Goal: Information Seeking & Learning: Find specific fact

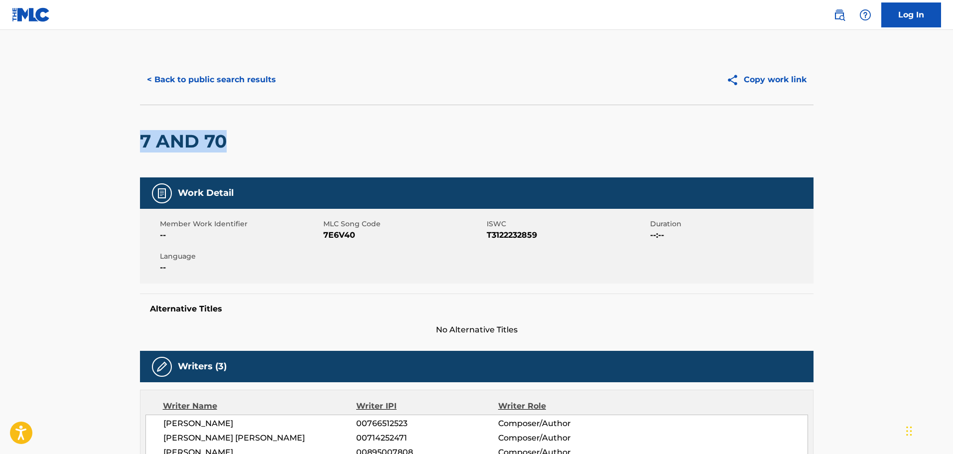
click at [249, 82] on button "< Back to public search results" at bounding box center [211, 79] width 143 height 25
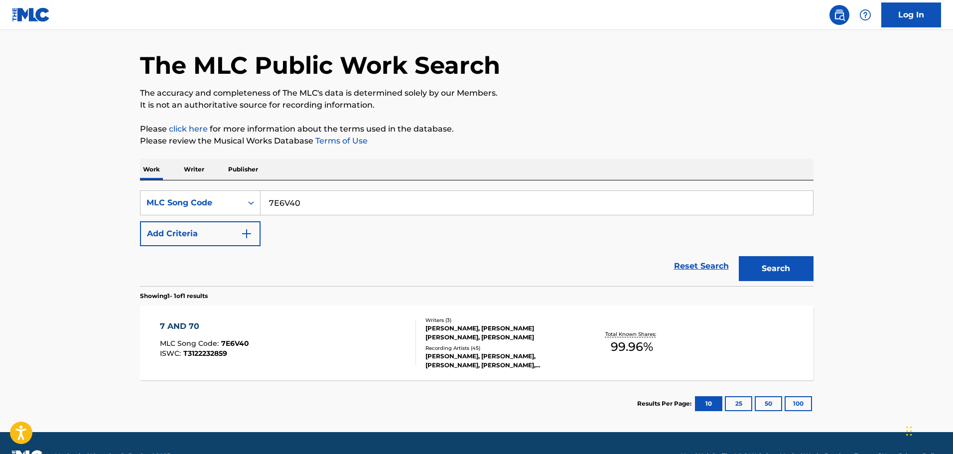
click at [309, 217] on div "SearchWithCriteria8ebd1693-9c56-44a4-b2a9-0bf87a40542e MLC Song Code 7E6V40 Add…" at bounding box center [477, 218] width 674 height 56
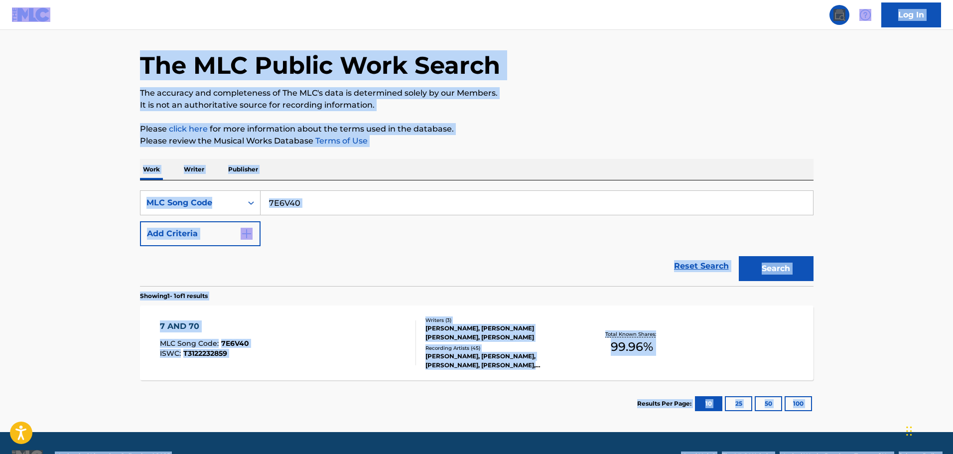
click at [342, 201] on input "7E6V40" at bounding box center [537, 203] width 553 height 24
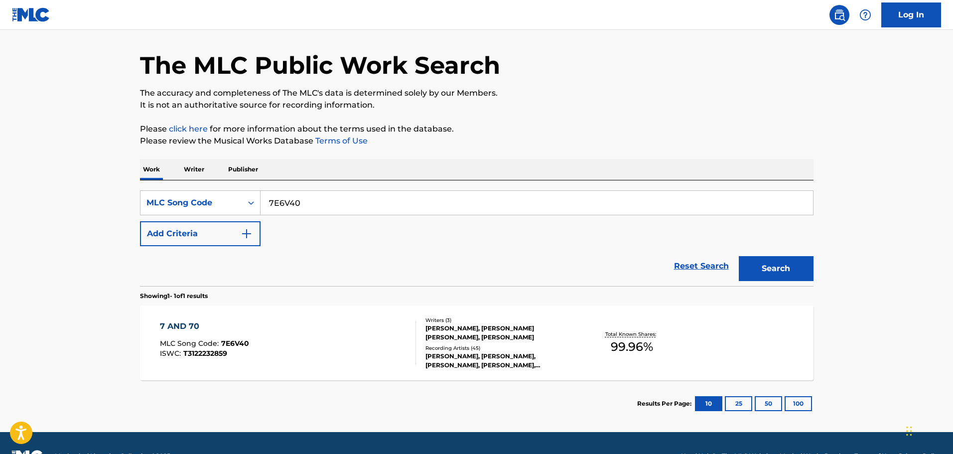
paste input "BA802U"
type input "BA802U"
click at [739, 256] on button "Search" at bounding box center [776, 268] width 75 height 25
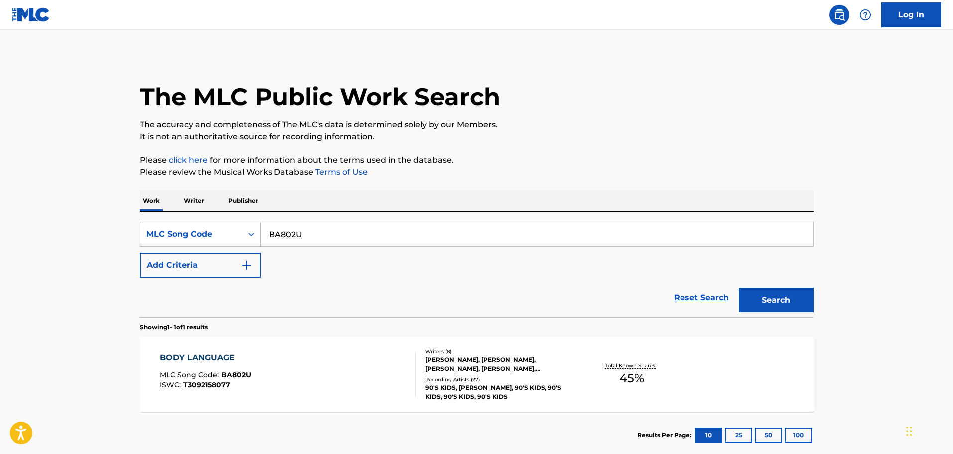
scroll to position [57, 0]
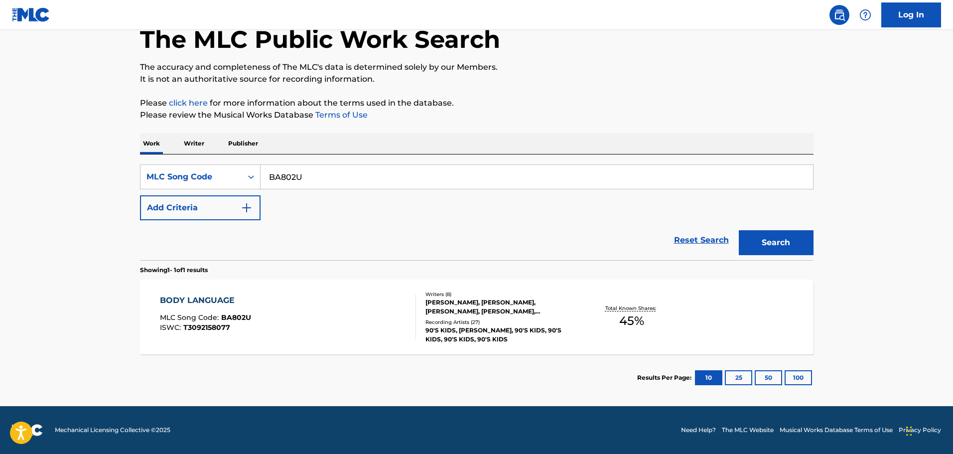
click at [338, 277] on section "BODY LANGUAGE MLC Song Code : BA802U ISWC : T3092158077 Writers ( 8 ) MATTHEW S…" at bounding box center [477, 315] width 674 height 80
click at [339, 302] on div "BODY LANGUAGE MLC Song Code : BA802U ISWC : T3092158077" at bounding box center [288, 317] width 256 height 45
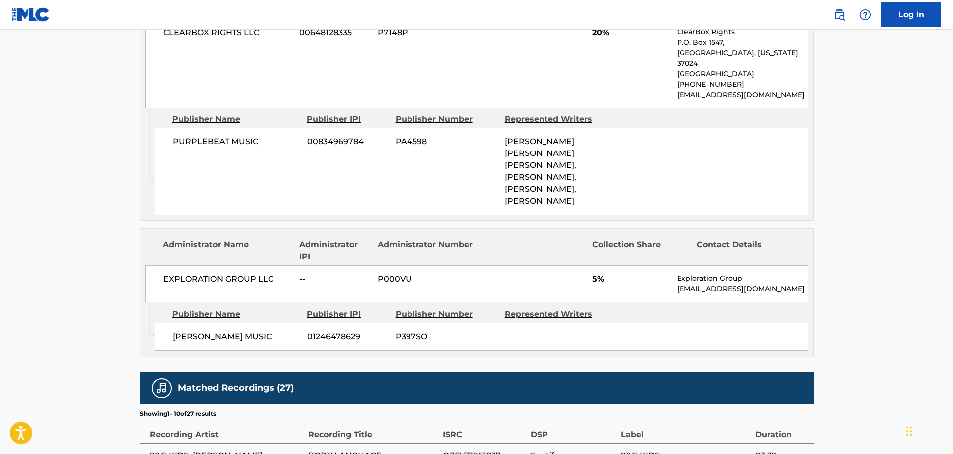
scroll to position [997, 0]
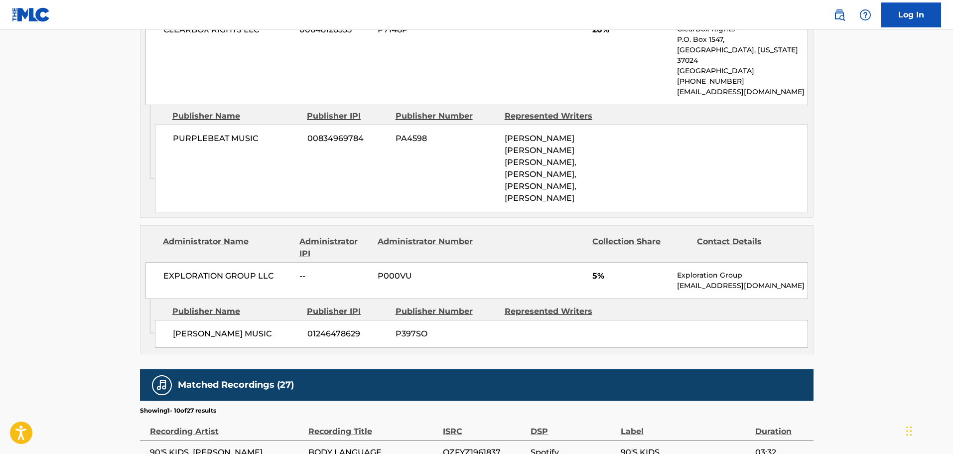
click at [193, 328] on span "COREY MOUCH MUSIC" at bounding box center [236, 334] width 127 height 12
click at [223, 328] on span "COREY MOUCH MUSIC" at bounding box center [236, 334] width 127 height 12
copy span "COREY MOUCH"
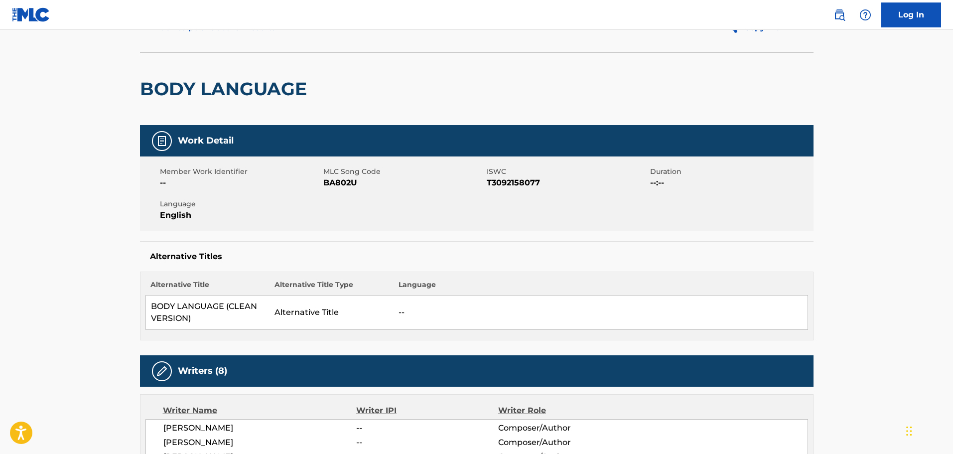
scroll to position [0, 0]
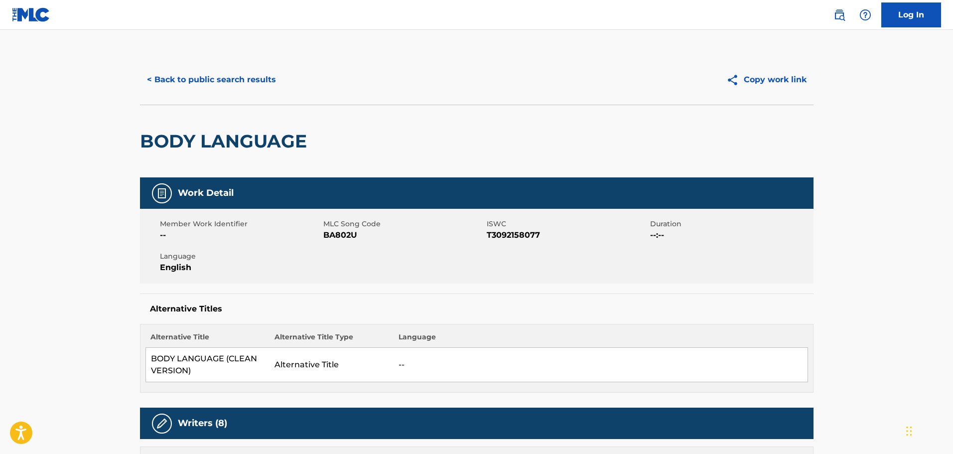
click at [210, 73] on button "< Back to public search results" at bounding box center [211, 79] width 143 height 25
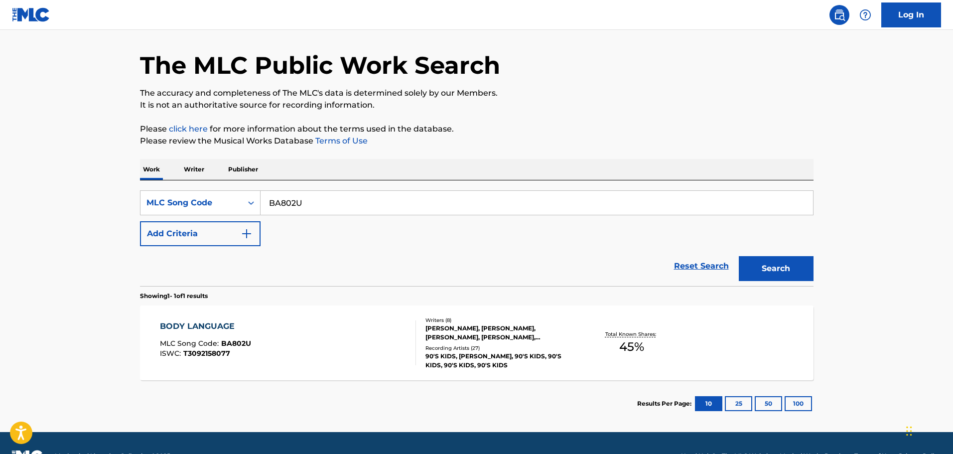
click at [307, 203] on input "BA802U" at bounding box center [537, 203] width 553 height 24
paste input "IC6STB"
type input "IC6STB"
click at [739, 256] on button "Search" at bounding box center [776, 268] width 75 height 25
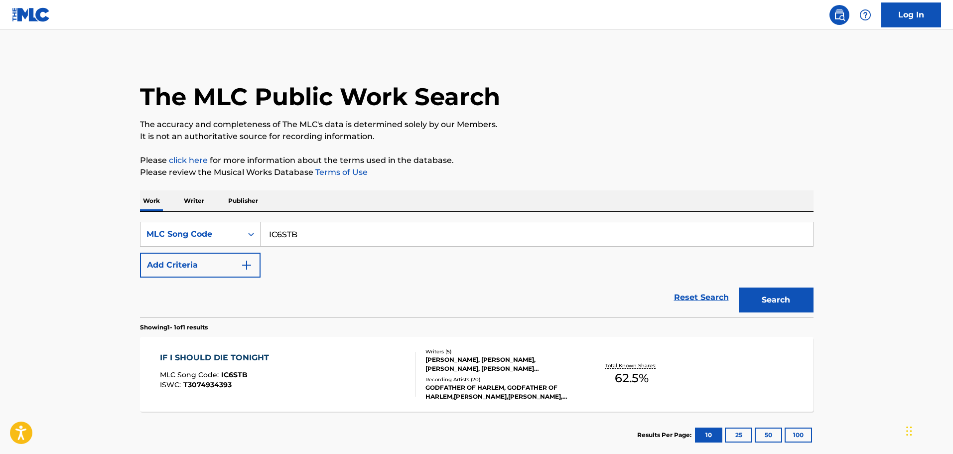
click at [257, 364] on div "IF I SHOULD DIE TONIGHT MLC Song Code : IC6STB ISWC : T3074934393" at bounding box center [217, 374] width 114 height 45
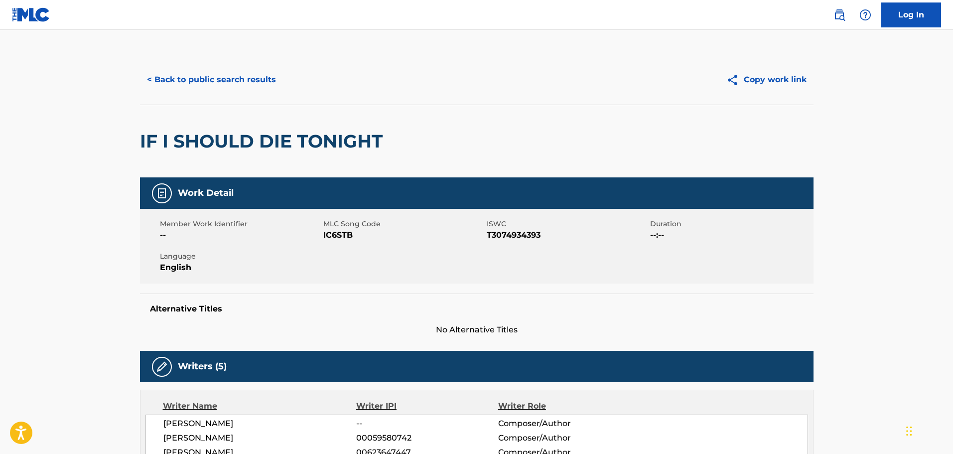
click at [162, 70] on button "< Back to public search results" at bounding box center [211, 79] width 143 height 25
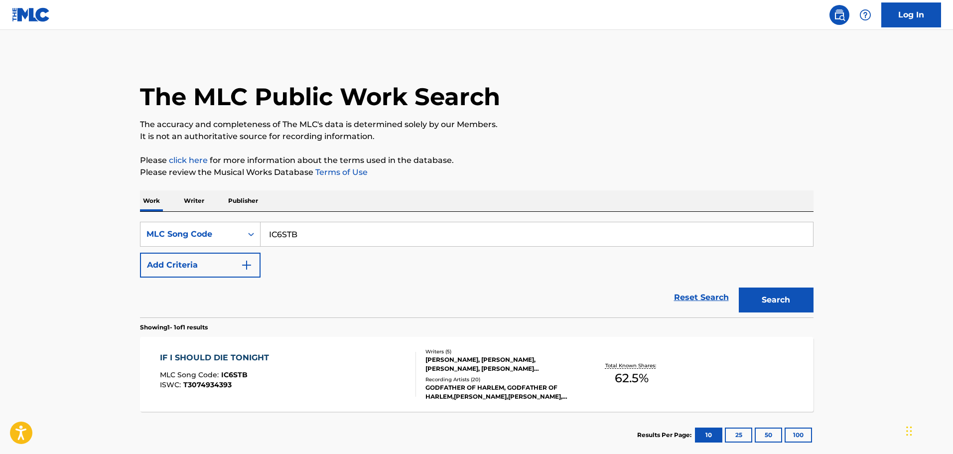
click at [309, 235] on input "IC6STB" at bounding box center [537, 234] width 553 height 24
paste input "AW5A10"
type input "AW5A10"
click at [739, 288] on button "Search" at bounding box center [776, 300] width 75 height 25
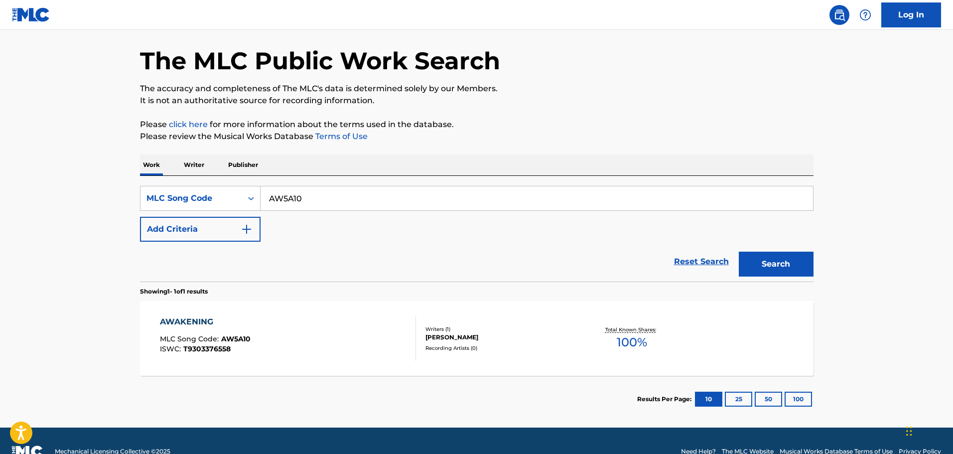
scroll to position [57, 0]
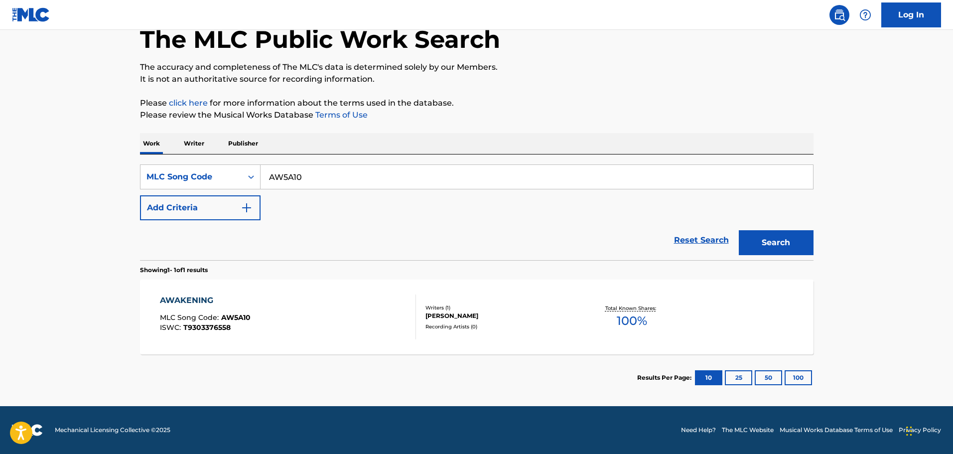
click at [273, 303] on div "AWAKENING MLC Song Code : AW5A10 ISWC : T9303376558" at bounding box center [288, 317] width 256 height 45
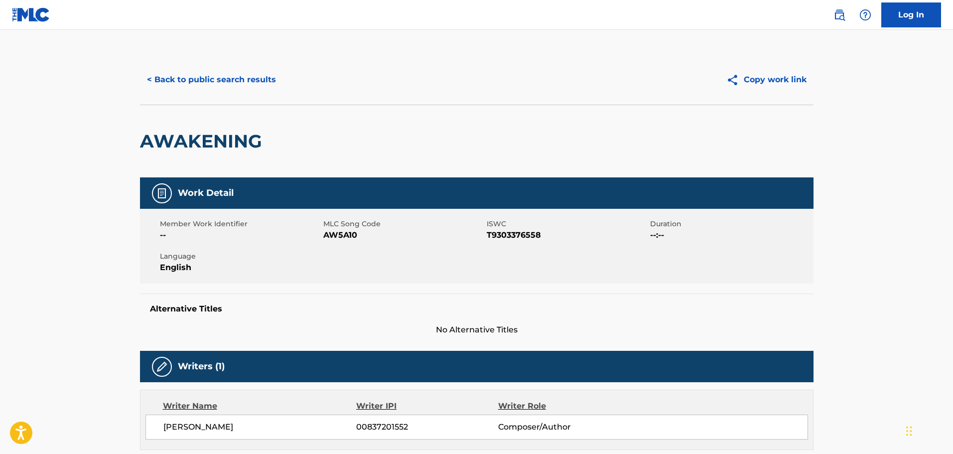
click at [187, 73] on button "< Back to public search results" at bounding box center [211, 79] width 143 height 25
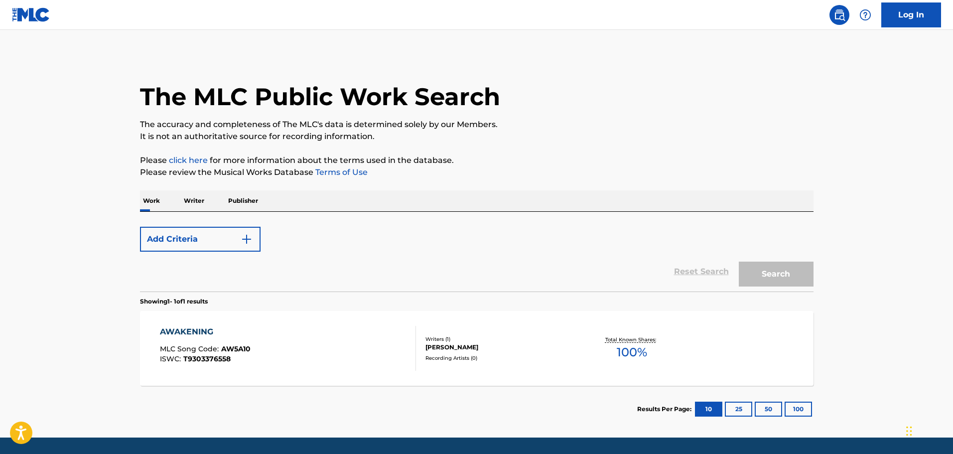
scroll to position [31, 0]
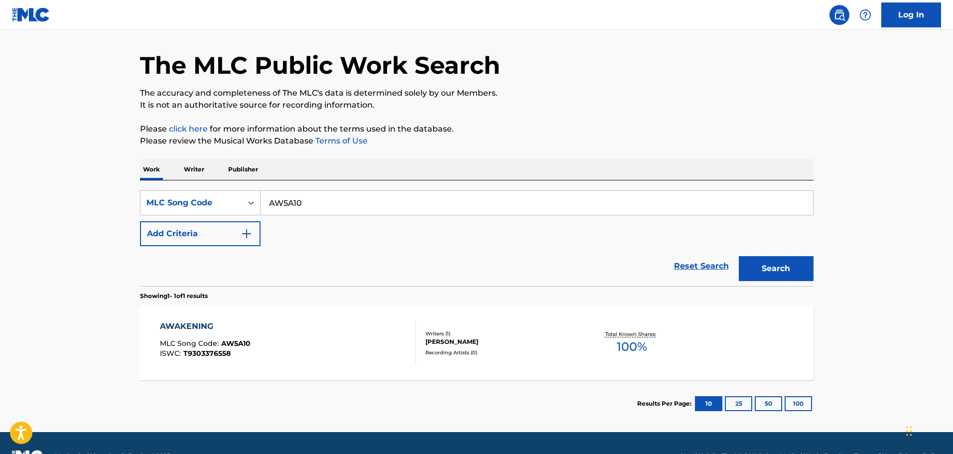
click at [296, 216] on div "SearchWithCriteria8ebd1693-9c56-44a4-b2a9-0bf87a40542e MLC Song Code AW5A10 Add…" at bounding box center [477, 218] width 674 height 56
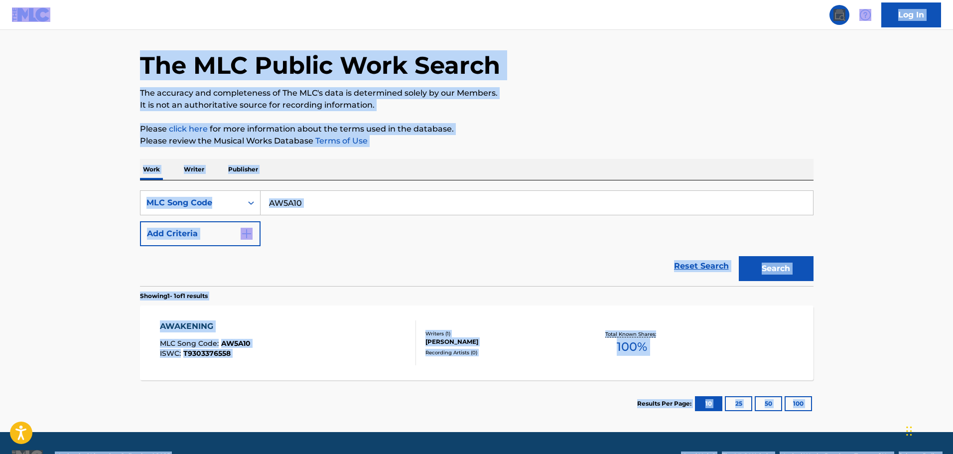
click at [300, 209] on input "AW5A10" at bounding box center [537, 203] width 553 height 24
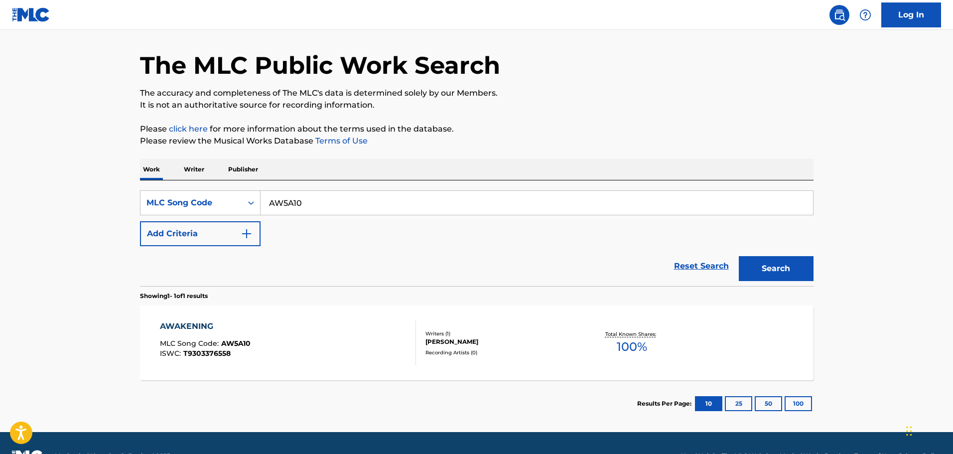
paste input "MS0ZFR"
type input "MS0ZFR"
click at [739, 256] on button "Search" at bounding box center [776, 268] width 75 height 25
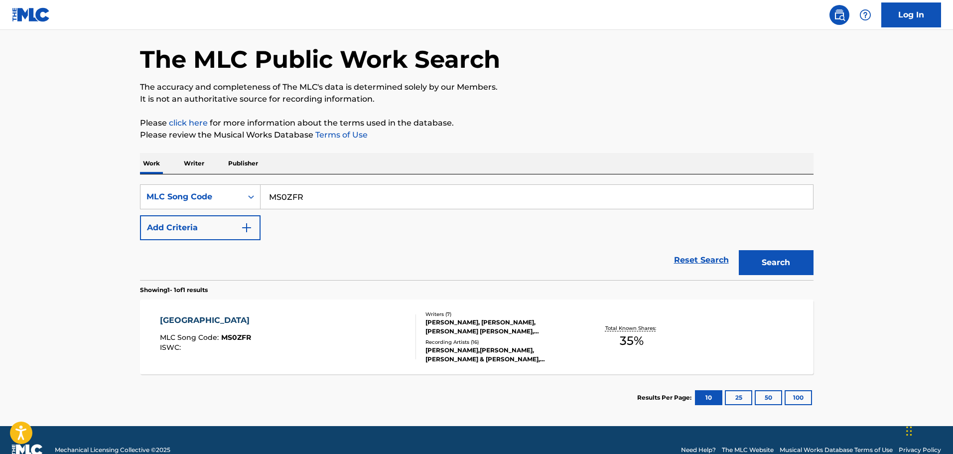
scroll to position [57, 0]
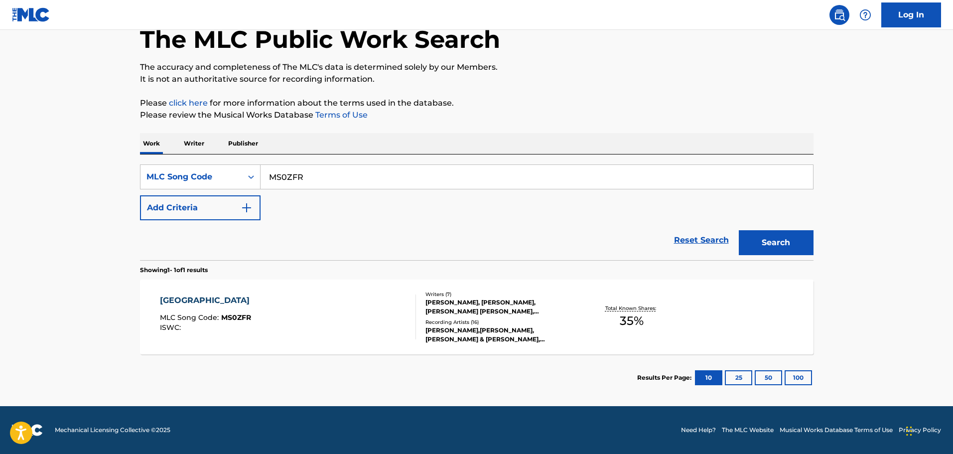
click at [295, 301] on div "MIAMI MLC Song Code : MS0ZFR ISWC :" at bounding box center [288, 317] width 256 height 45
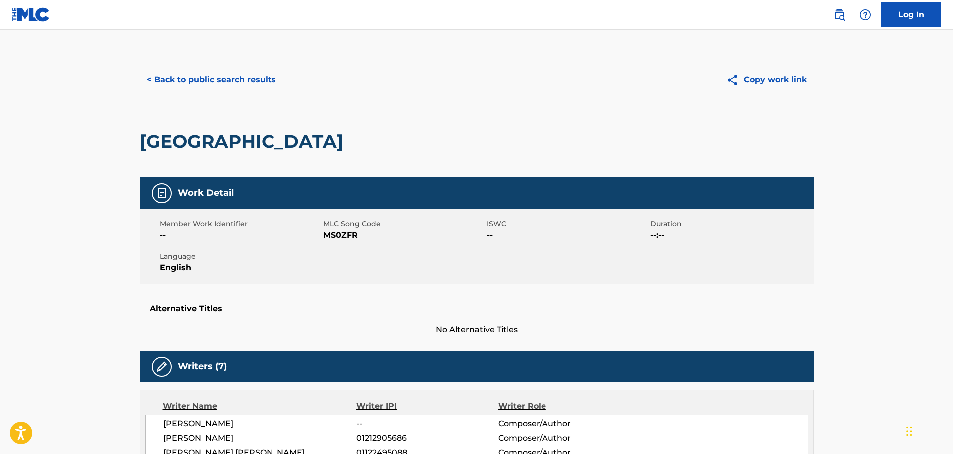
click at [231, 83] on button "< Back to public search results" at bounding box center [211, 79] width 143 height 25
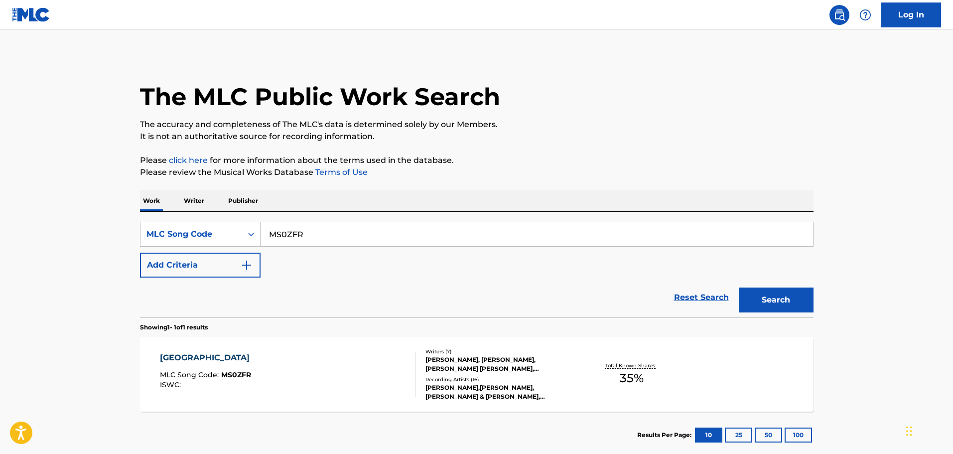
scroll to position [31, 0]
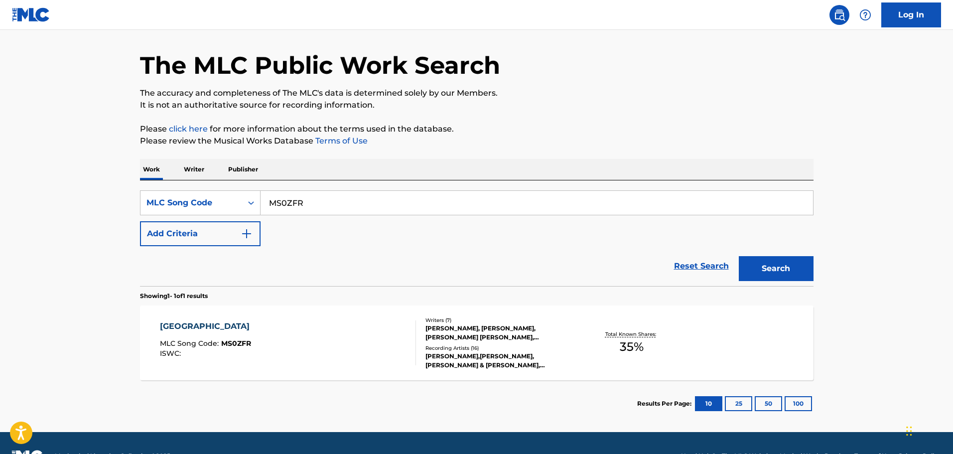
click at [291, 190] on div "MS0ZFR" at bounding box center [537, 202] width 553 height 25
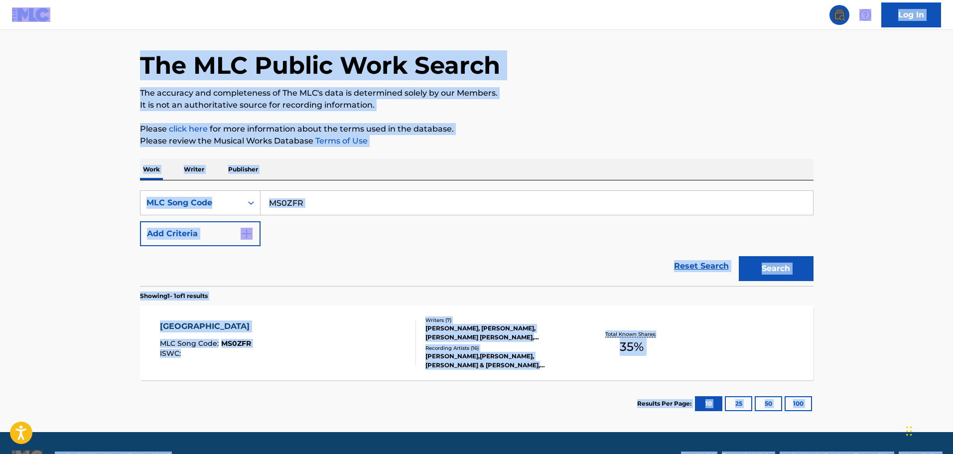
click at [294, 198] on input "MS0ZFR" at bounding box center [537, 203] width 553 height 24
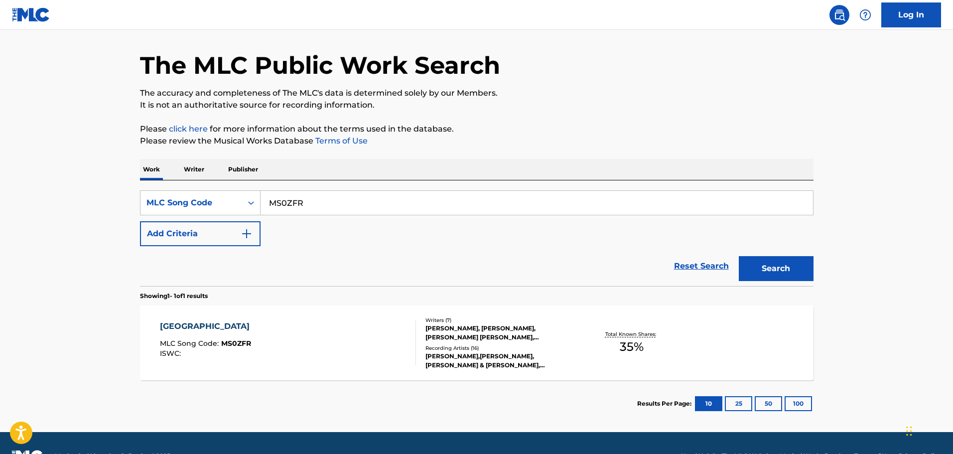
paste input "RV8B8B"
type input "RV8B8B"
click at [739, 256] on button "Search" at bounding box center [776, 268] width 75 height 25
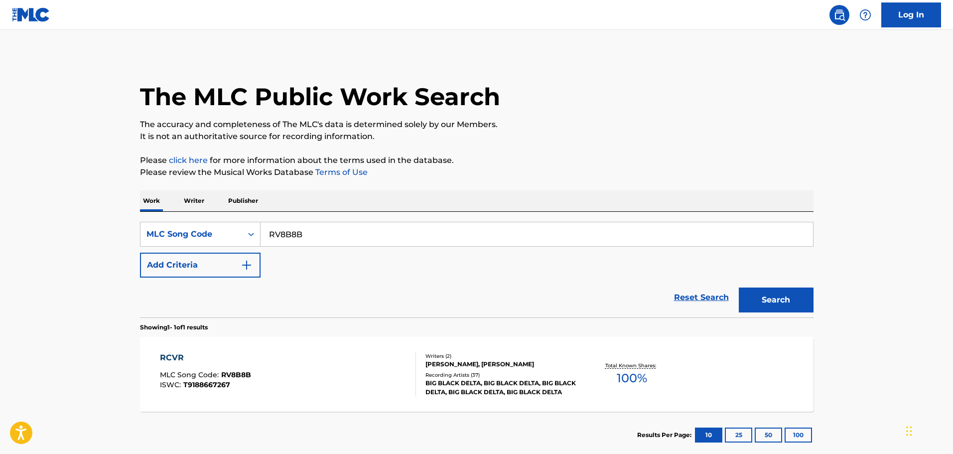
scroll to position [57, 0]
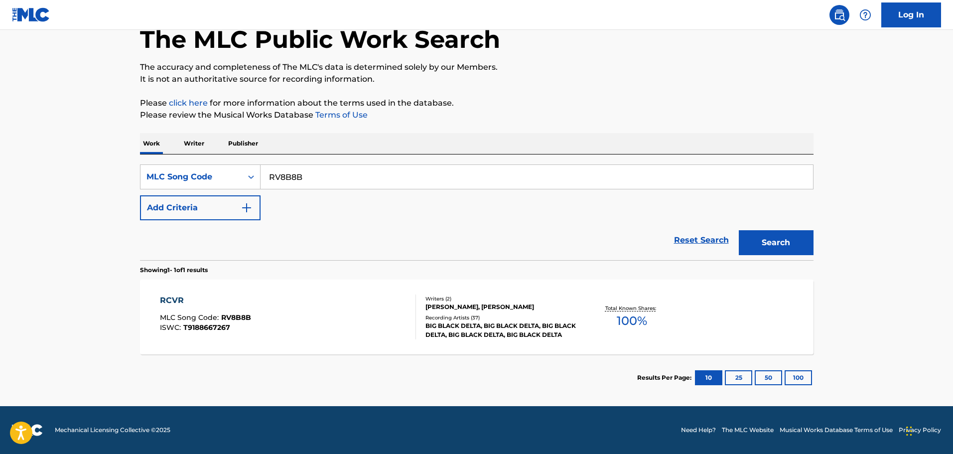
click at [273, 284] on div "RCVR MLC Song Code : RV8B8B ISWC : T9188667267 Writers ( 2 ) DEBORAH ANN GIBSON…" at bounding box center [477, 317] width 674 height 75
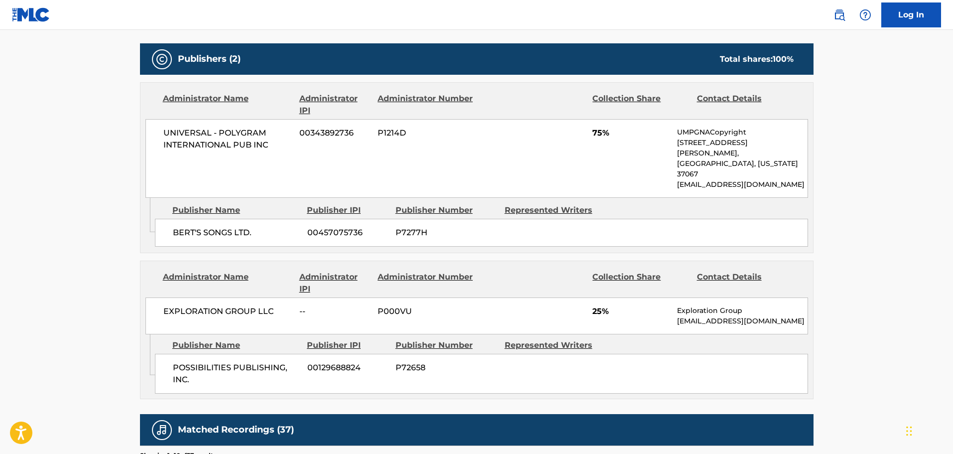
scroll to position [548, 0]
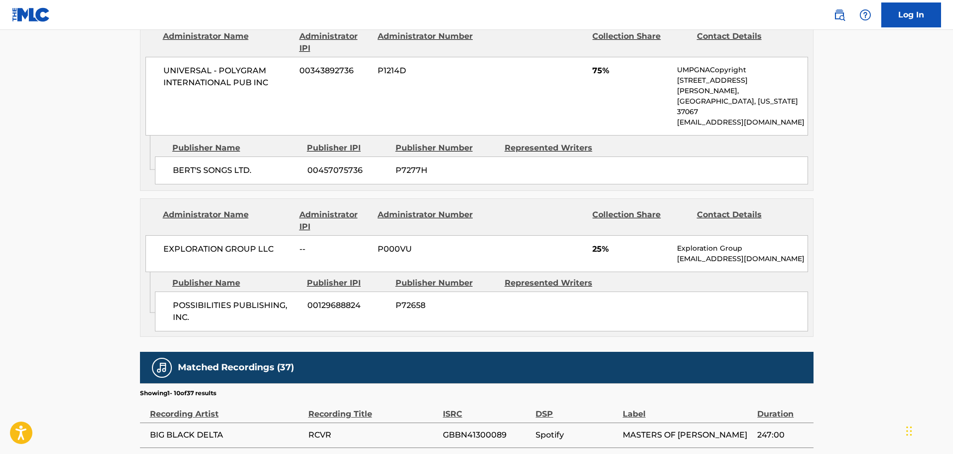
click at [176, 300] on span "POSSIBILITIES PUBLISHING, INC." at bounding box center [236, 312] width 127 height 24
click at [251, 300] on span "POSSIBILITIES PUBLISHING, INC." at bounding box center [236, 312] width 127 height 24
copy span "POSSIBILITIES PUBLISHING"
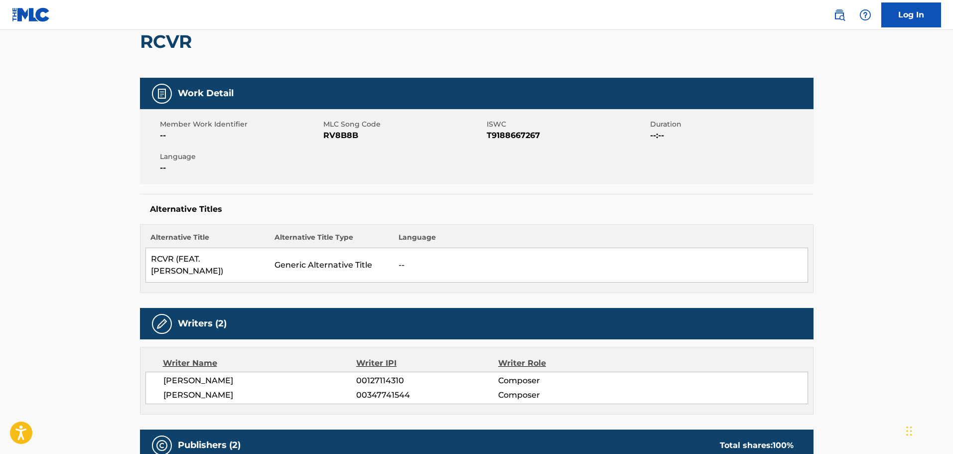
scroll to position [0, 0]
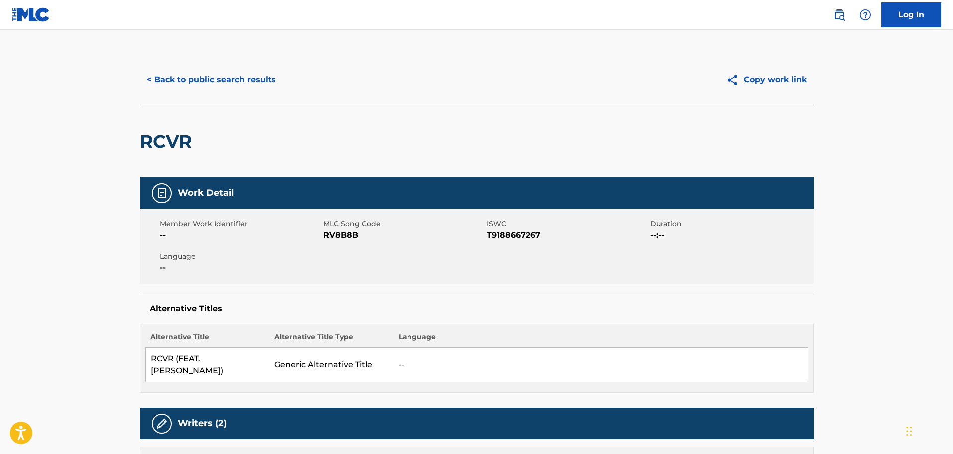
click at [190, 82] on button "< Back to public search results" at bounding box center [211, 79] width 143 height 25
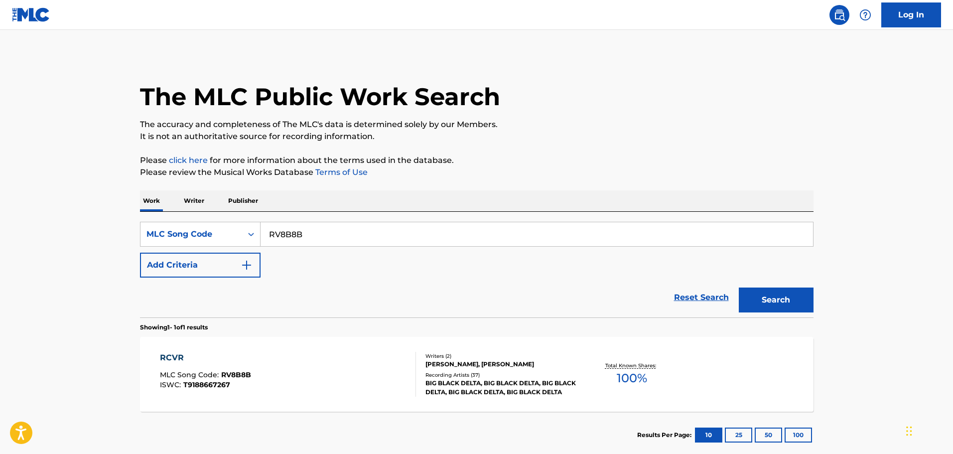
scroll to position [31, 0]
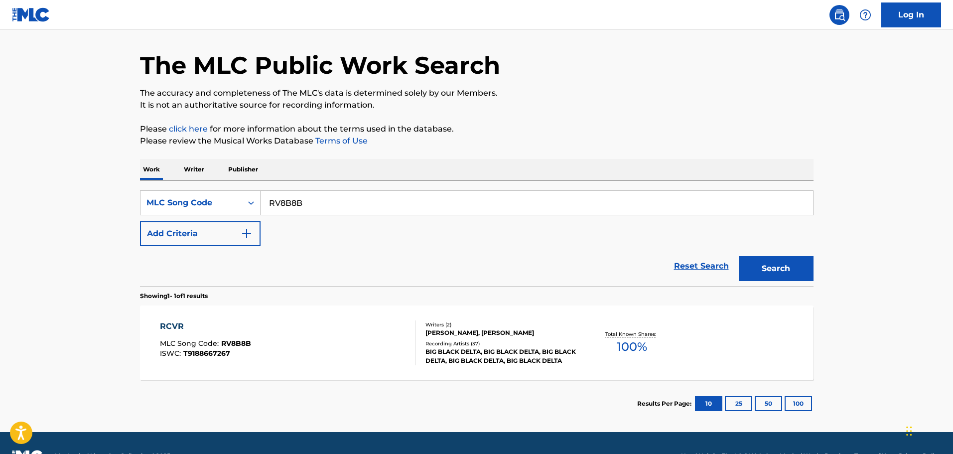
click at [332, 202] on input "RV8B8B" at bounding box center [537, 203] width 553 height 24
paste input "X3089D"
type input "X3089D"
click at [739, 256] on button "Search" at bounding box center [776, 268] width 75 height 25
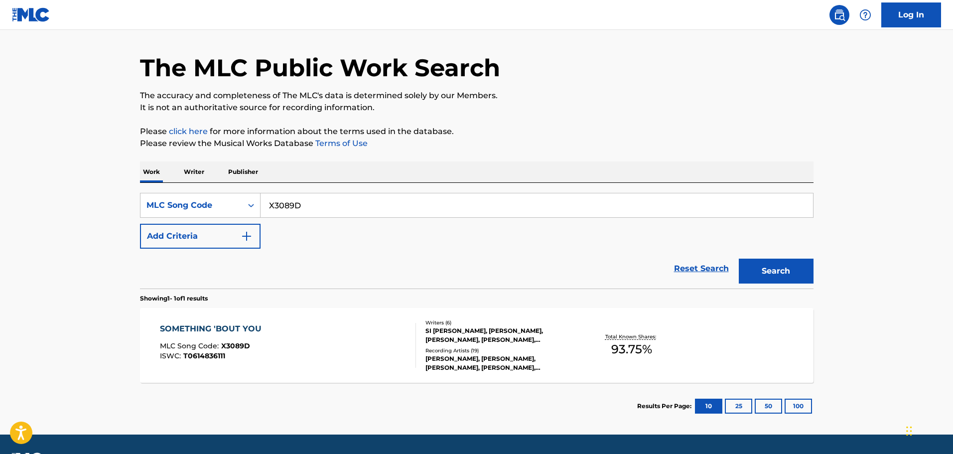
scroll to position [57, 0]
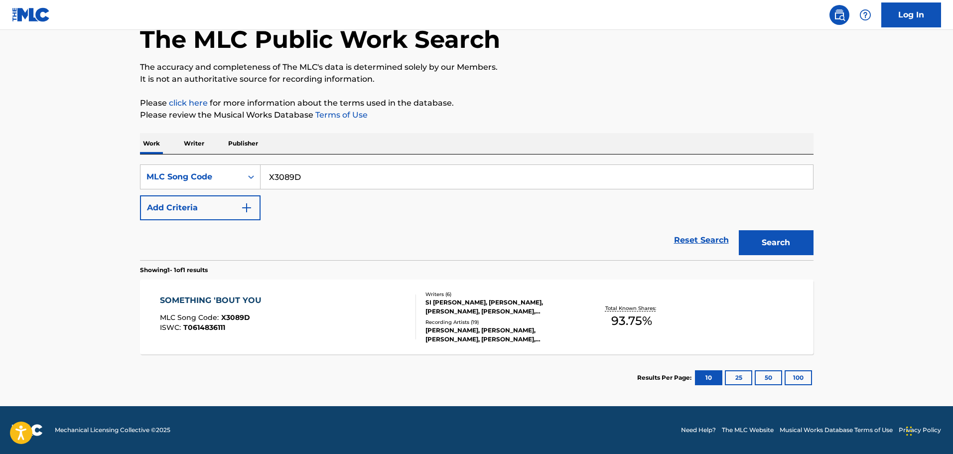
click at [328, 326] on div "SOMETHING 'BOUT YOU MLC Song Code : X3089D ISWC : T0614836111" at bounding box center [288, 317] width 256 height 45
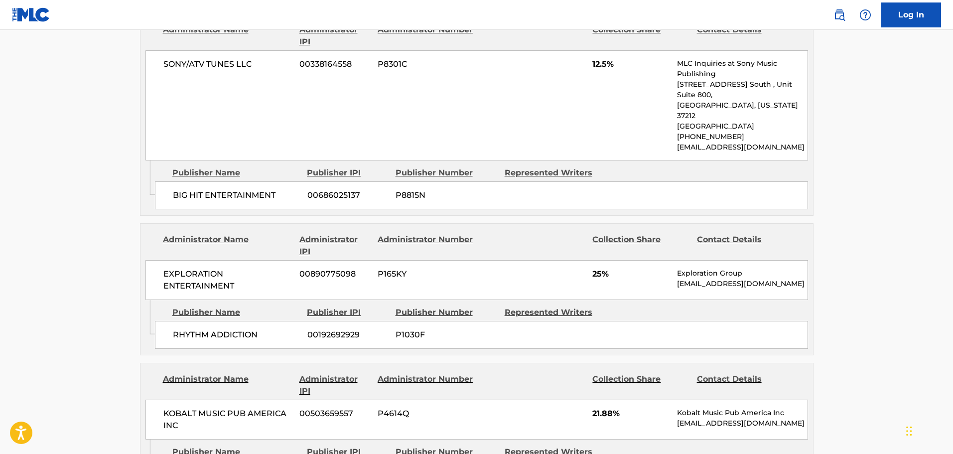
scroll to position [648, 0]
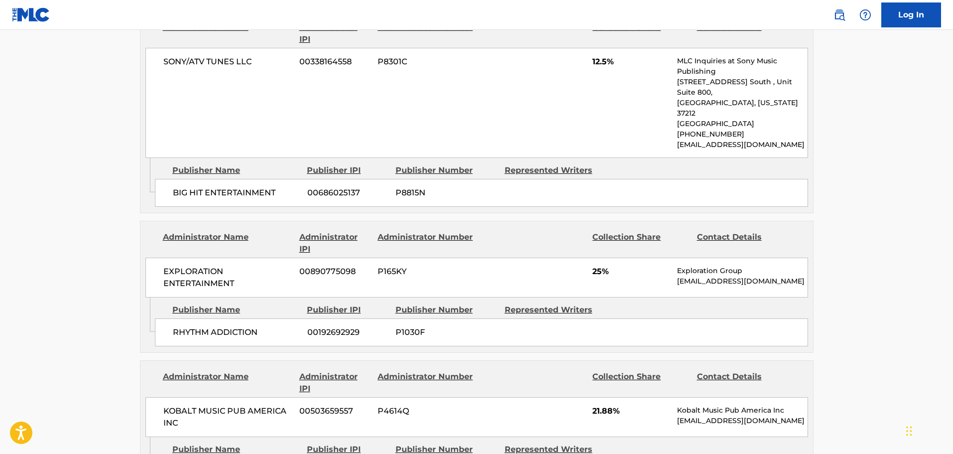
click at [186, 326] on span "RHYTHM ADDICTION" at bounding box center [236, 332] width 127 height 12
click at [226, 326] on span "RHYTHM ADDICTION" at bounding box center [236, 332] width 127 height 12
copy span "RHYTHM ADDICTION"
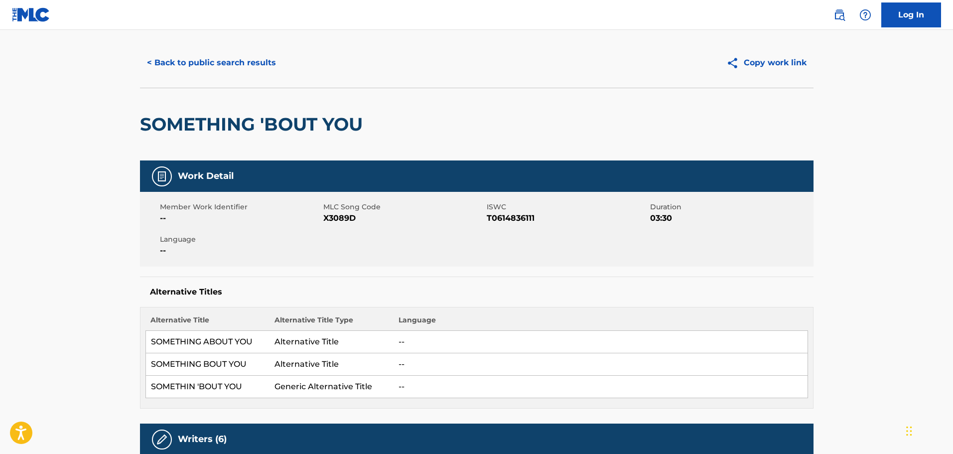
scroll to position [0, 0]
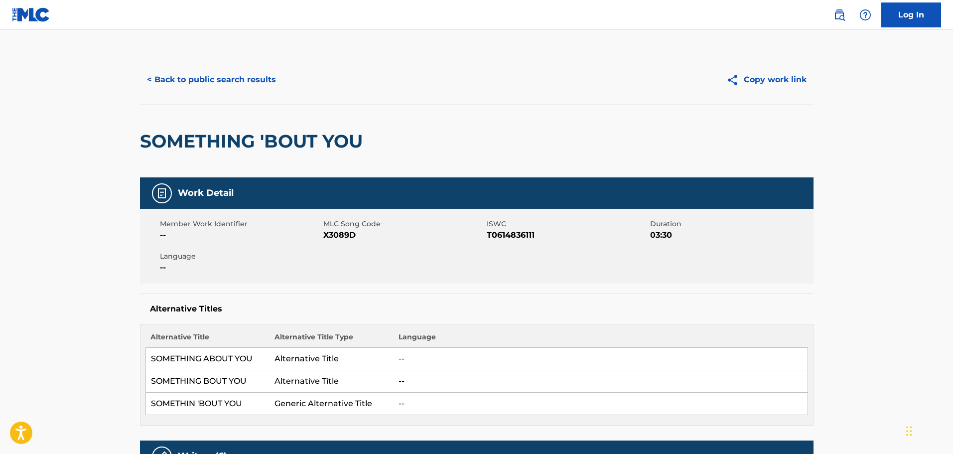
click at [224, 88] on button "< Back to public search results" at bounding box center [211, 79] width 143 height 25
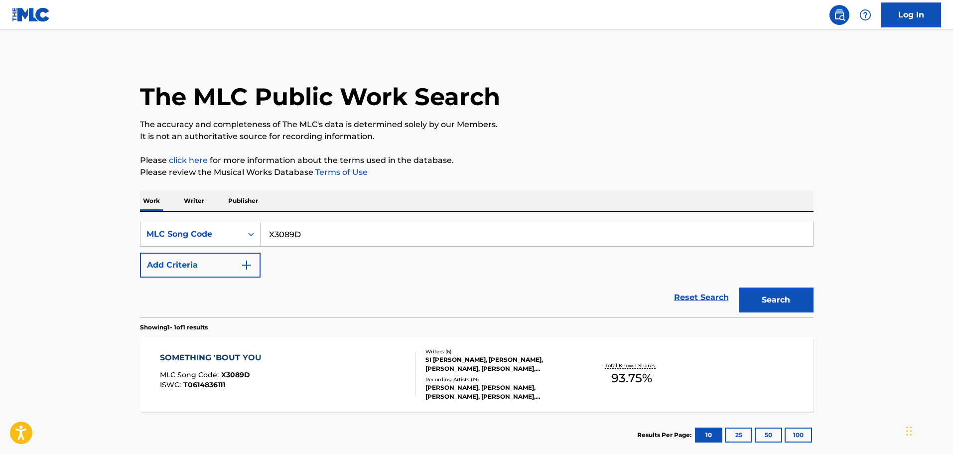
scroll to position [31, 0]
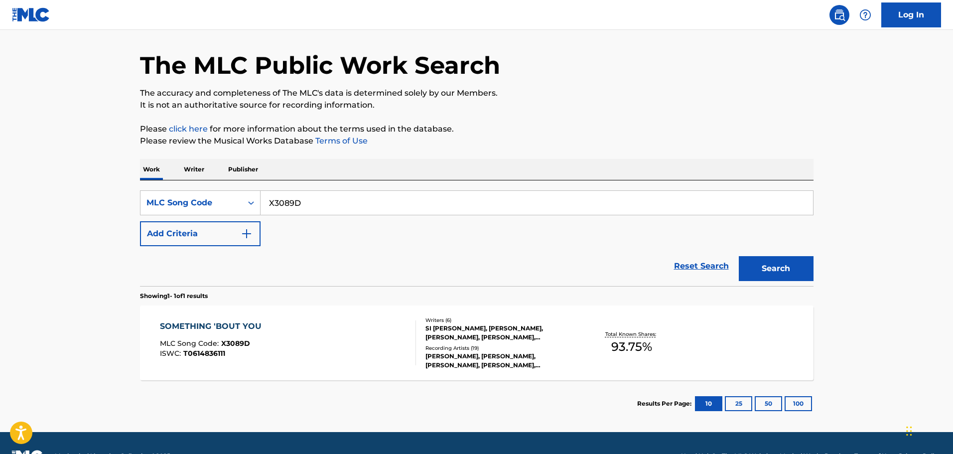
click at [329, 201] on input "X3089D" at bounding box center [537, 203] width 553 height 24
paste input "MLC"
click at [739, 256] on button "Search" at bounding box center [776, 268] width 75 height 25
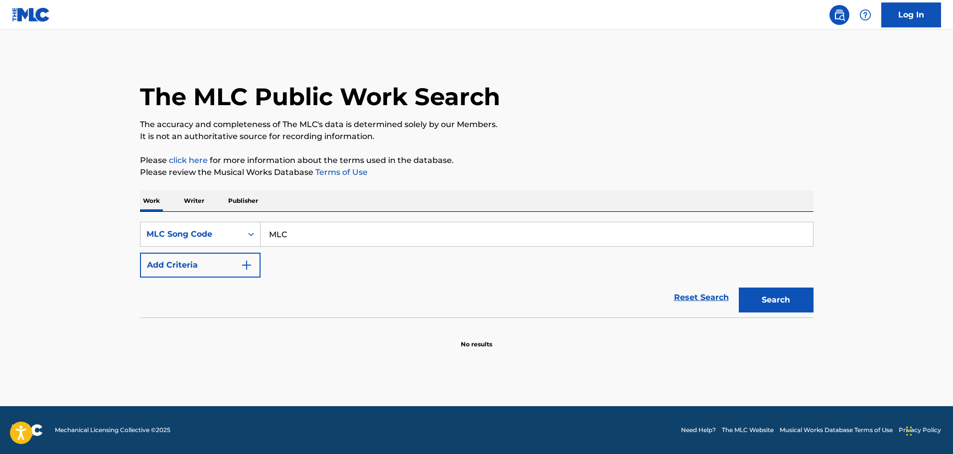
paste input "IV9UDE"
type input "IV9UDE"
click at [739, 288] on button "Search" at bounding box center [776, 300] width 75 height 25
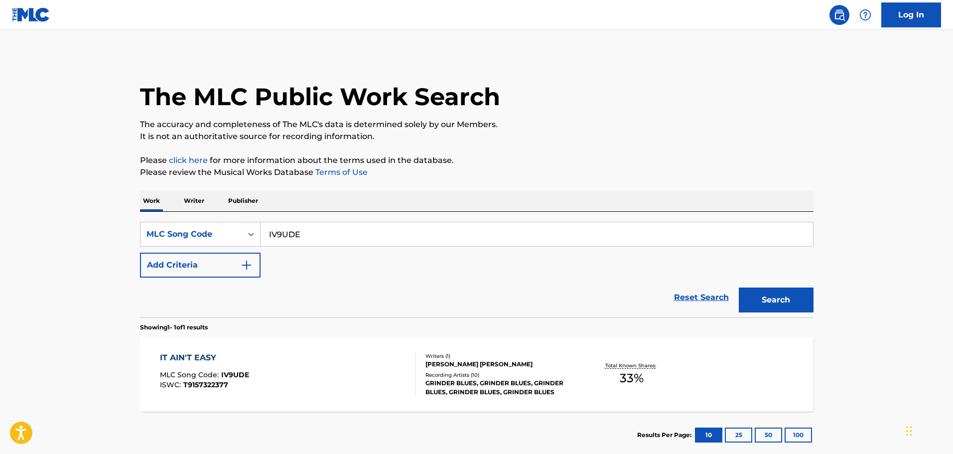
click at [251, 353] on div "IT AIN'T EASY MLC Song Code : IV9UDE ISWC : T9157322377" at bounding box center [288, 374] width 256 height 45
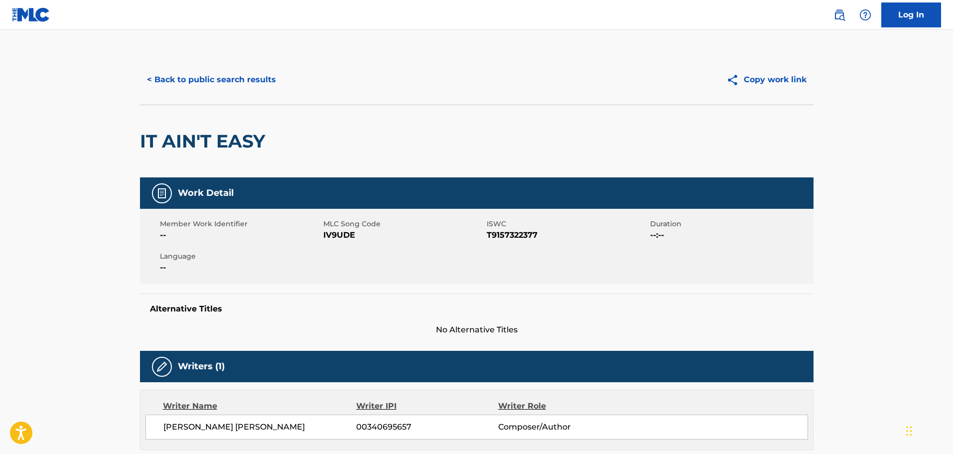
click at [259, 85] on button "< Back to public search results" at bounding box center [211, 79] width 143 height 25
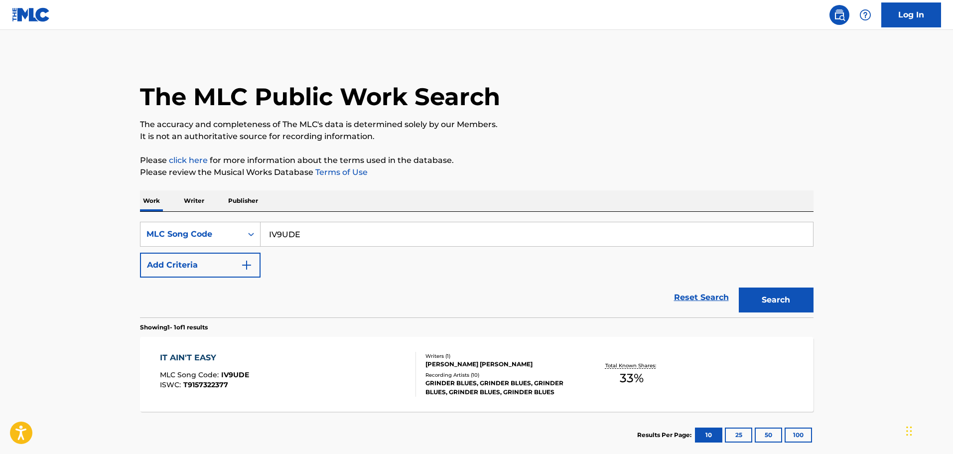
click at [326, 240] on input "IV9UDE" at bounding box center [537, 234] width 553 height 24
paste input "PF5Z51"
type input "PF5Z51"
click at [739, 288] on button "Search" at bounding box center [776, 300] width 75 height 25
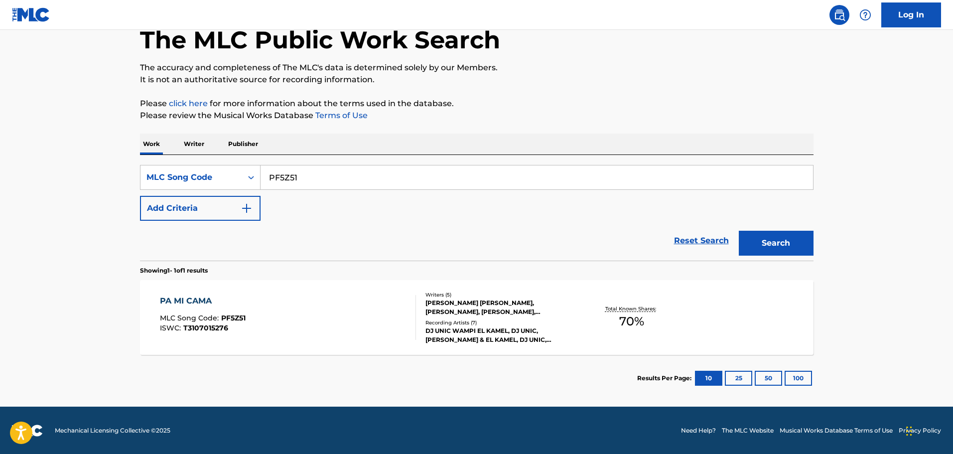
scroll to position [57, 0]
click at [254, 291] on div "PA MI CAMA MLC Song Code : PF5Z51 ISWC : T3107015276 Writers ( 5 ) JONATHAN FER…" at bounding box center [477, 317] width 674 height 75
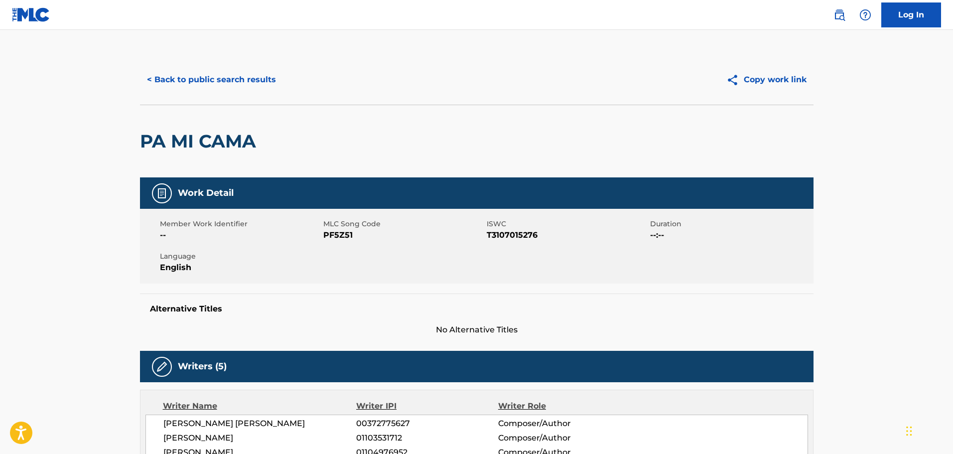
click at [184, 79] on button "< Back to public search results" at bounding box center [211, 79] width 143 height 25
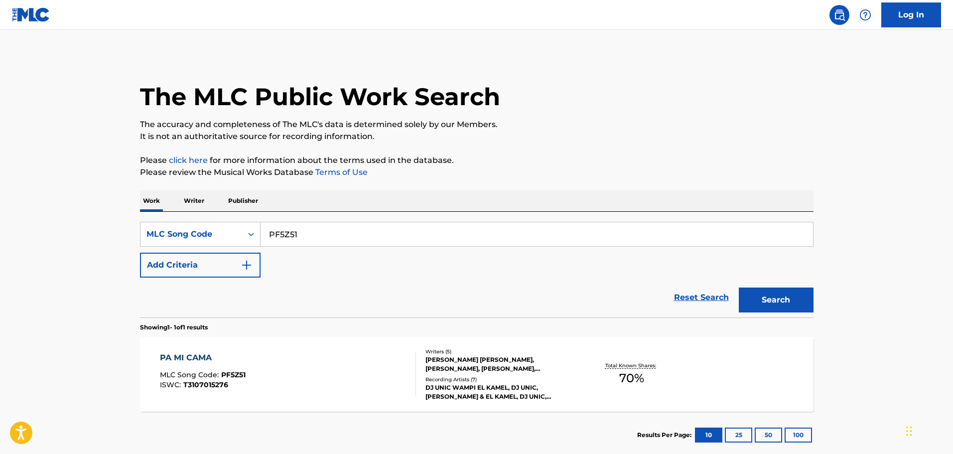
scroll to position [31, 0]
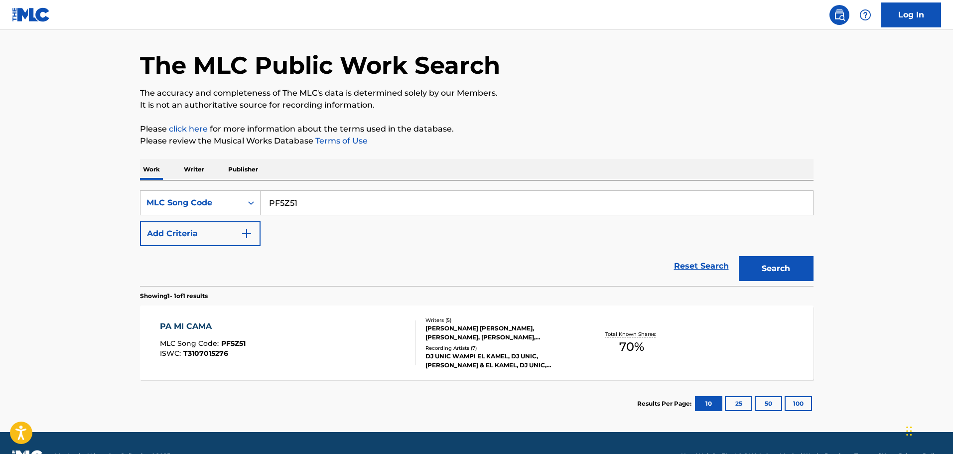
click at [332, 198] on input "PF5Z51" at bounding box center [537, 203] width 553 height 24
paste input "QB3GMT"
type input "QB3GMT"
click at [739, 256] on button "Search" at bounding box center [776, 268] width 75 height 25
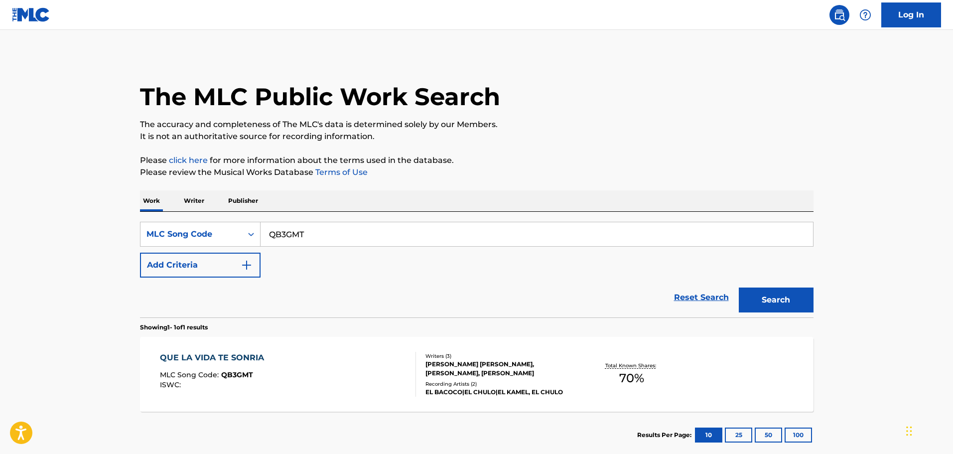
scroll to position [57, 0]
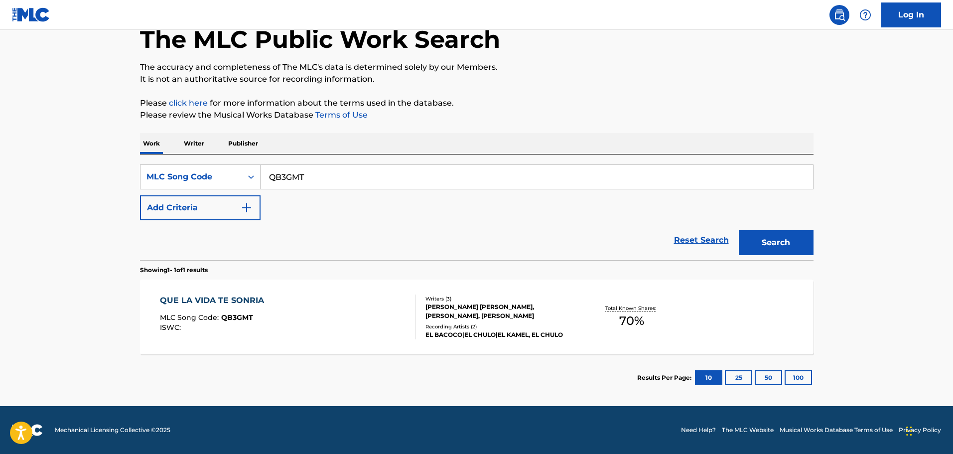
click at [288, 314] on div "QUE LA VIDA TE SONRIA MLC Song Code : QB3GMT ISWC :" at bounding box center [288, 317] width 256 height 45
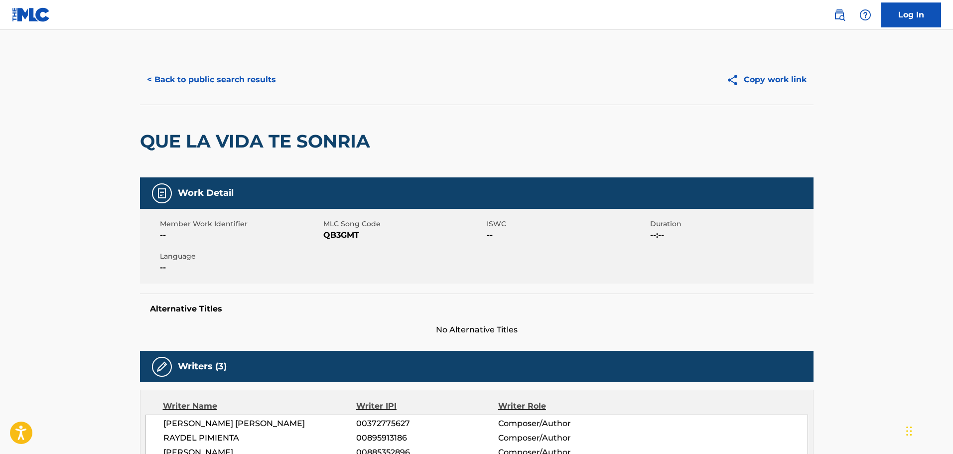
click at [226, 74] on button "< Back to public search results" at bounding box center [211, 79] width 143 height 25
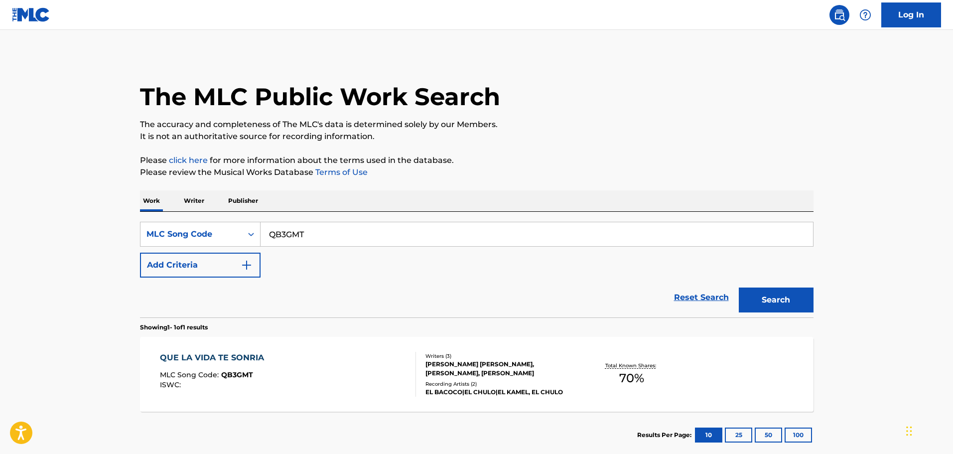
click at [400, 236] on input "QB3GMT" at bounding box center [537, 234] width 553 height 24
paste input "JB7JIJ"
type input "JB7JIJ"
click at [739, 288] on button "Search" at bounding box center [776, 300] width 75 height 25
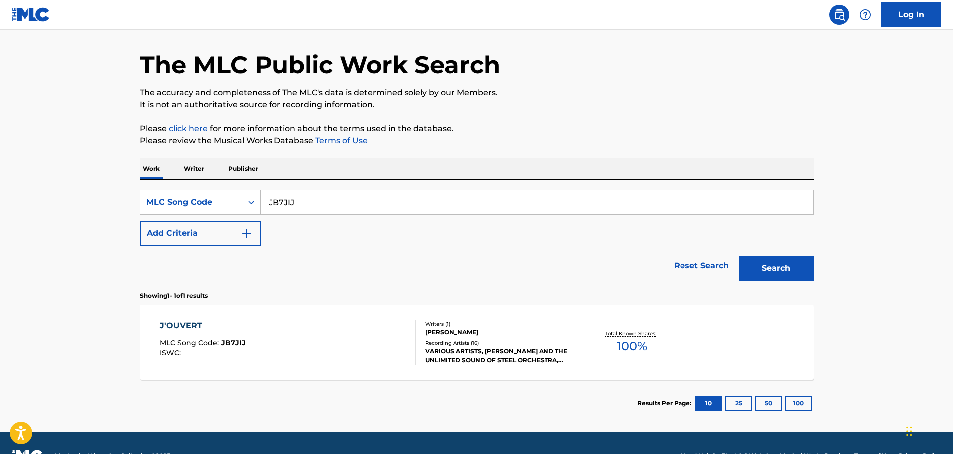
scroll to position [57, 0]
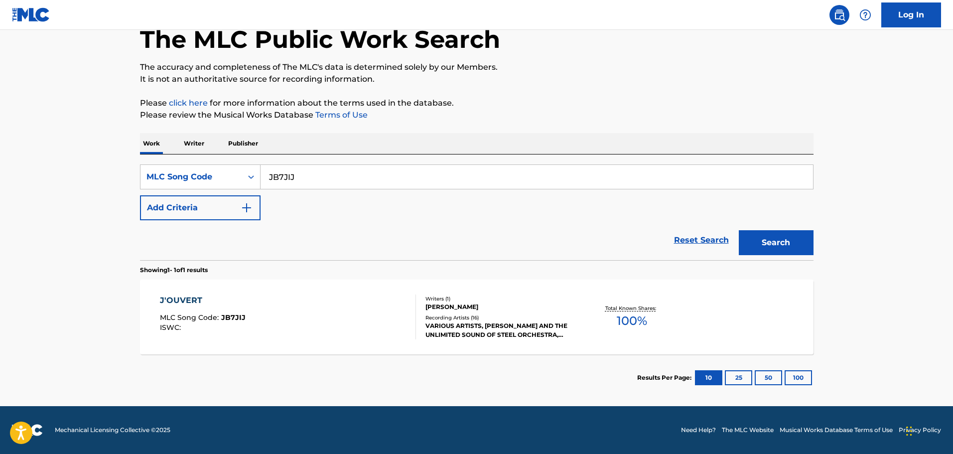
click at [330, 311] on div "J'OUVERT MLC Song Code : JB7JIJ ISWC :" at bounding box center [288, 317] width 256 height 45
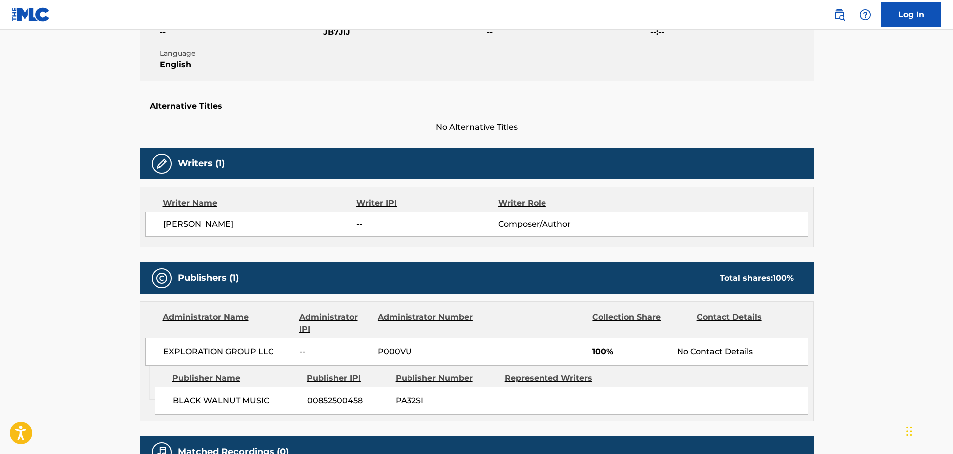
scroll to position [249, 0]
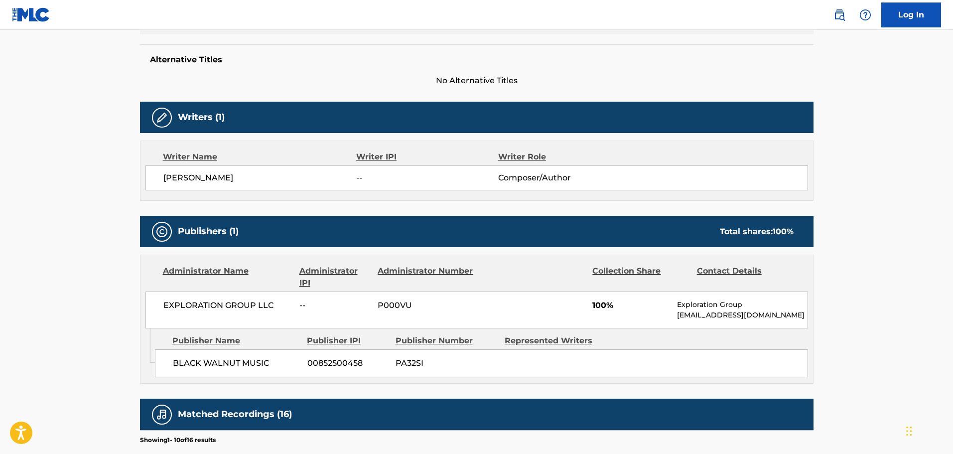
click at [187, 363] on span "BLACK WALNUT MUSIC" at bounding box center [236, 363] width 127 height 12
click at [251, 363] on span "BLACK WALNUT MUSIC" at bounding box center [236, 363] width 127 height 12
copy span "BLACK WALNUT MUSIC"
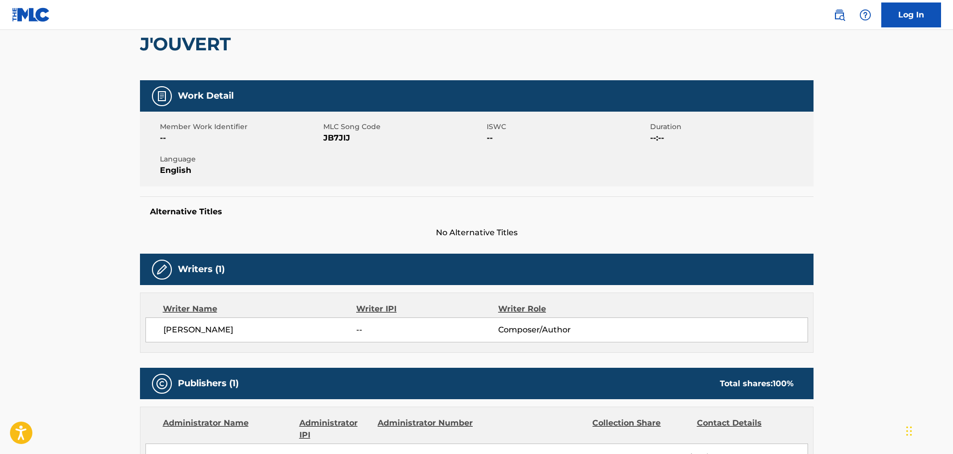
scroll to position [0, 0]
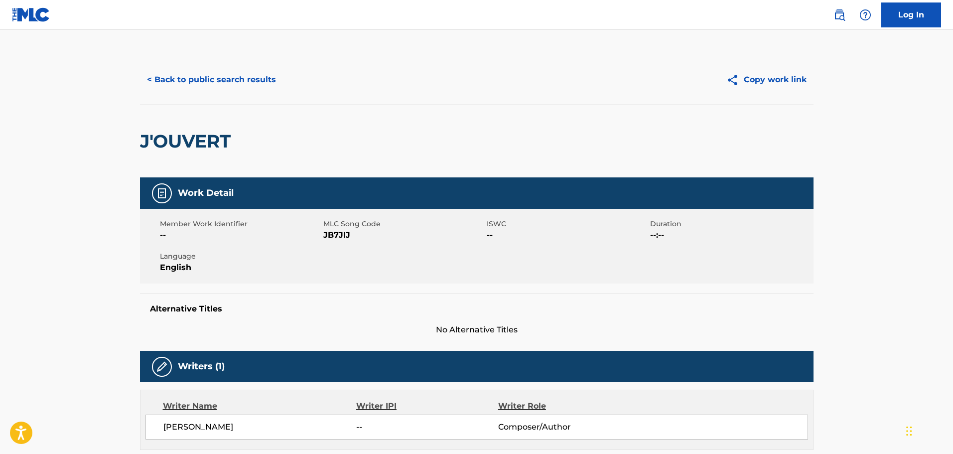
click at [195, 81] on button "< Back to public search results" at bounding box center [211, 79] width 143 height 25
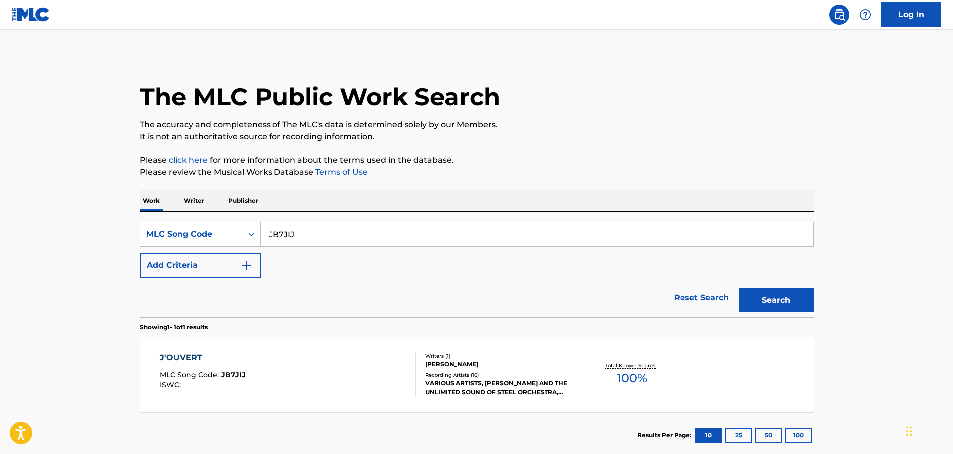
scroll to position [31, 0]
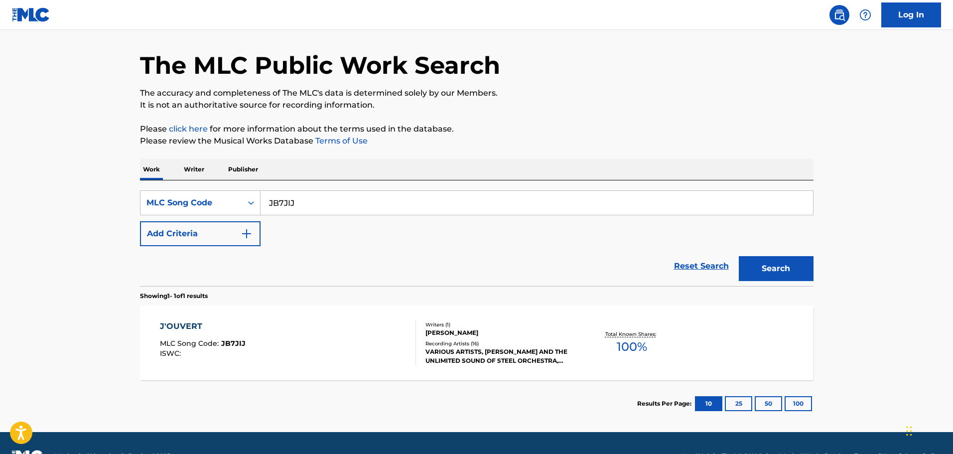
click at [384, 200] on input "JB7JIJ" at bounding box center [537, 203] width 553 height 24
paste input "SVAOTH"
type input "SVAOTH"
click at [739, 256] on button "Search" at bounding box center [776, 268] width 75 height 25
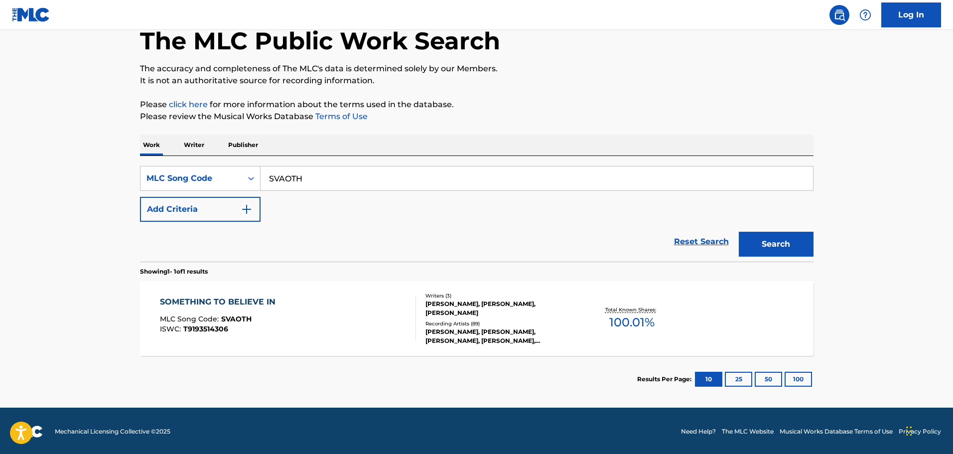
scroll to position [57, 0]
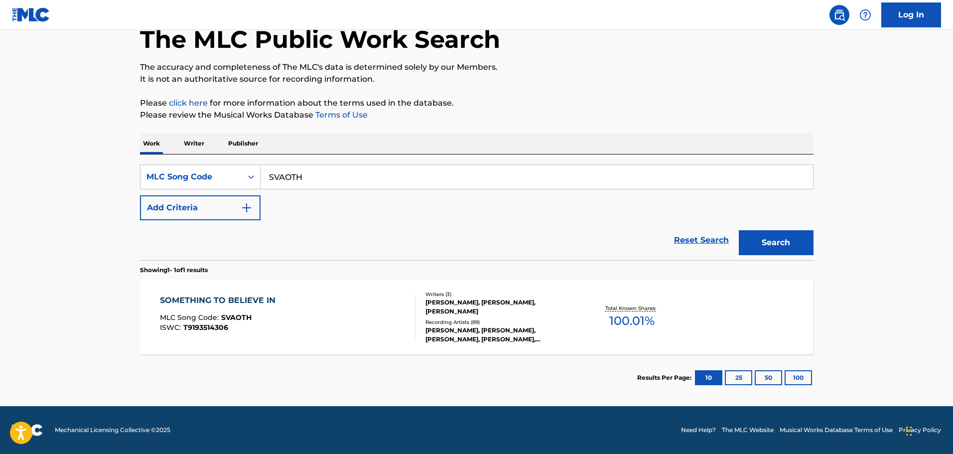
click at [219, 305] on div "SOMETHING TO BELIEVE IN" at bounding box center [220, 301] width 121 height 12
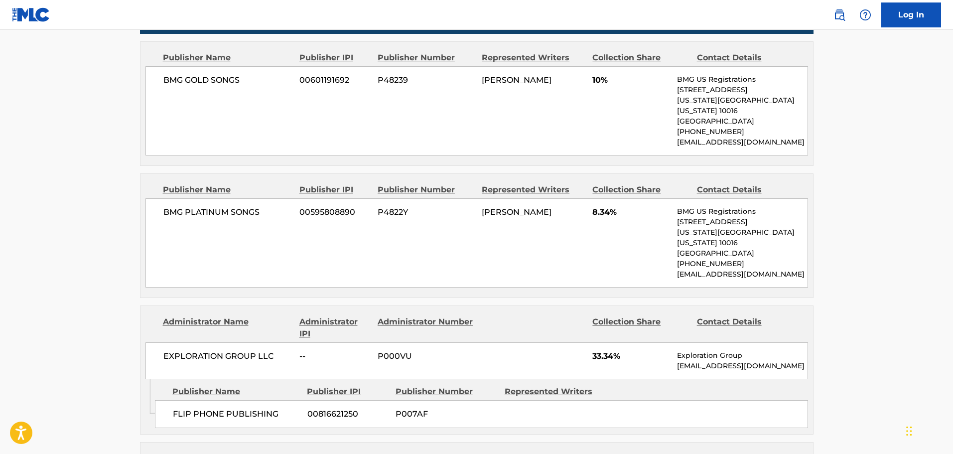
scroll to position [648, 0]
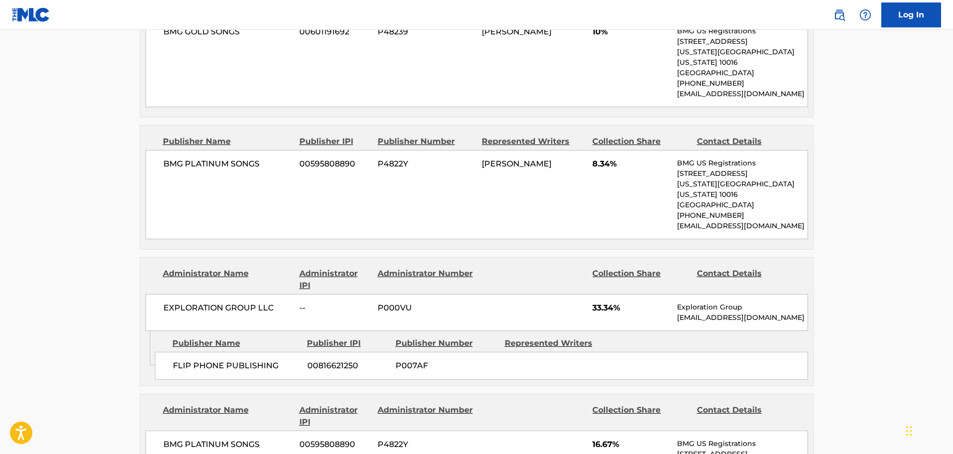
click at [179, 360] on span "FLIP PHONE PUBLISHING" at bounding box center [236, 366] width 127 height 12
click at [181, 360] on span "FLIP PHONE PUBLISHING" at bounding box center [236, 366] width 127 height 12
click at [180, 360] on span "FLIP PHONE PUBLISHING" at bounding box center [236, 366] width 127 height 12
click at [179, 360] on span "FLIP PHONE PUBLISHING" at bounding box center [236, 366] width 127 height 12
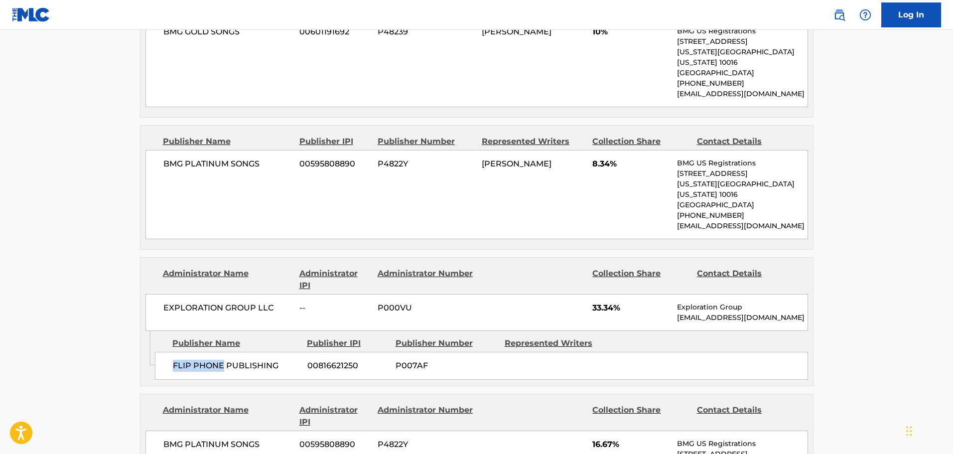
click at [213, 360] on span "FLIP PHONE PUBLISHING" at bounding box center [236, 366] width 127 height 12
copy span "FLIP PHONE"
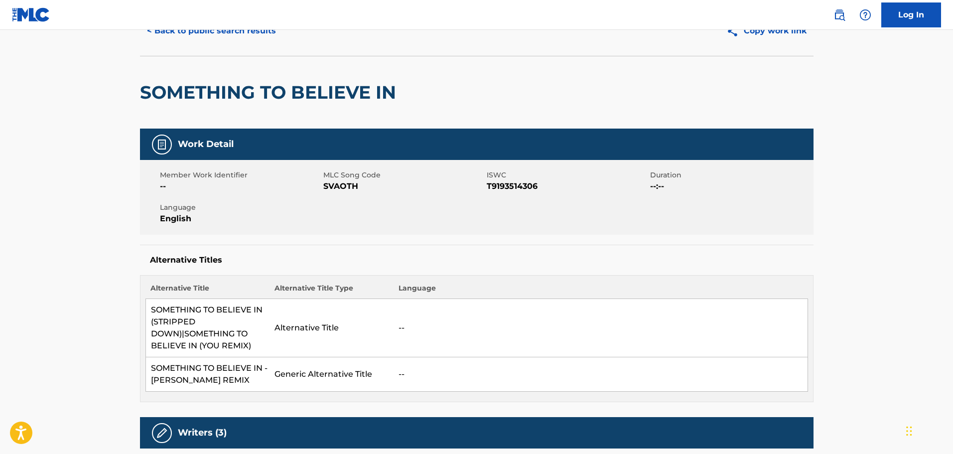
scroll to position [0, 0]
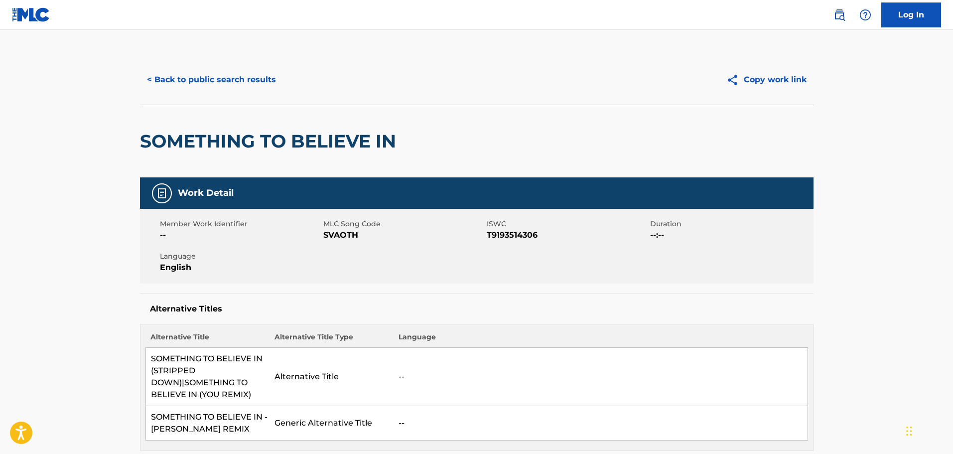
click at [207, 82] on button "< Back to public search results" at bounding box center [211, 79] width 143 height 25
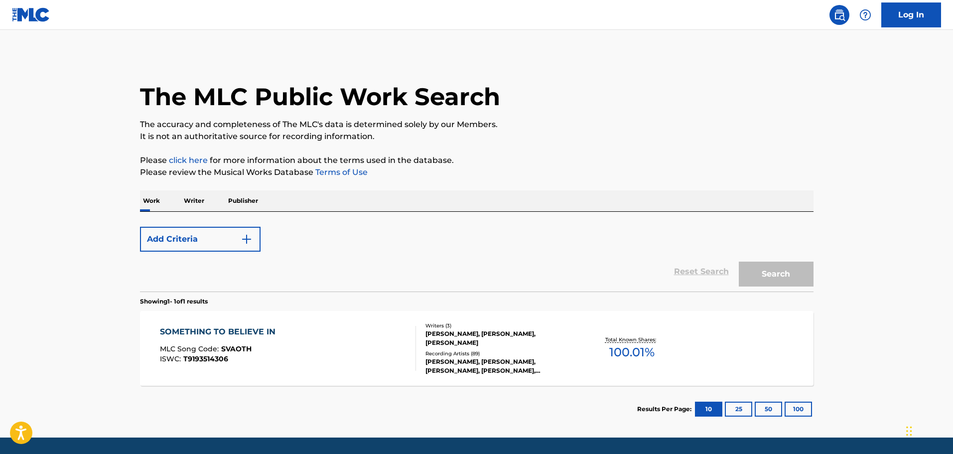
scroll to position [31, 0]
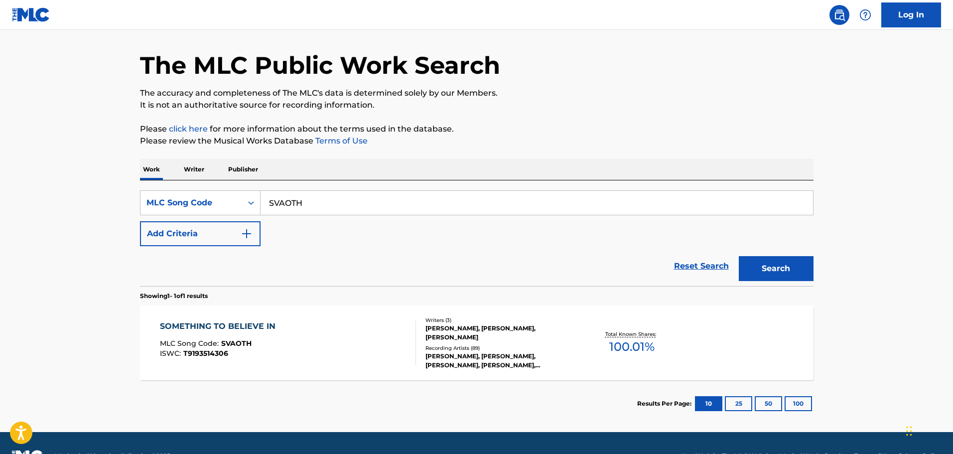
click at [289, 200] on input "SVAOTH" at bounding box center [537, 203] width 553 height 24
paste input "LA5WAN"
type input "LA5WAN"
click at [739, 256] on button "Search" at bounding box center [776, 268] width 75 height 25
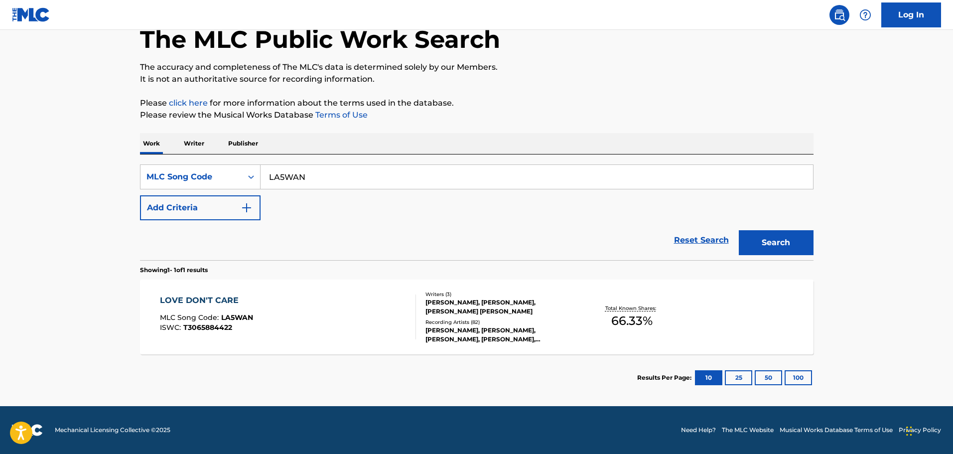
click at [262, 285] on div "LOVE DON'T CARE MLC Song Code : LA5WAN ISWC : T3065884422 Writers ( 3 ) DEBORAH…" at bounding box center [477, 317] width 674 height 75
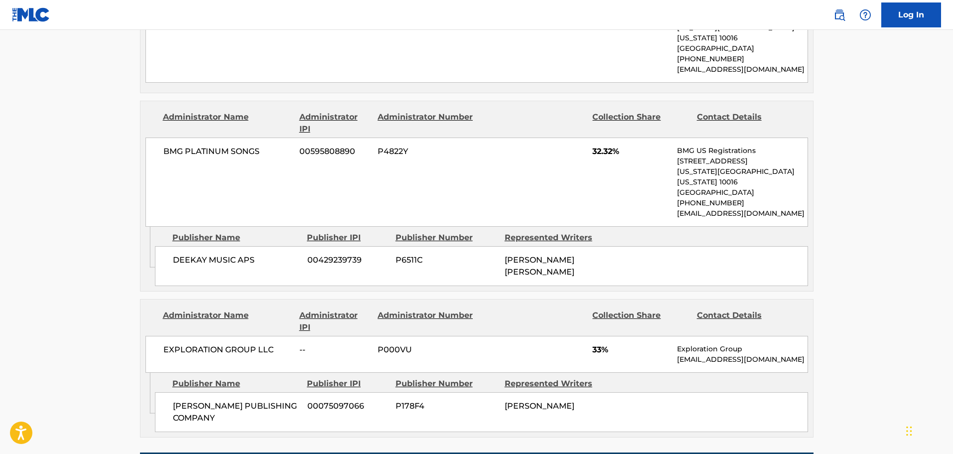
scroll to position [648, 0]
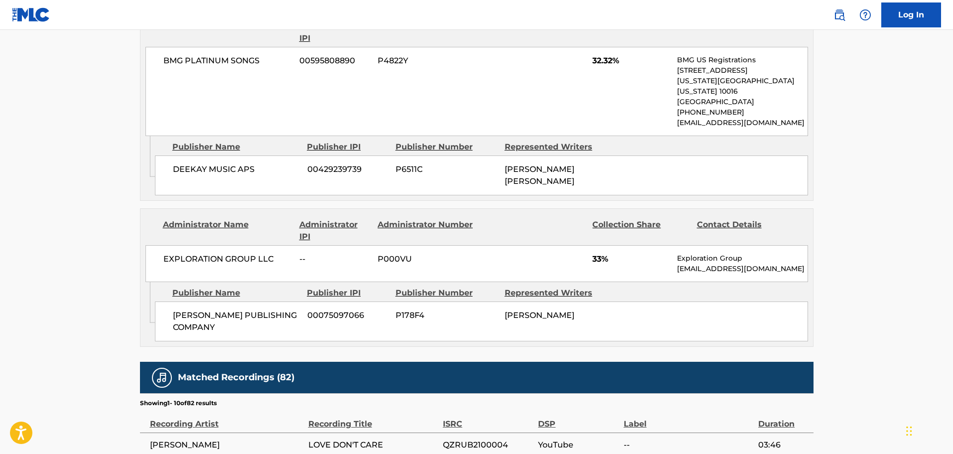
click at [205, 309] on span "BIRDSONG PUBLISHING COMPANY" at bounding box center [236, 321] width 127 height 24
copy span "BIRDSONG"
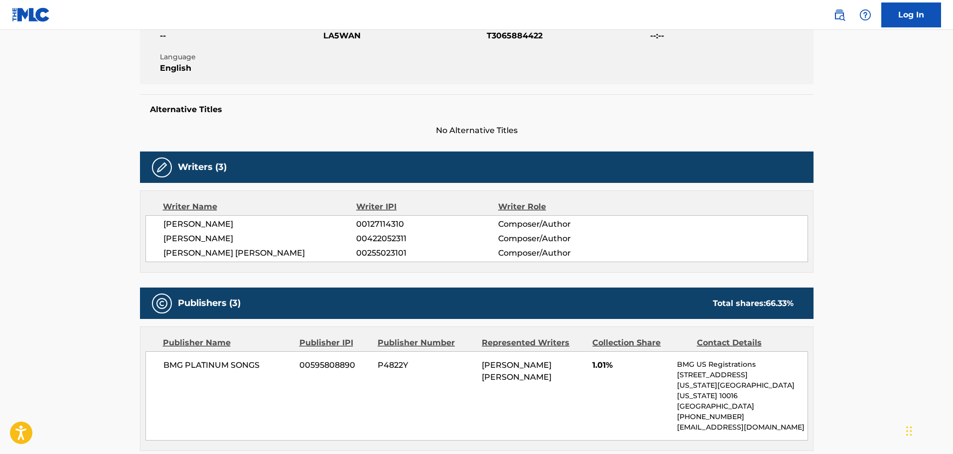
scroll to position [0, 0]
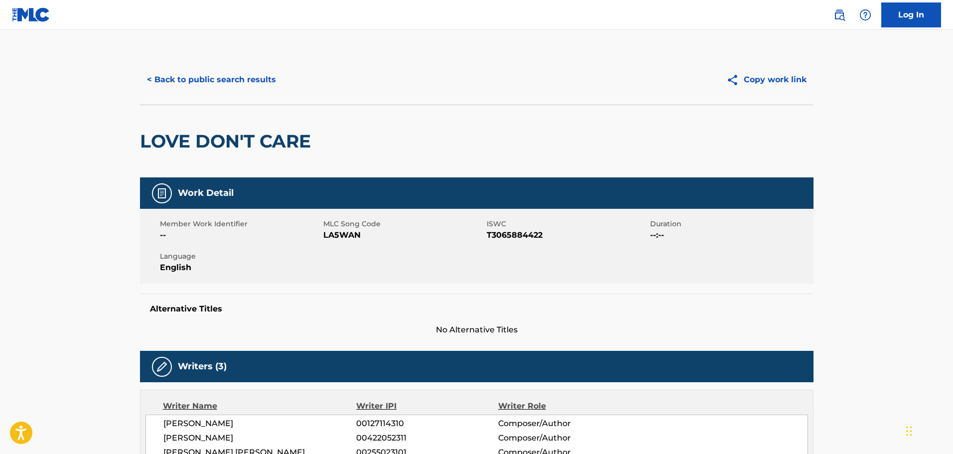
click at [220, 86] on button "< Back to public search results" at bounding box center [211, 79] width 143 height 25
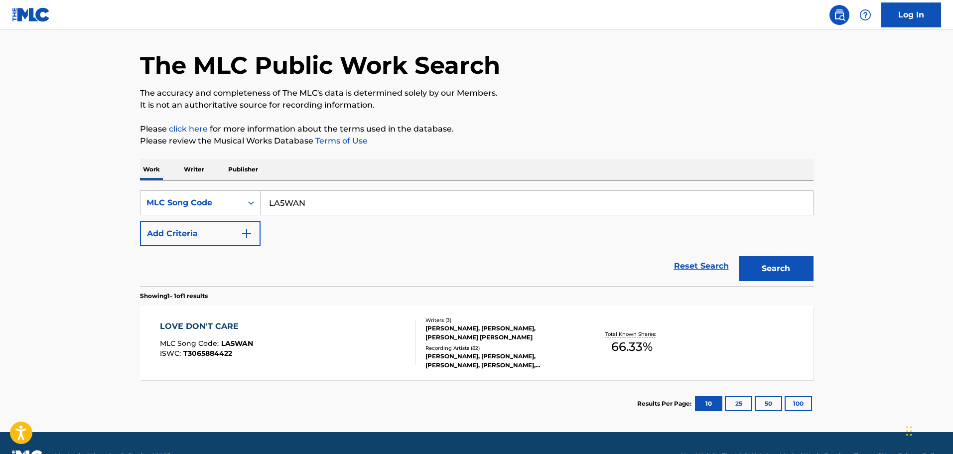
click at [316, 194] on input "LA5WAN" at bounding box center [537, 203] width 553 height 24
paste input "ZO6"
type input "LA5ZO6"
click at [739, 256] on button "Search" at bounding box center [776, 268] width 75 height 25
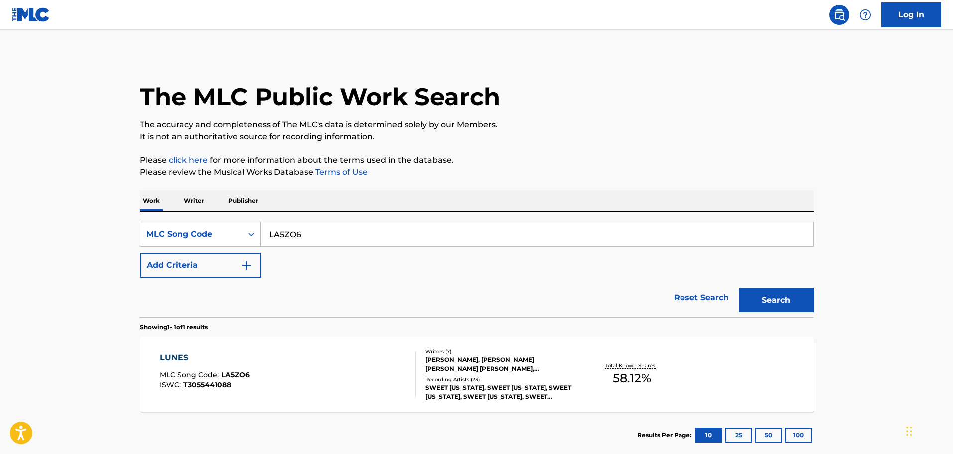
click at [239, 368] on div "LUNES MLC Song Code : LA5ZO6 ISWC : T3055441088" at bounding box center [205, 374] width 90 height 45
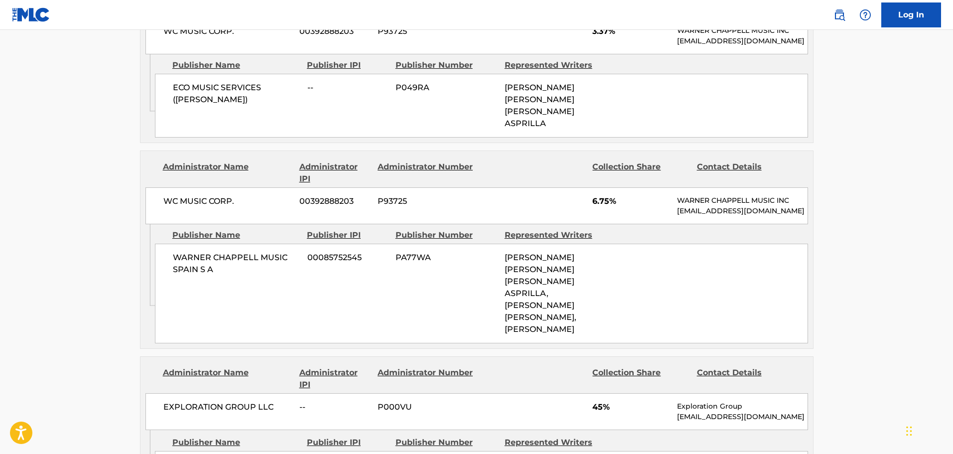
scroll to position [947, 0]
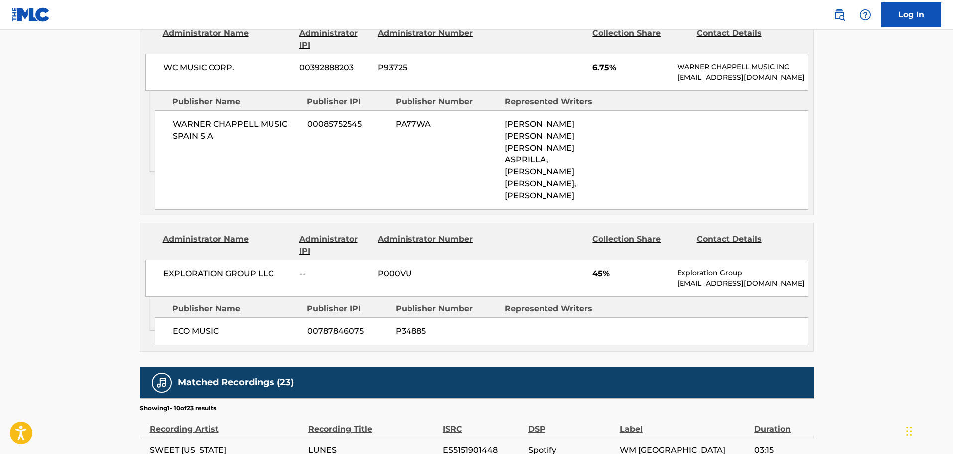
click at [184, 337] on span "ECO MUSIC" at bounding box center [236, 331] width 127 height 12
click at [198, 337] on span "ECO MUSIC" at bounding box center [236, 331] width 127 height 12
copy span "ECO MUSIC"
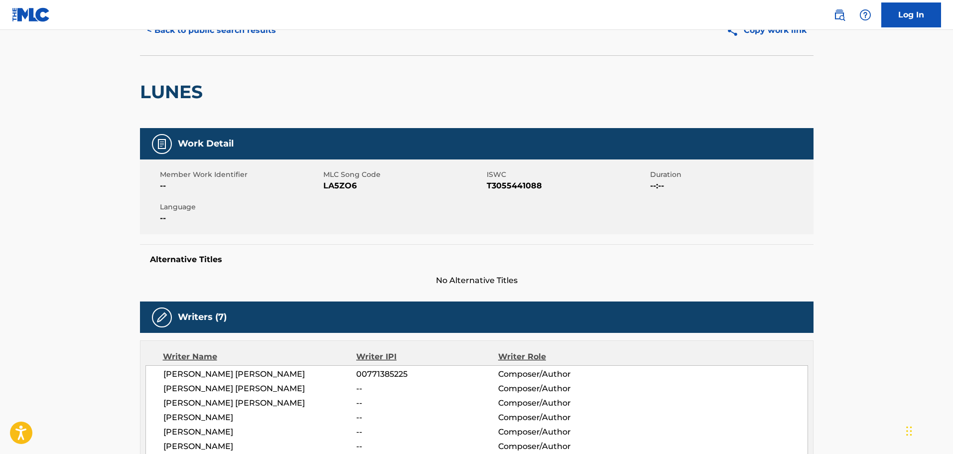
scroll to position [0, 0]
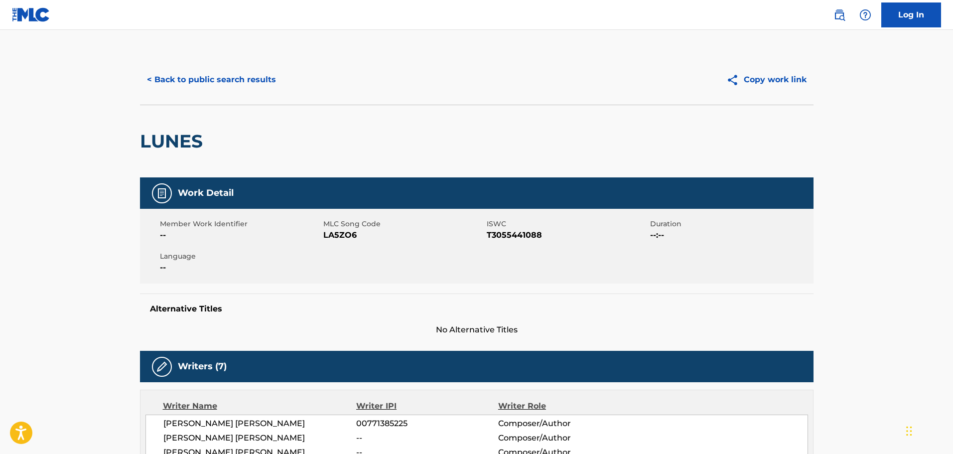
click at [206, 70] on button "< Back to public search results" at bounding box center [211, 79] width 143 height 25
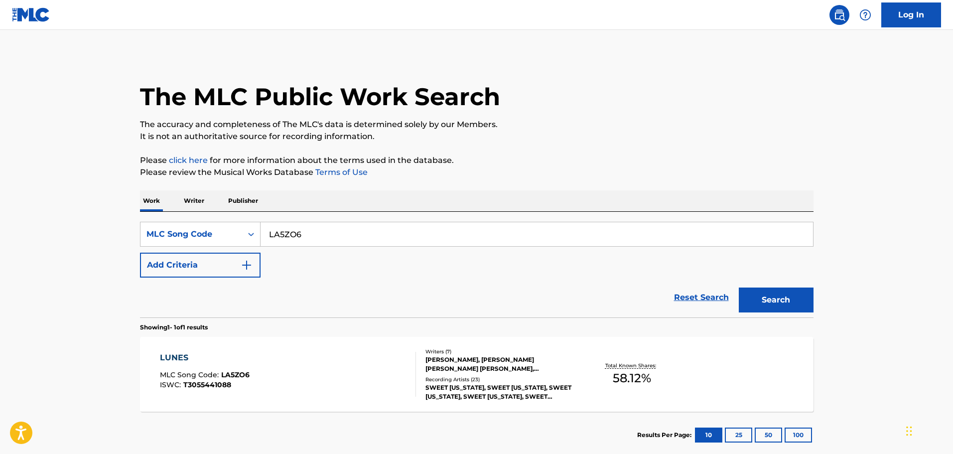
click at [325, 224] on input "LA5ZO6" at bounding box center [537, 234] width 553 height 24
paste input "HVBU3H"
type input "HVBU3H"
click at [739, 288] on button "Search" at bounding box center [776, 300] width 75 height 25
click at [253, 345] on div "HERE TO LOVE YOU MLC Song Code : HVBU3H ISWC : Writers ( 6 ) FLORIAN JAHRSTORFE…" at bounding box center [477, 374] width 674 height 75
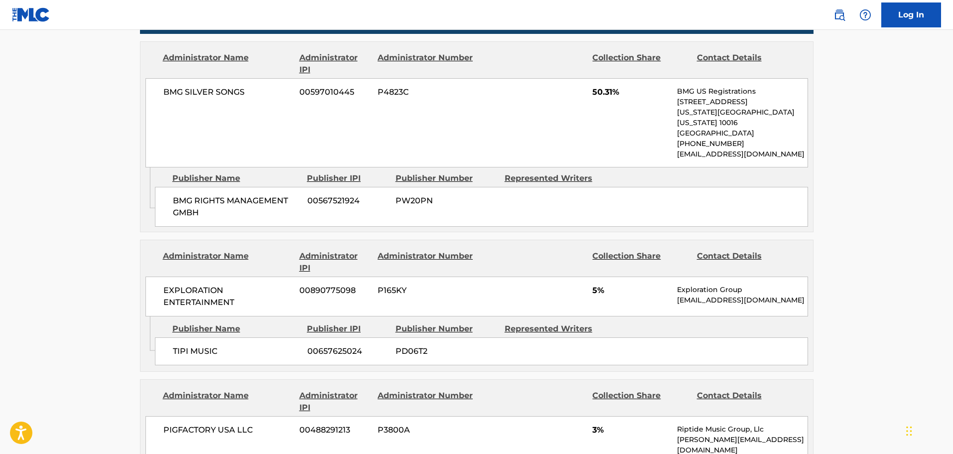
scroll to position [598, 0]
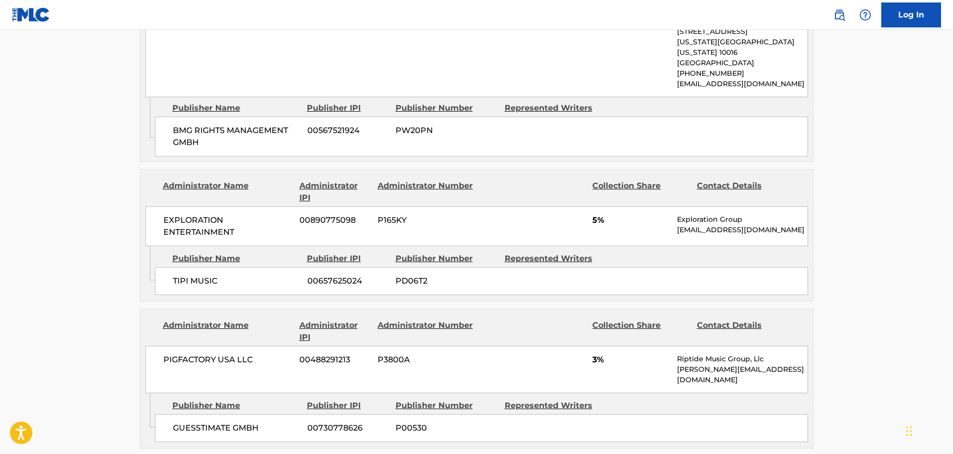
click at [184, 275] on span "TIPI MUSIC" at bounding box center [236, 281] width 127 height 12
click at [219, 275] on span "TIPI MUSIC" at bounding box center [236, 281] width 127 height 12
copy div "TIPI MUSIC"
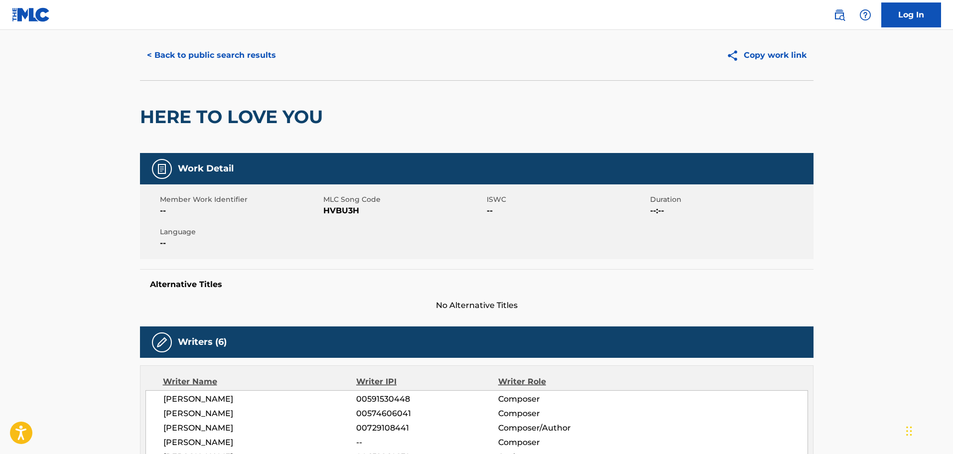
scroll to position [0, 0]
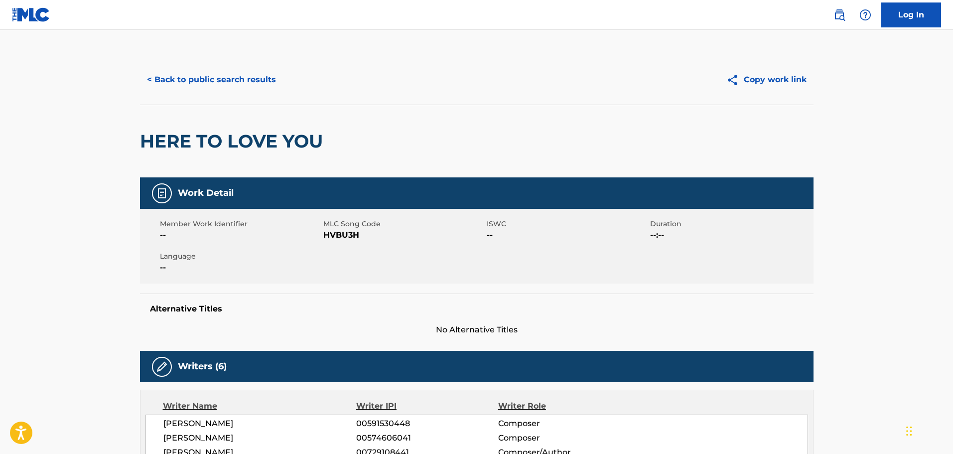
click at [169, 96] on div "< Back to public search results Copy work link" at bounding box center [477, 80] width 674 height 50
click at [178, 81] on button "< Back to public search results" at bounding box center [211, 79] width 143 height 25
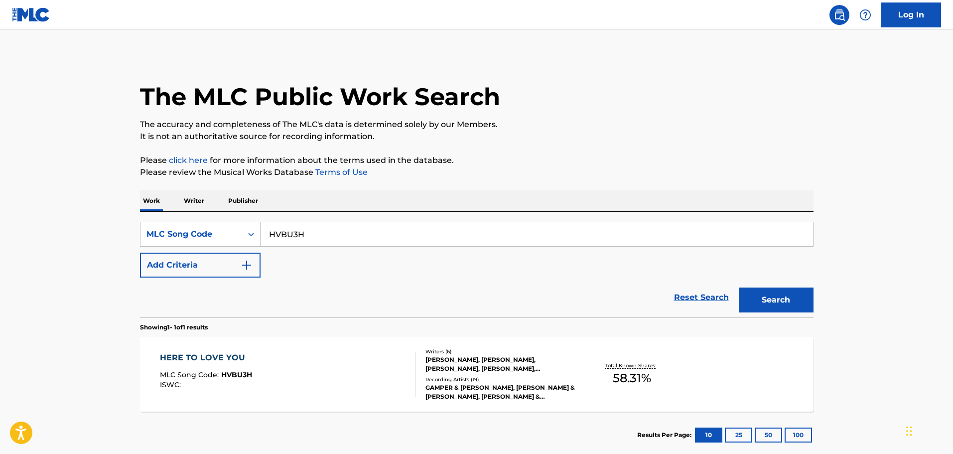
click at [302, 233] on input "HVBU3H" at bounding box center [537, 234] width 553 height 24
paste input "YO1KYD"
type input "YO1KYD"
click at [739, 288] on button "Search" at bounding box center [776, 300] width 75 height 25
click at [250, 364] on div "YOU HAPPENED MLC Song Code : YO1KYD ISWC :" at bounding box center [288, 374] width 256 height 45
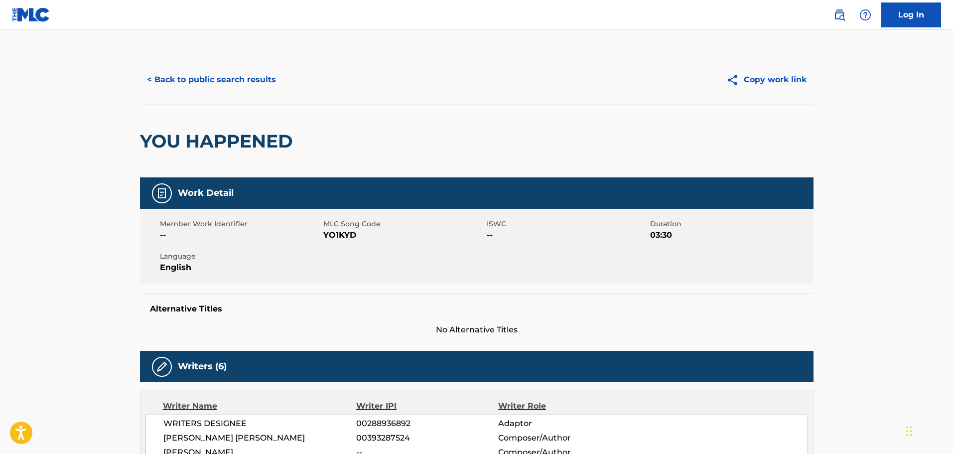
click at [173, 89] on button "< Back to public search results" at bounding box center [211, 79] width 143 height 25
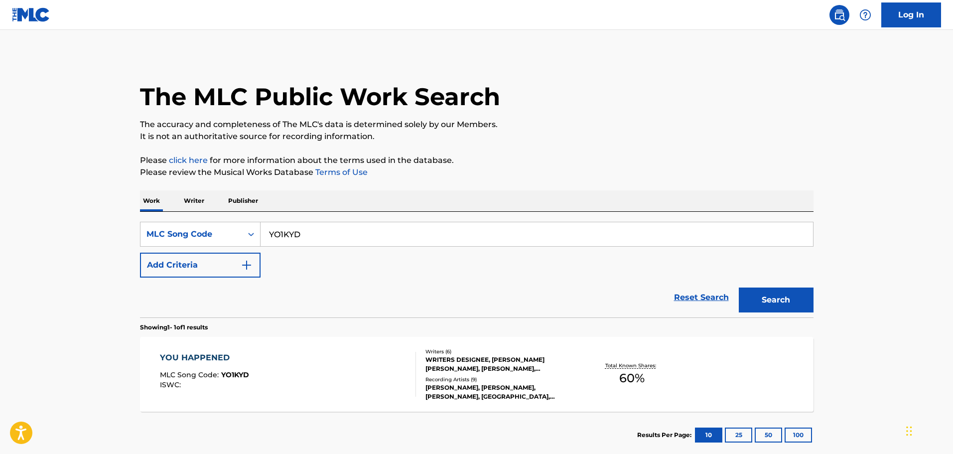
click at [306, 234] on input "YO1KYD" at bounding box center [537, 234] width 553 height 24
paste input "OL51MF"
type input "OL51MF"
click at [739, 288] on button "Search" at bounding box center [776, 300] width 75 height 25
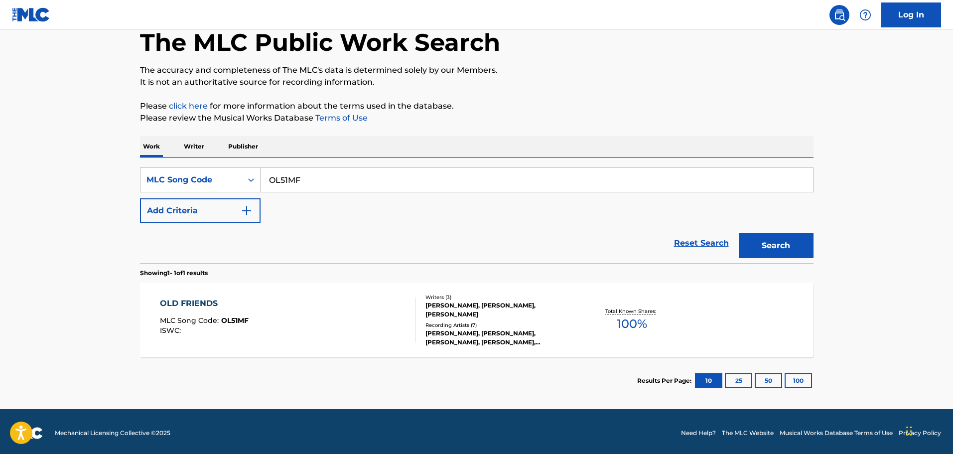
scroll to position [57, 0]
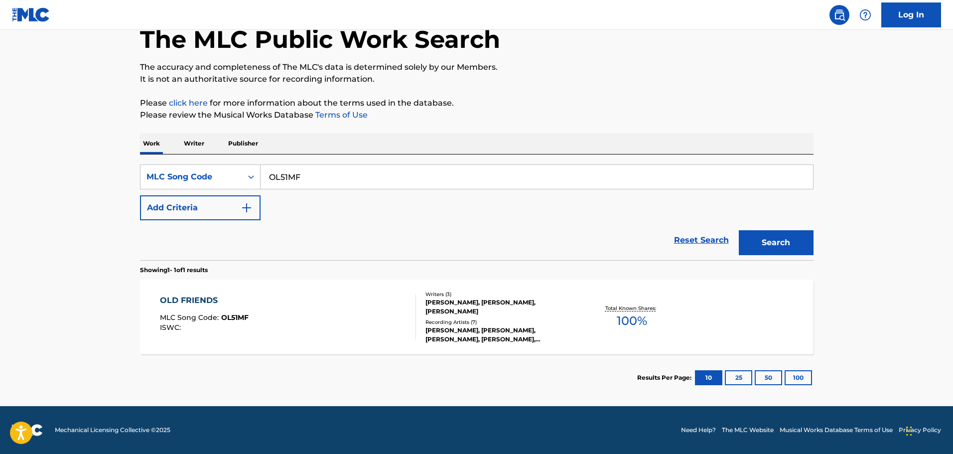
click at [303, 289] on div "OLD FRIENDS MLC Song Code : OL51MF ISWC : Writers ( 3 ) CHEYENNE ROSE ARNSPIGER…" at bounding box center [477, 317] width 674 height 75
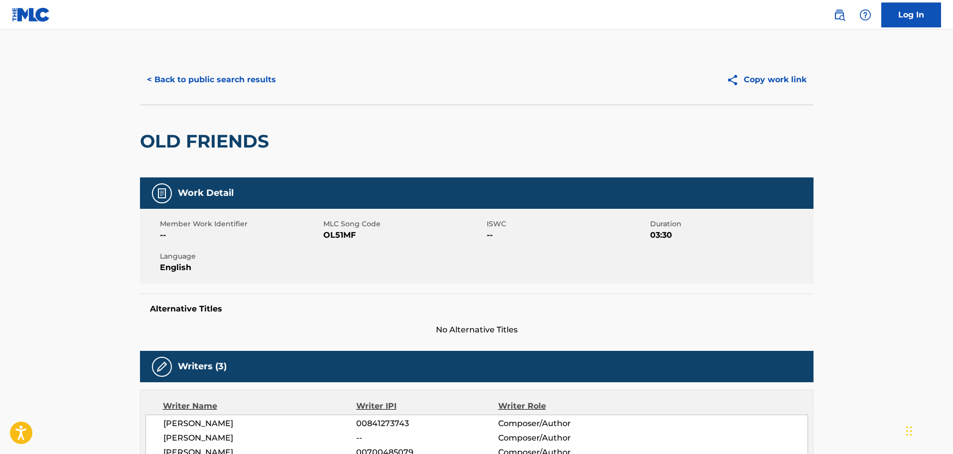
click at [199, 85] on button "< Back to public search results" at bounding box center [211, 79] width 143 height 25
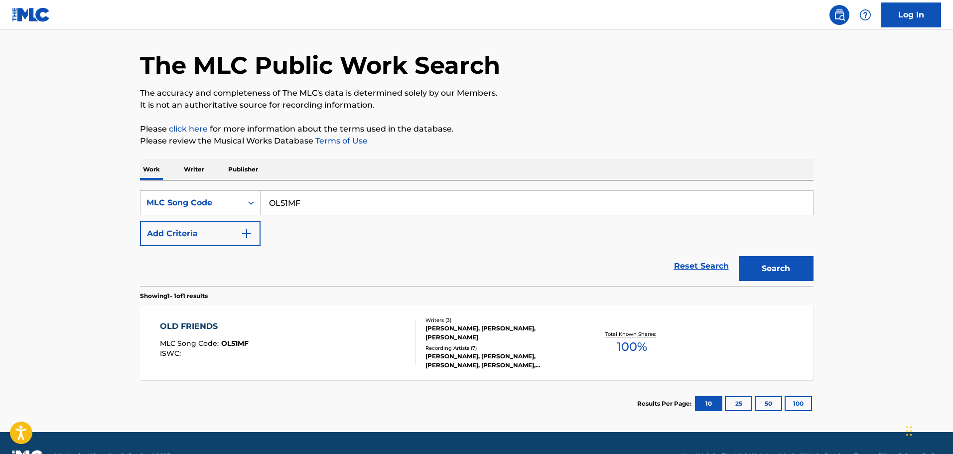
click at [311, 216] on div "SearchWithCriteria8ebd1693-9c56-44a4-b2a9-0bf87a40542e MLC Song Code OL51MF Add…" at bounding box center [477, 218] width 674 height 56
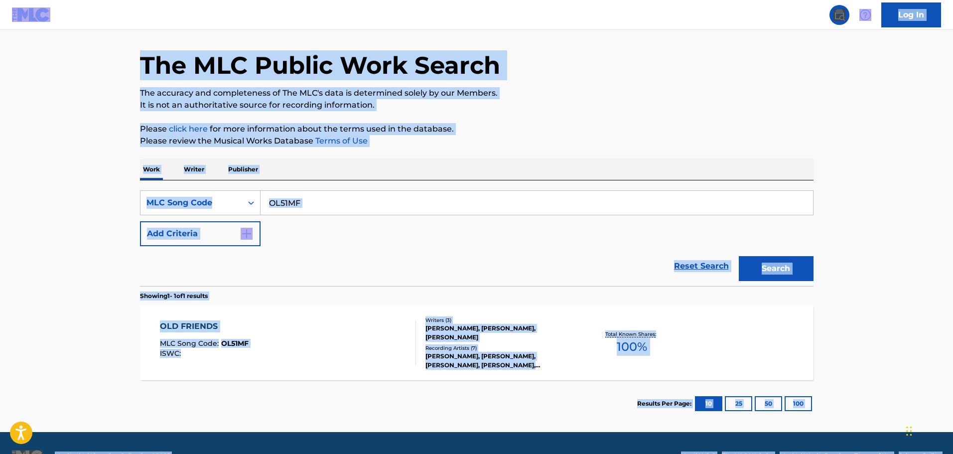
click at [312, 204] on input "OL51MF" at bounding box center [537, 203] width 553 height 24
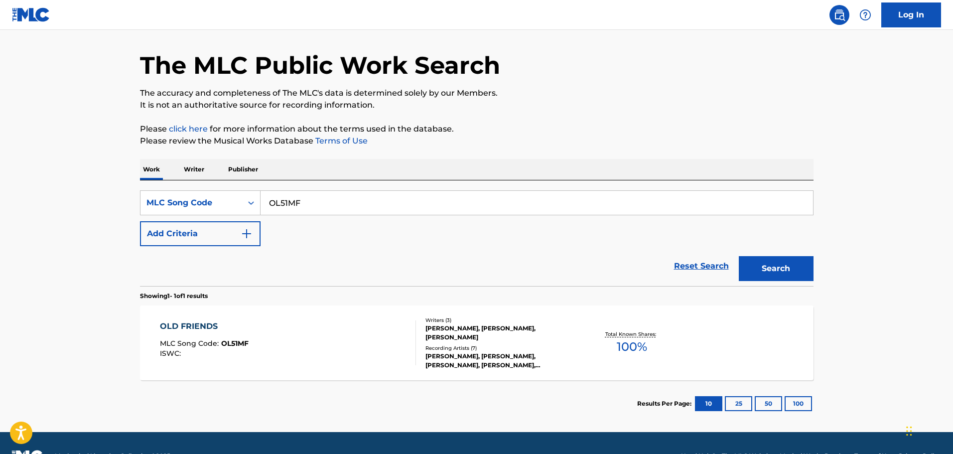
paste input "CD0XY0"
type input "CD0XY0"
click at [739, 256] on button "Search" at bounding box center [776, 268] width 75 height 25
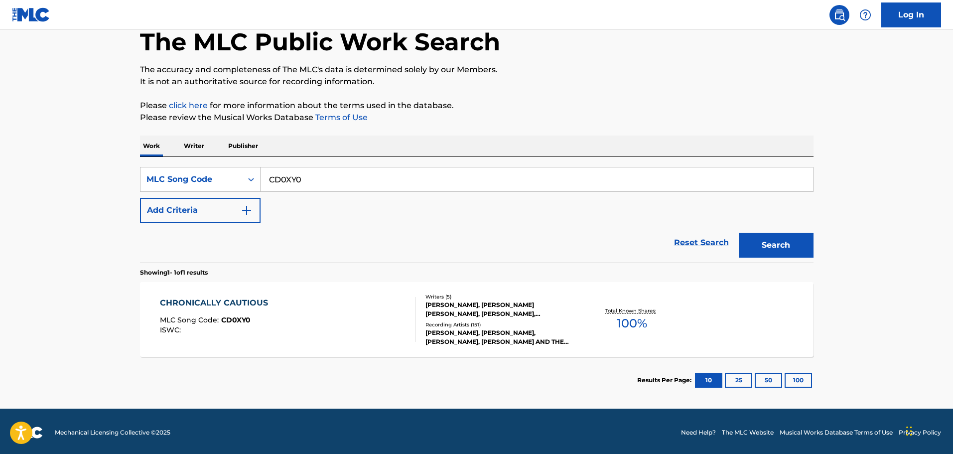
scroll to position [57, 0]
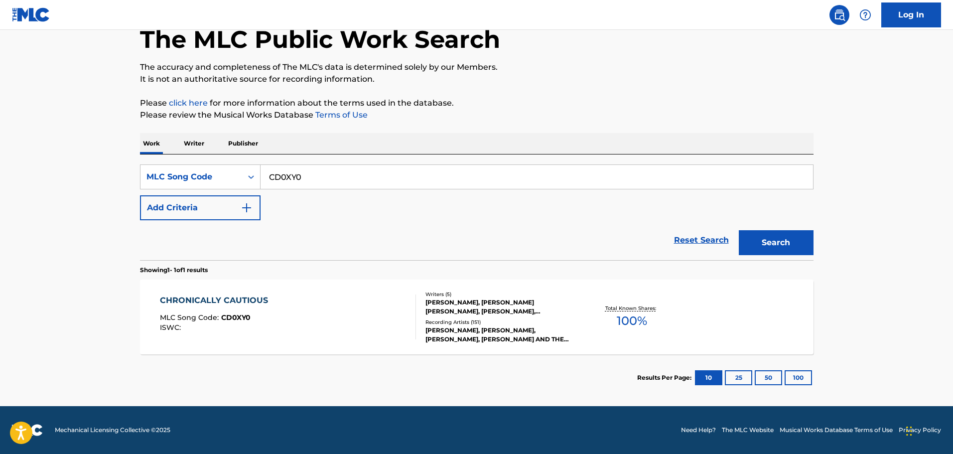
click at [259, 299] on div "CHRONICALLY CAUTIOUS" at bounding box center [216, 301] width 113 height 12
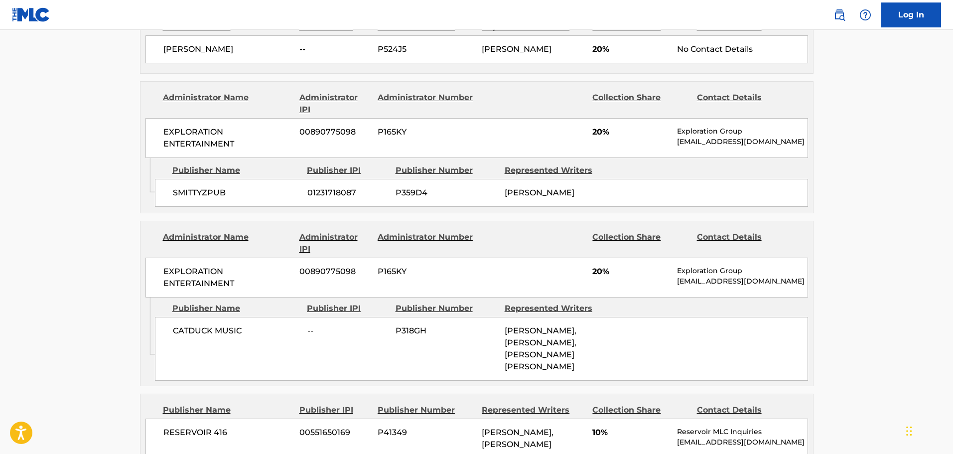
scroll to position [598, 0]
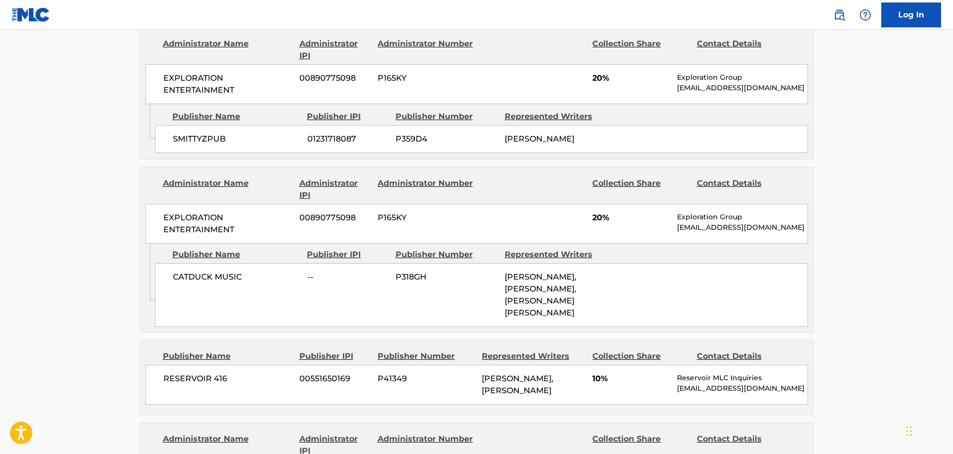
click at [191, 281] on span "CATDUCK MUSIC" at bounding box center [236, 277] width 127 height 12
copy span "CATDUCK"
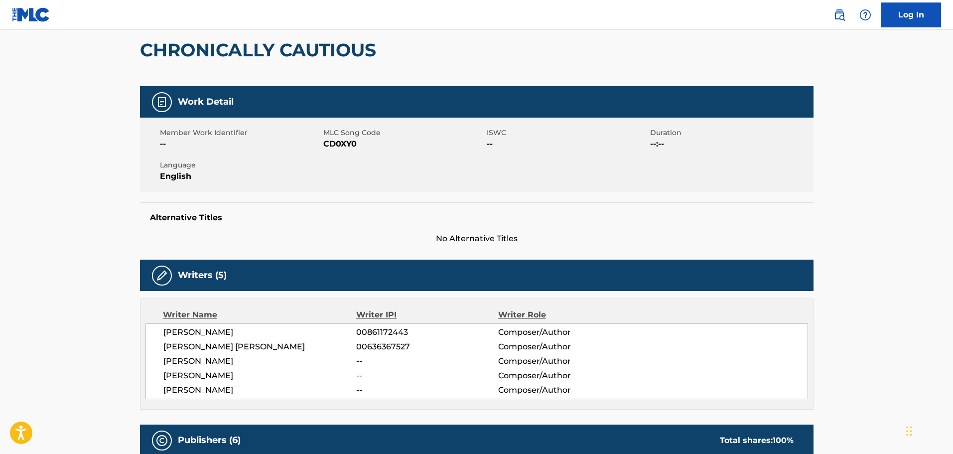
scroll to position [0, 0]
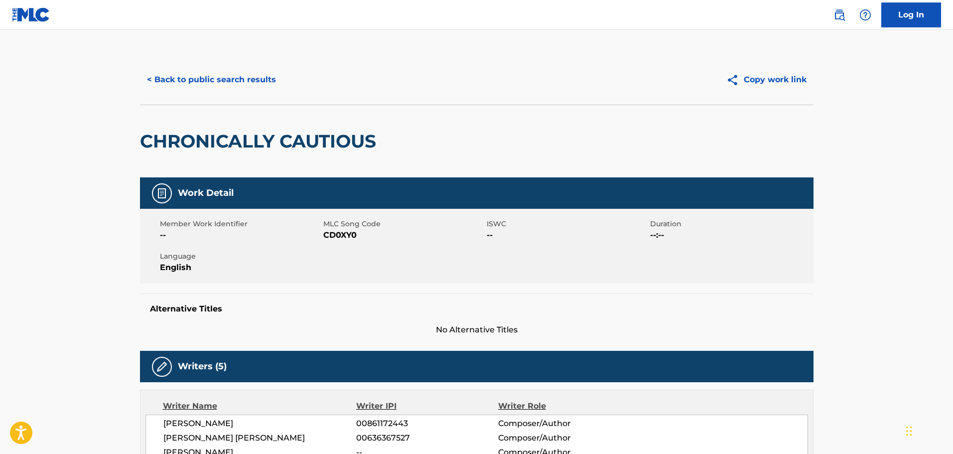
click at [214, 79] on button "< Back to public search results" at bounding box center [211, 79] width 143 height 25
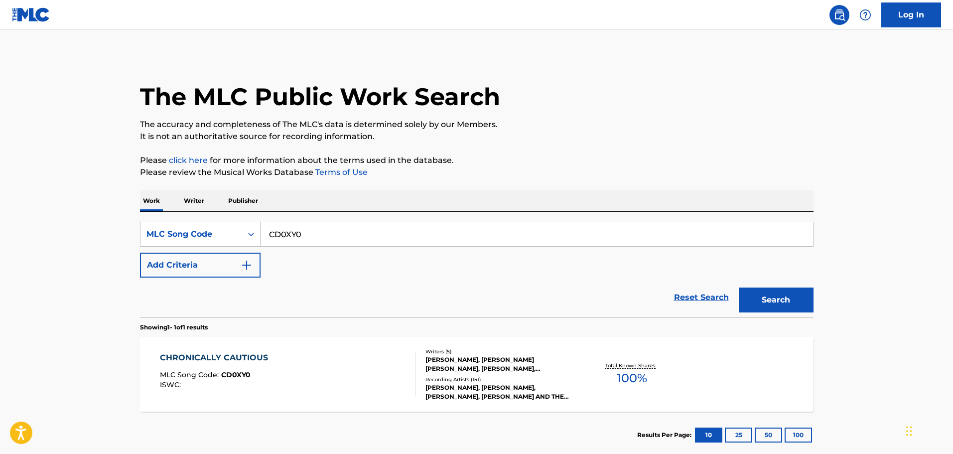
click at [342, 240] on input "CD0XY0" at bounding box center [537, 234] width 553 height 24
paste input "MA7R69"
type input "MA7R69"
click at [739, 288] on button "Search" at bounding box center [776, 300] width 75 height 25
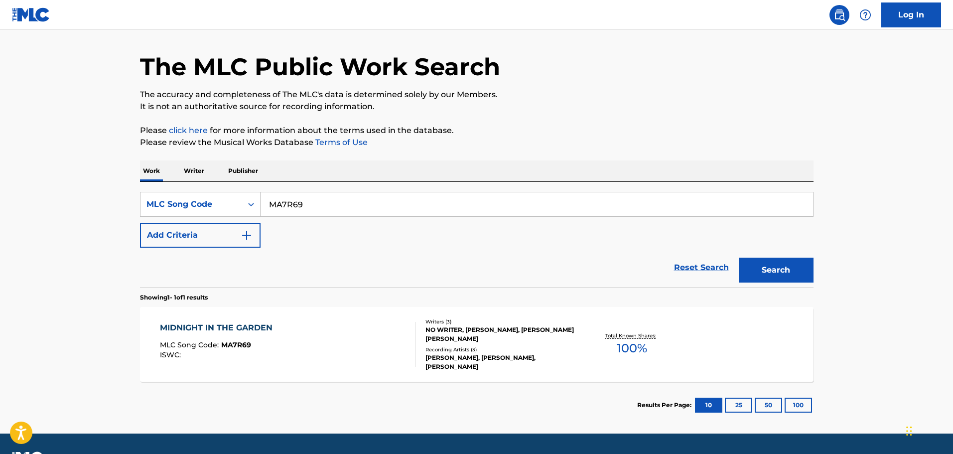
scroll to position [57, 0]
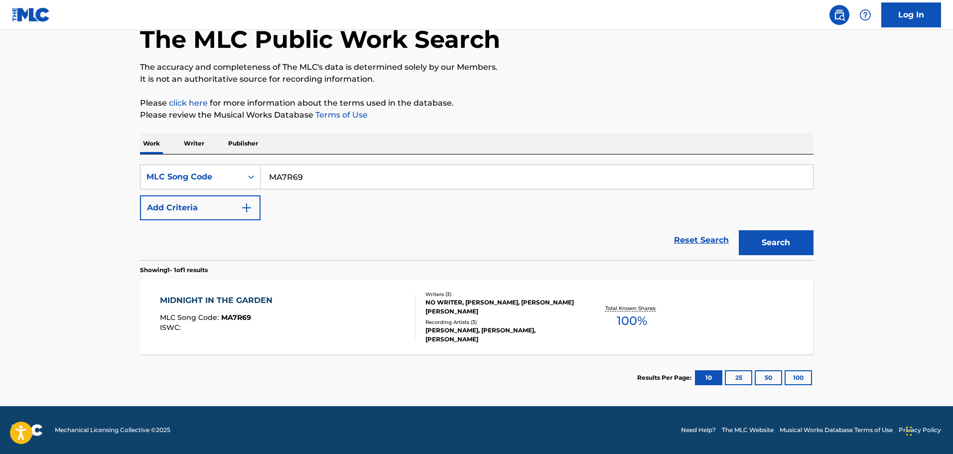
click at [243, 301] on div "MIDNIGHT IN THE GARDEN" at bounding box center [219, 301] width 118 height 12
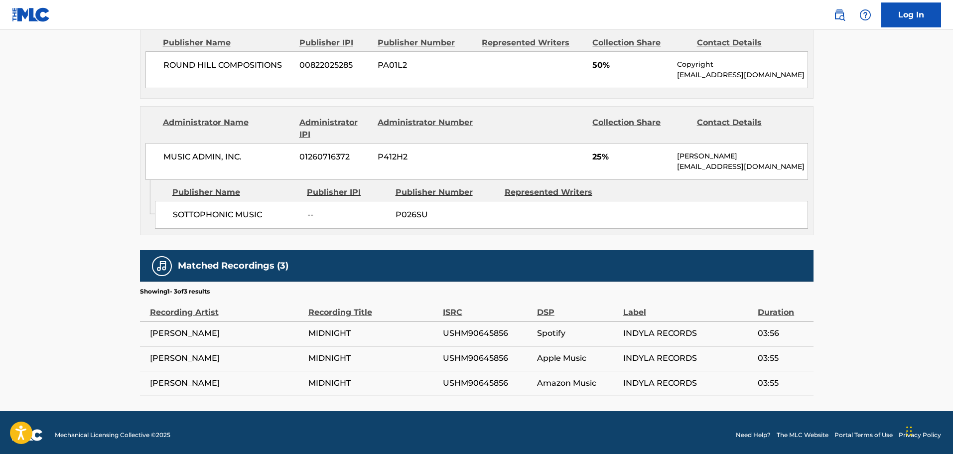
scroll to position [641, 0]
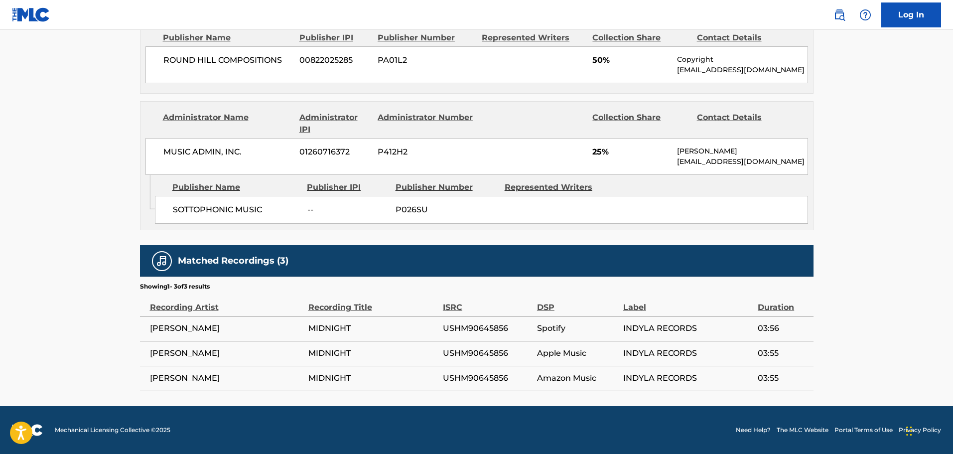
click at [178, 207] on span "SOTTOPHONIC MUSIC" at bounding box center [236, 210] width 127 height 12
click at [256, 211] on span "SOTTOPHONIC MUSIC" at bounding box center [236, 210] width 127 height 12
copy span "SOTTOPHONIC MUSIC"
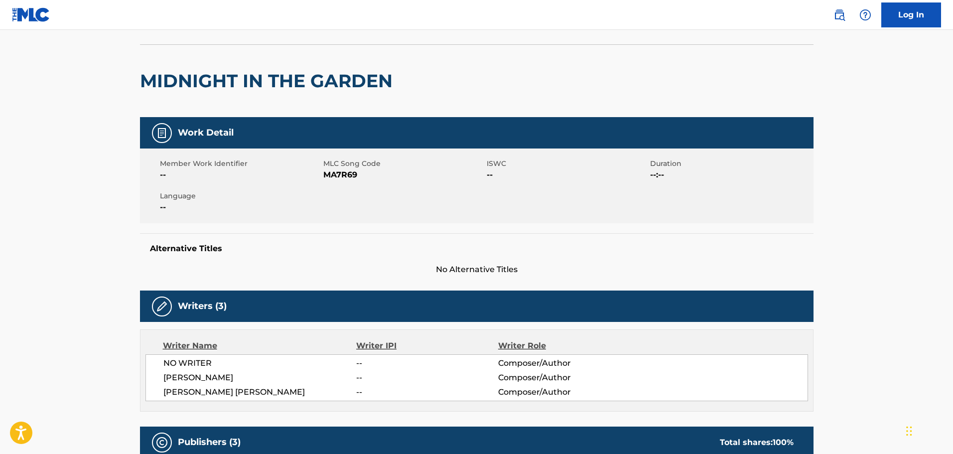
scroll to position [0, 0]
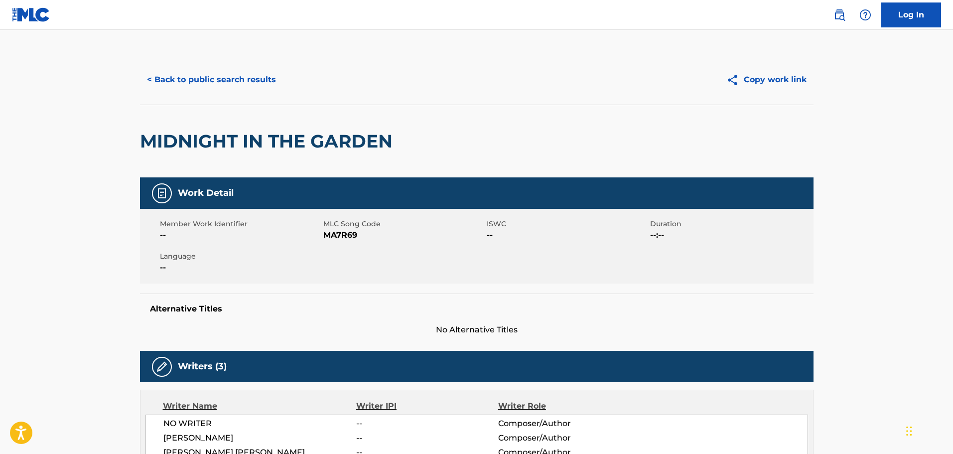
click at [197, 84] on button "< Back to public search results" at bounding box center [211, 79] width 143 height 25
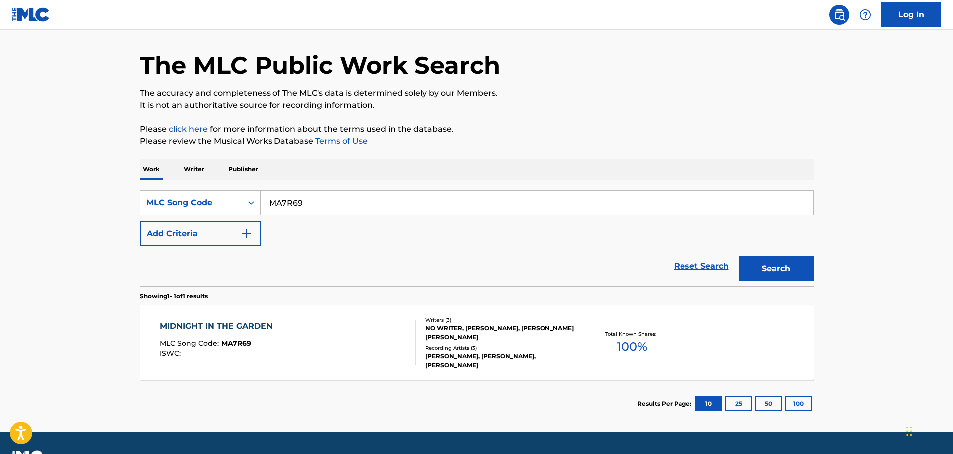
click at [363, 188] on div "SearchWithCriteria8ebd1693-9c56-44a4-b2a9-0bf87a40542e MLC Song Code MA7R69 Add…" at bounding box center [477, 233] width 674 height 106
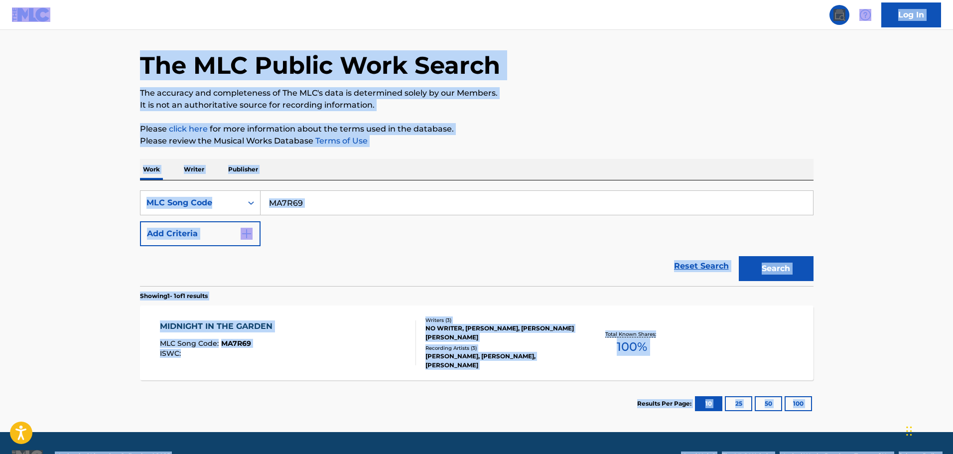
click at [335, 217] on div "SearchWithCriteria8ebd1693-9c56-44a4-b2a9-0bf87a40542e MLC Song Code MA7R69 Add…" at bounding box center [477, 218] width 674 height 56
click at [339, 205] on input "MA7R69" at bounding box center [537, 203] width 553 height 24
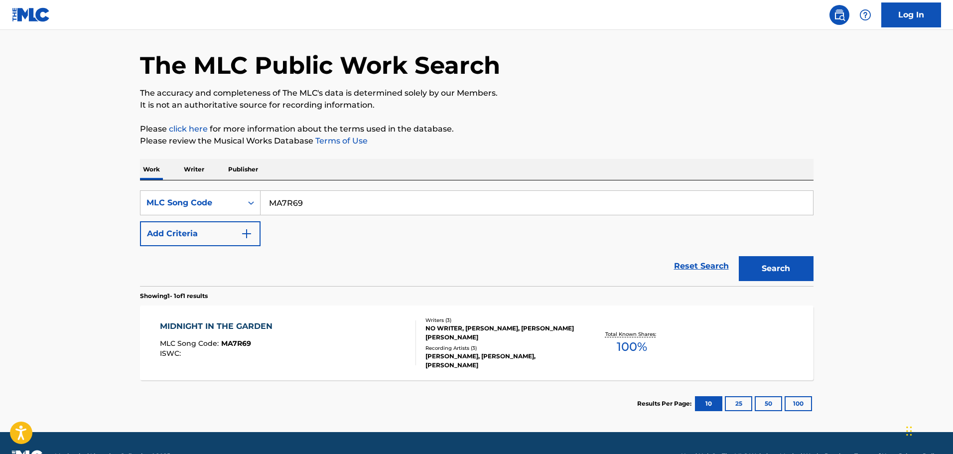
paste input "CA0TCA"
type input "CA0TCA"
click at [739, 256] on button "Search" at bounding box center [776, 268] width 75 height 25
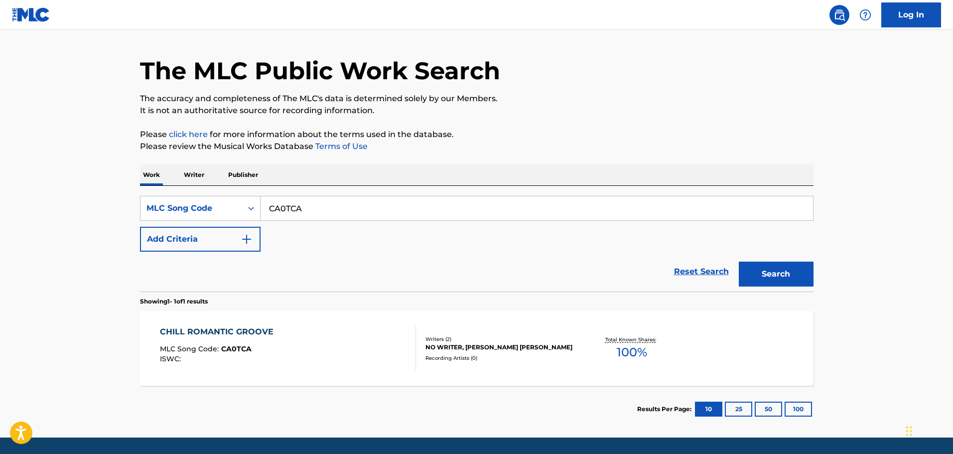
scroll to position [50, 0]
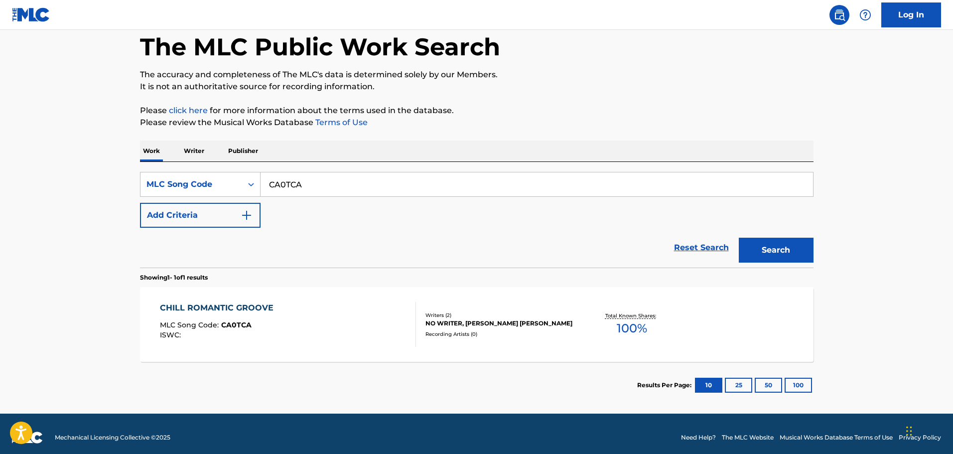
click at [307, 339] on div "CHILL ROMANTIC GROOVE MLC Song Code : CA0TCA ISWC :" at bounding box center [288, 324] width 256 height 45
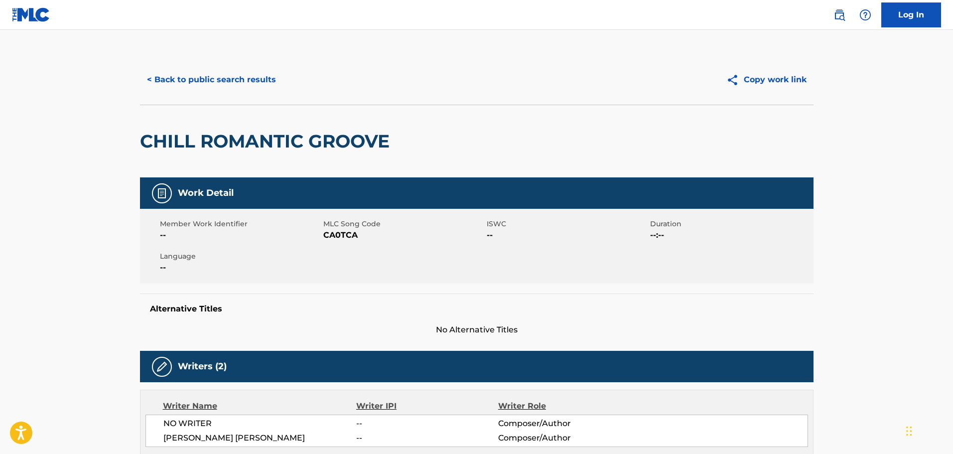
click at [258, 81] on button "< Back to public search results" at bounding box center [211, 79] width 143 height 25
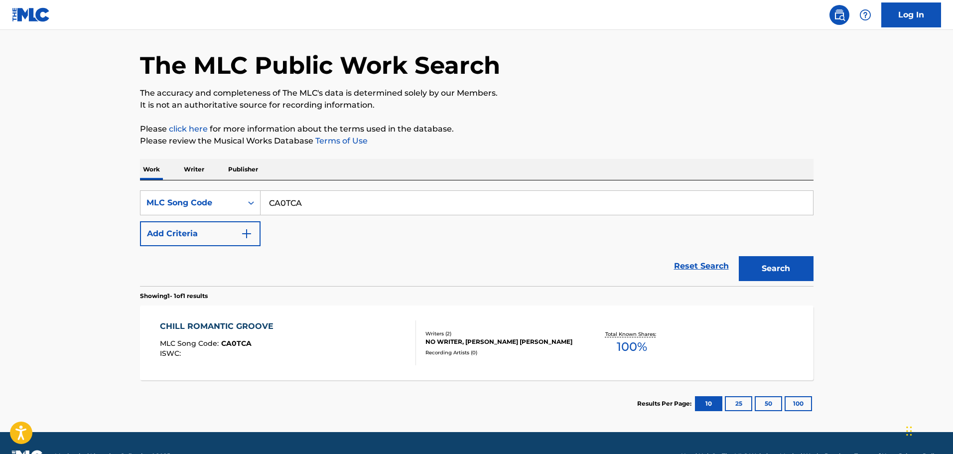
click at [297, 193] on input "CA0TCA" at bounding box center [537, 203] width 553 height 24
paste input "MA7R7G"
type input "MA7R7G"
click at [739, 256] on button "Search" at bounding box center [776, 268] width 75 height 25
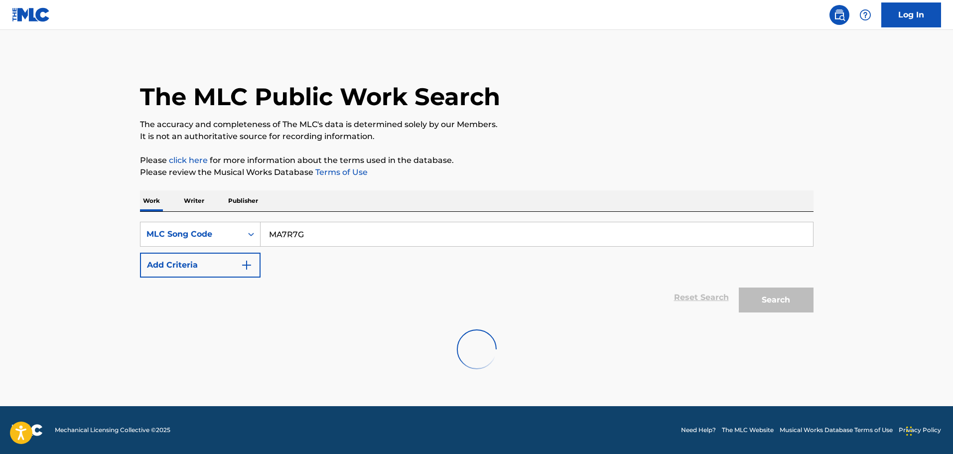
scroll to position [0, 0]
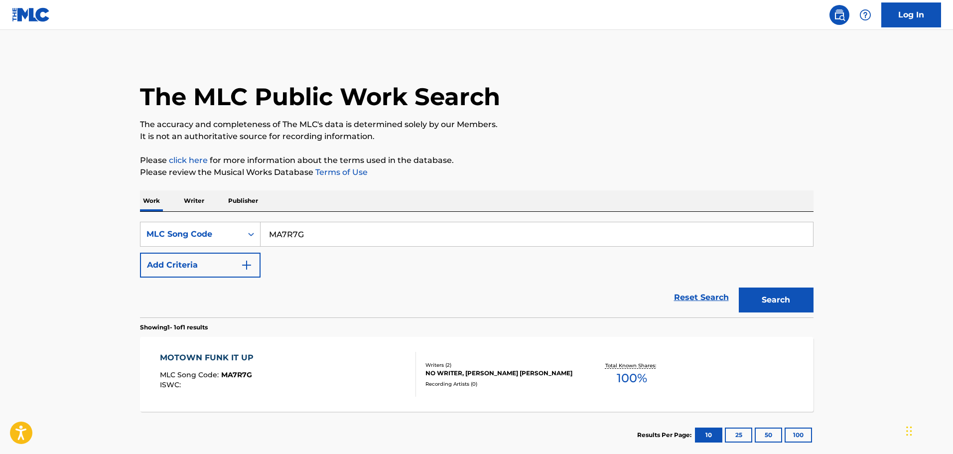
click at [199, 349] on div "MOTOWN FUNK IT UP MLC Song Code : MA7R7G ISWC : Writers ( 2 ) NO WRITER, STEPHE…" at bounding box center [477, 374] width 674 height 75
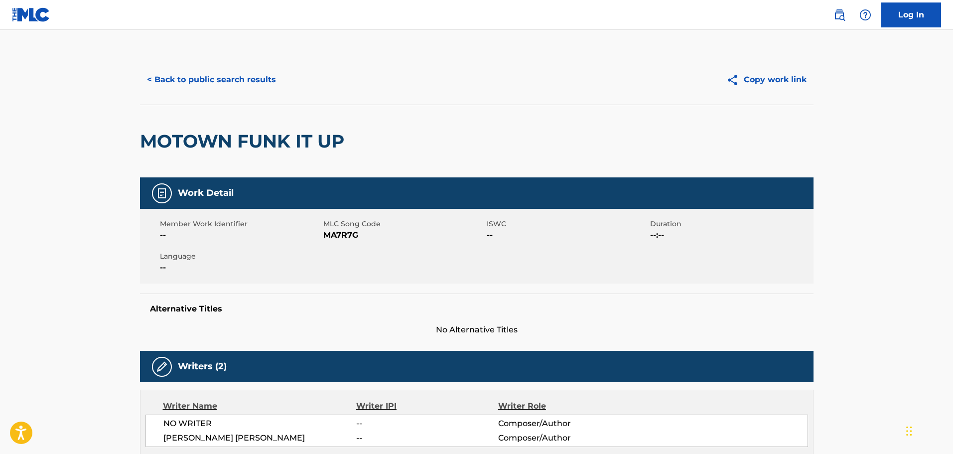
click at [212, 95] on div "< Back to public search results Copy work link" at bounding box center [477, 80] width 674 height 50
click at [223, 81] on button "< Back to public search results" at bounding box center [211, 79] width 143 height 25
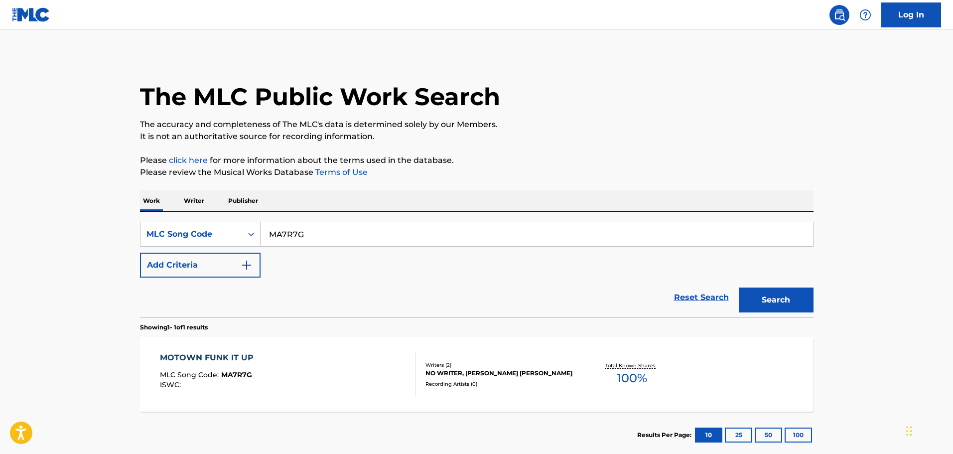
click at [316, 232] on input "MA7R7G" at bounding box center [537, 234] width 553 height 24
paste input "8V"
type input "MA7R8V"
click at [739, 288] on button "Search" at bounding box center [776, 300] width 75 height 25
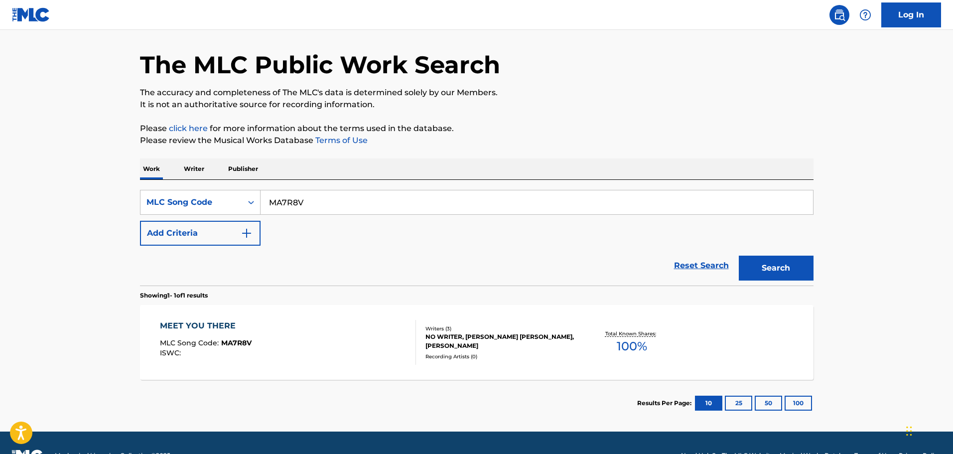
scroll to position [50, 0]
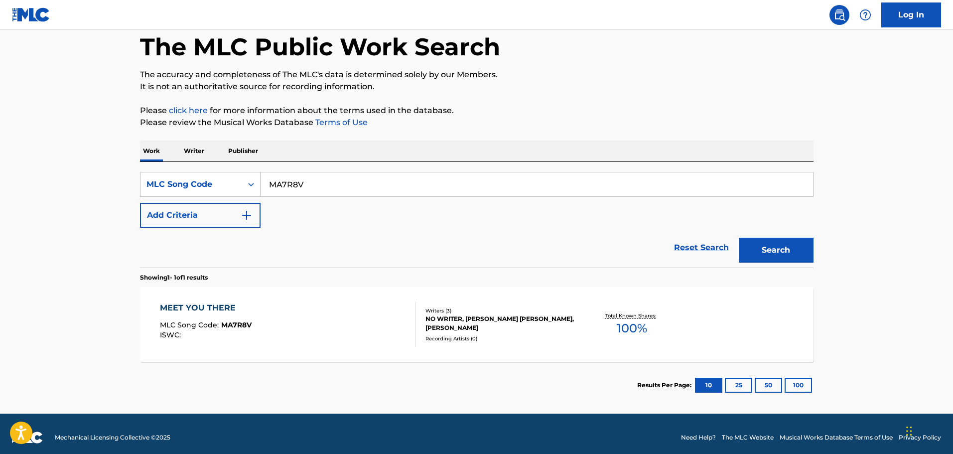
click at [216, 313] on div "MEET YOU THERE" at bounding box center [206, 308] width 92 height 12
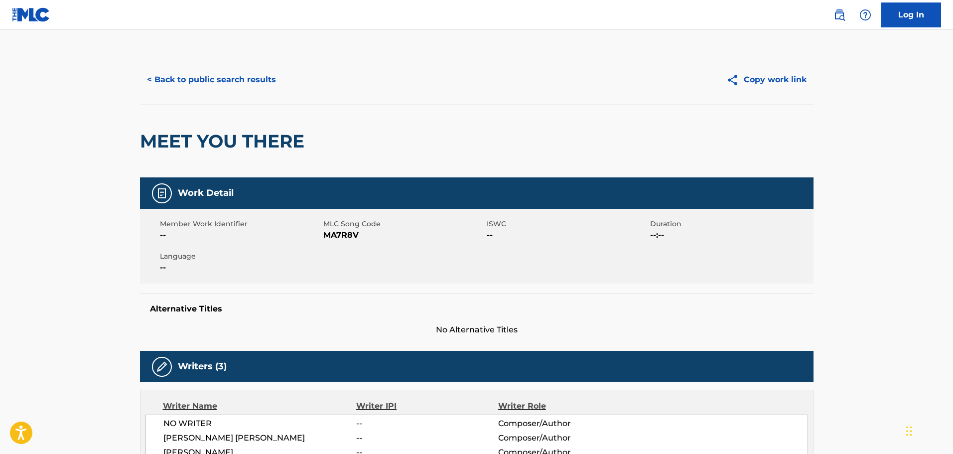
click at [208, 78] on button "< Back to public search results" at bounding box center [211, 79] width 143 height 25
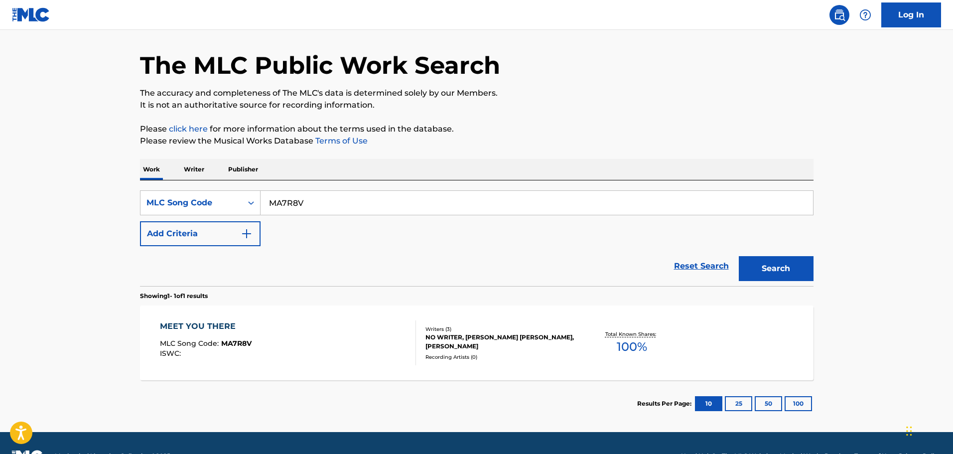
click at [319, 204] on input "MA7R8V" at bounding box center [537, 203] width 553 height 24
paste input "RB1R8Q"
type input "RB1R8Q"
click at [739, 256] on button "Search" at bounding box center [776, 268] width 75 height 25
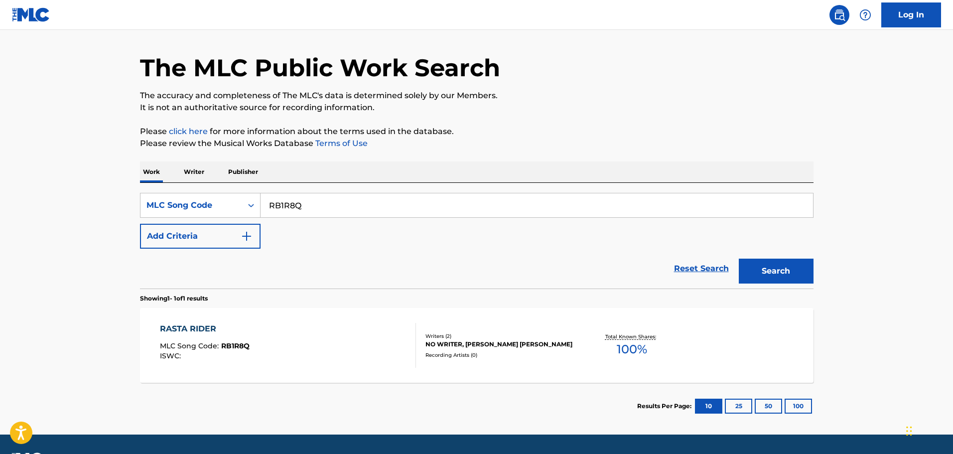
scroll to position [57, 0]
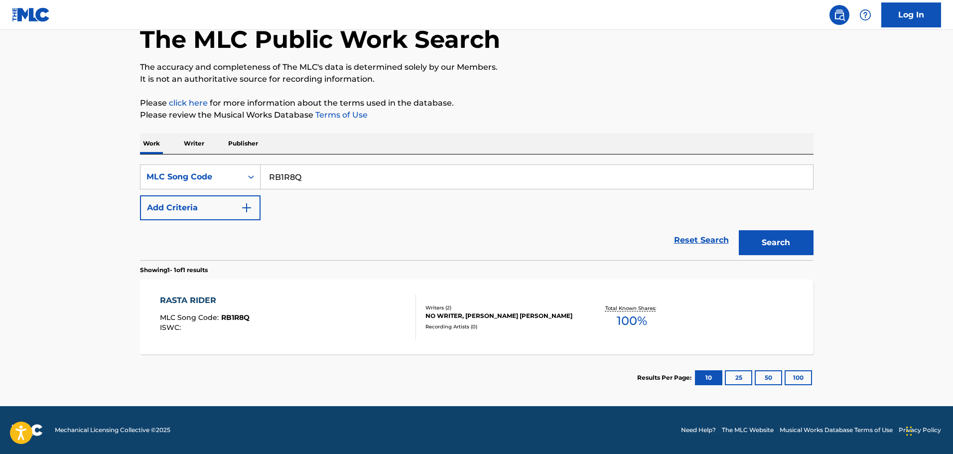
click at [225, 302] on div "RASTA RIDER" at bounding box center [205, 301] width 90 height 12
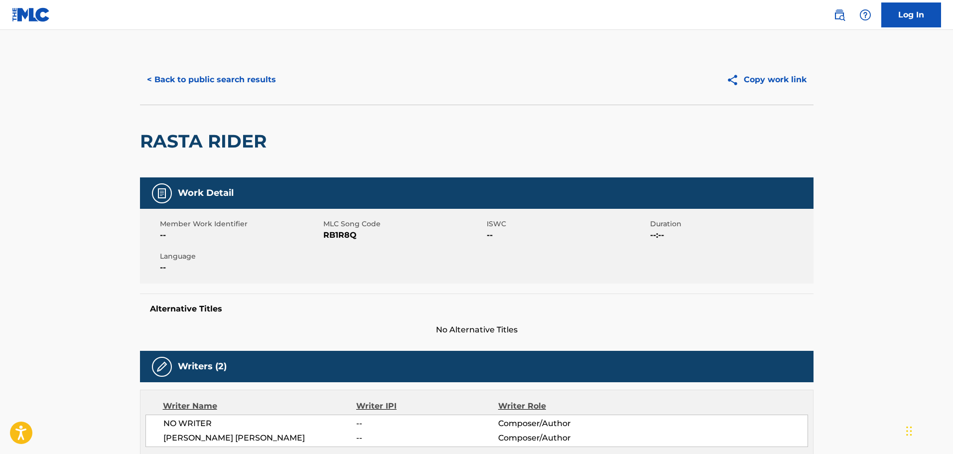
click at [205, 81] on button "< Back to public search results" at bounding box center [211, 79] width 143 height 25
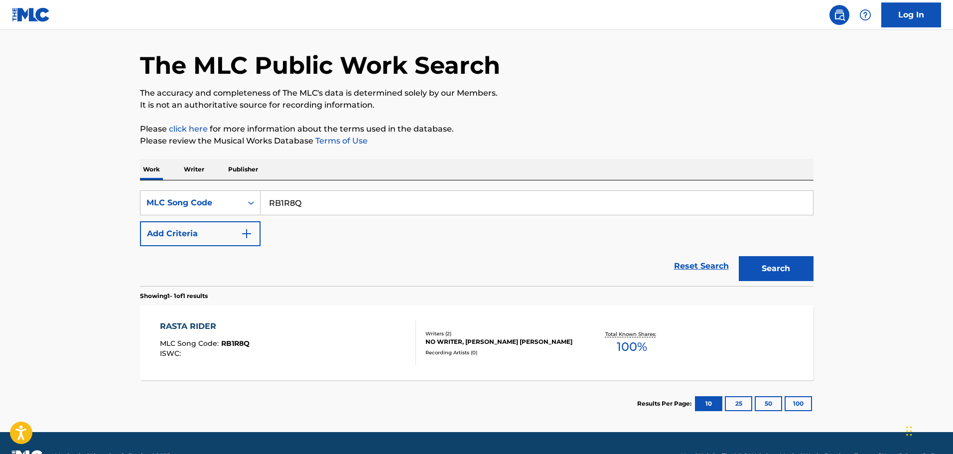
click at [313, 197] on input "RB1R8Q" at bounding box center [537, 203] width 553 height 24
paste input "SD5GUZ"
type input "SD5GUZ"
click at [739, 256] on button "Search" at bounding box center [776, 268] width 75 height 25
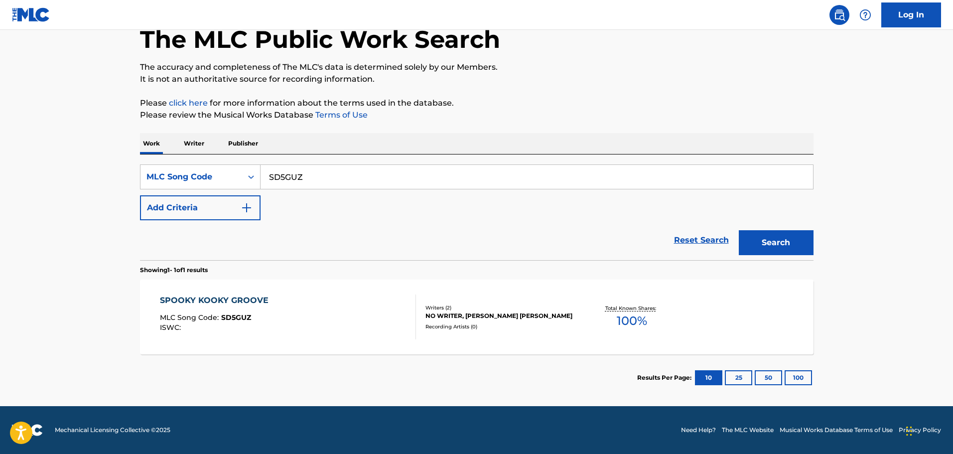
click at [236, 300] on div "SPOOKY KOOKY GROOVE" at bounding box center [217, 301] width 114 height 12
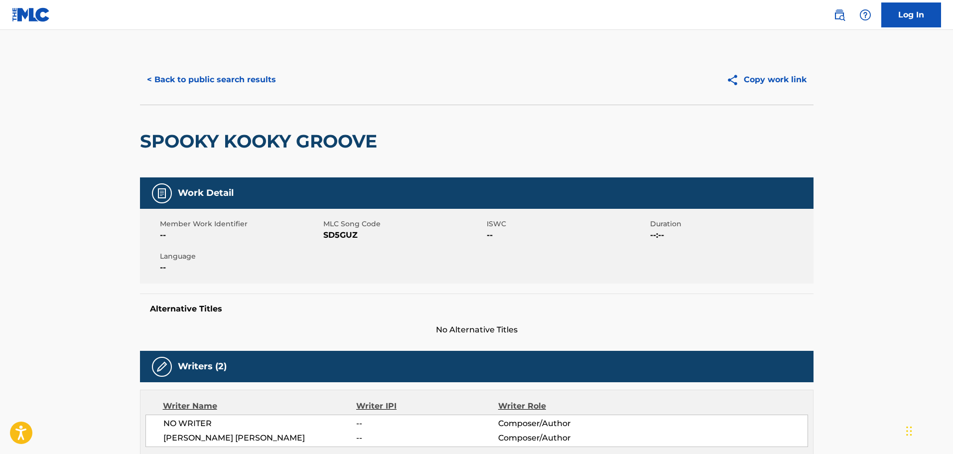
click at [189, 71] on button "< Back to public search results" at bounding box center [211, 79] width 143 height 25
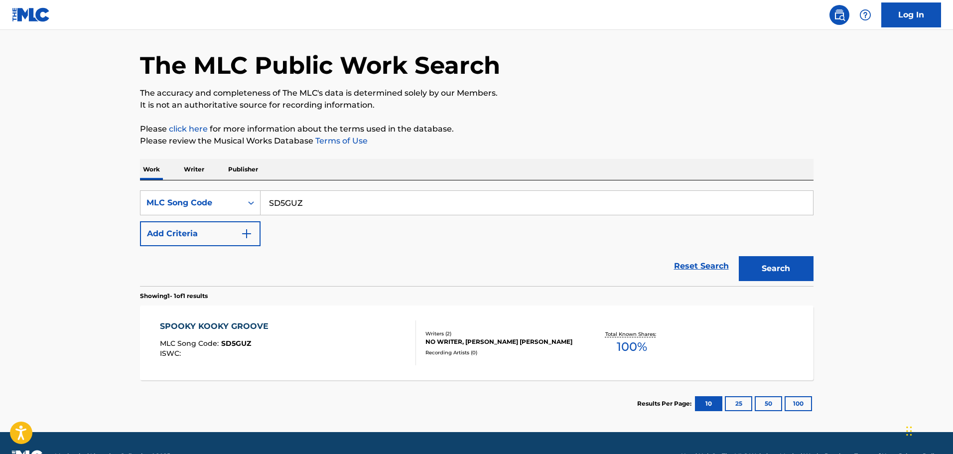
click at [360, 195] on input "SD5GUZ" at bounding box center [537, 203] width 553 height 24
paste input "WC8RPD"
type input "WC8RPD"
click at [739, 256] on button "Search" at bounding box center [776, 268] width 75 height 25
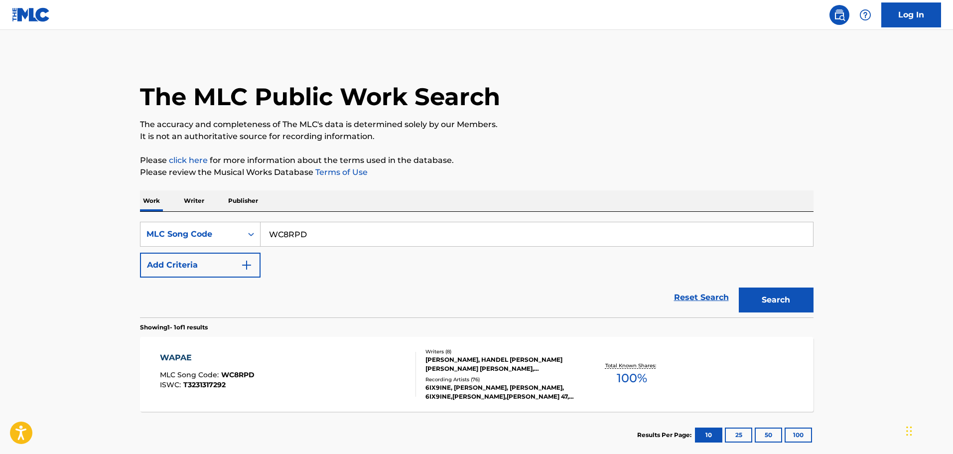
click at [264, 362] on div "WAPAE MLC Song Code : WC8RPD ISWC : T3231317292" at bounding box center [288, 374] width 256 height 45
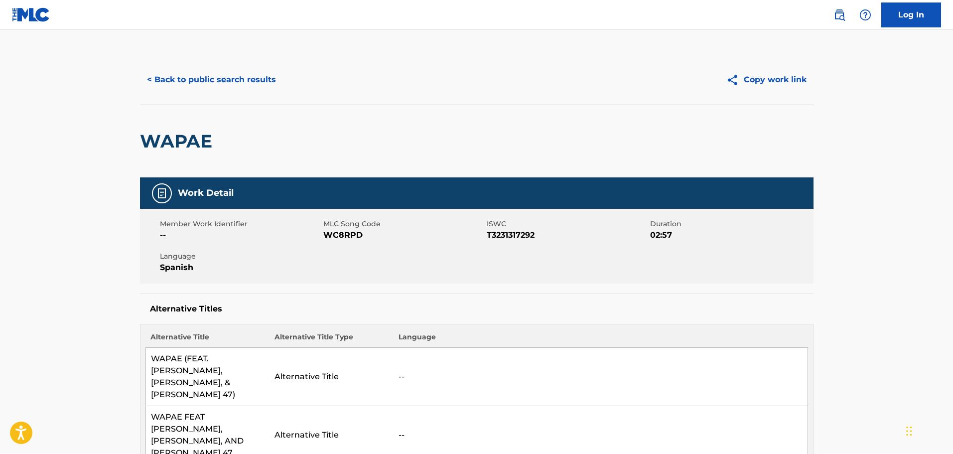
click at [176, 77] on button "< Back to public search results" at bounding box center [211, 79] width 143 height 25
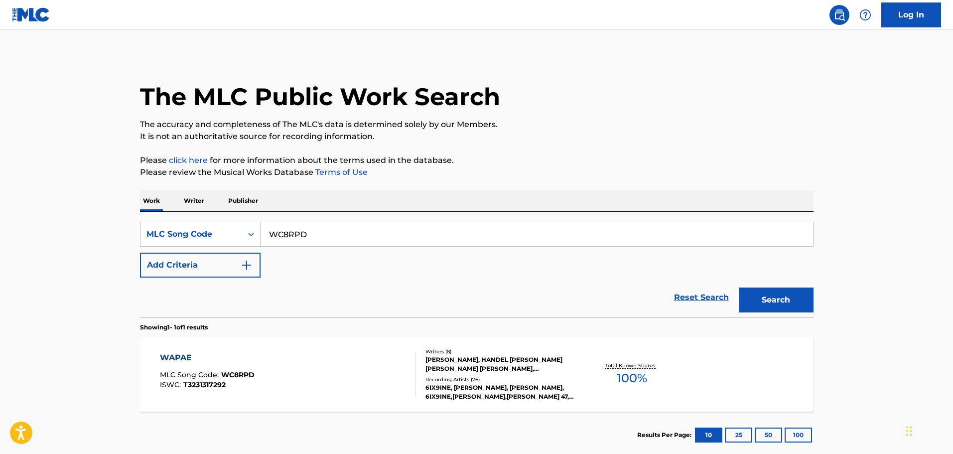
click at [307, 235] on input "WC8RPD" at bounding box center [537, 234] width 553 height 24
paste input "U0933R"
type input "U0933R"
click at [739, 288] on button "Search" at bounding box center [776, 300] width 75 height 25
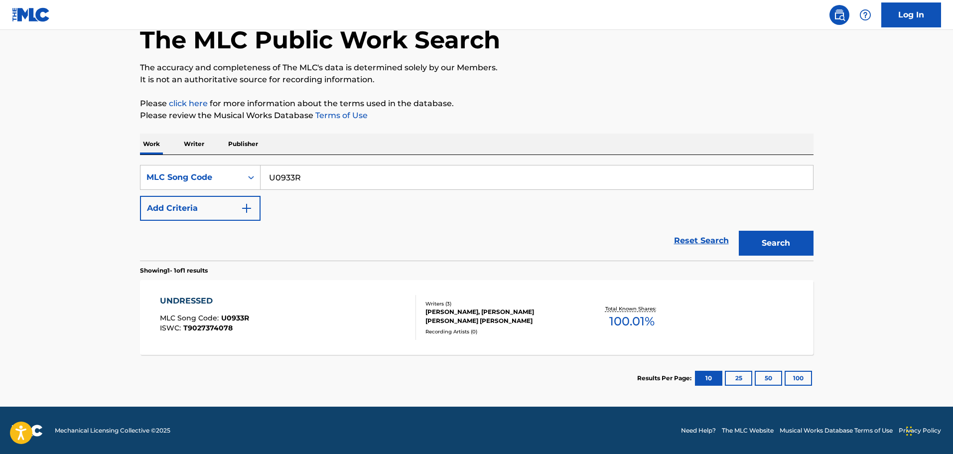
scroll to position [57, 0]
click at [281, 321] on div "UNDRESSED MLC Song Code : U0933R ISWC : T9027374078" at bounding box center [288, 317] width 256 height 45
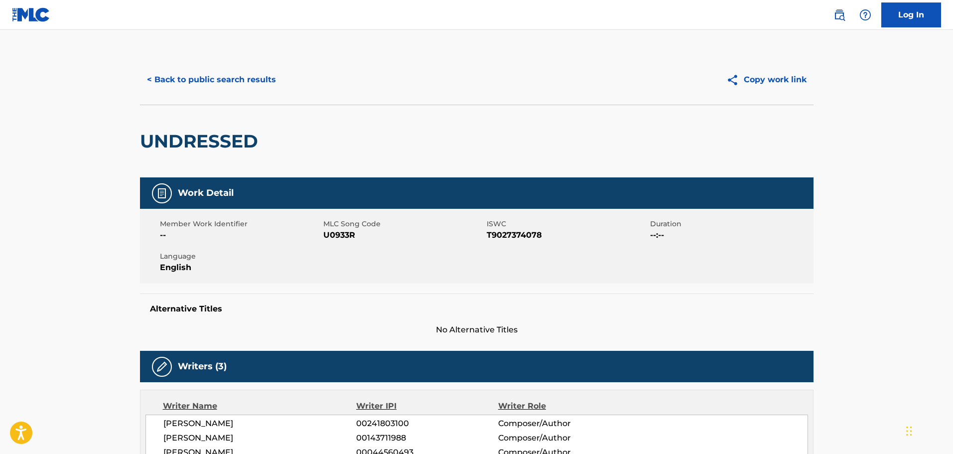
click at [238, 70] on button "< Back to public search results" at bounding box center [211, 79] width 143 height 25
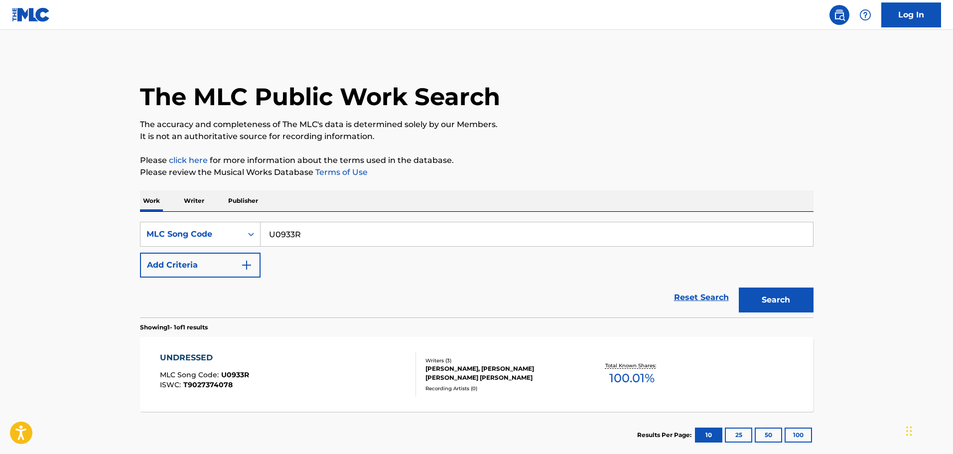
scroll to position [31, 0]
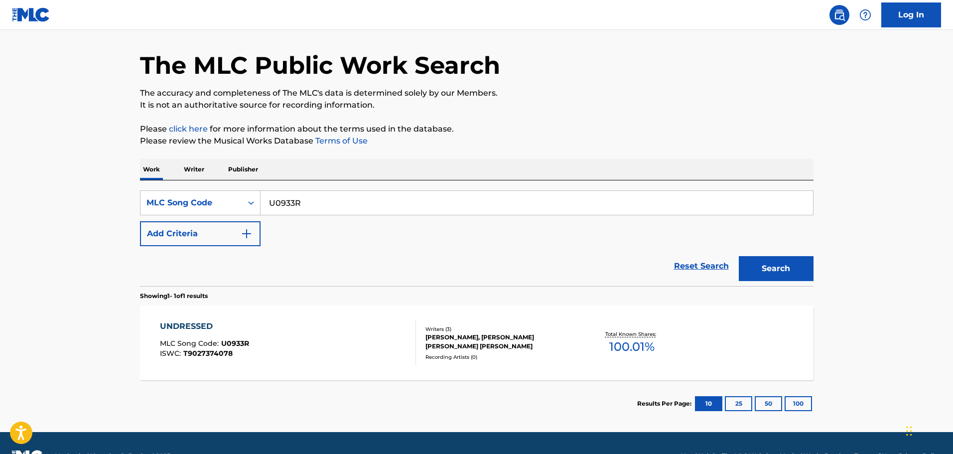
click at [323, 216] on div "SearchWithCriteria8ebd1693-9c56-44a4-b2a9-0bf87a40542e MLC Song Code U0933R Add…" at bounding box center [477, 218] width 674 height 56
click at [322, 206] on input "U0933R" at bounding box center [537, 203] width 553 height 24
paste input "C3551M"
type input "C3551M"
click at [739, 256] on button "Search" at bounding box center [776, 268] width 75 height 25
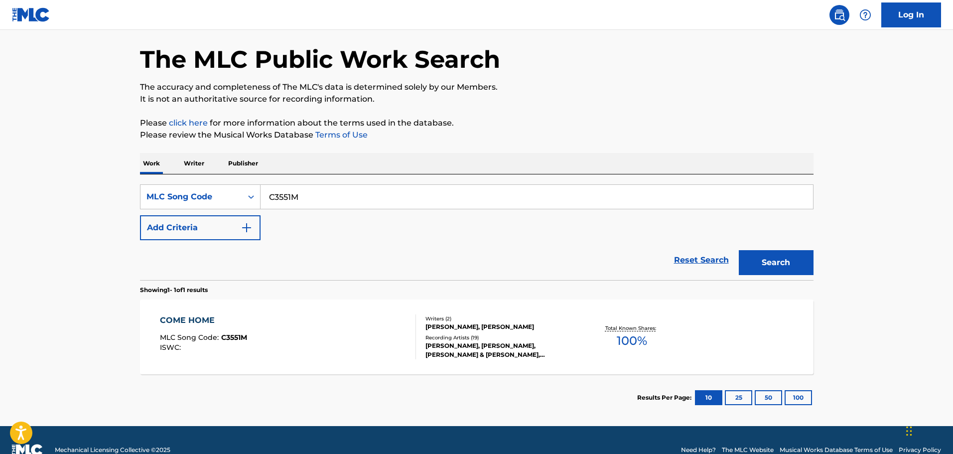
scroll to position [57, 0]
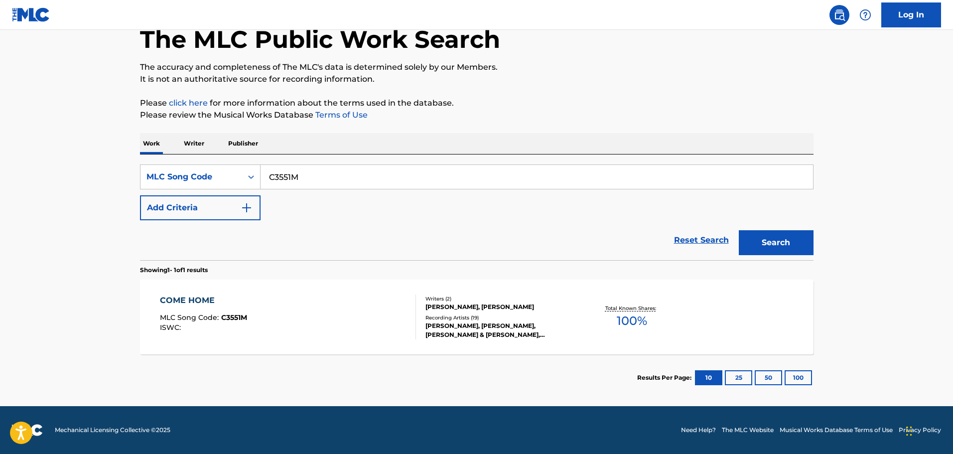
click at [242, 302] on div "COME HOME" at bounding box center [203, 301] width 87 height 12
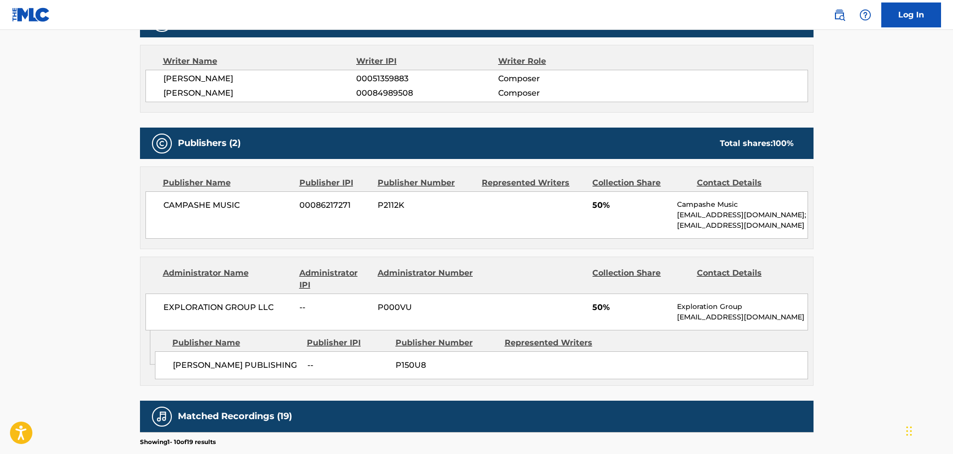
scroll to position [399, 0]
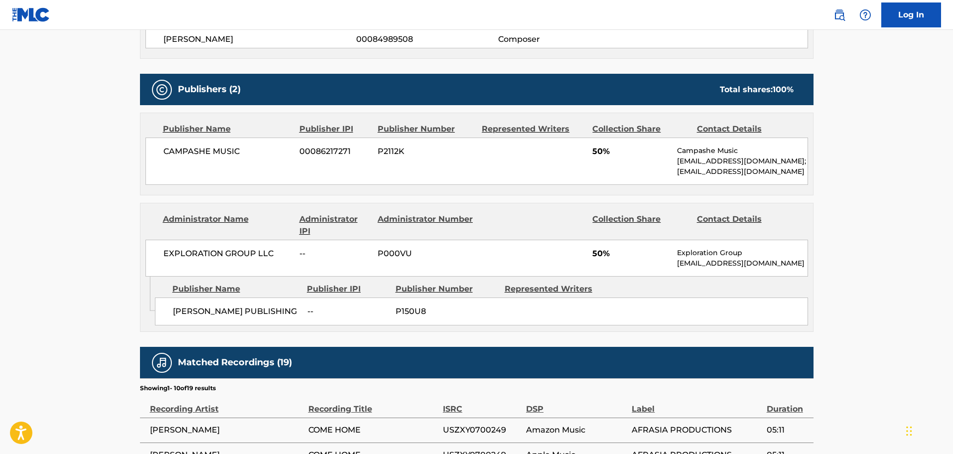
click at [200, 316] on span "CARMEN LUNDY PUBLISHING" at bounding box center [236, 311] width 127 height 12
click at [216, 309] on span "CARMEN LUNDY PUBLISHING" at bounding box center [236, 311] width 127 height 12
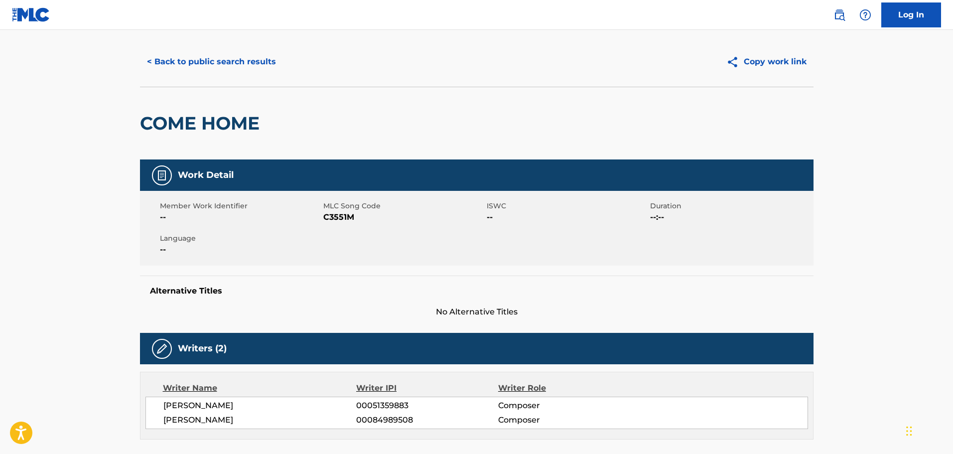
scroll to position [0, 0]
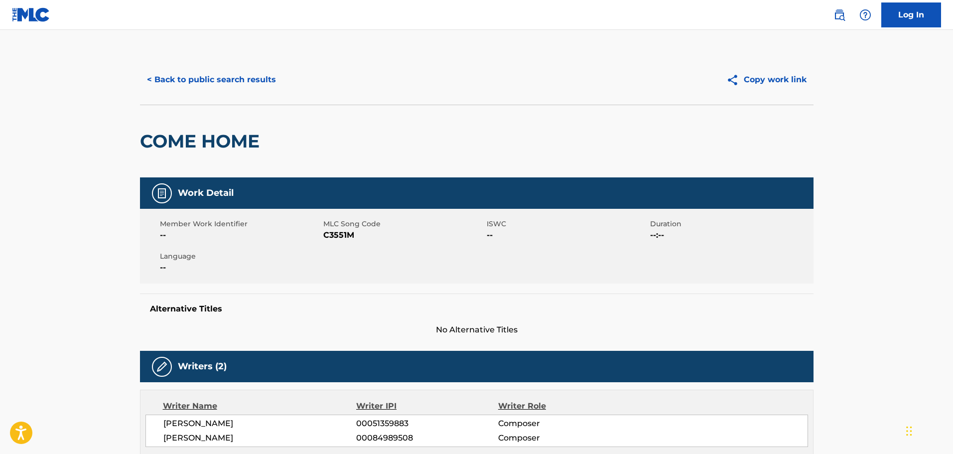
click at [210, 86] on button "< Back to public search results" at bounding box center [211, 79] width 143 height 25
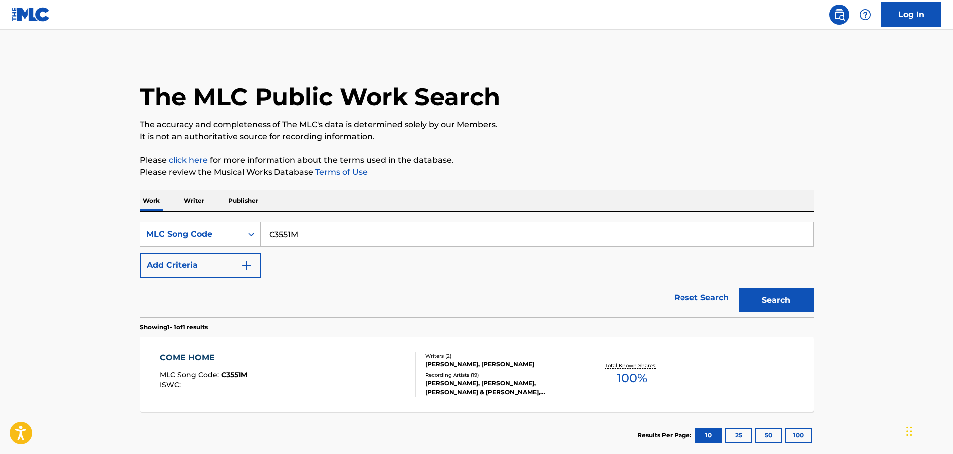
scroll to position [31, 0]
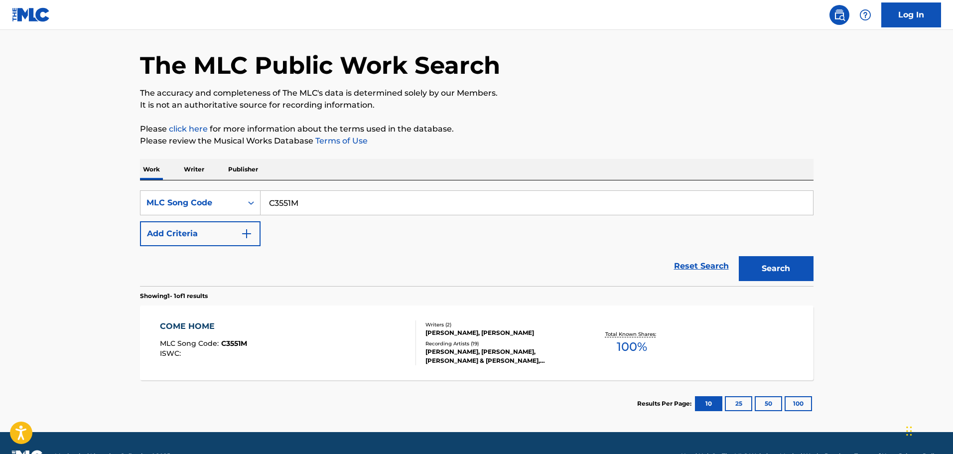
click at [365, 200] on input "C3551M" at bounding box center [537, 203] width 553 height 24
paste input "D2139V"
type input "D2139V"
click at [739, 256] on button "Search" at bounding box center [776, 268] width 75 height 25
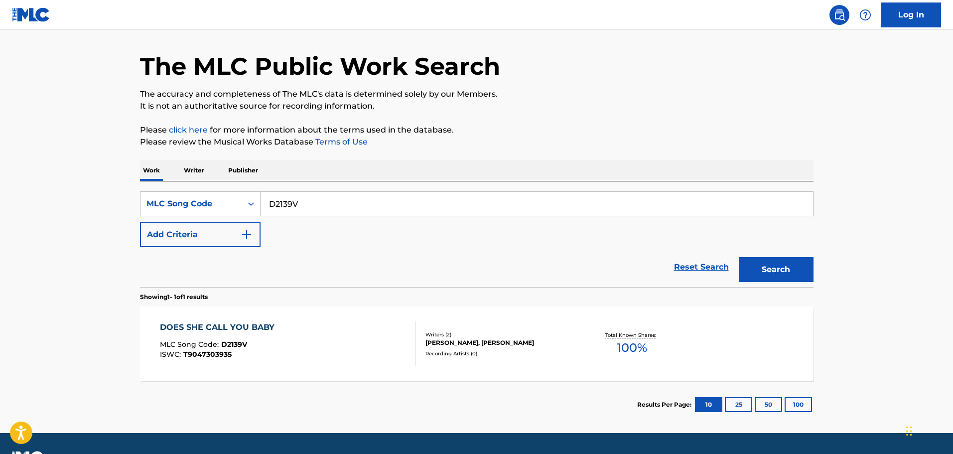
scroll to position [57, 0]
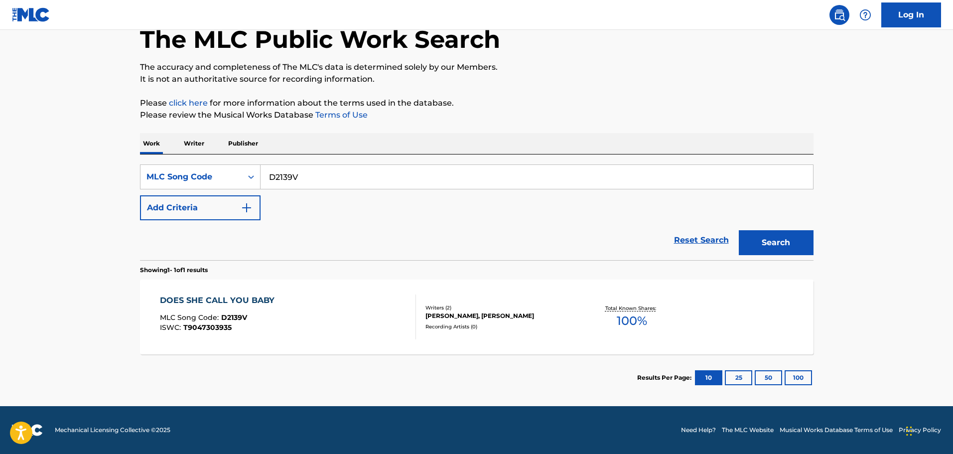
click at [278, 297] on div "DOES SHE CALL YOU BABY MLC Song Code : D2139V ISWC : T9047303935" at bounding box center [288, 317] width 256 height 45
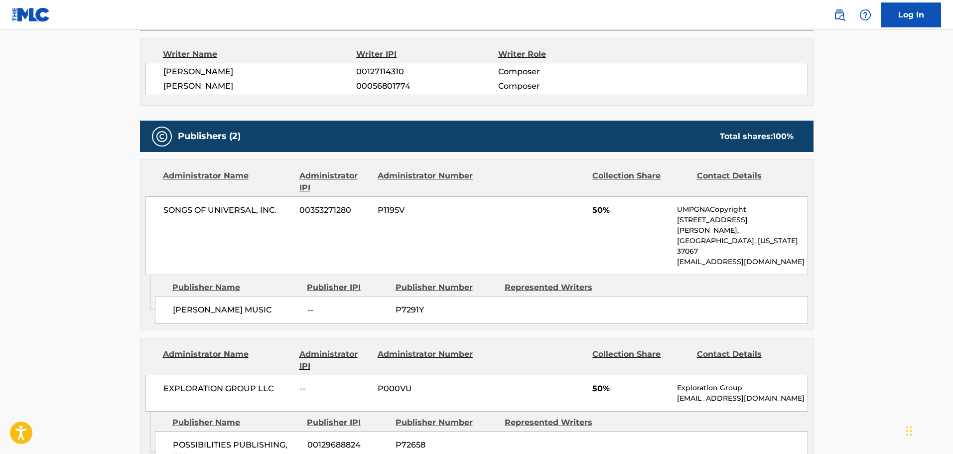
scroll to position [494, 0]
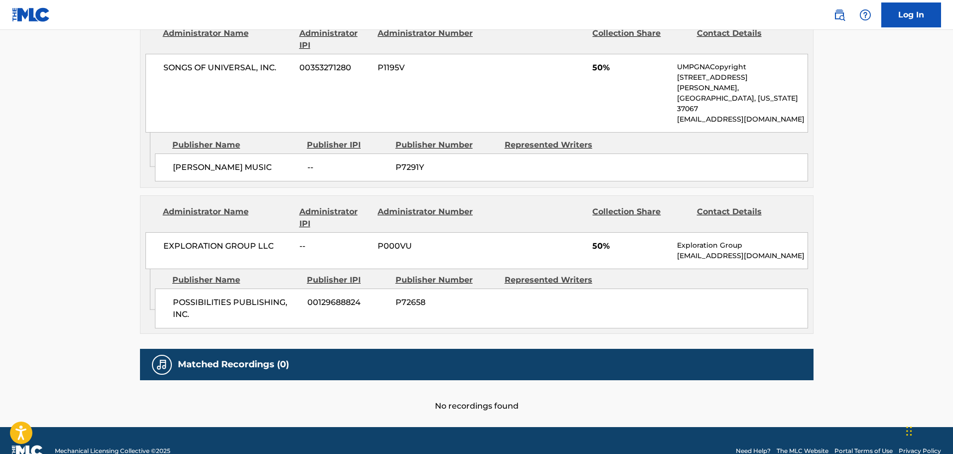
click at [209, 297] on span "POSSIBILITIES PUBLISHING, INC." at bounding box center [236, 309] width 127 height 24
click at [262, 297] on span "POSSIBILITIES PUBLISHING, INC." at bounding box center [236, 309] width 127 height 24
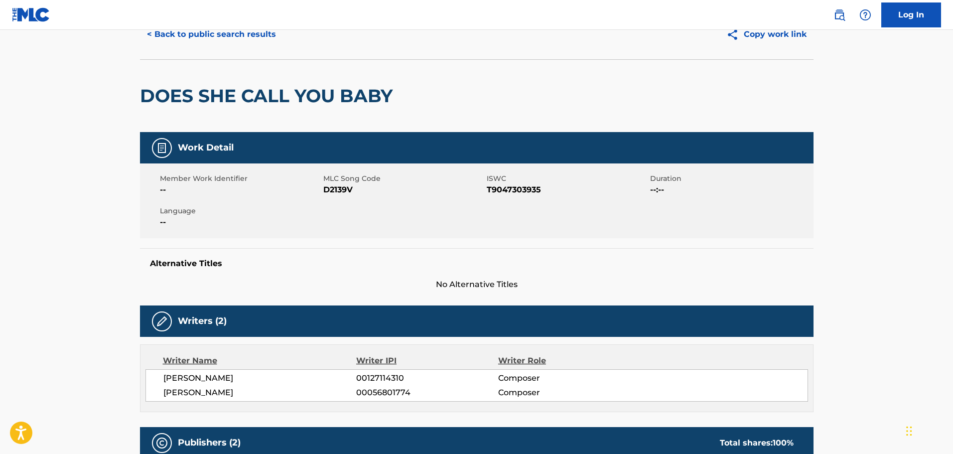
scroll to position [0, 0]
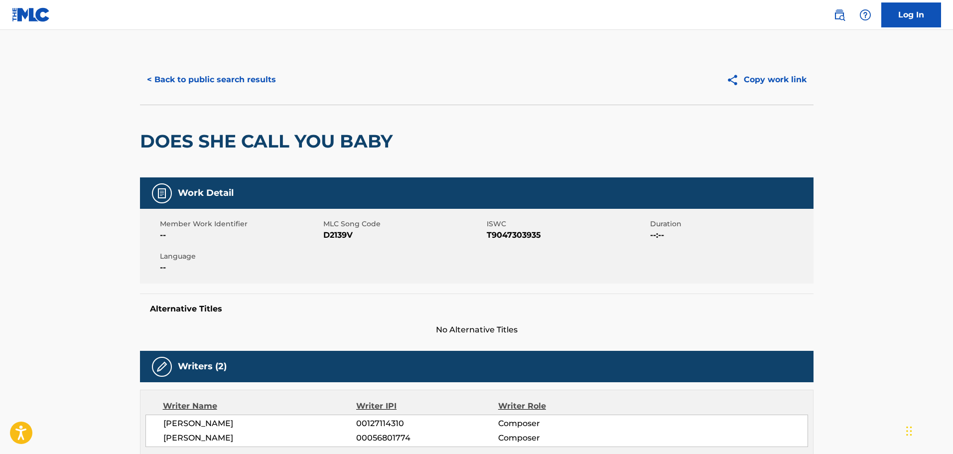
click at [230, 87] on button "< Back to public search results" at bounding box center [211, 79] width 143 height 25
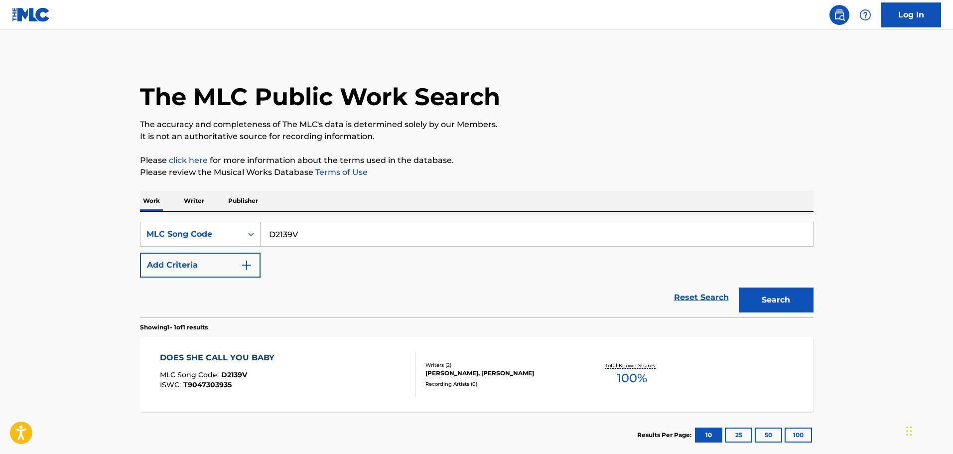
scroll to position [31, 0]
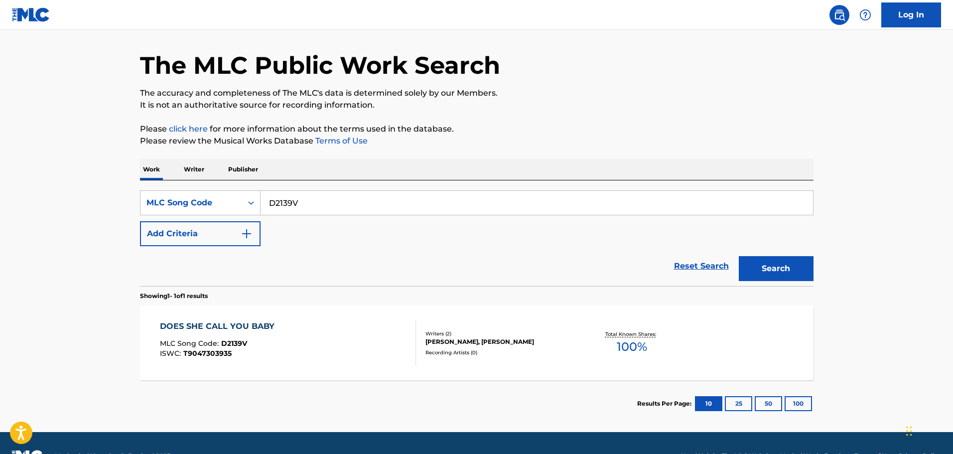
click at [312, 199] on input "D2139V" at bounding box center [537, 203] width 553 height 24
paste input "A07943"
type input "A07943"
click at [739, 256] on button "Search" at bounding box center [776, 268] width 75 height 25
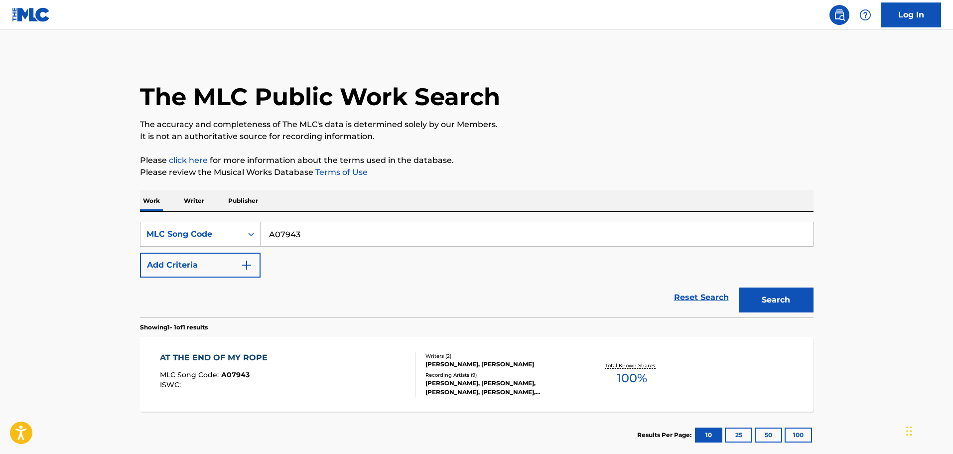
click at [265, 356] on div "AT THE END OF MY ROPE" at bounding box center [216, 358] width 113 height 12
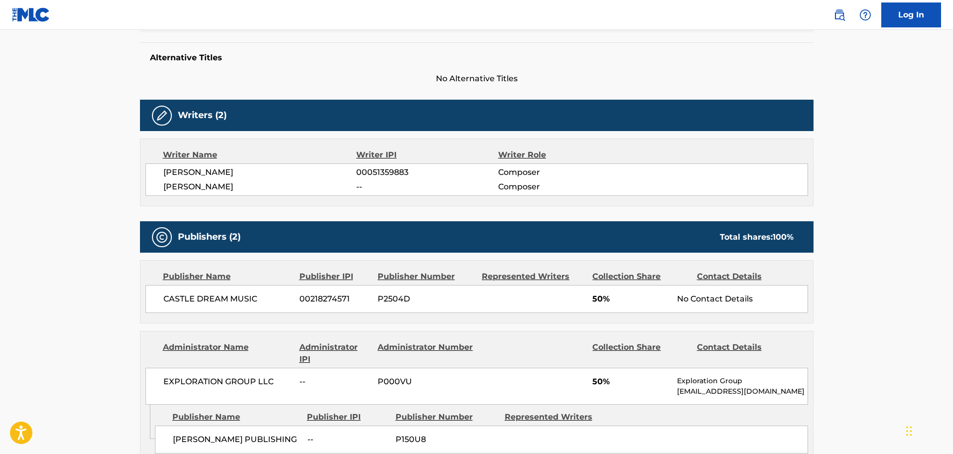
scroll to position [349, 0]
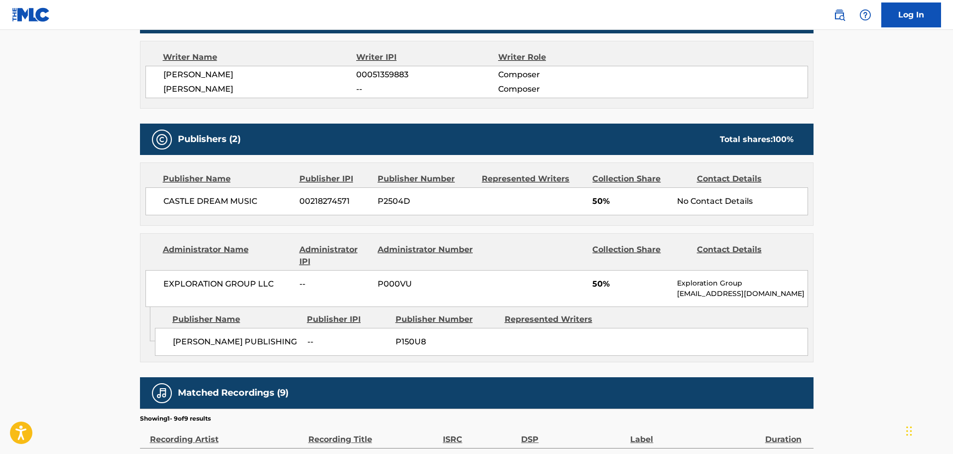
click at [191, 340] on span "CARMEN LUNDY PUBLISHING" at bounding box center [236, 342] width 127 height 12
click at [218, 343] on span "CARMEN LUNDY PUBLISHING" at bounding box center [236, 342] width 127 height 12
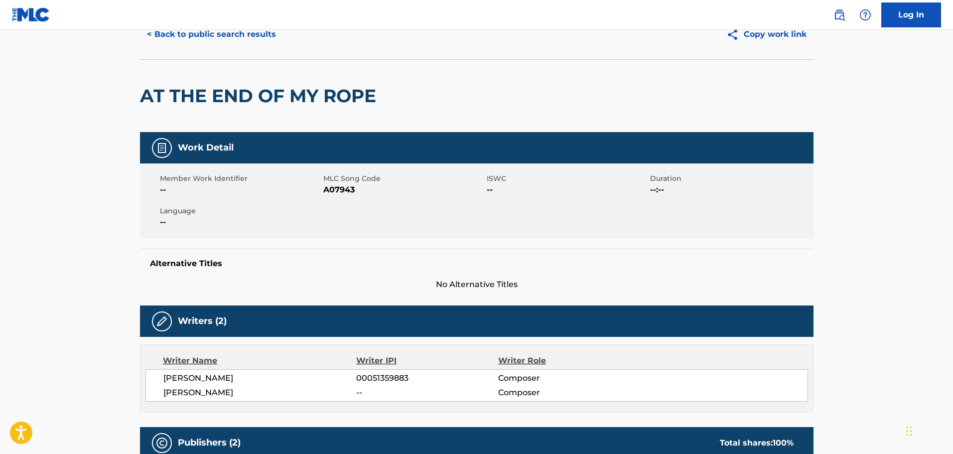
scroll to position [0, 0]
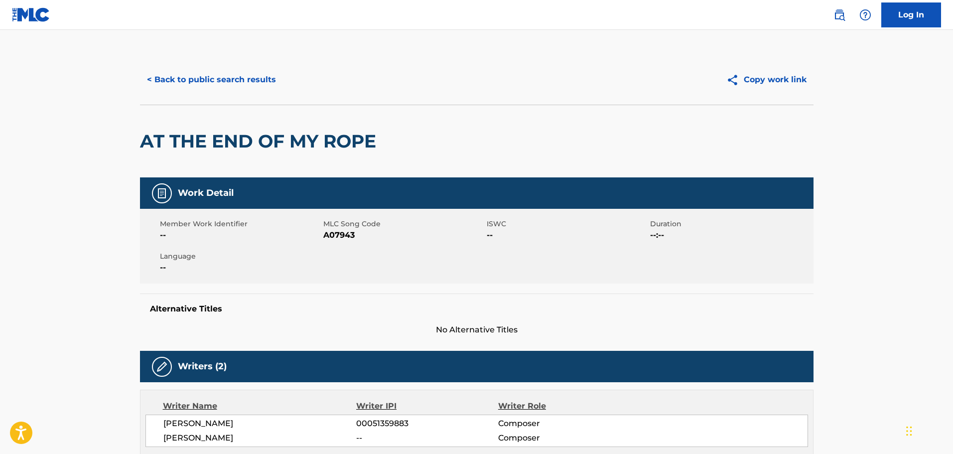
click at [206, 85] on button "< Back to public search results" at bounding box center [211, 79] width 143 height 25
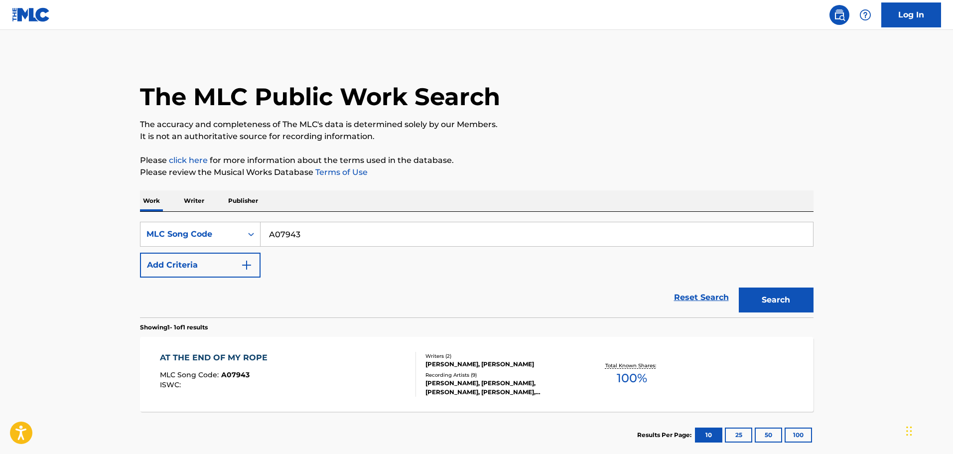
click at [294, 239] on input "A07943" at bounding box center [537, 234] width 553 height 24
paste input "GE80KF"
type input "GE80KF"
click at [739, 288] on button "Search" at bounding box center [776, 300] width 75 height 25
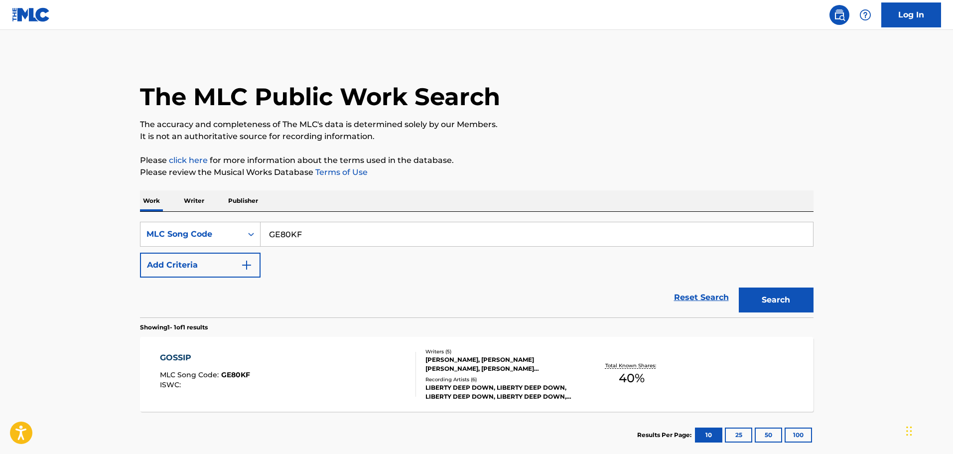
click at [309, 344] on div "GOSSIP MLC Song Code : GE80KF ISWC : Writers ( 5 ) MITCHELL ARNHOLT, CHANDLER A…" at bounding box center [477, 374] width 674 height 75
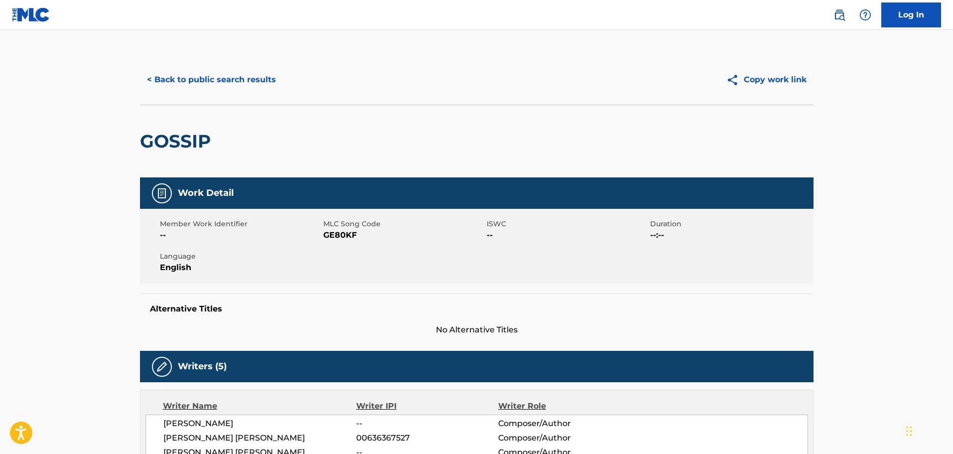
click at [247, 82] on button "< Back to public search results" at bounding box center [211, 79] width 143 height 25
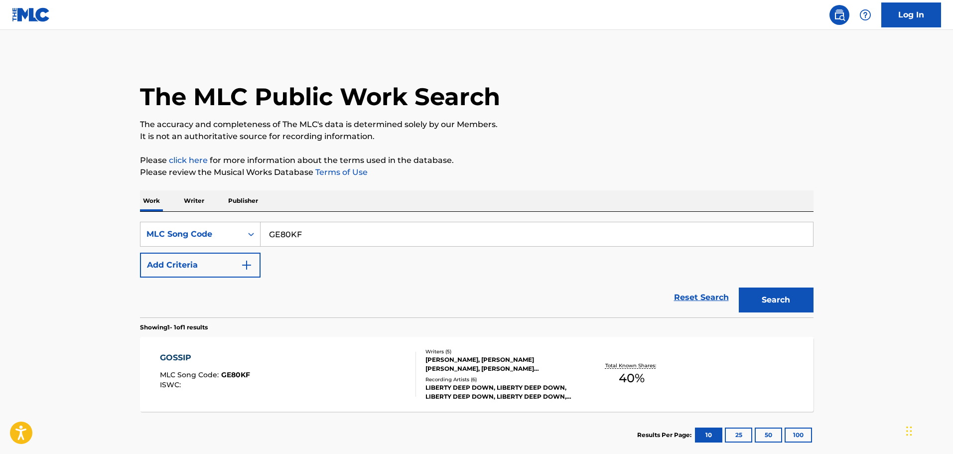
click at [330, 233] on input "GE80KF" at bounding box center [537, 234] width 553 height 24
paste input "TD9OS7"
type input "TD9OS7"
click at [739, 288] on button "Search" at bounding box center [776, 300] width 75 height 25
click at [212, 363] on div "TE NECESITO" at bounding box center [205, 358] width 91 height 12
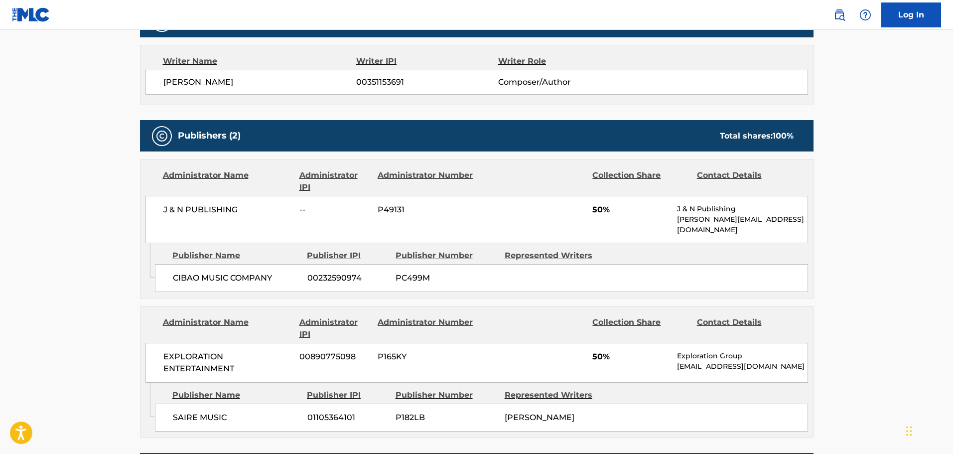
scroll to position [449, 0]
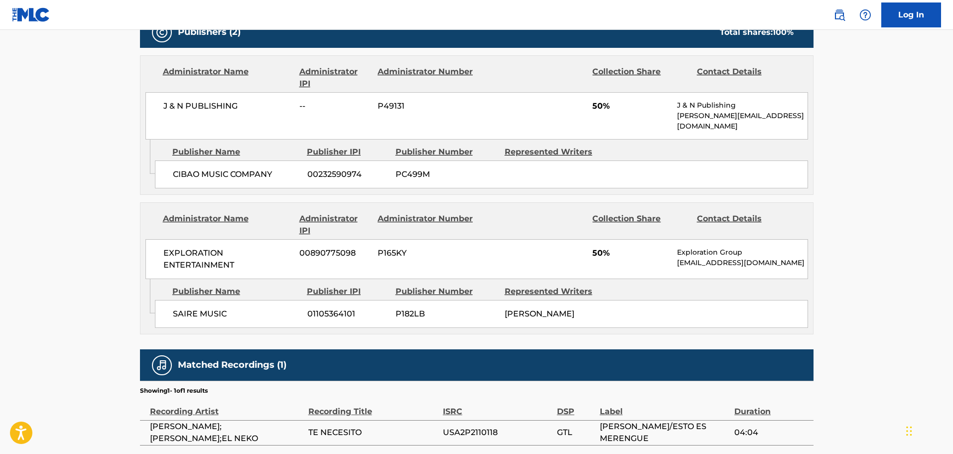
click at [201, 308] on span "SAIRE MUSIC" at bounding box center [236, 314] width 127 height 12
click at [190, 308] on span "SAIRE MUSIC" at bounding box center [236, 314] width 127 height 12
click at [194, 308] on span "SAIRE MUSIC" at bounding box center [236, 314] width 127 height 12
click at [217, 308] on span "SAIRE MUSIC" at bounding box center [236, 314] width 127 height 12
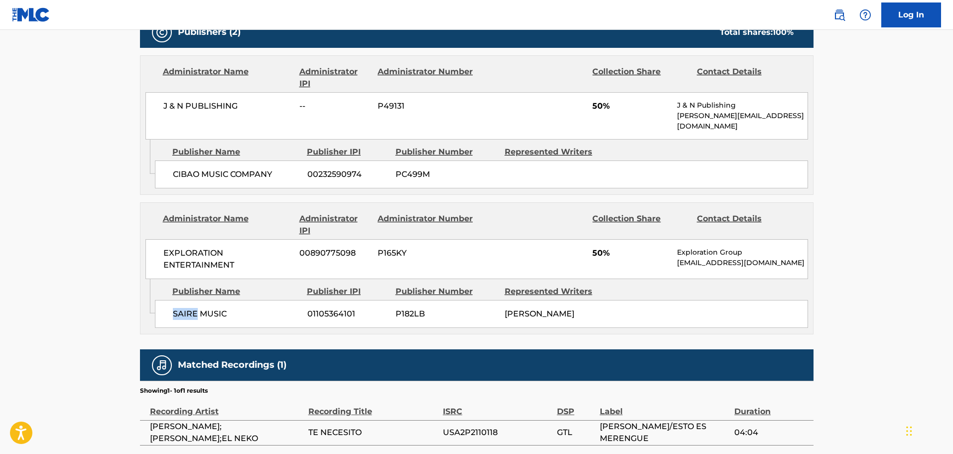
click at [184, 308] on span "SAIRE MUSIC" at bounding box center [236, 314] width 127 height 12
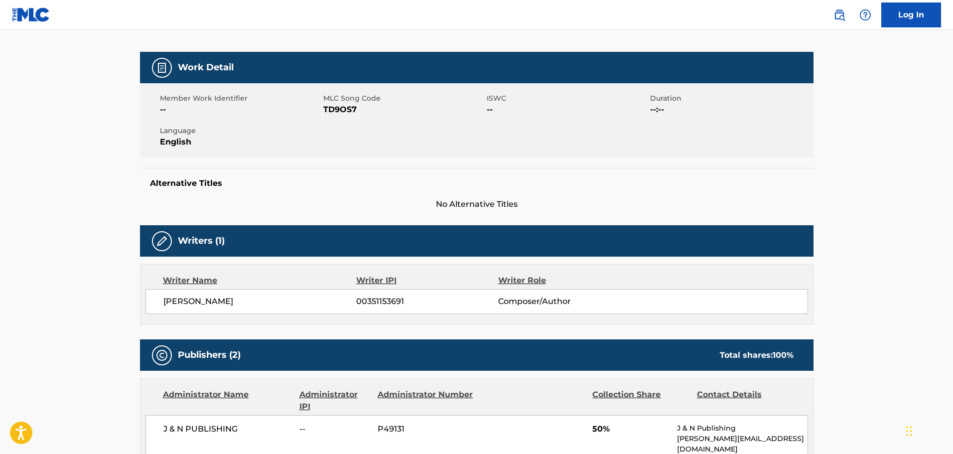
scroll to position [0, 0]
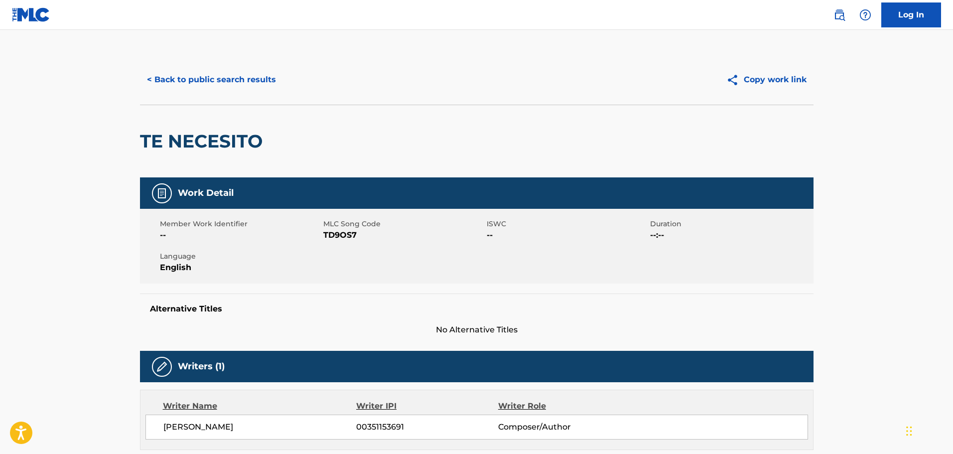
click at [253, 77] on button "< Back to public search results" at bounding box center [211, 79] width 143 height 25
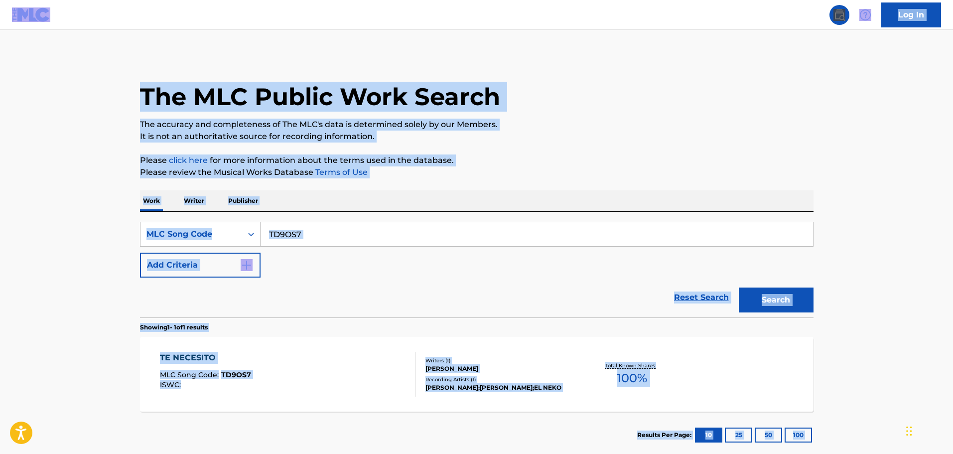
click at [325, 228] on input "TD9OS7" at bounding box center [537, 234] width 553 height 24
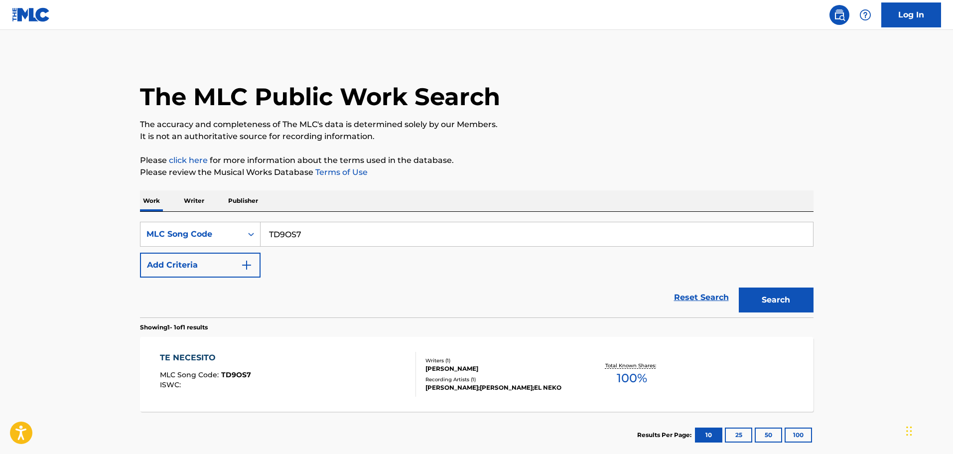
paste input "SB1L9F"
type input "SB1L9F"
click at [739, 288] on button "Search" at bounding box center [776, 300] width 75 height 25
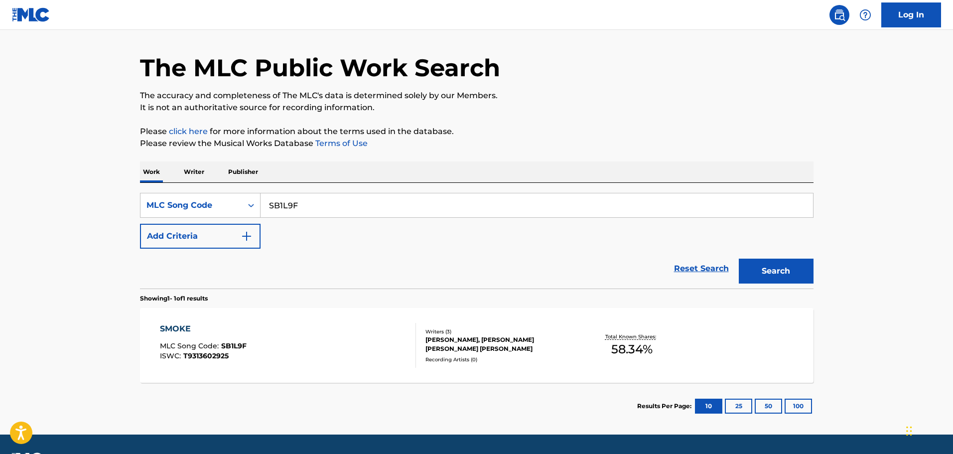
scroll to position [57, 0]
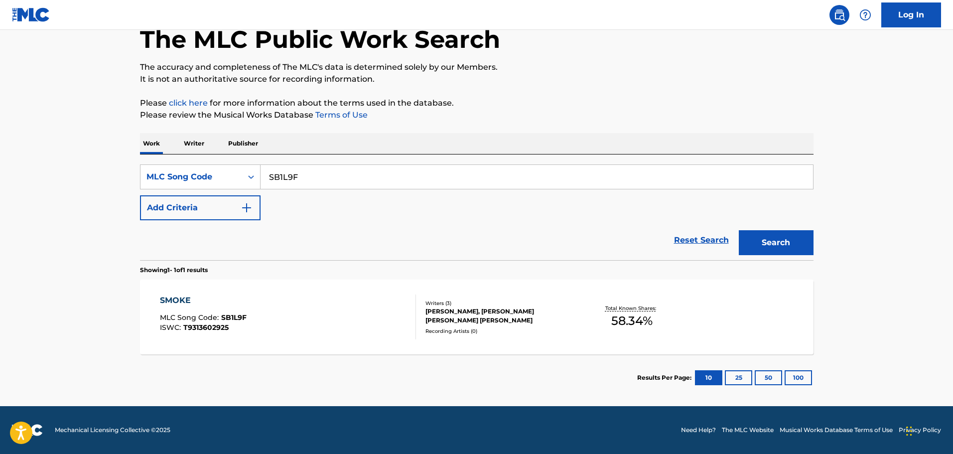
click at [312, 298] on div "SMOKE MLC Song Code : SB1L9F ISWC : T9313602925" at bounding box center [288, 317] width 256 height 45
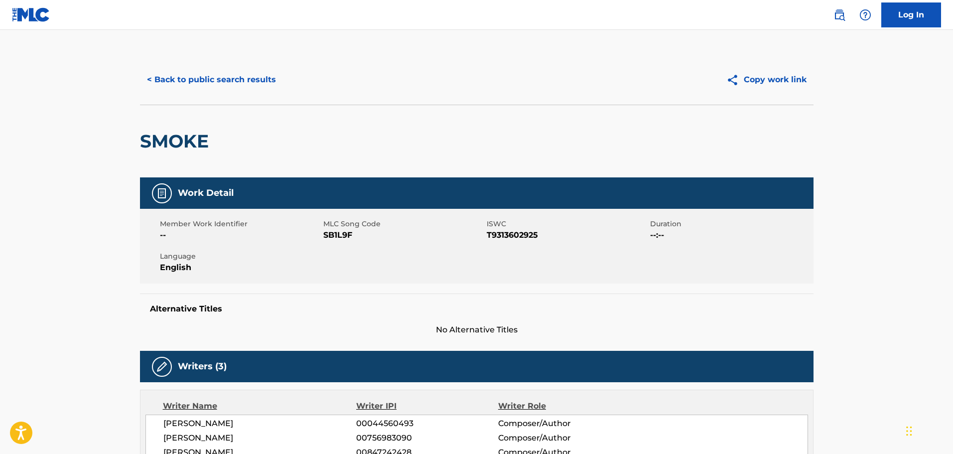
click at [236, 79] on button "< Back to public search results" at bounding box center [211, 79] width 143 height 25
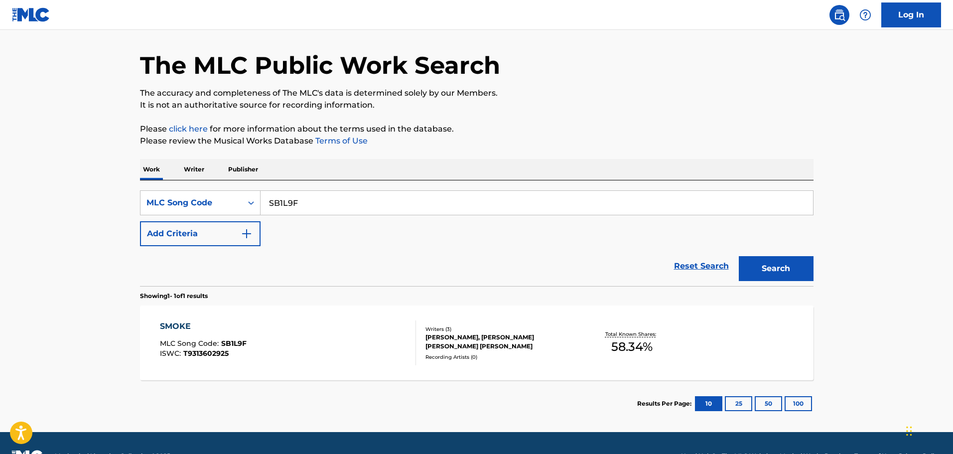
click at [303, 204] on input "SB1L9F" at bounding box center [537, 203] width 553 height 24
paste input "FE84W"
type input "FE84WF"
click at [739, 256] on button "Search" at bounding box center [776, 268] width 75 height 25
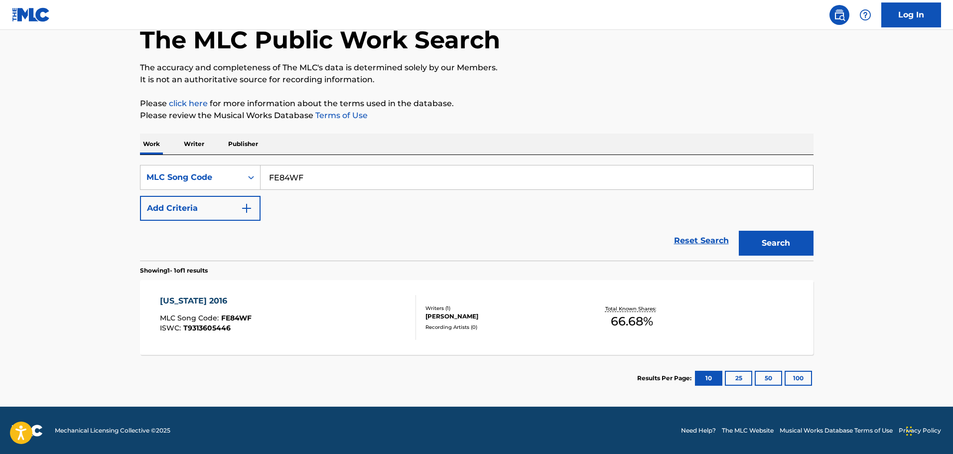
scroll to position [57, 0]
click at [270, 306] on div "FLORIDA 2016 MLC Song Code : FE84WF ISWC : T9313605446" at bounding box center [288, 317] width 256 height 45
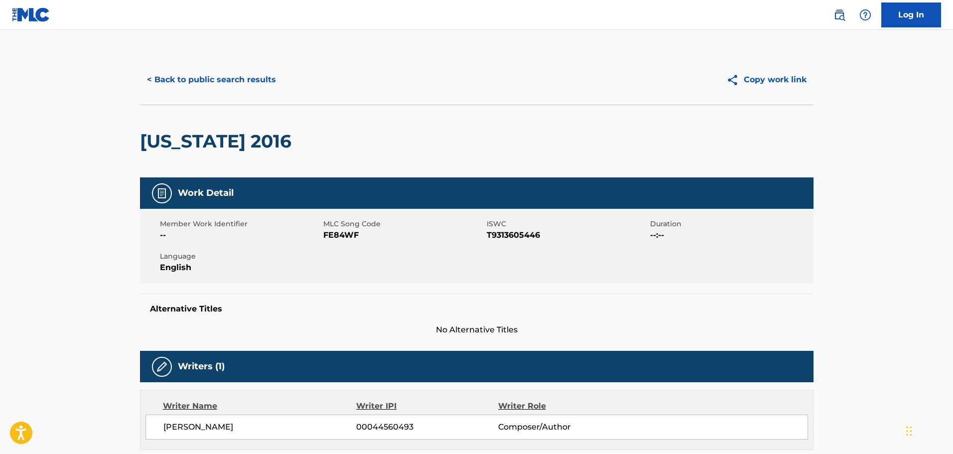
click at [217, 73] on button "< Back to public search results" at bounding box center [211, 79] width 143 height 25
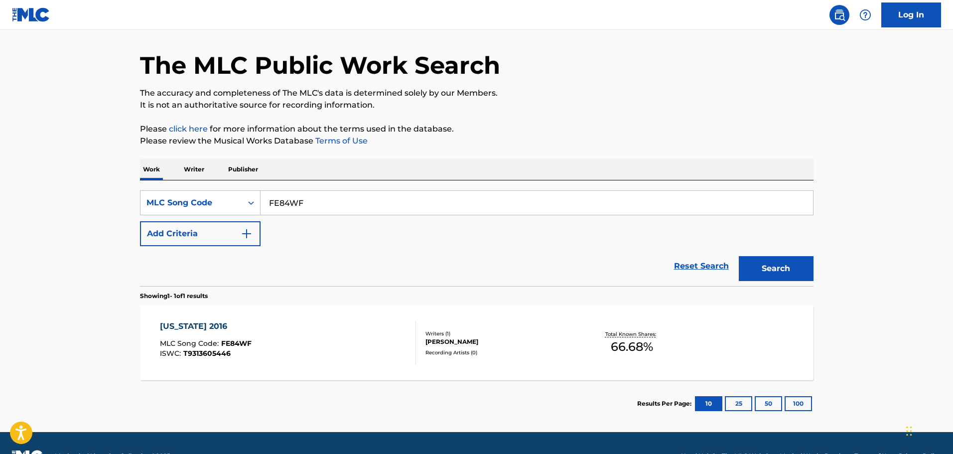
click at [293, 192] on input "FE84WF" at bounding box center [537, 203] width 553 height 24
click at [312, 201] on input "FE84WF" at bounding box center [537, 203] width 553 height 24
paste input "SB1L8X"
type input "SB1L8X"
click at [739, 256] on button "Search" at bounding box center [776, 268] width 75 height 25
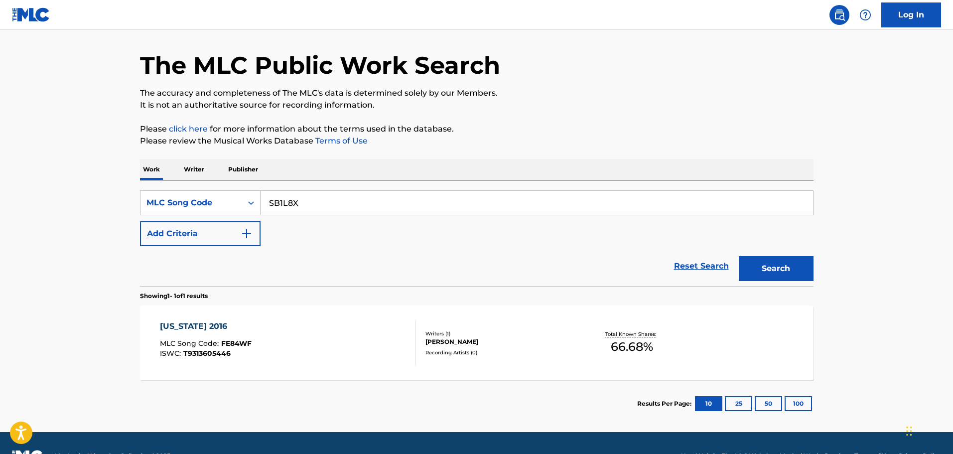
scroll to position [0, 0]
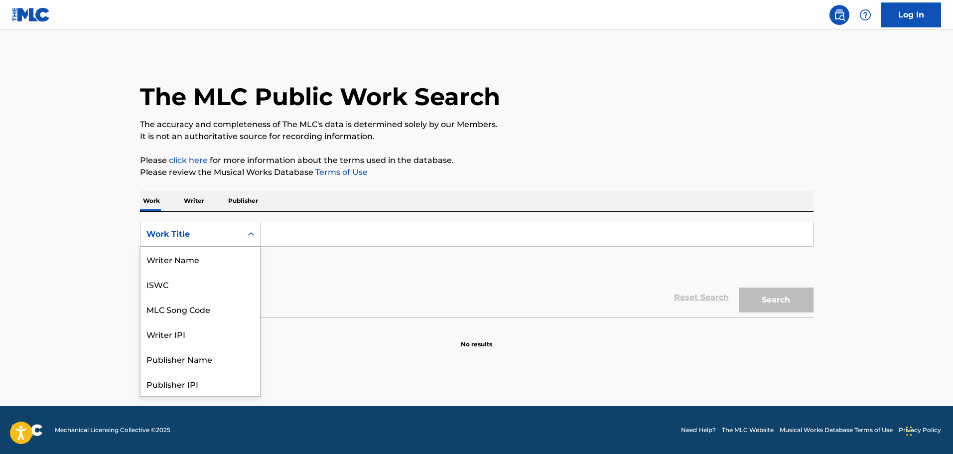
click at [235, 230] on div "Work Title" at bounding box center [192, 234] width 90 height 12
click at [219, 254] on div "MLC Song Code" at bounding box center [201, 259] width 120 height 25
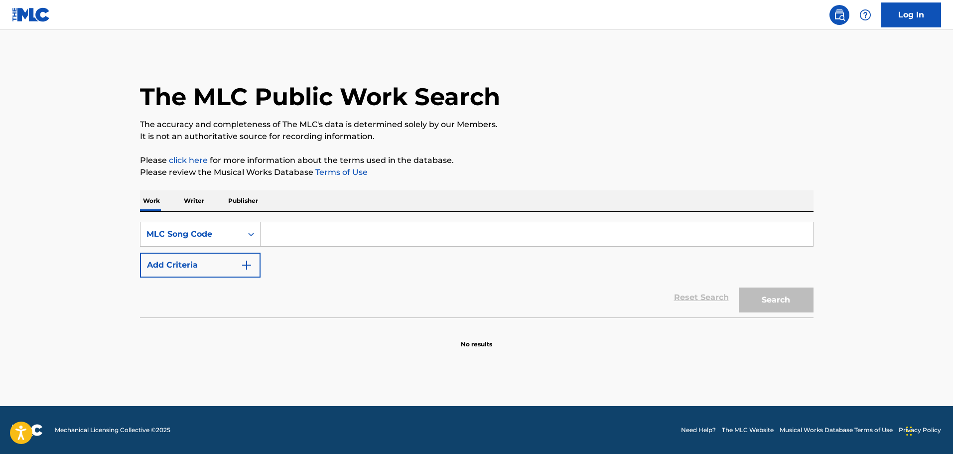
click at [314, 236] on input "Search Form" at bounding box center [537, 234] width 553 height 24
paste input "SB1L8X"
type input "SB1L8X"
click at [739, 288] on button "Search" at bounding box center [776, 300] width 75 height 25
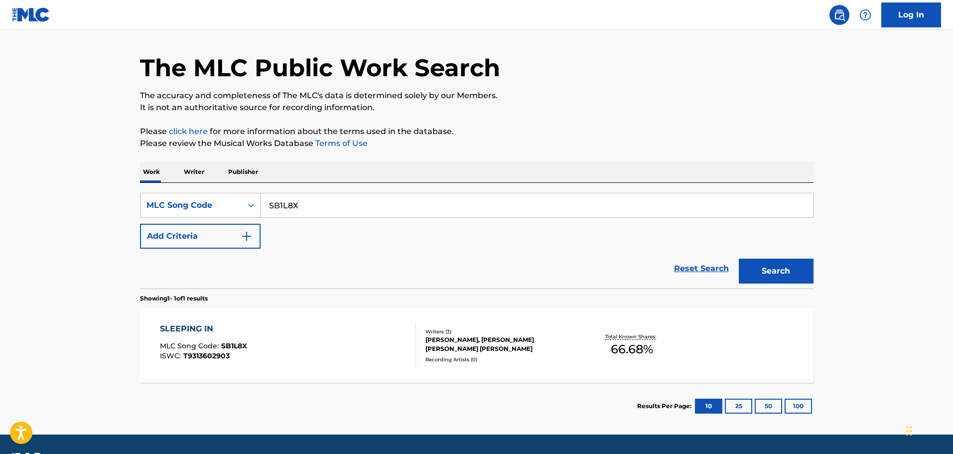
scroll to position [57, 0]
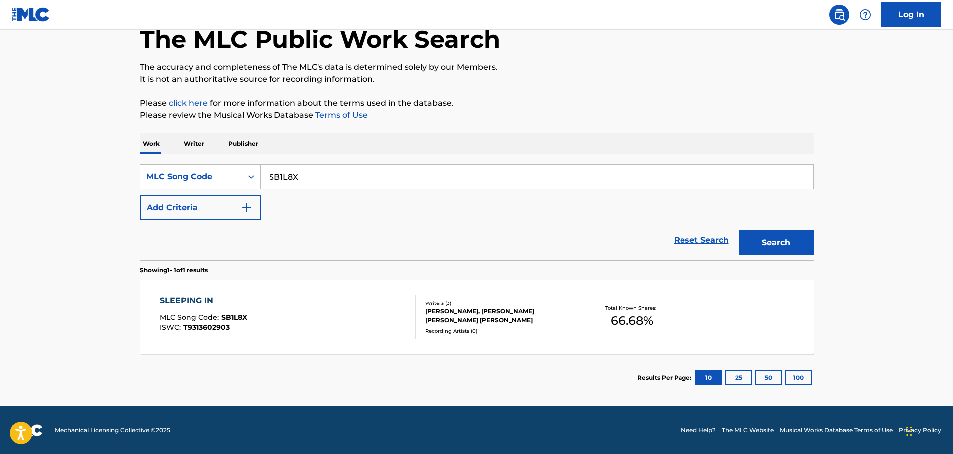
click at [305, 317] on div "SLEEPING IN MLC Song Code : SB1L8X ISWC : T9313602903" at bounding box center [288, 317] width 256 height 45
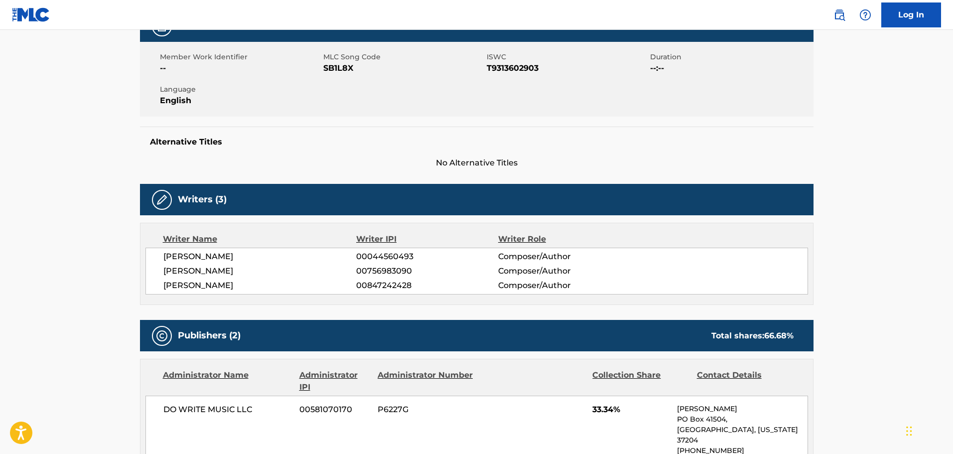
scroll to position [74, 0]
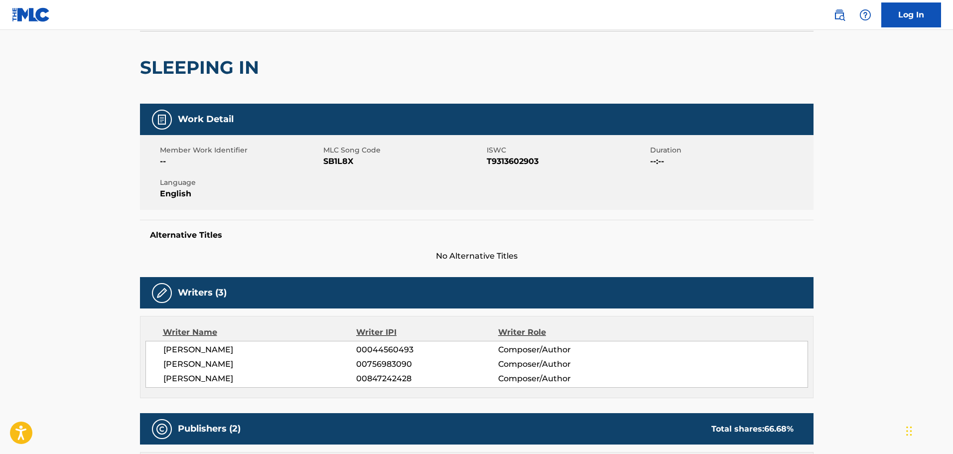
click at [167, 83] on div "SLEEPING IN" at bounding box center [202, 67] width 124 height 72
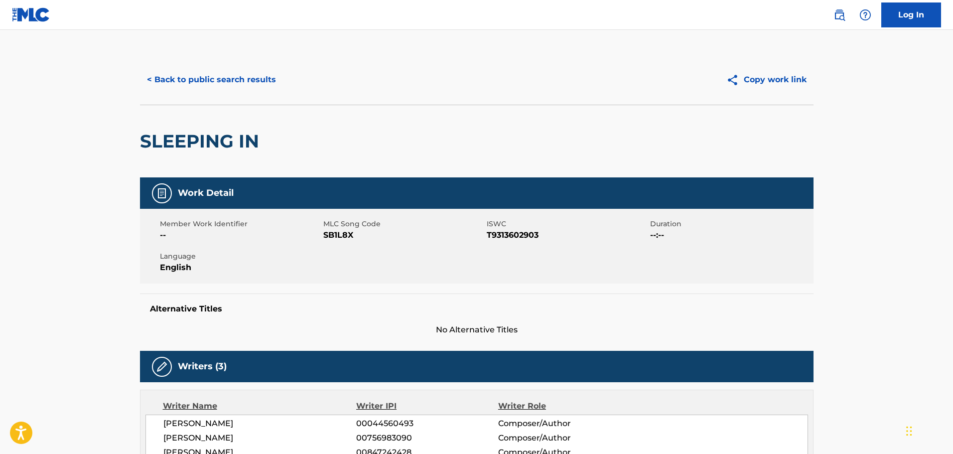
click at [181, 76] on button "< Back to public search results" at bounding box center [211, 79] width 143 height 25
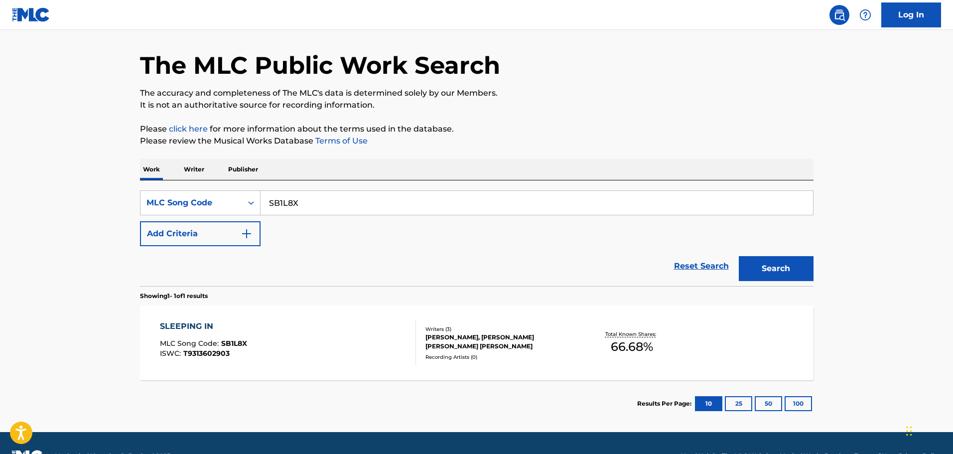
click at [368, 210] on input "SB1L8X" at bounding box center [537, 203] width 553 height 24
paste input "WB8JLT"
type input "WB8JLT"
click at [739, 256] on button "Search" at bounding box center [776, 268] width 75 height 25
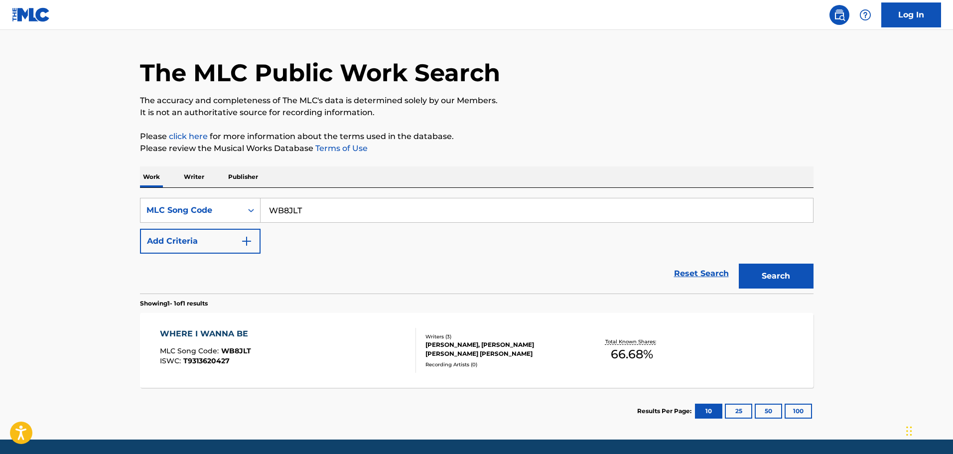
scroll to position [57, 0]
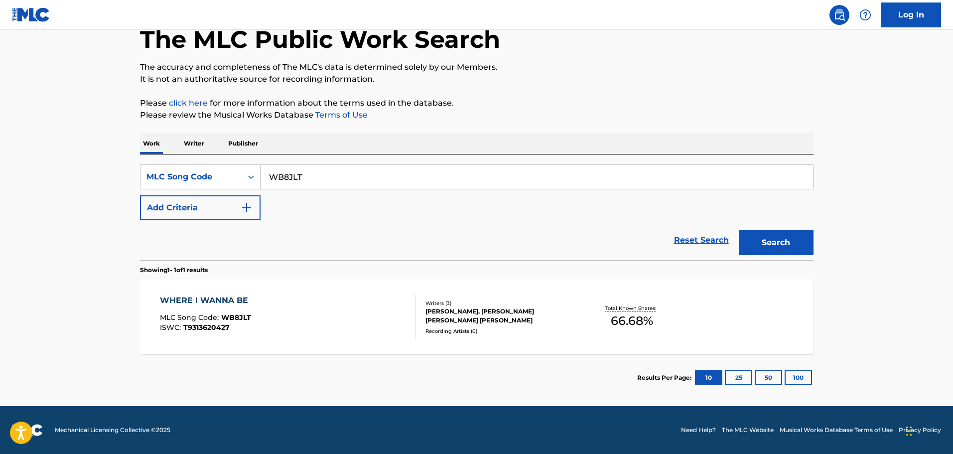
click at [255, 311] on div "WHERE I WANNA BE MLC Song Code : WB8JLT ISWC : T9313620427" at bounding box center [288, 317] width 256 height 45
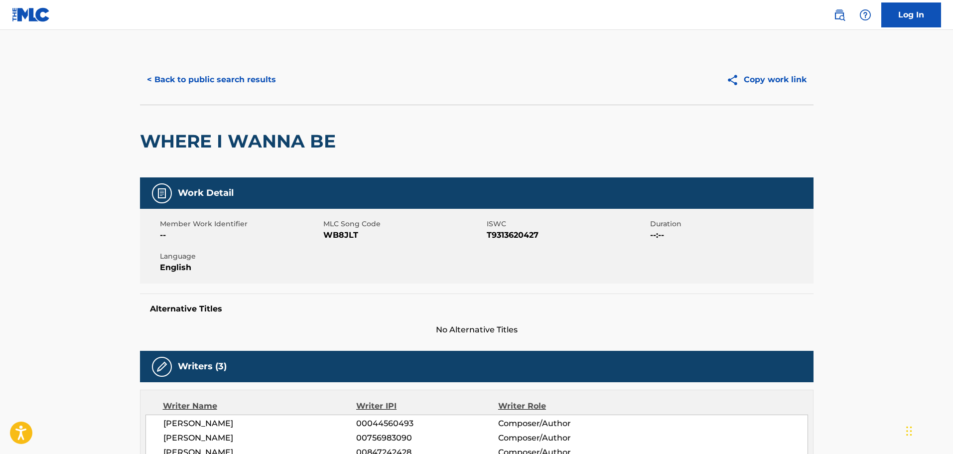
click at [196, 99] on div "< Back to public search results Copy work link" at bounding box center [477, 80] width 674 height 50
click at [215, 86] on button "< Back to public search results" at bounding box center [211, 79] width 143 height 25
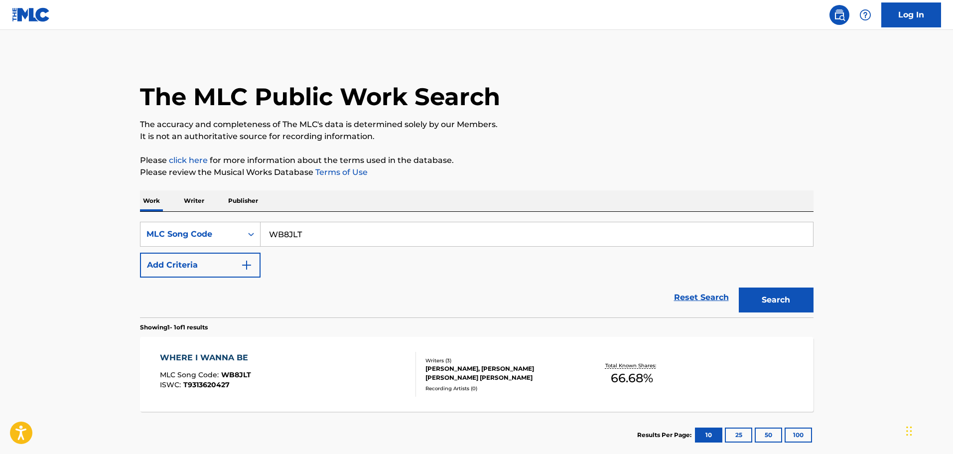
scroll to position [31, 0]
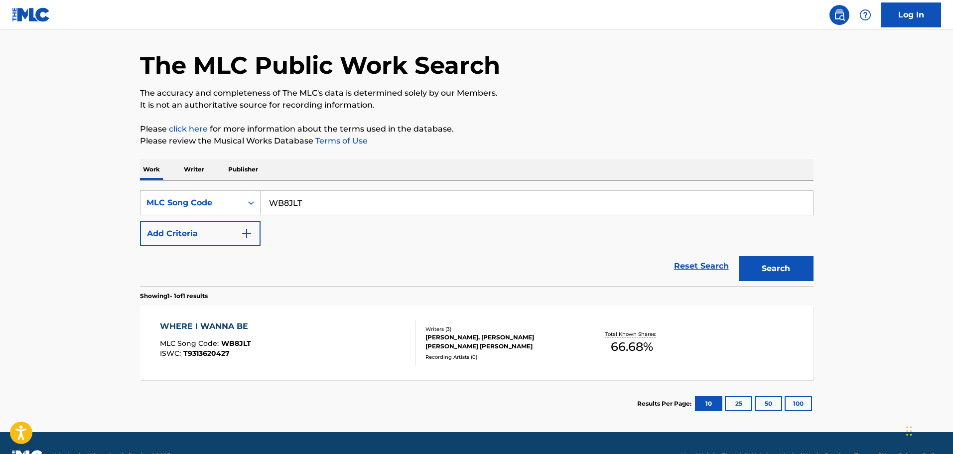
drag, startPoint x: 323, startPoint y: 220, endPoint x: 324, endPoint y: 209, distance: 10.5
click at [323, 219] on div "SearchWithCriteriad67cfa8c-8465-46ee-b4ca-25c48c585c27 MLC Song Code WB8JLT Add…" at bounding box center [477, 218] width 674 height 56
click at [325, 206] on input "WB8JLT" at bounding box center [537, 203] width 553 height 24
paste input "QL"
type input "WB8JQL"
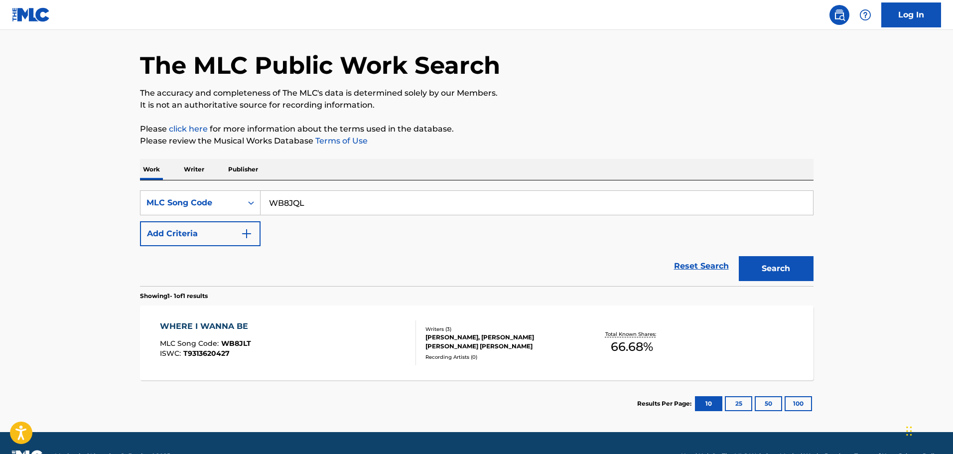
click at [739, 256] on button "Search" at bounding box center [776, 268] width 75 height 25
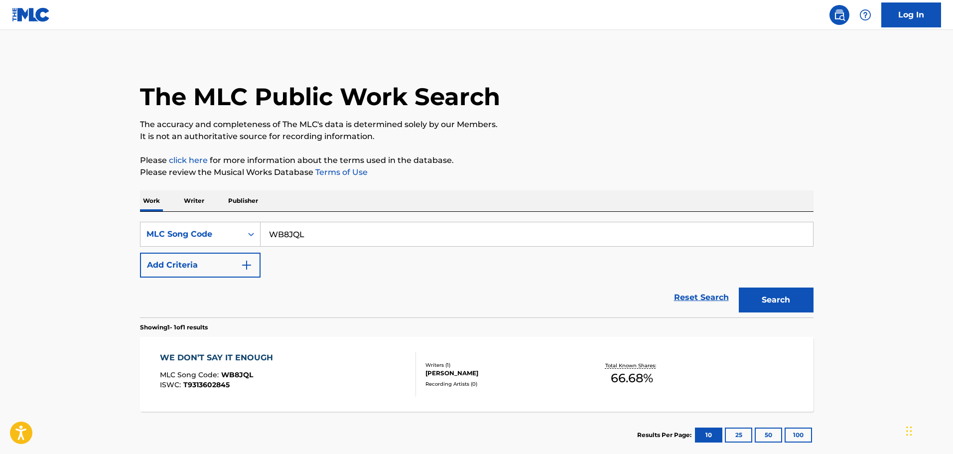
click at [231, 336] on section "WE DON’T SAY IT ENOUGH MLC Song Code : WB8JQL ISWC : T9313602845 Writers ( 1 ) …" at bounding box center [477, 372] width 674 height 80
click at [236, 345] on div "WE DON’T SAY IT ENOUGH MLC Song Code : WB8JQL ISWC : T9313602845 Writers ( 1 ) …" at bounding box center [477, 374] width 674 height 75
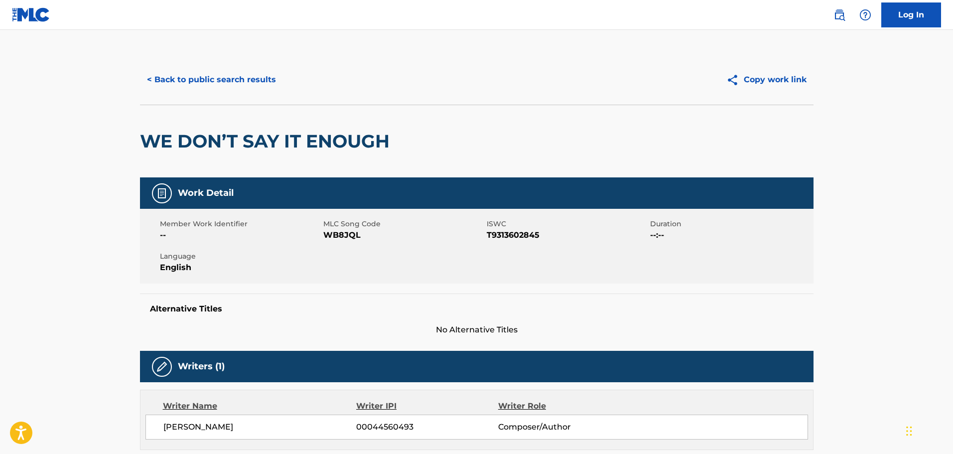
click at [193, 65] on div "< Back to public search results Copy work link" at bounding box center [477, 80] width 674 height 50
click at [201, 88] on button "< Back to public search results" at bounding box center [211, 79] width 143 height 25
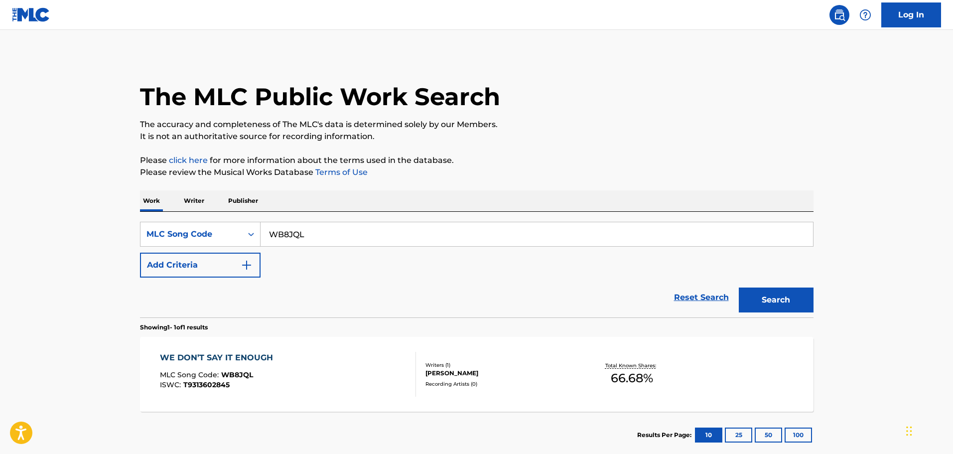
click at [342, 227] on input "WB8JQL" at bounding box center [537, 234] width 553 height 24
paste input "YD62VH"
type input "YD62VH"
click at [739, 288] on button "Search" at bounding box center [776, 300] width 75 height 25
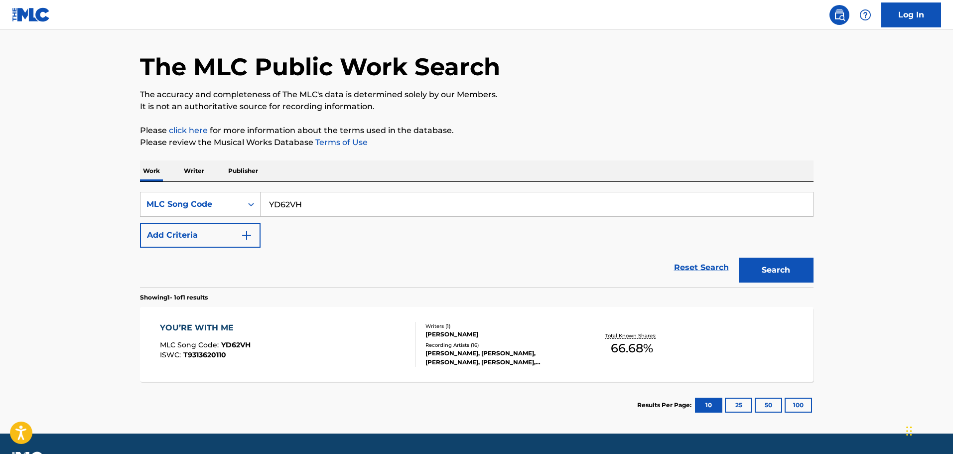
scroll to position [57, 0]
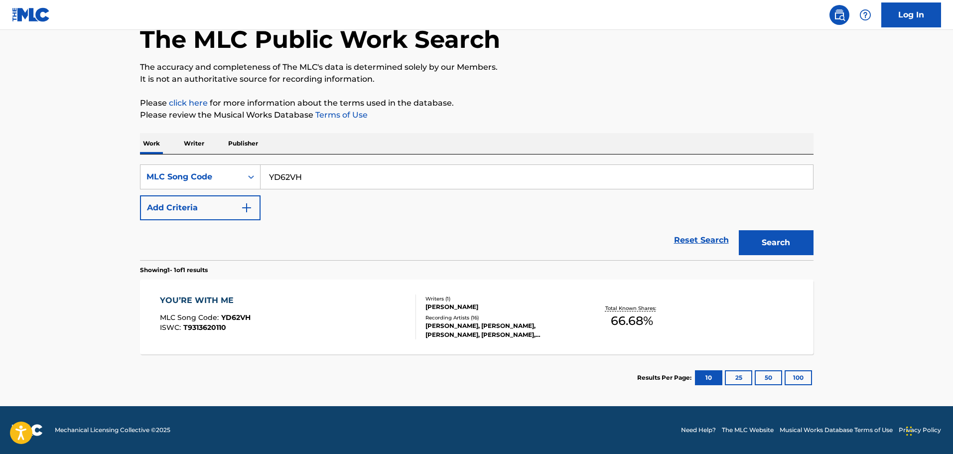
click at [233, 299] on div "YOU’RE WITH ME" at bounding box center [205, 301] width 91 height 12
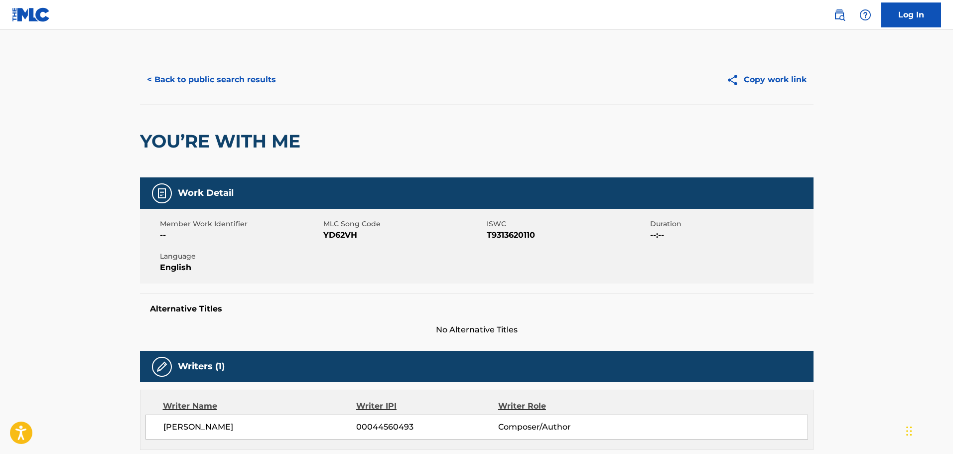
click at [192, 62] on div "< Back to public search results Copy work link" at bounding box center [477, 80] width 674 height 50
click at [203, 75] on button "< Back to public search results" at bounding box center [211, 79] width 143 height 25
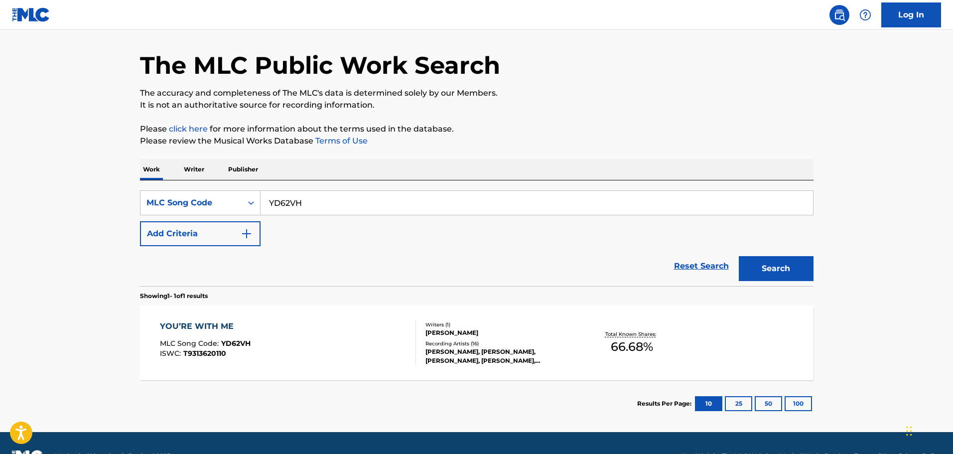
click at [346, 206] on input "YD62VH" at bounding box center [537, 203] width 553 height 24
paste input "AA1OVD"
type input "AA1OVD"
click at [739, 256] on button "Search" at bounding box center [776, 268] width 75 height 25
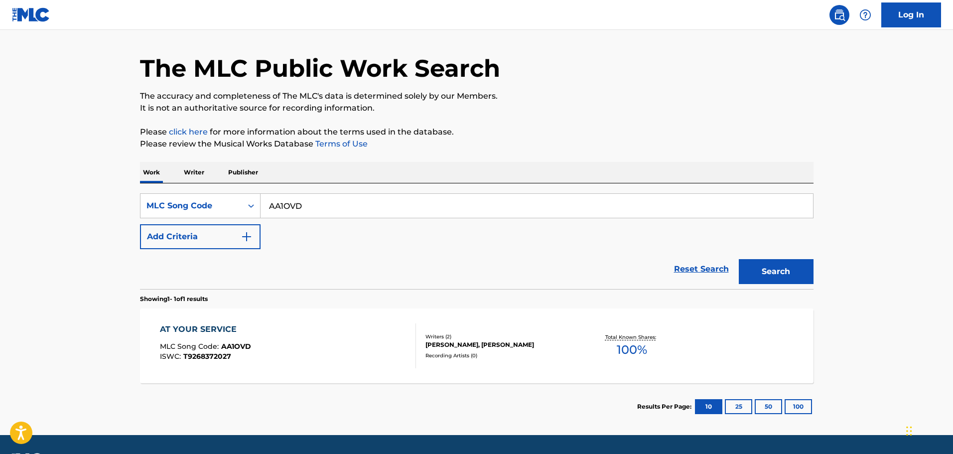
scroll to position [57, 0]
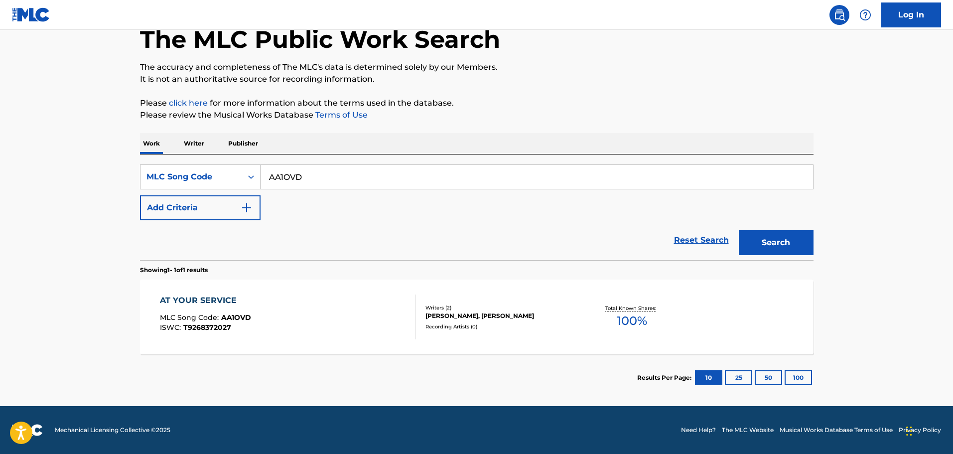
click at [241, 305] on div "AT YOUR SERVICE" at bounding box center [205, 301] width 91 height 12
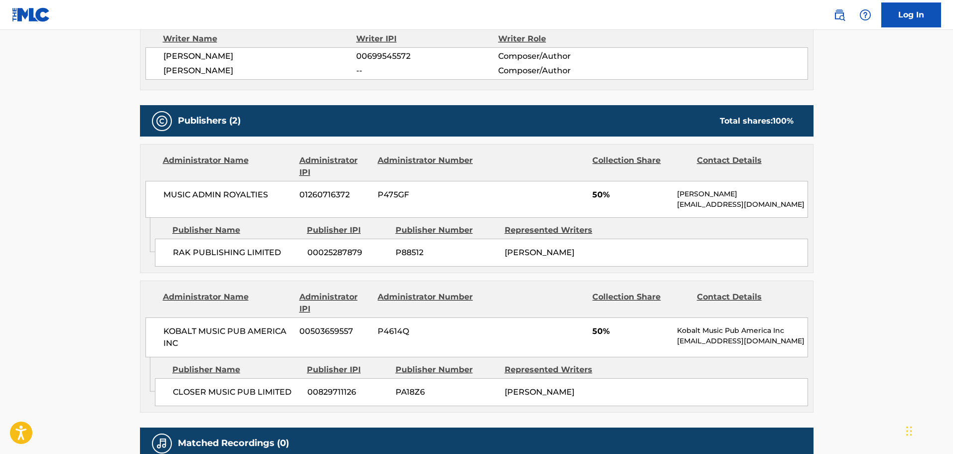
click at [175, 252] on span "RAK PUBLISHING LIMITED" at bounding box center [236, 253] width 127 height 12
drag, startPoint x: 175, startPoint y: 252, endPoint x: 198, endPoint y: 253, distance: 22.9
click at [176, 253] on span "RAK PUBLISHING LIMITED" at bounding box center [236, 253] width 127 height 12
click at [203, 252] on span "RAK PUBLISHING LIMITED" at bounding box center [236, 253] width 127 height 12
click at [178, 254] on span "RAK PUBLISHING LIMITED" at bounding box center [236, 253] width 127 height 12
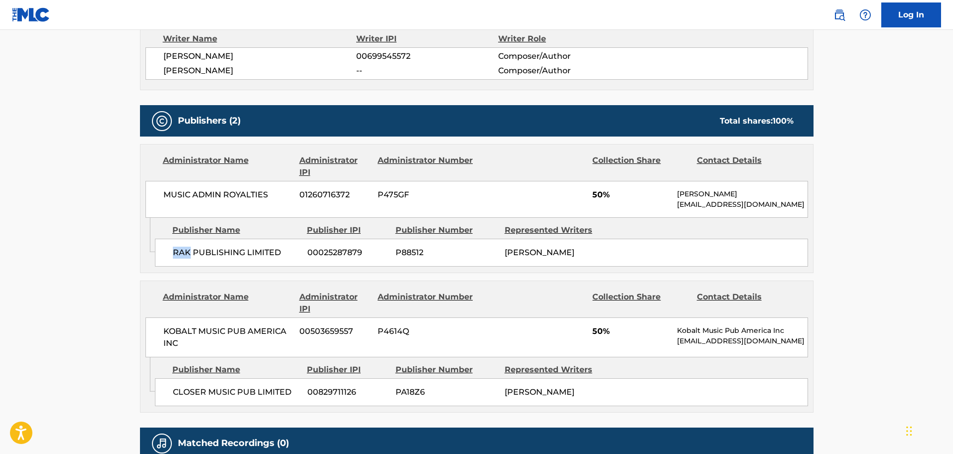
copy span "RAK"
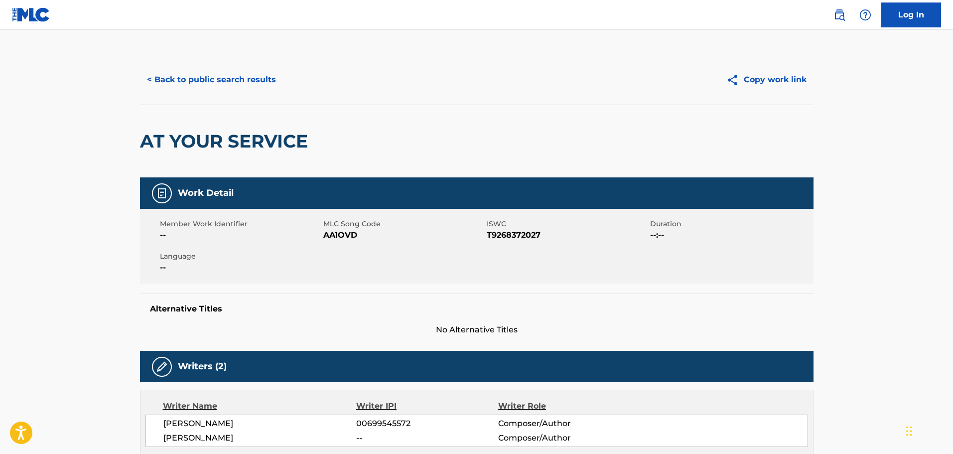
click at [237, 83] on button "< Back to public search results" at bounding box center [211, 79] width 143 height 25
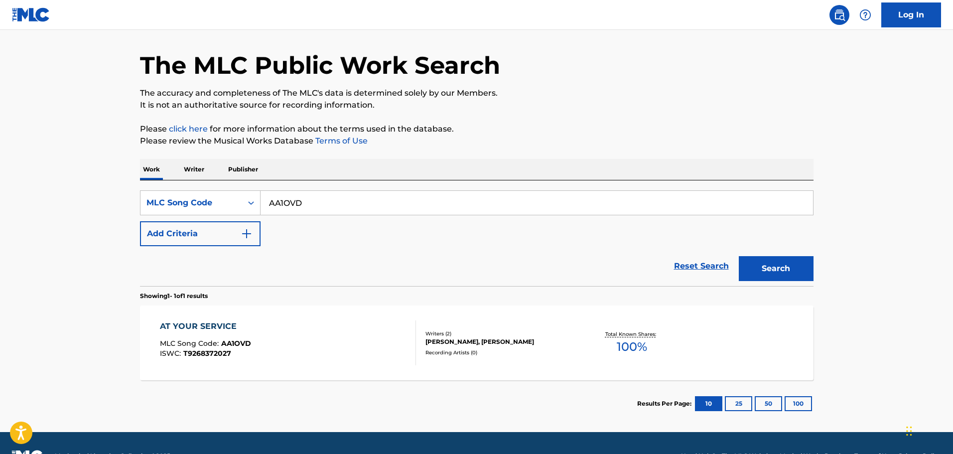
click at [345, 203] on input "AA1OVD" at bounding box center [537, 203] width 553 height 24
paste input "KE5H5S"
type input "KE5H5S"
click at [739, 256] on button "Search" at bounding box center [776, 268] width 75 height 25
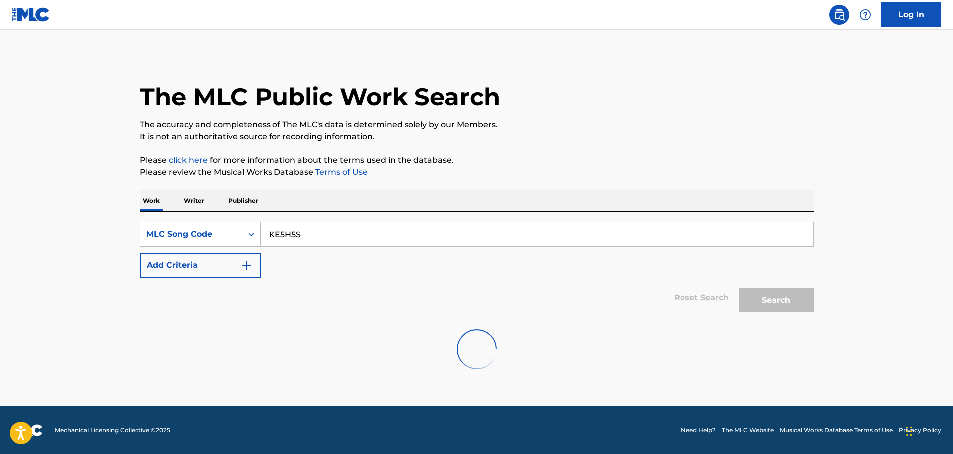
scroll to position [0, 0]
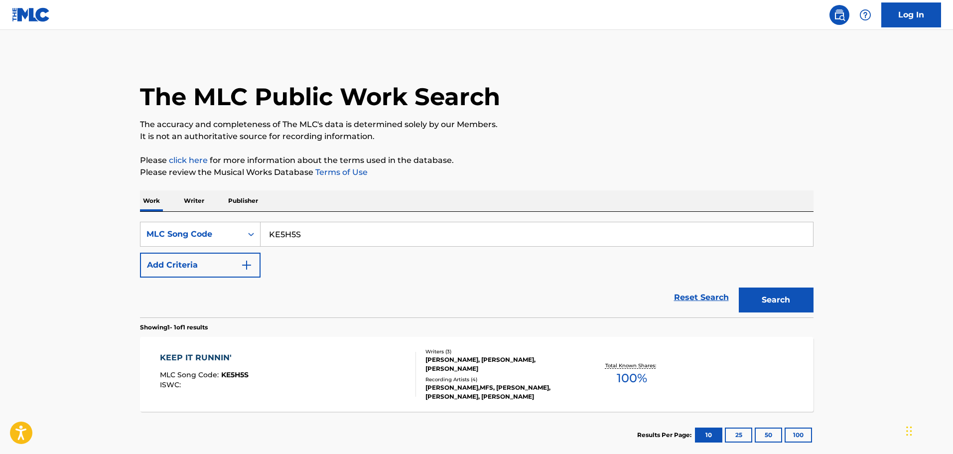
click at [325, 356] on div "KEEP IT RUNNIN' MLC Song Code : KE5H5S ISWC :" at bounding box center [288, 374] width 256 height 45
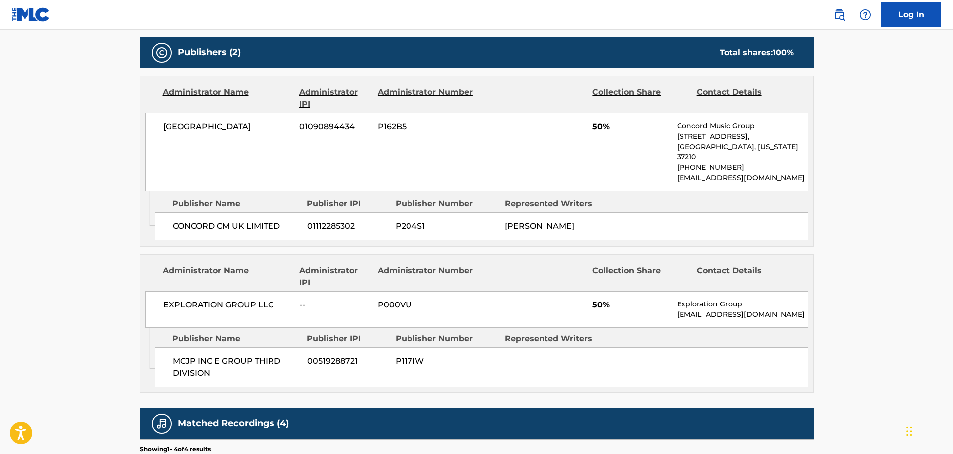
scroll to position [498, 0]
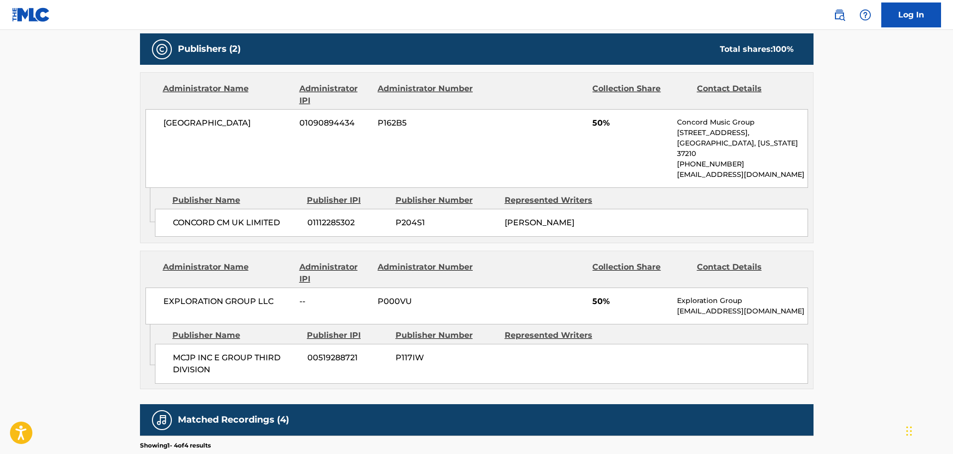
click at [182, 352] on span "MCJP INC E GROUP THIRD DIVISION" at bounding box center [236, 364] width 127 height 24
click at [271, 352] on span "MCJP INC E GROUP THIRD DIVISION" at bounding box center [236, 364] width 127 height 24
copy span "MCJP INC E GROUP THIRD"
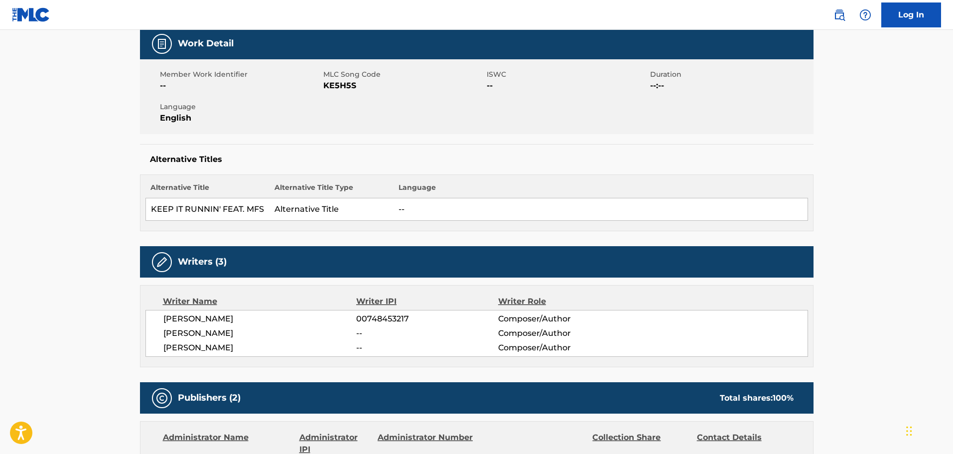
scroll to position [0, 0]
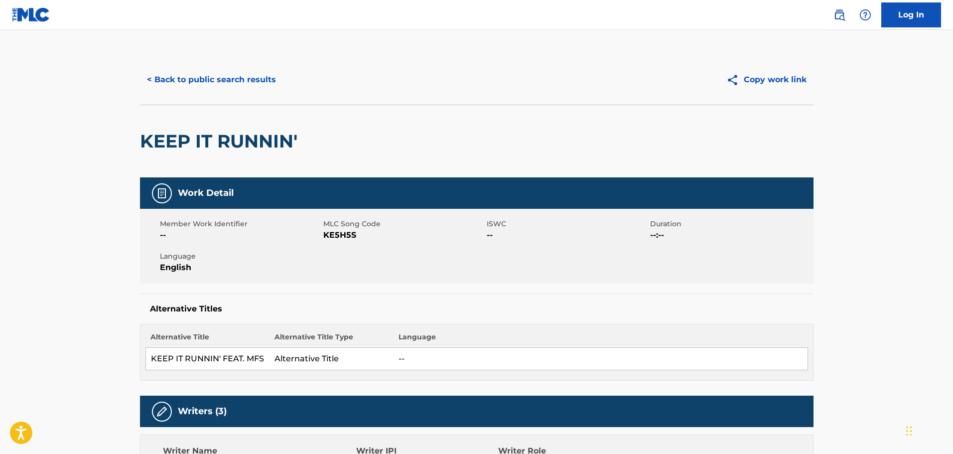
click at [228, 81] on button "< Back to public search results" at bounding box center [211, 79] width 143 height 25
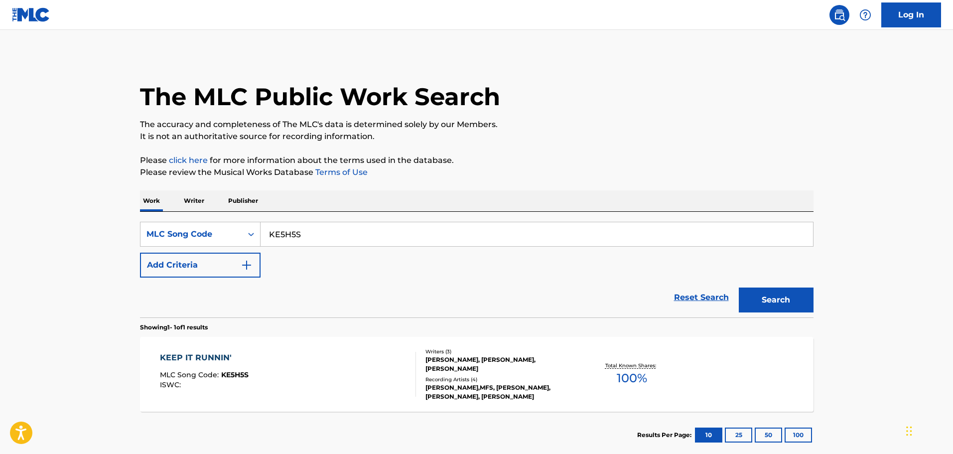
click at [346, 227] on input "KE5H5S" at bounding box center [537, 234] width 553 height 24
paste input "PN5VYW"
type input "PN5VYW"
click at [739, 288] on button "Search" at bounding box center [776, 300] width 75 height 25
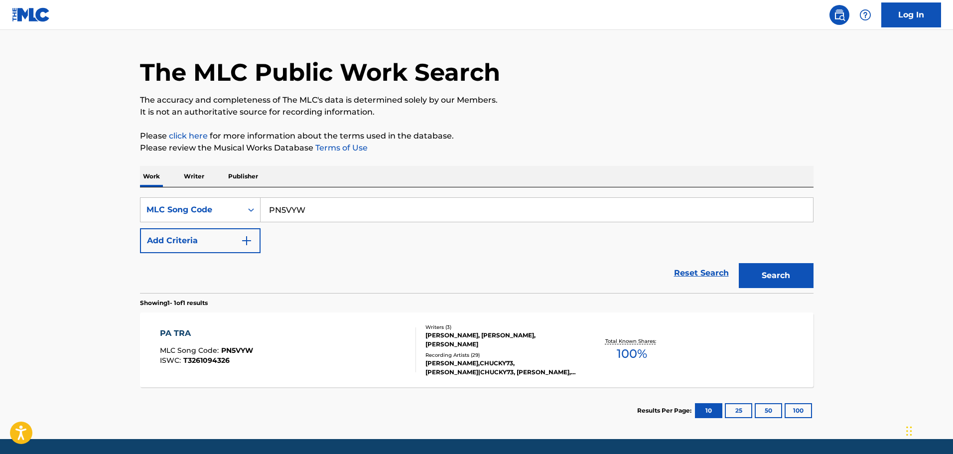
scroll to position [57, 0]
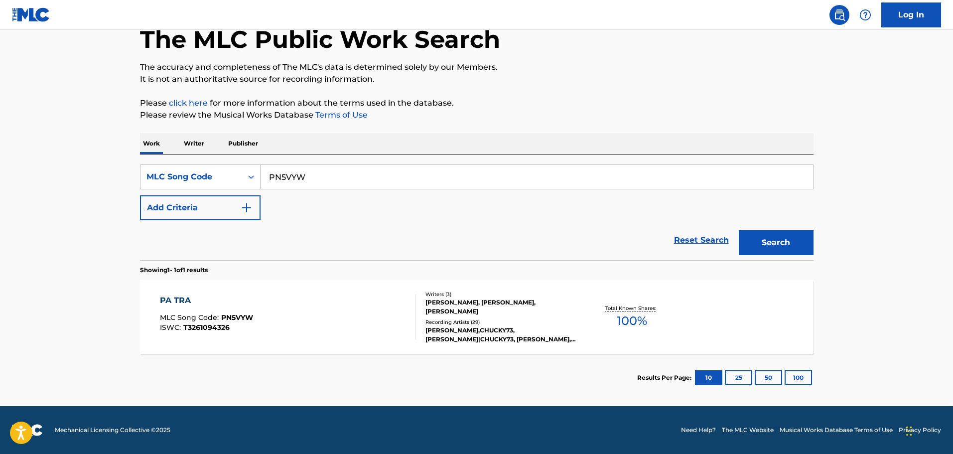
click at [292, 297] on div "PA TRA MLC Song Code : PN5VYW ISWC : T3261094326" at bounding box center [288, 317] width 256 height 45
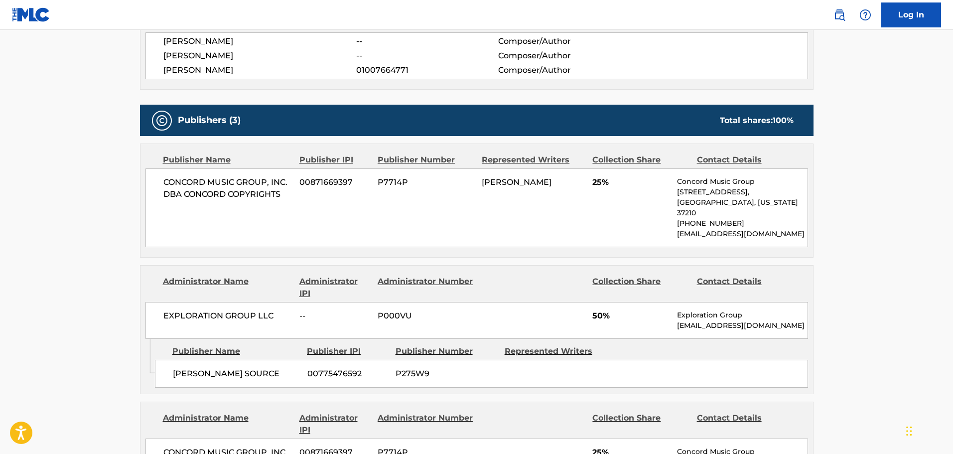
scroll to position [399, 0]
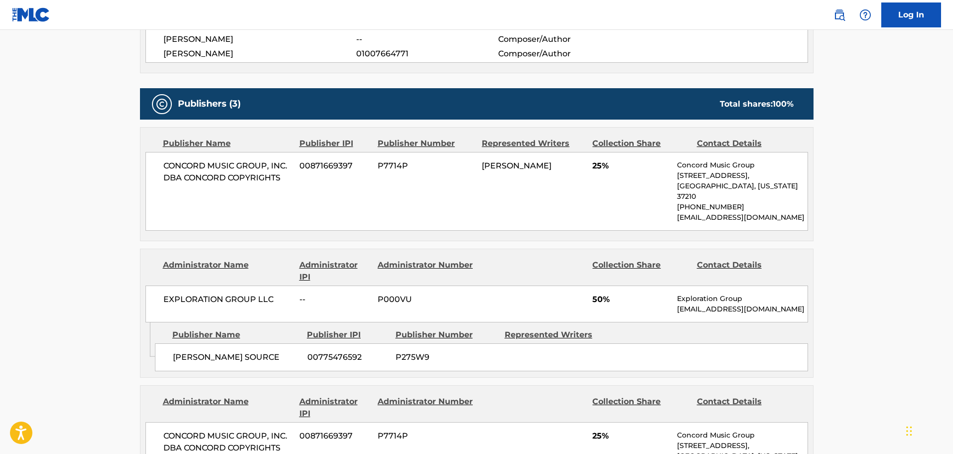
click at [186, 352] on span "PAUER SOURCE" at bounding box center [236, 357] width 127 height 12
click at [185, 351] on span "PAUER SOURCE" at bounding box center [236, 357] width 127 height 12
click at [214, 351] on span "PAUER SOURCE" at bounding box center [236, 357] width 127 height 12
copy span "PAUER SOURCE"
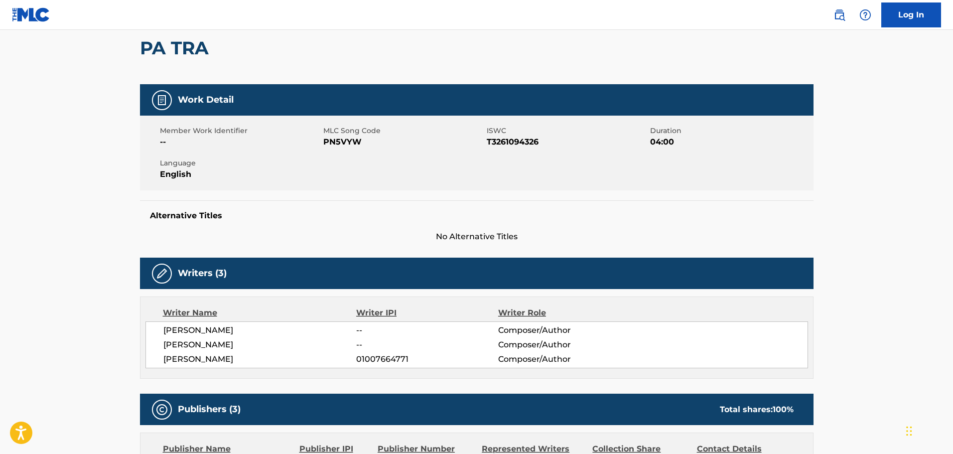
scroll to position [0, 0]
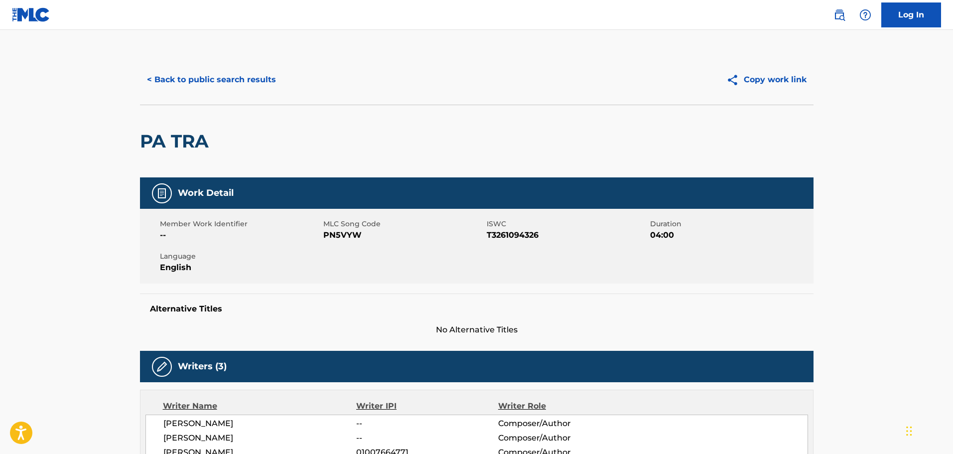
click at [205, 73] on button "< Back to public search results" at bounding box center [211, 79] width 143 height 25
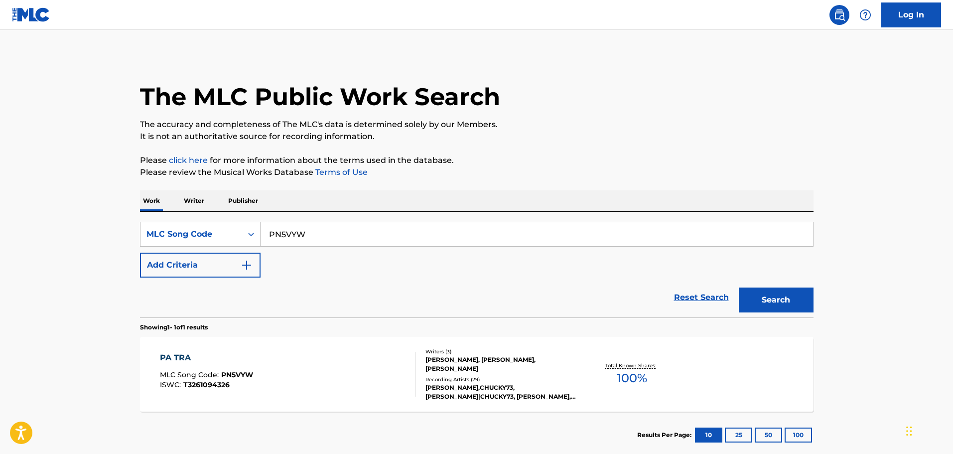
scroll to position [31, 0]
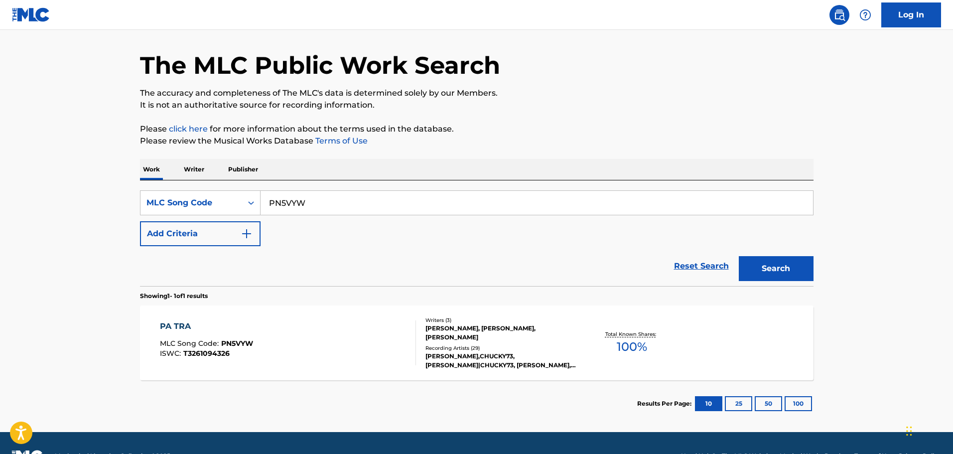
click at [301, 211] on input "PN5VYW" at bounding box center [537, 203] width 553 height 24
paste input "TA9AZY"
type input "TA9AZY"
click at [739, 256] on button "Search" at bounding box center [776, 268] width 75 height 25
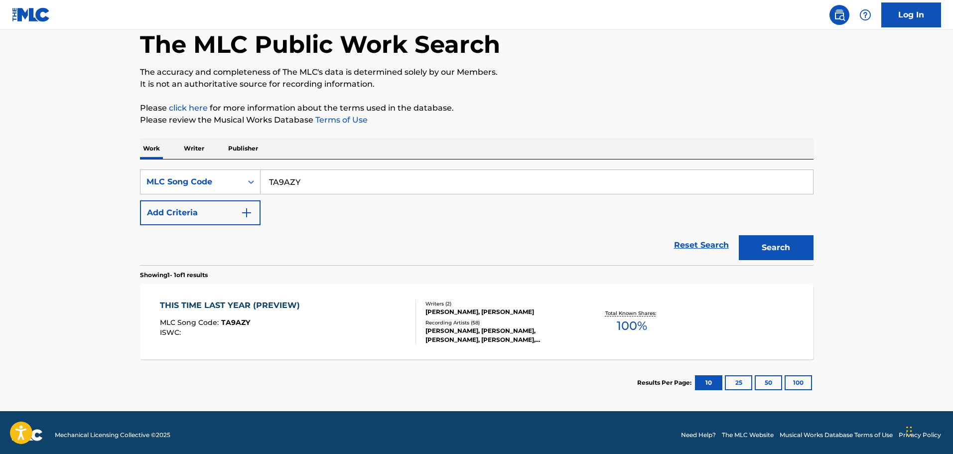
scroll to position [57, 0]
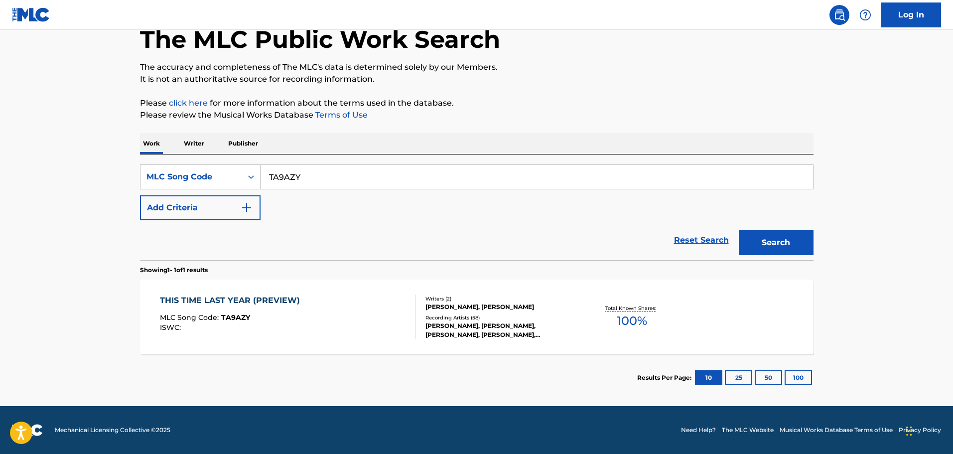
click at [315, 301] on div "THIS TIME LAST YEAR (PREVIEW) MLC Song Code : TA9AZY ISWC :" at bounding box center [288, 317] width 256 height 45
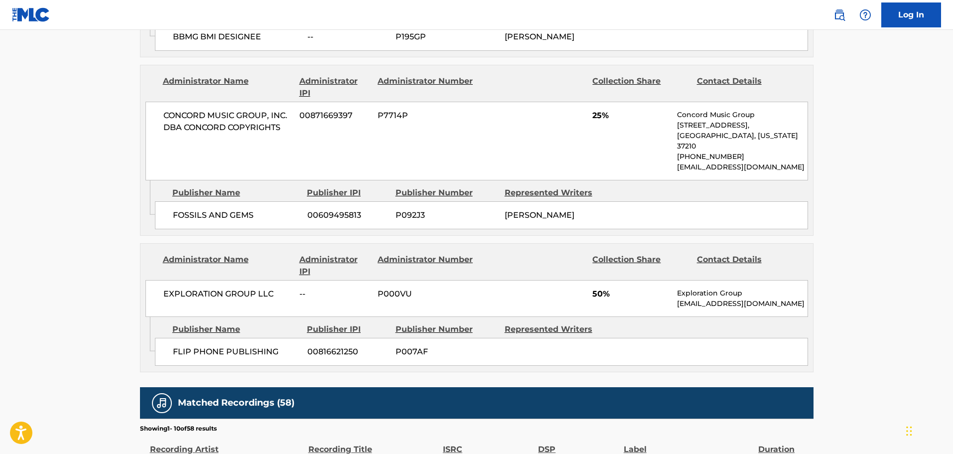
scroll to position [847, 0]
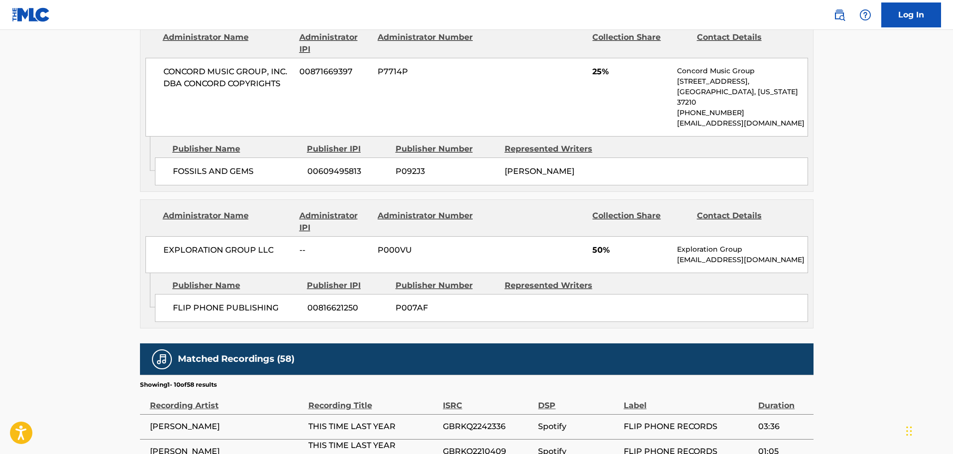
click at [176, 302] on span "FLIP PHONE PUBLISHING" at bounding box center [236, 308] width 127 height 12
click at [211, 302] on span "FLIP PHONE PUBLISHING" at bounding box center [236, 308] width 127 height 12
copy span "FLIP PHONE"
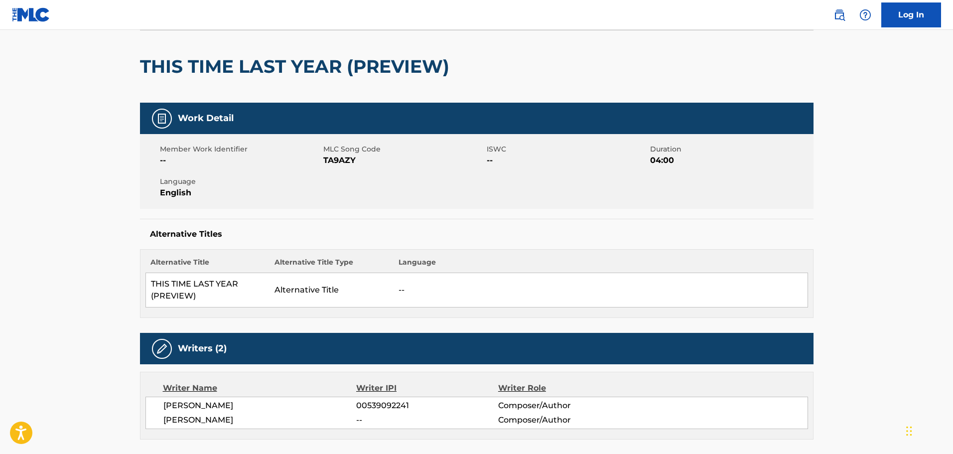
scroll to position [0, 0]
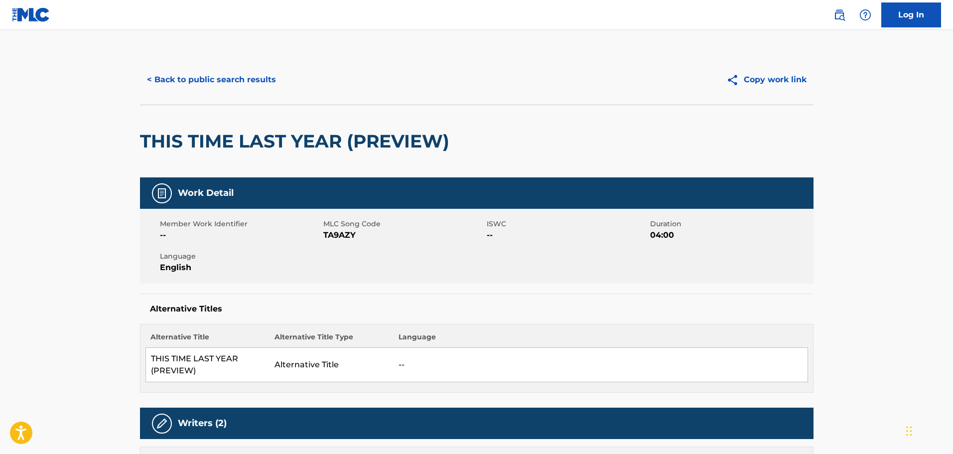
click at [232, 85] on button "< Back to public search results" at bounding box center [211, 79] width 143 height 25
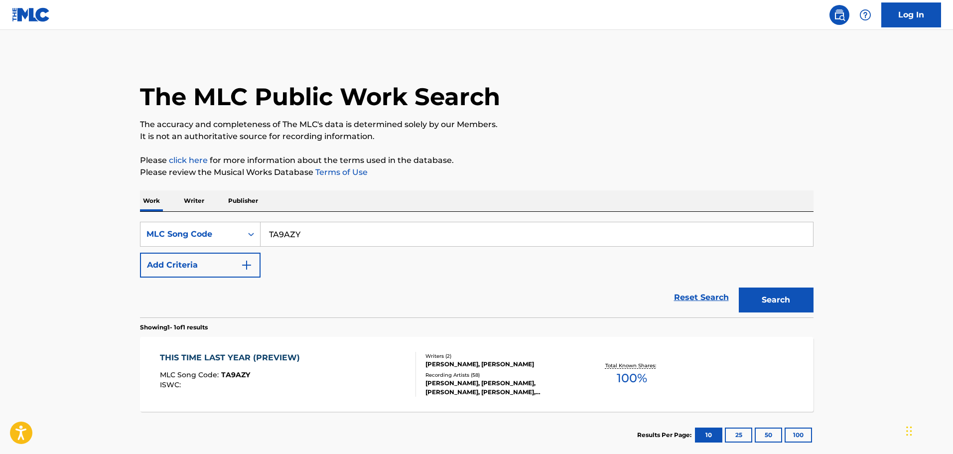
scroll to position [31, 0]
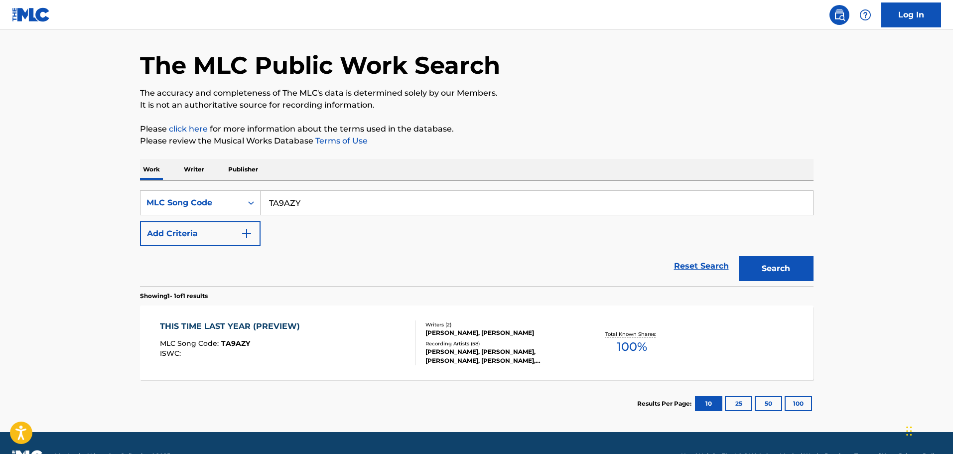
click at [289, 202] on input "TA9AZY" at bounding box center [537, 203] width 553 height 24
paste input "AW548G"
type input "AW548G"
click at [739, 256] on button "Search" at bounding box center [776, 268] width 75 height 25
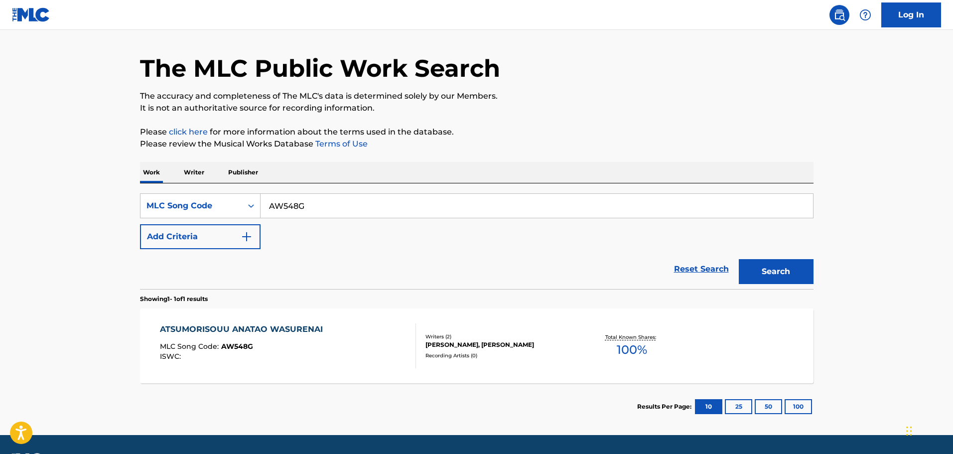
scroll to position [57, 0]
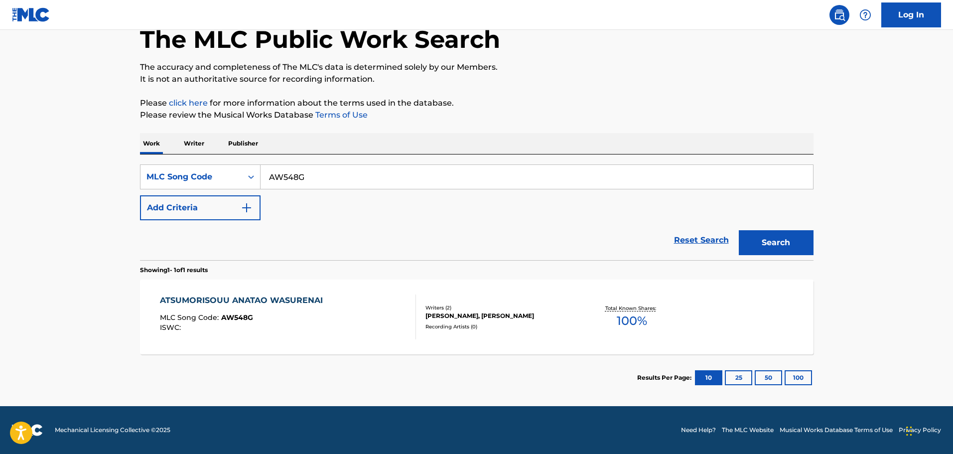
click at [296, 319] on div "MLC Song Code : AW548G" at bounding box center [244, 319] width 168 height 10
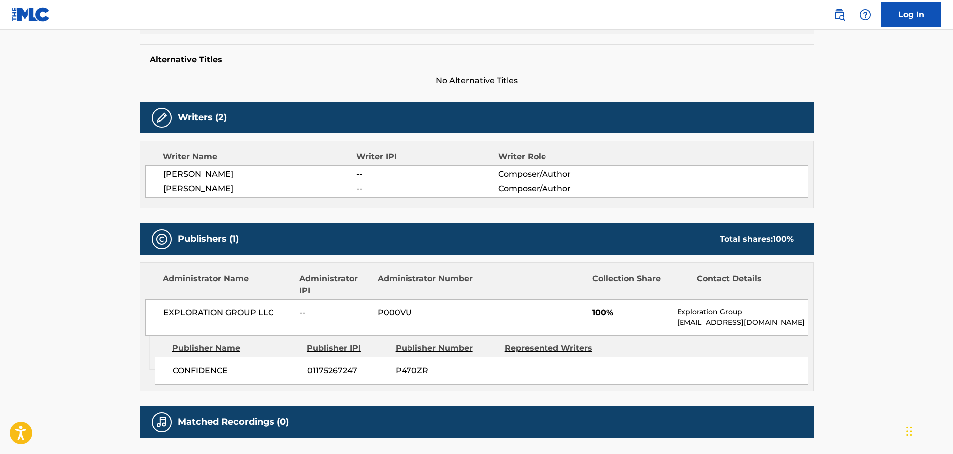
scroll to position [299, 0]
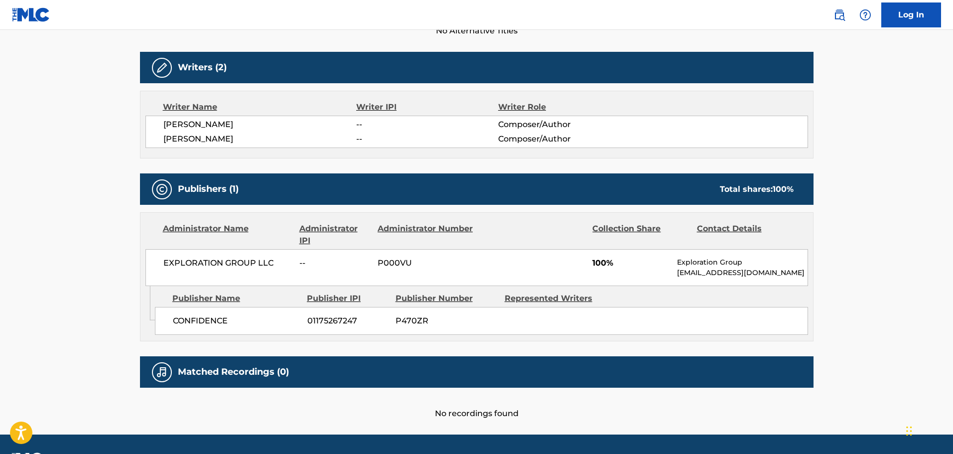
click at [216, 326] on span "CONFIDENCE" at bounding box center [236, 321] width 127 height 12
click at [216, 324] on span "CONFIDENCE" at bounding box center [236, 321] width 127 height 12
copy span "CONFIDENCE"
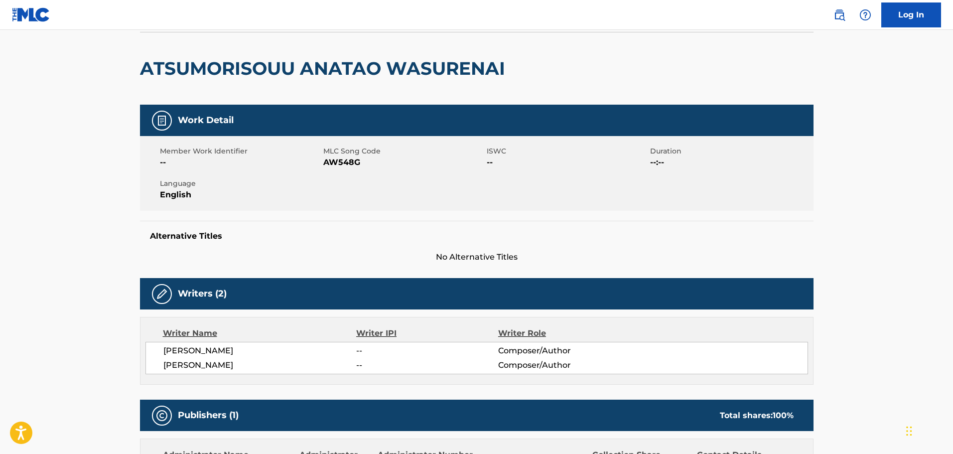
scroll to position [0, 0]
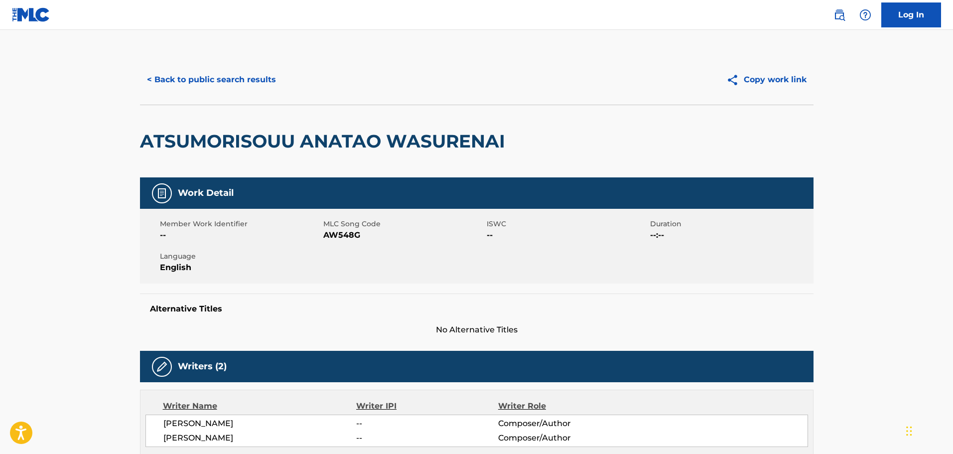
click at [252, 82] on button "< Back to public search results" at bounding box center [211, 79] width 143 height 25
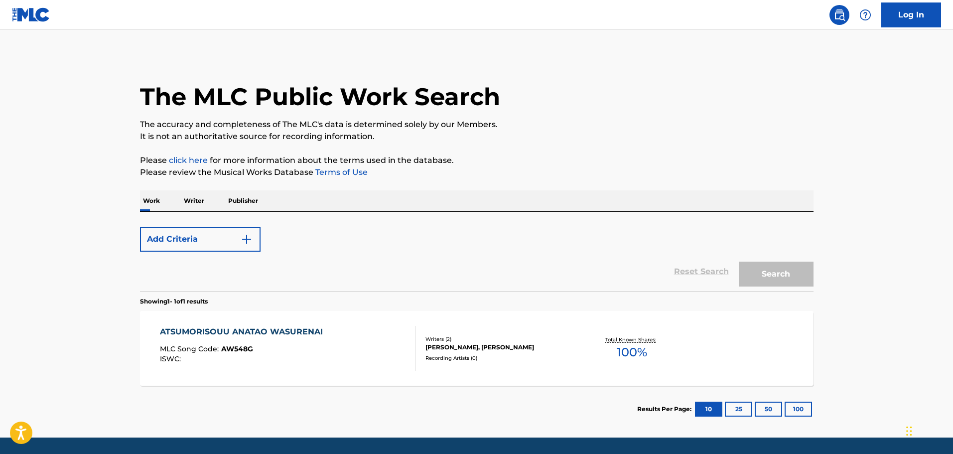
scroll to position [31, 0]
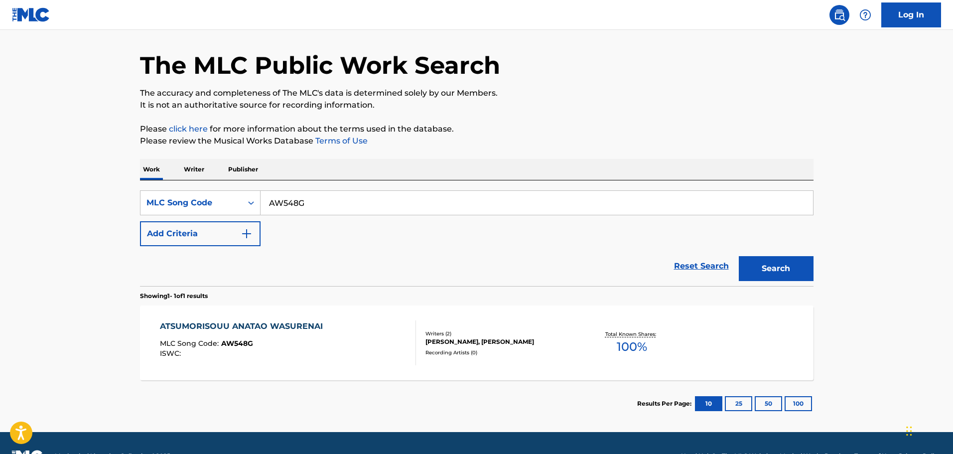
click at [328, 212] on input "AW548G" at bounding box center [537, 203] width 553 height 24
paste input "CA9Q1M"
type input "CA9Q1M"
click at [739, 256] on button "Search" at bounding box center [776, 268] width 75 height 25
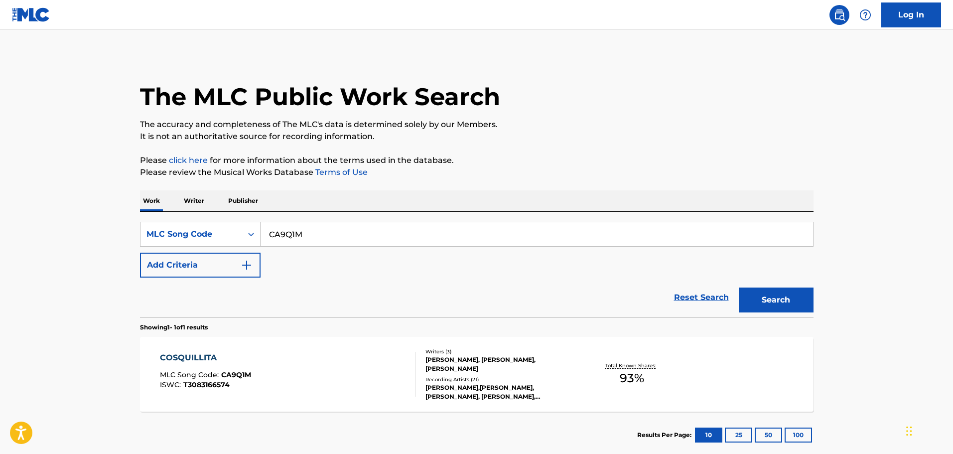
click at [226, 363] on div "COSQUILLITA" at bounding box center [205, 358] width 91 height 12
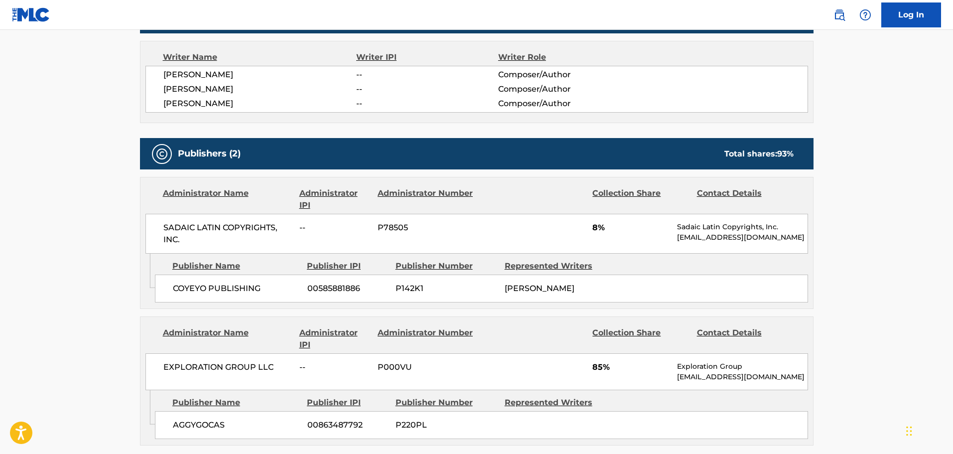
scroll to position [498, 0]
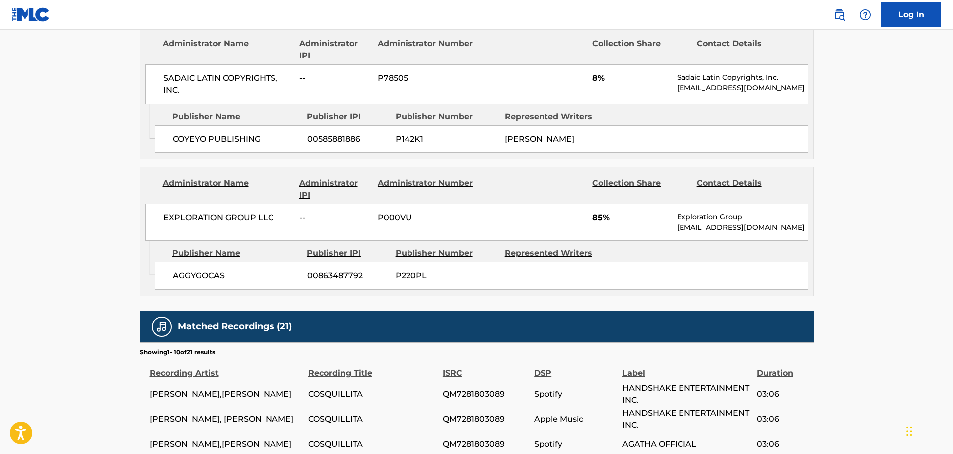
click at [187, 276] on span "AGGYGOCAS" at bounding box center [236, 276] width 127 height 12
copy span "AGGYGOCAS"
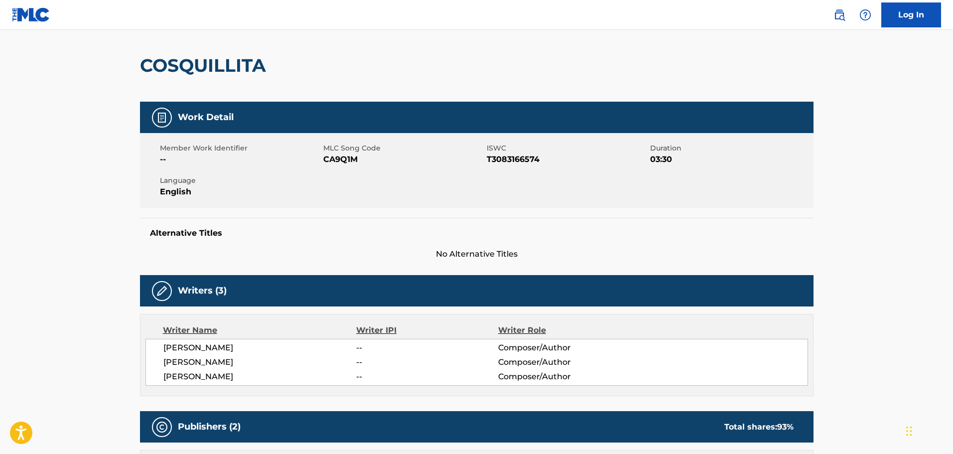
scroll to position [0, 0]
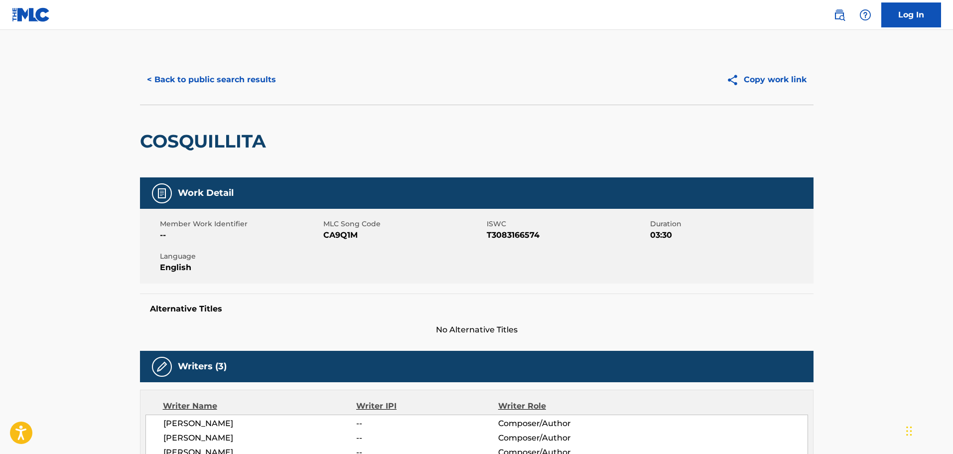
click at [222, 86] on button "< Back to public search results" at bounding box center [211, 79] width 143 height 25
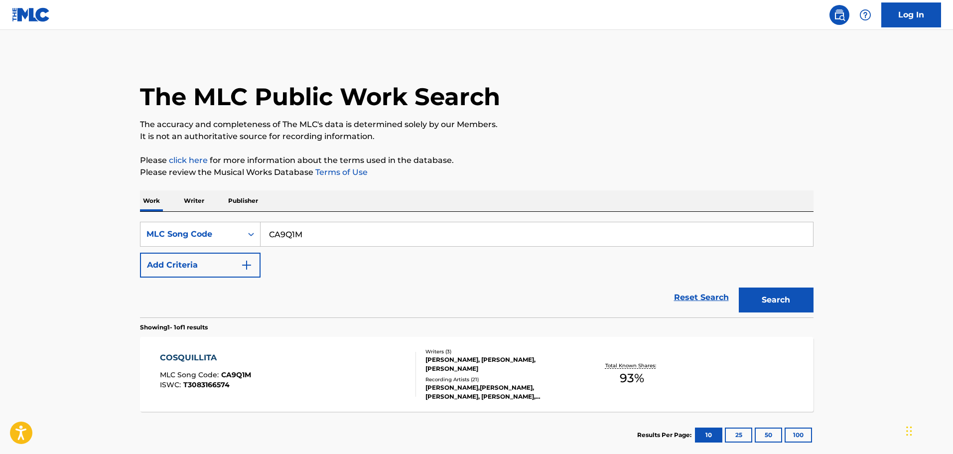
click at [341, 233] on input "CA9Q1M" at bounding box center [537, 234] width 553 height 24
paste input "HB2D9P"
type input "HB2D9P"
click at [739, 288] on button "Search" at bounding box center [776, 300] width 75 height 25
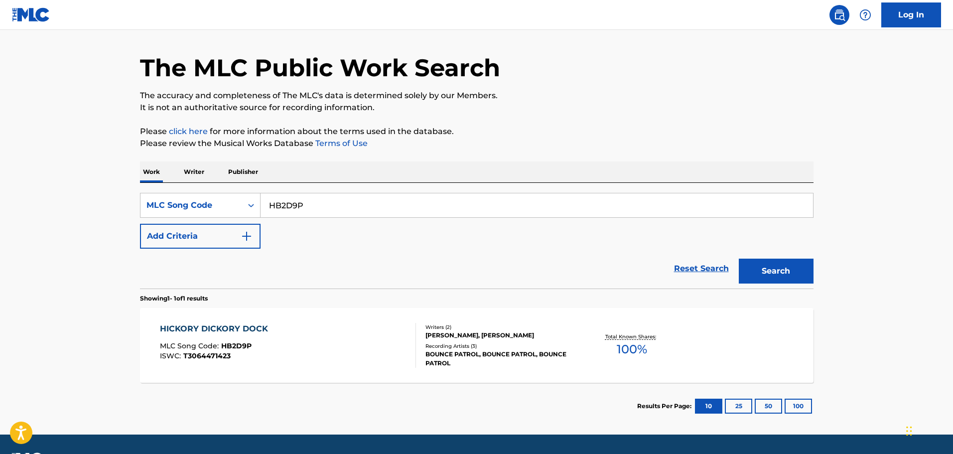
scroll to position [57, 0]
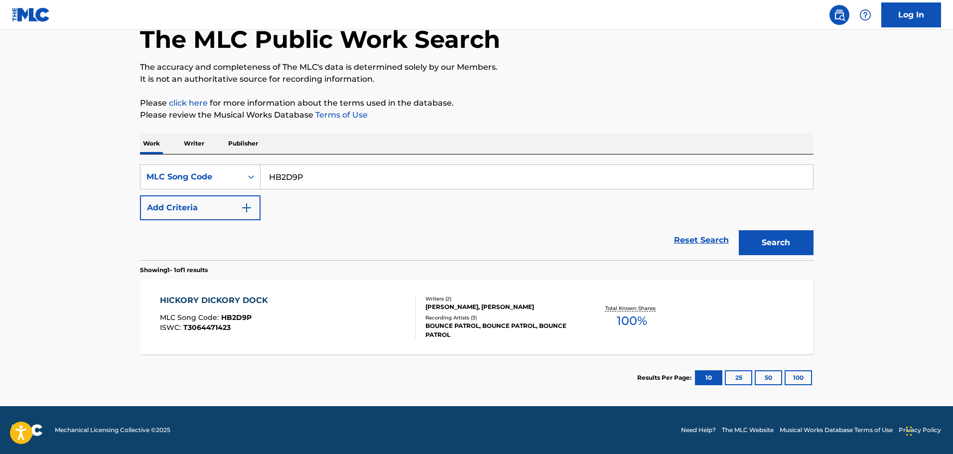
click at [366, 317] on div "HICKORY DICKORY DOCK MLC Song Code : HB2D9P ISWC : T3064471423" at bounding box center [288, 317] width 256 height 45
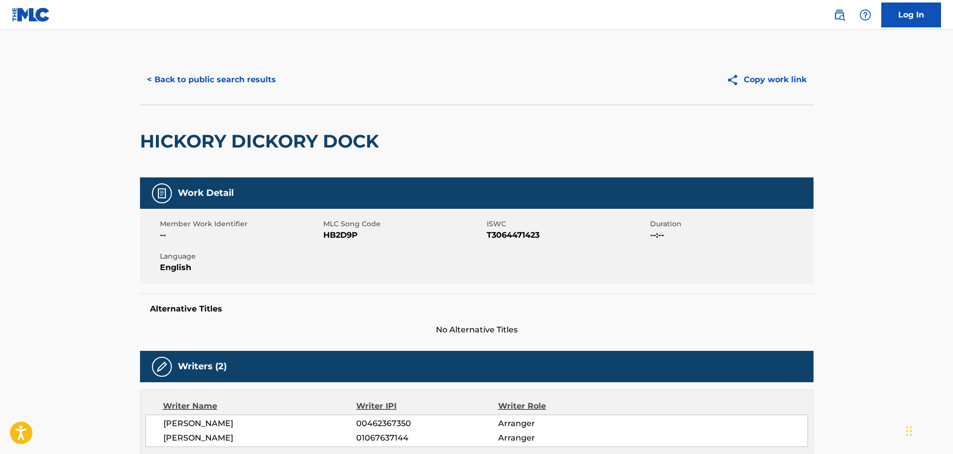
click at [258, 86] on button "< Back to public search results" at bounding box center [211, 79] width 143 height 25
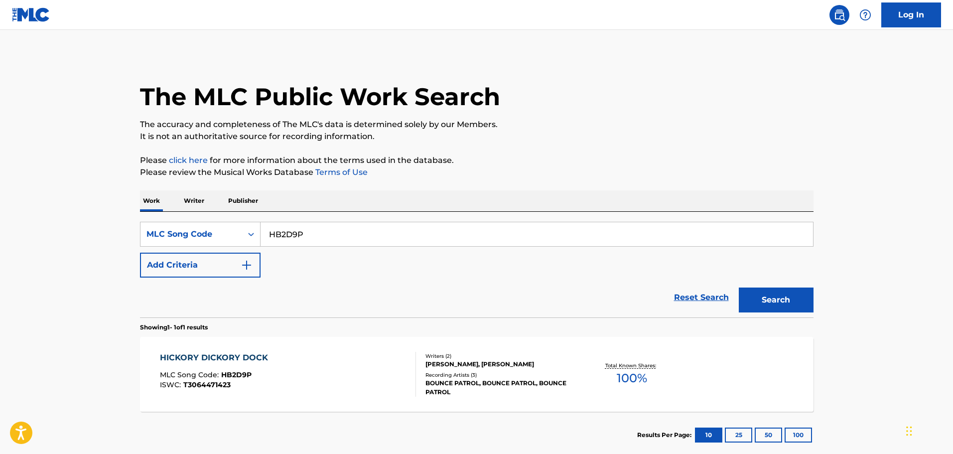
scroll to position [31, 0]
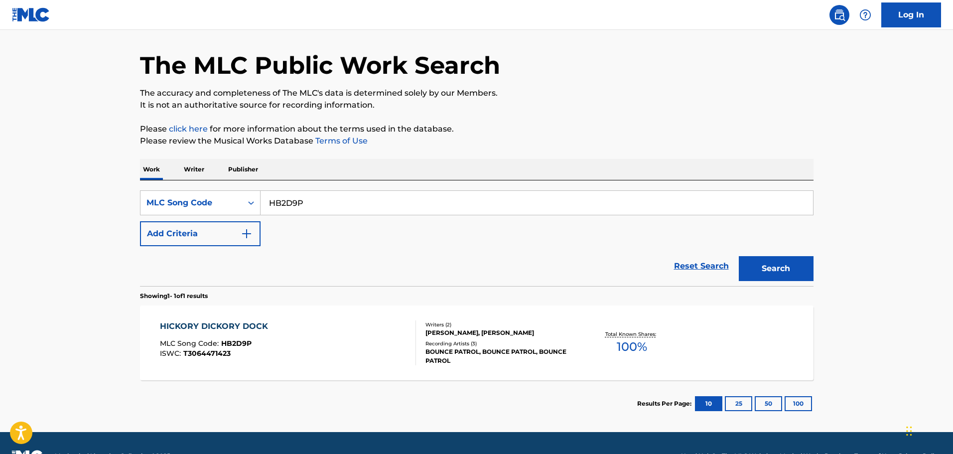
click at [339, 207] on input "HB2D9P" at bounding box center [537, 203] width 553 height 24
paste input "1856J"
type input "H1856J"
click at [739, 256] on button "Search" at bounding box center [776, 268] width 75 height 25
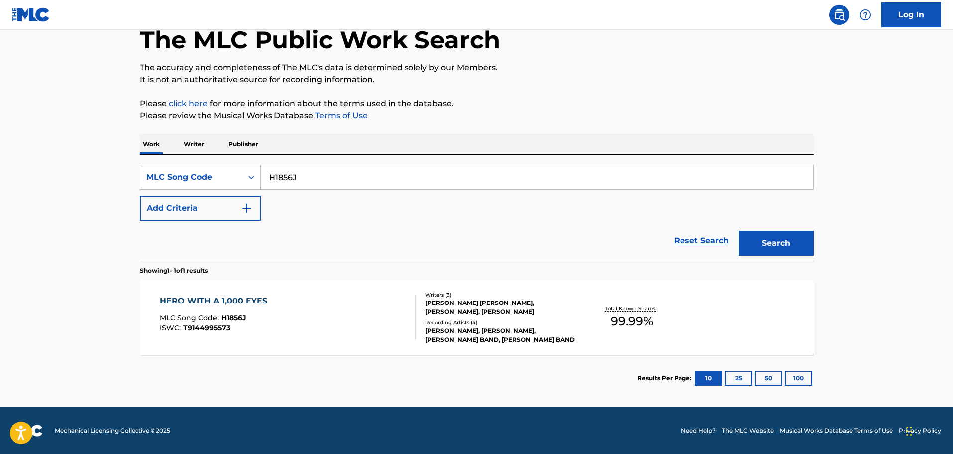
scroll to position [57, 0]
click at [246, 293] on div "HERO WITH A 1,000 EYES MLC Song Code : H1856J ISWC : T9144995573 Writers ( 3 ) …" at bounding box center [477, 317] width 674 height 75
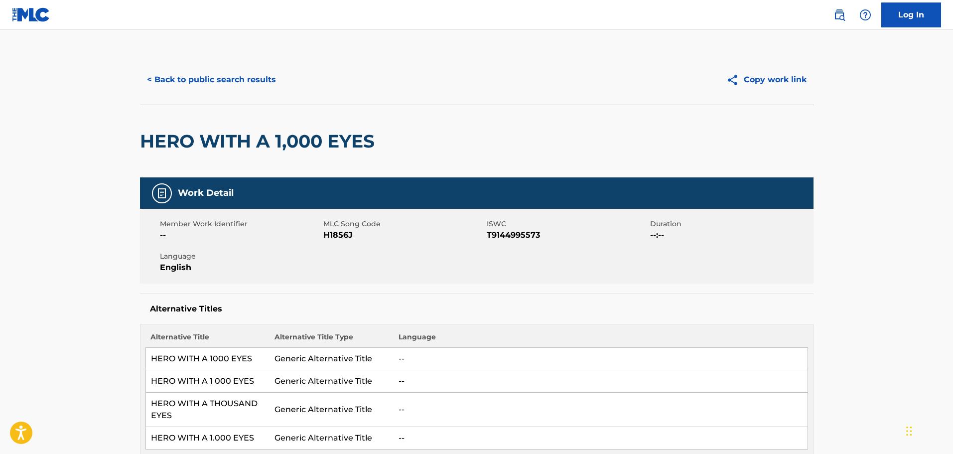
click at [271, 83] on button "< Back to public search results" at bounding box center [211, 79] width 143 height 25
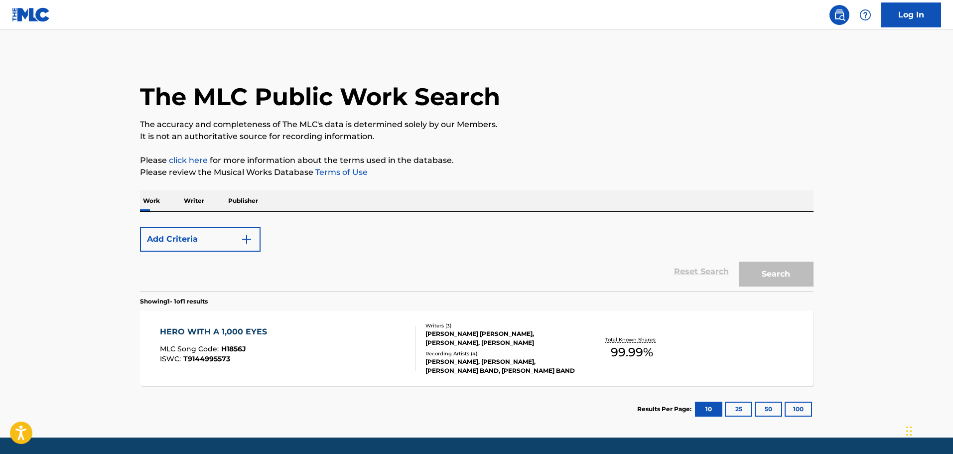
scroll to position [31, 0]
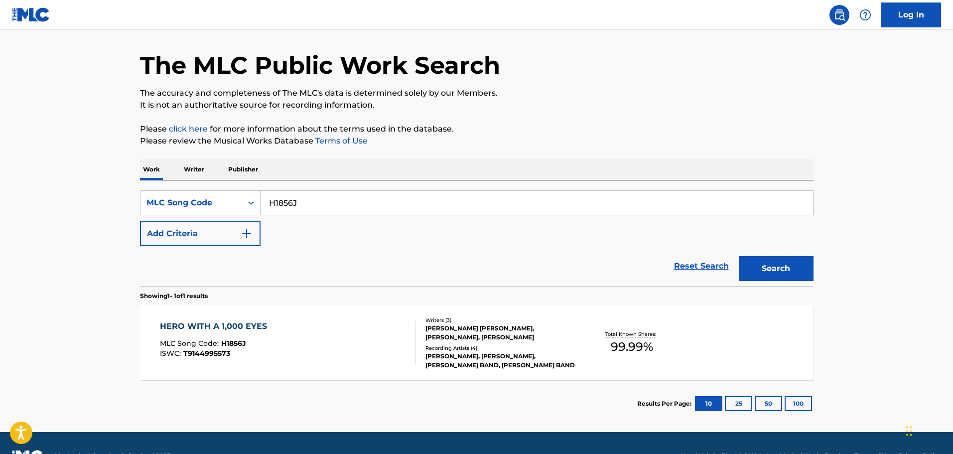
click at [329, 195] on input "H1856J" at bounding box center [537, 203] width 553 height 24
paste input "CV9GIV"
type input "CV9GIV"
click at [739, 256] on button "Search" at bounding box center [776, 268] width 75 height 25
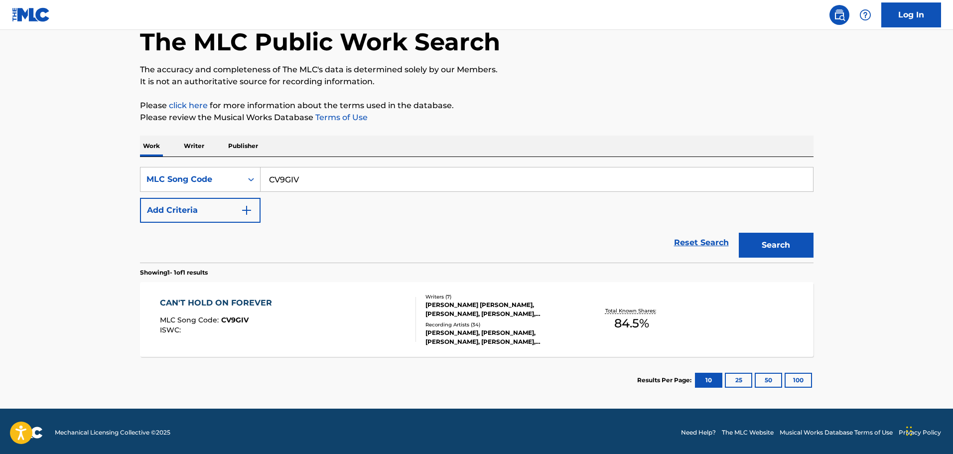
scroll to position [57, 0]
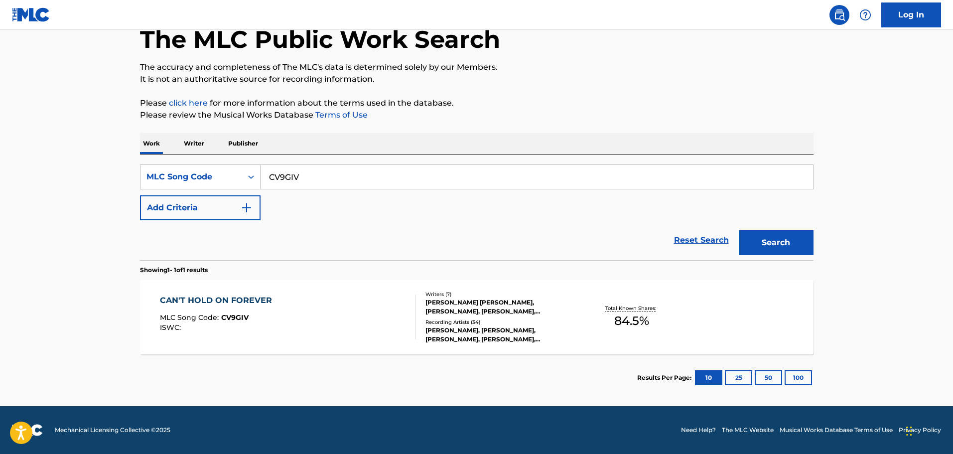
click at [315, 320] on div "CAN'T HOLD ON FOREVER MLC Song Code : CV9GIV ISWC :" at bounding box center [288, 317] width 256 height 45
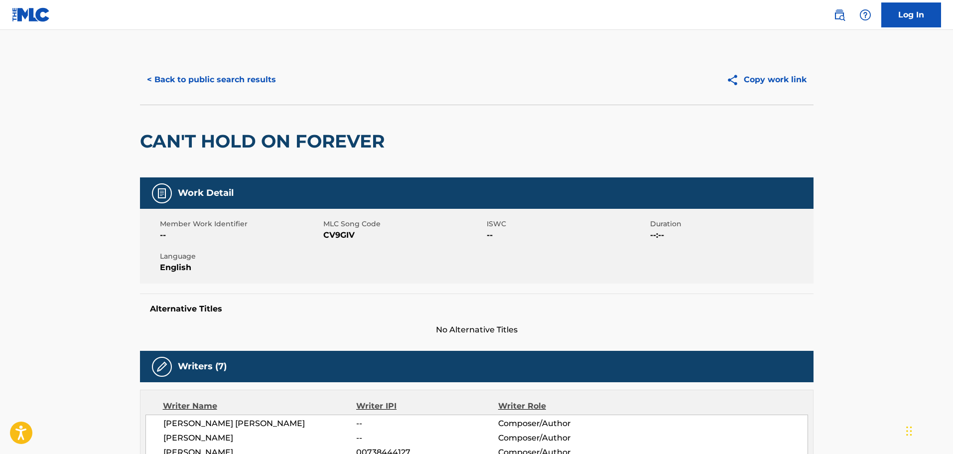
click at [209, 74] on button "< Back to public search results" at bounding box center [211, 79] width 143 height 25
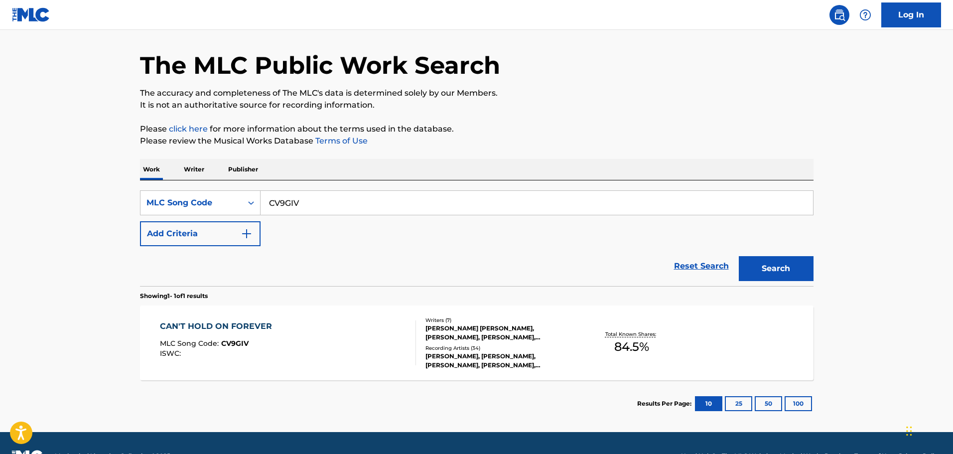
click at [297, 205] on input "CV9GIV" at bounding box center [537, 203] width 553 height 24
paste input "PF8H8R"
type input "PF8H8R"
click at [739, 256] on button "Search" at bounding box center [776, 268] width 75 height 25
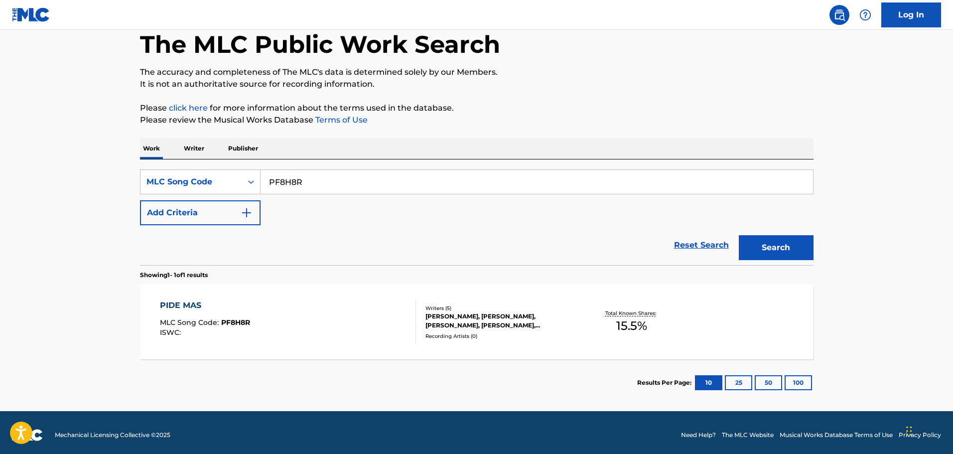
scroll to position [57, 0]
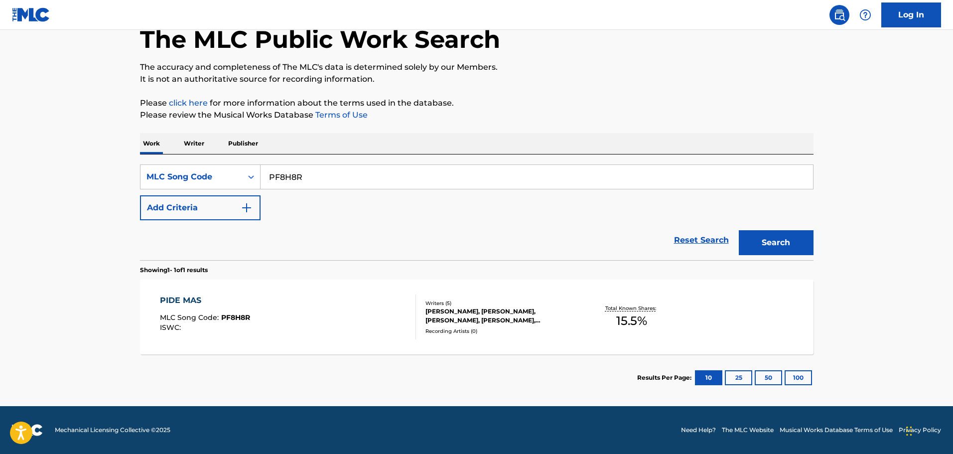
click at [218, 295] on div "PIDE MAS" at bounding box center [205, 301] width 90 height 12
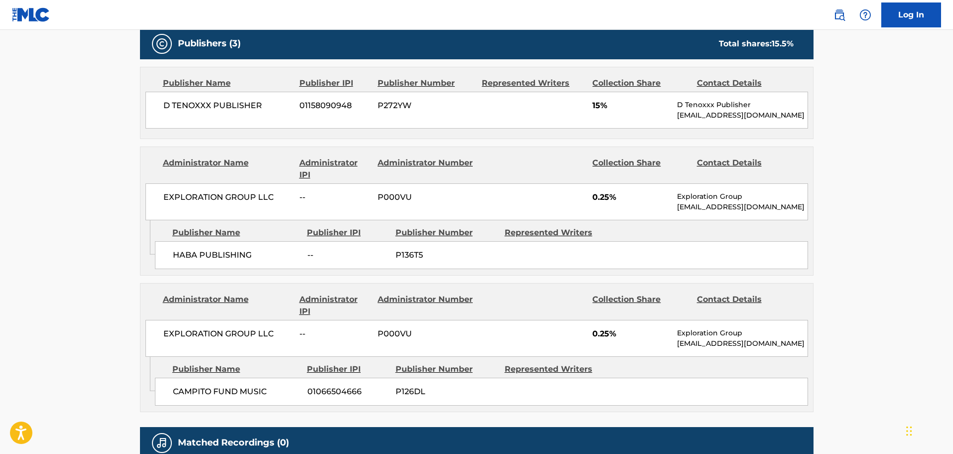
scroll to position [487, 0]
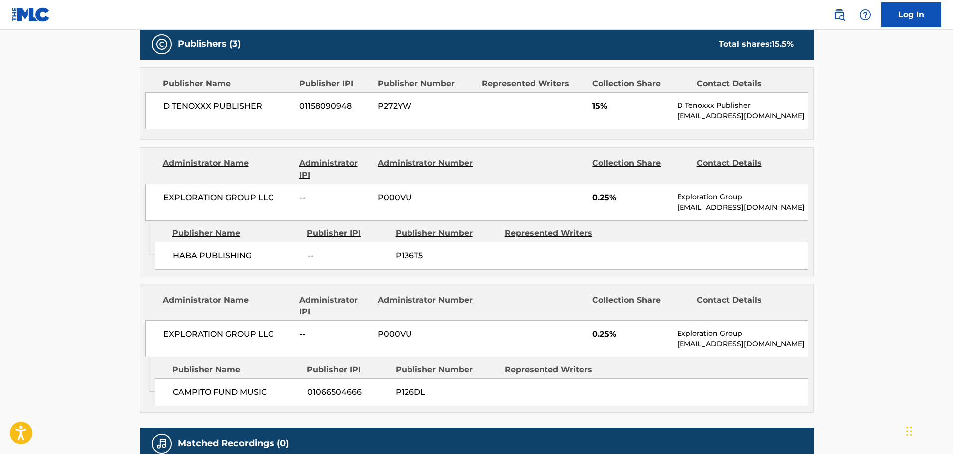
click at [187, 254] on span "HABA PUBLISHING" at bounding box center [236, 256] width 127 height 12
click at [217, 257] on span "HABA PUBLISHING" at bounding box center [236, 256] width 127 height 12
copy span "HABA PUBLISHING"
click at [185, 390] on span "CAMPITO FUND MUSIC" at bounding box center [236, 392] width 127 height 12
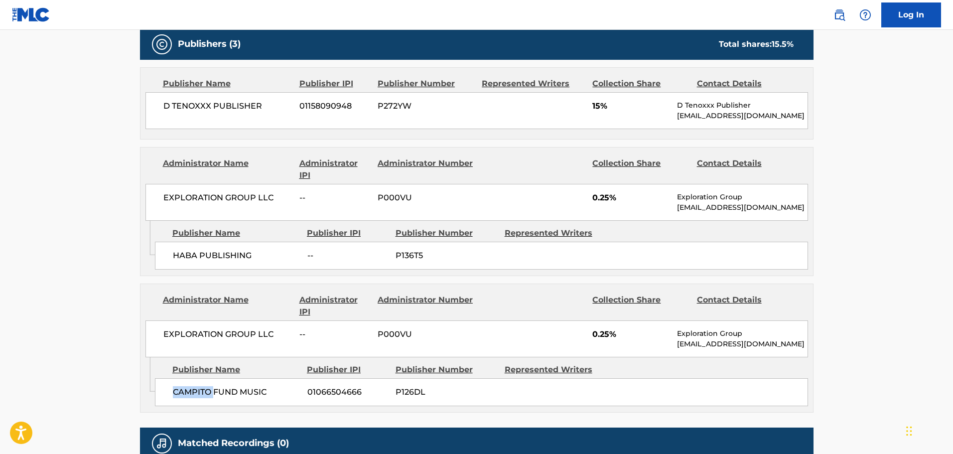
drag, startPoint x: 185, startPoint y: 390, endPoint x: 200, endPoint y: 388, distance: 15.2
click at [185, 391] on span "CAMPITO FUND MUSIC" at bounding box center [236, 392] width 127 height 12
click at [228, 394] on span "CAMPITO FUND MUSIC" at bounding box center [236, 392] width 127 height 12
copy span "CAMPITO FUND"
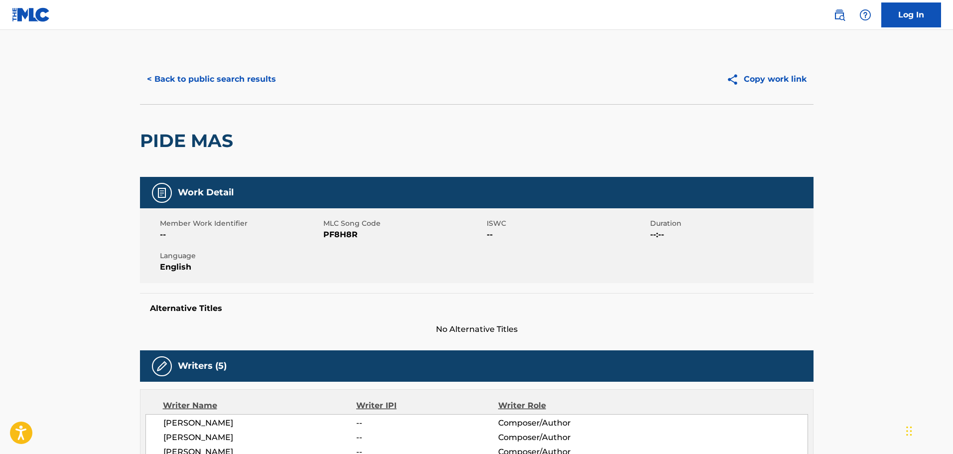
scroll to position [0, 0]
click at [227, 83] on button "< Back to public search results" at bounding box center [211, 79] width 143 height 25
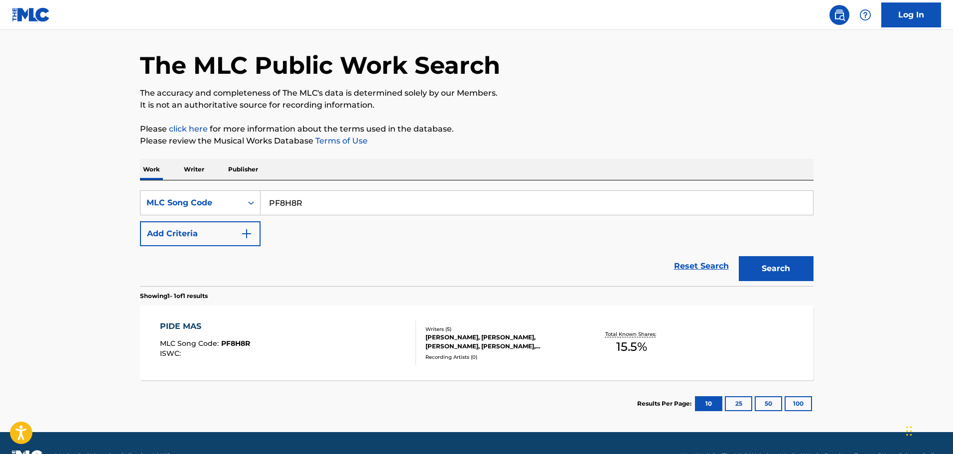
click at [287, 209] on input "PF8H8R" at bounding box center [537, 203] width 553 height 24
paste input "TD3TFX"
type input "TD3TFX"
click at [739, 256] on button "Search" at bounding box center [776, 268] width 75 height 25
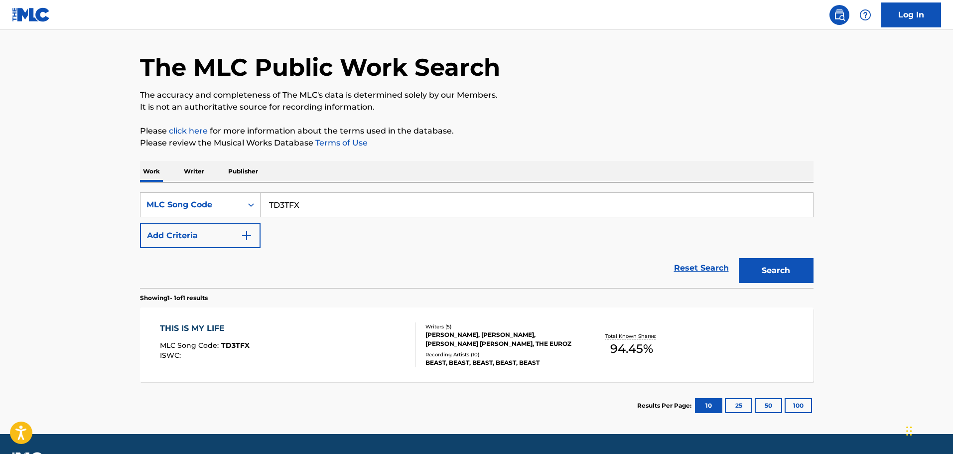
scroll to position [57, 0]
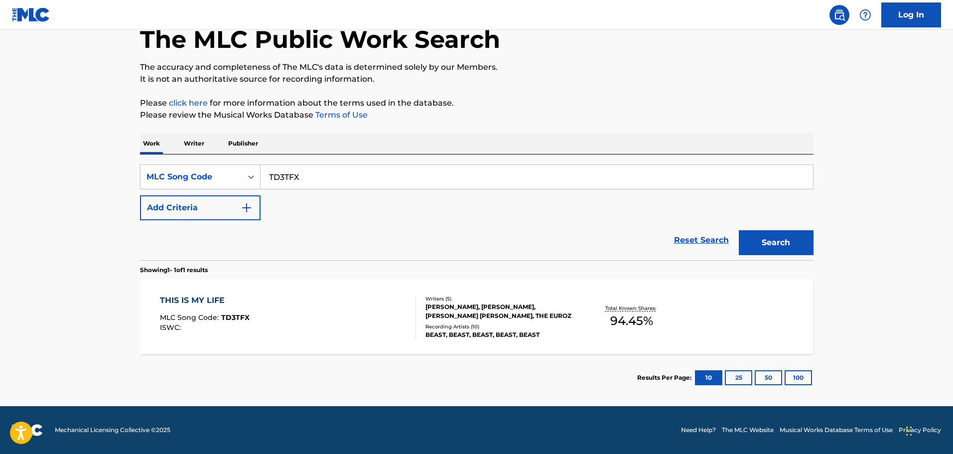
click at [279, 296] on div "THIS IS MY LIFE MLC Song Code : TD3TFX ISWC :" at bounding box center [288, 317] width 256 height 45
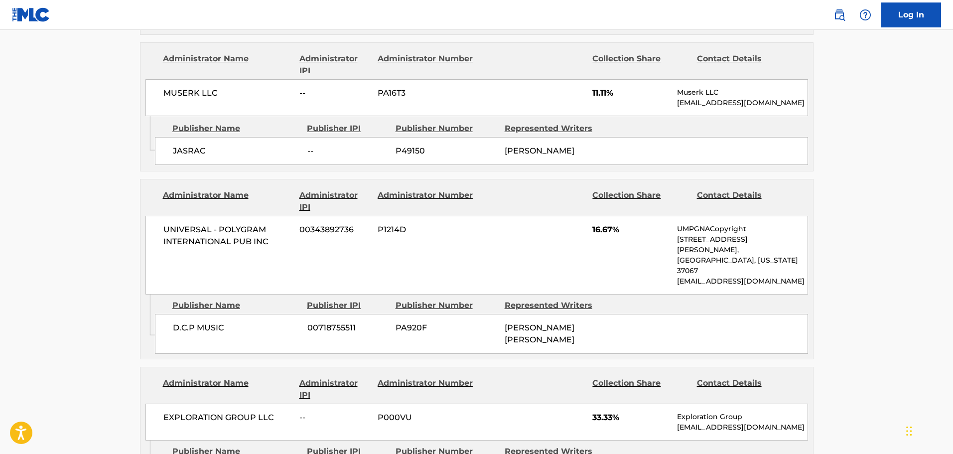
scroll to position [1047, 0]
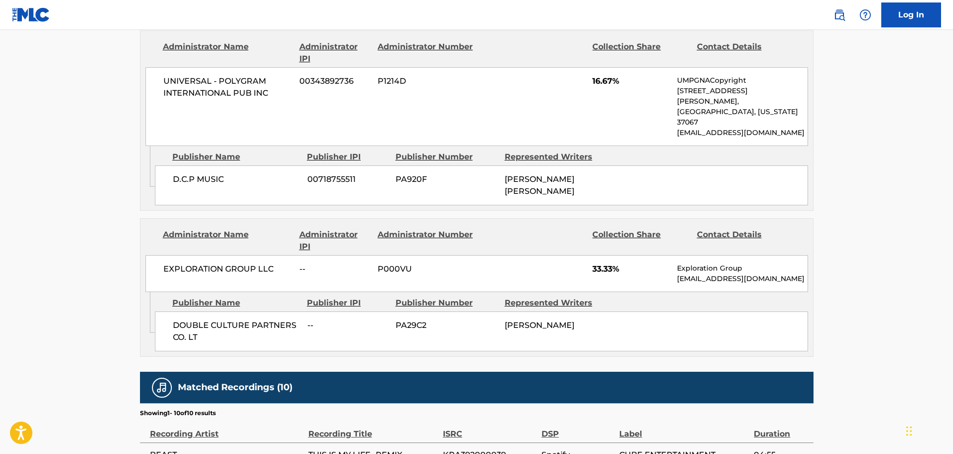
click at [198, 319] on span "DOUBLE CULTURE PARTNERS CO. LT" at bounding box center [236, 331] width 127 height 24
click at [268, 319] on span "DOUBLE CULTURE PARTNERS CO. LT" at bounding box center [236, 331] width 127 height 24
copy span "DOUBLE CULTURE PARTNERS"
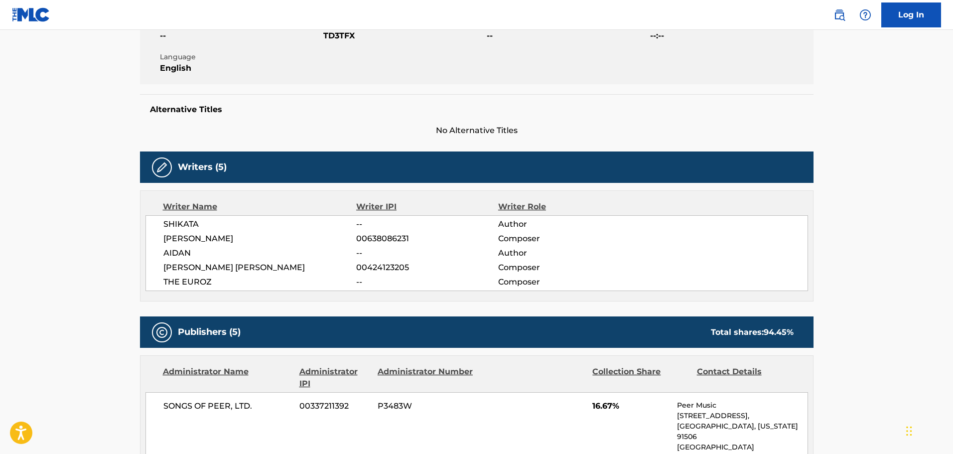
scroll to position [0, 0]
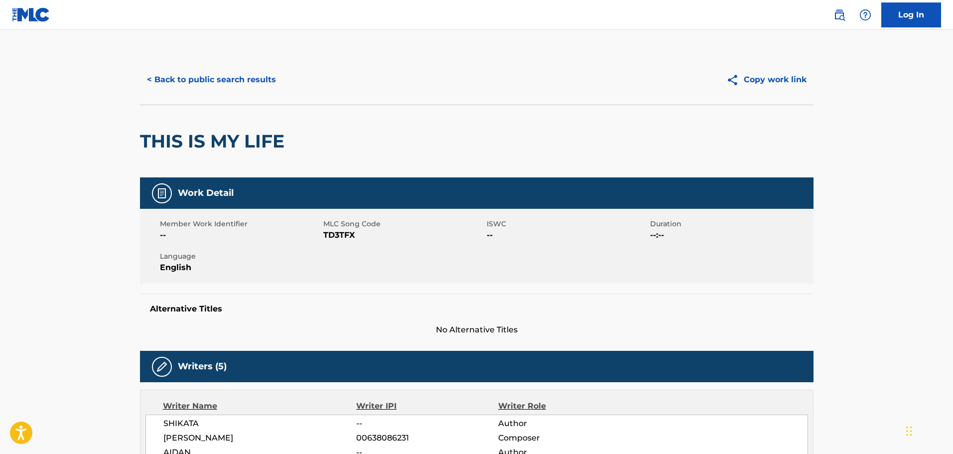
click at [212, 83] on button "< Back to public search results" at bounding box center [211, 79] width 143 height 25
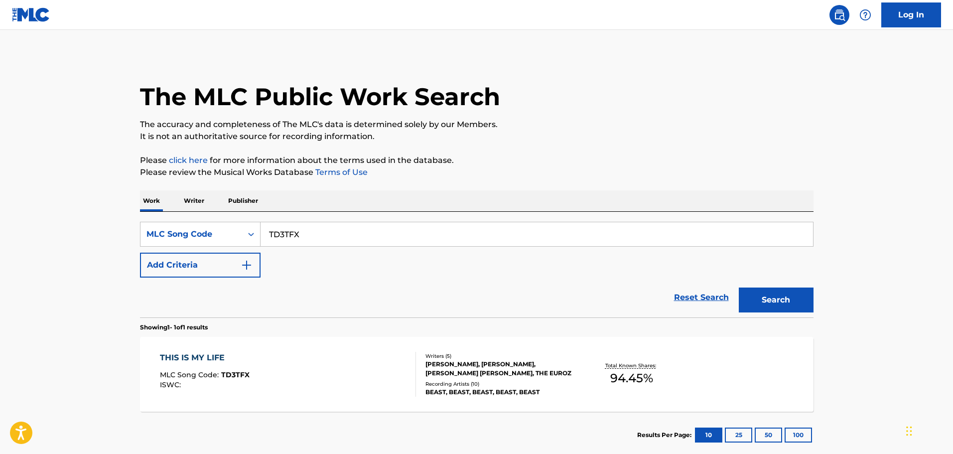
scroll to position [31, 0]
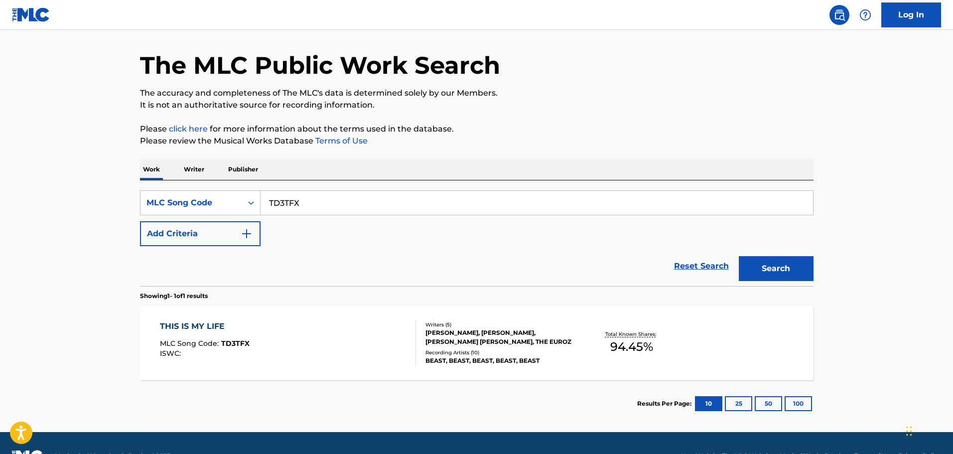
click at [318, 202] on input "TD3TFX" at bounding box center [537, 203] width 553 height 24
paste input "DVBTN7"
type input "DVBTN7"
click at [739, 256] on button "Search" at bounding box center [776, 268] width 75 height 25
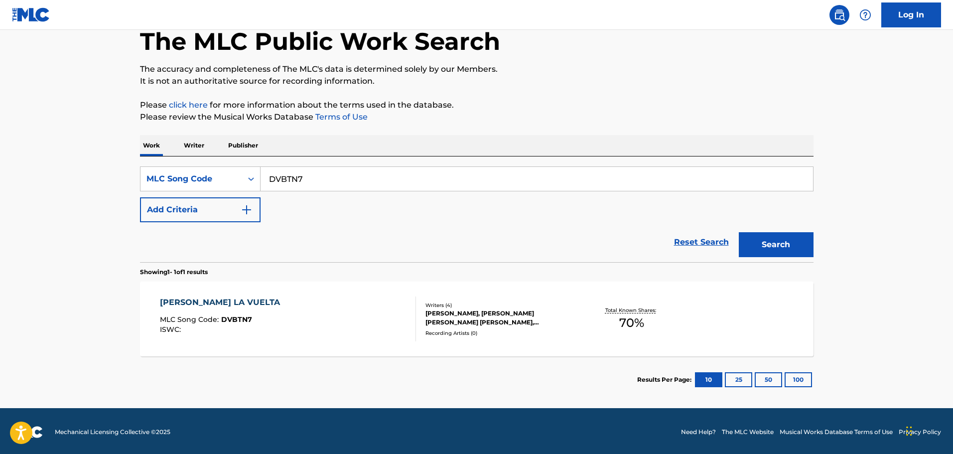
scroll to position [57, 0]
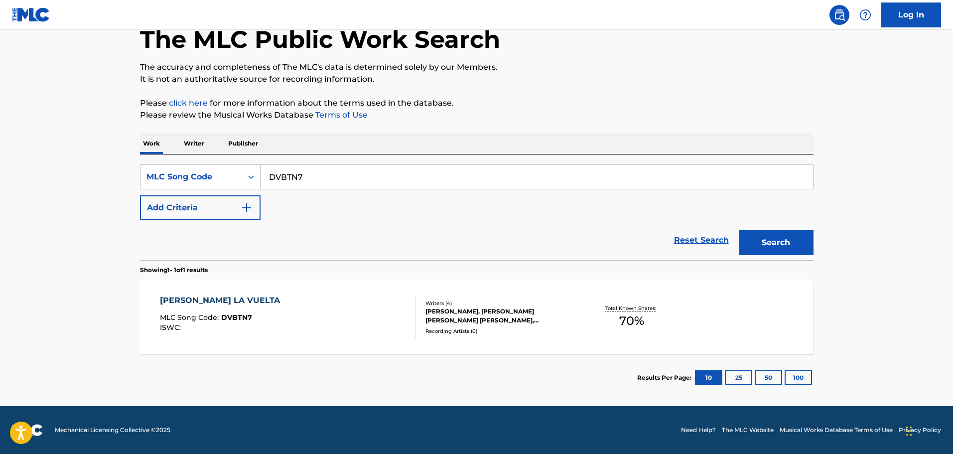
click at [214, 294] on div "DALE LA VUELTA MLC Song Code : DVBTN7 ISWC : Writers ( 4 ) MITCHELL DELGADO LOP…" at bounding box center [477, 317] width 674 height 75
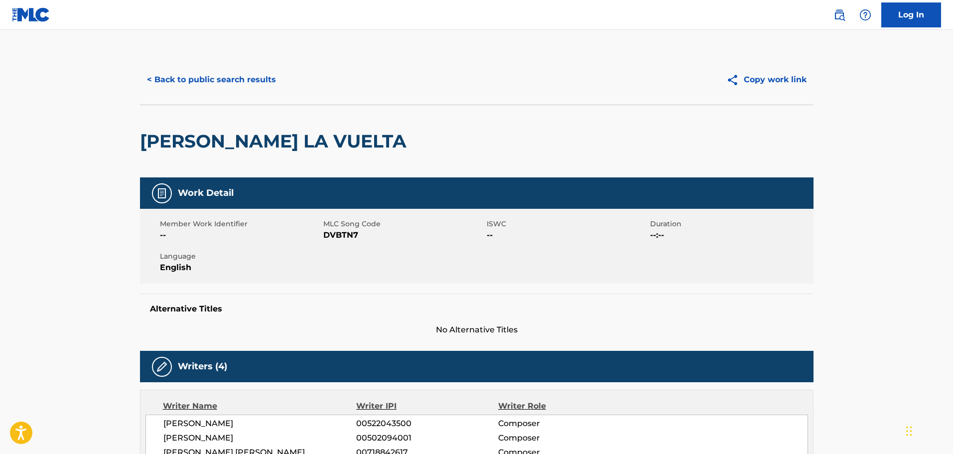
click at [223, 79] on button "< Back to public search results" at bounding box center [211, 79] width 143 height 25
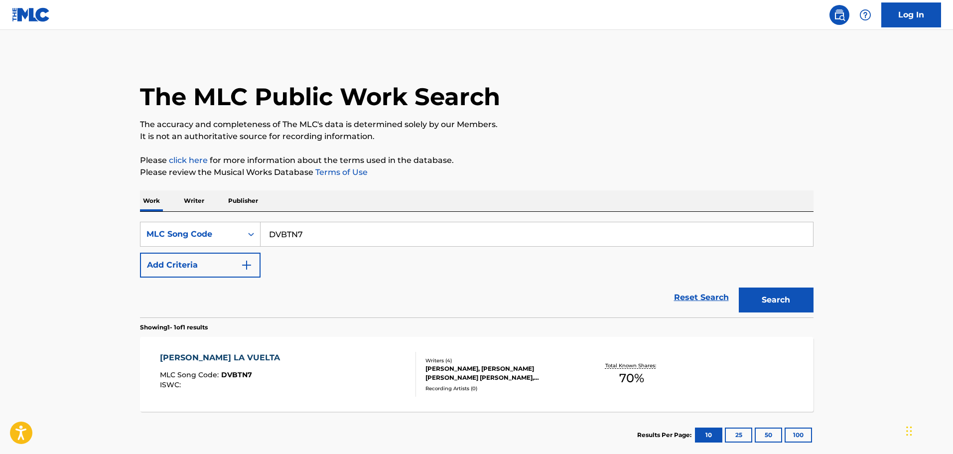
click at [322, 244] on input "DVBTN7" at bounding box center [537, 234] width 553 height 24
paste input "AB3LVL"
type input "AB3LVL"
click at [739, 288] on button "Search" at bounding box center [776, 300] width 75 height 25
click at [213, 359] on div "AY AMOR" at bounding box center [204, 358] width 89 height 12
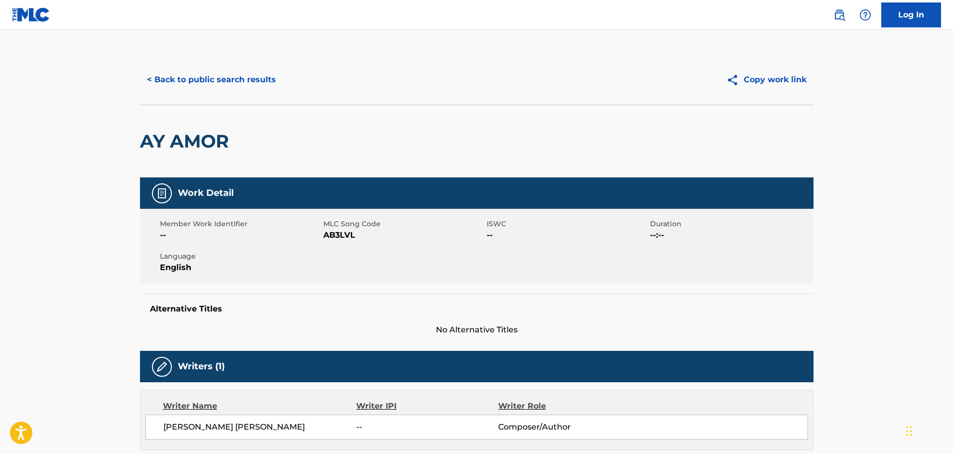
click at [238, 73] on button "< Back to public search results" at bounding box center [211, 79] width 143 height 25
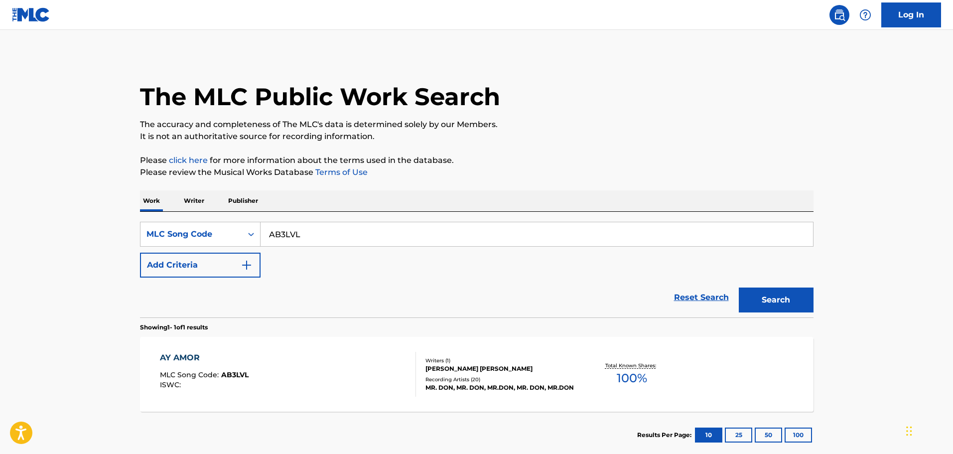
click at [341, 235] on input "AB3LVL" at bounding box center [537, 234] width 553 height 24
paste input "LR69E3"
type input "LR69E3"
click at [739, 288] on button "Search" at bounding box center [776, 300] width 75 height 25
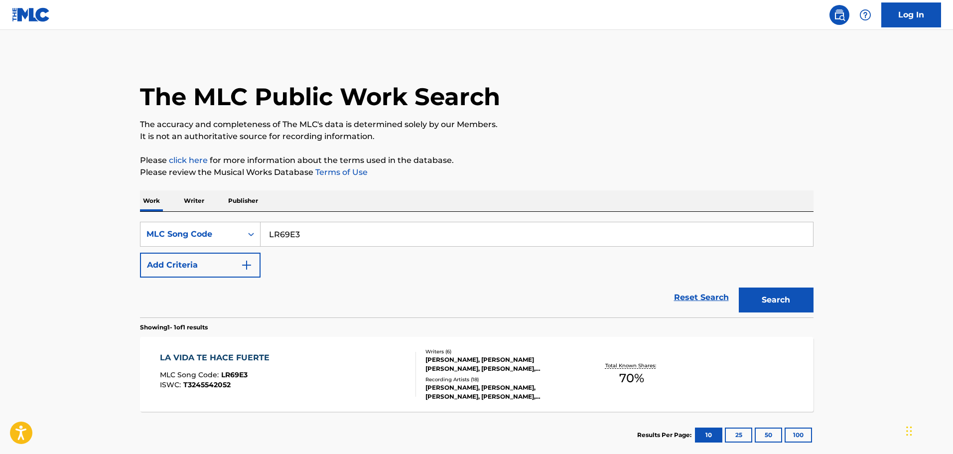
click at [230, 380] on div "LA VIDA TE HACE FUERTE MLC Song Code : LR69E3 ISWC : T3245542052" at bounding box center [217, 374] width 115 height 45
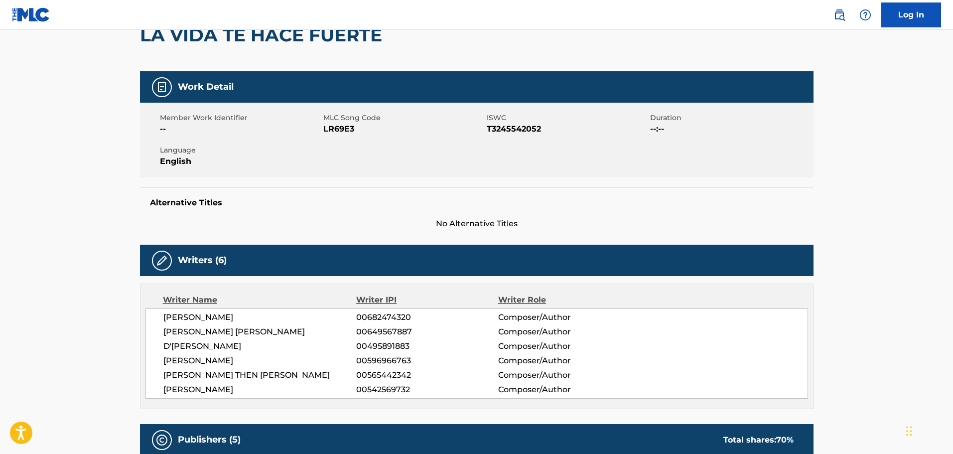
scroll to position [50, 0]
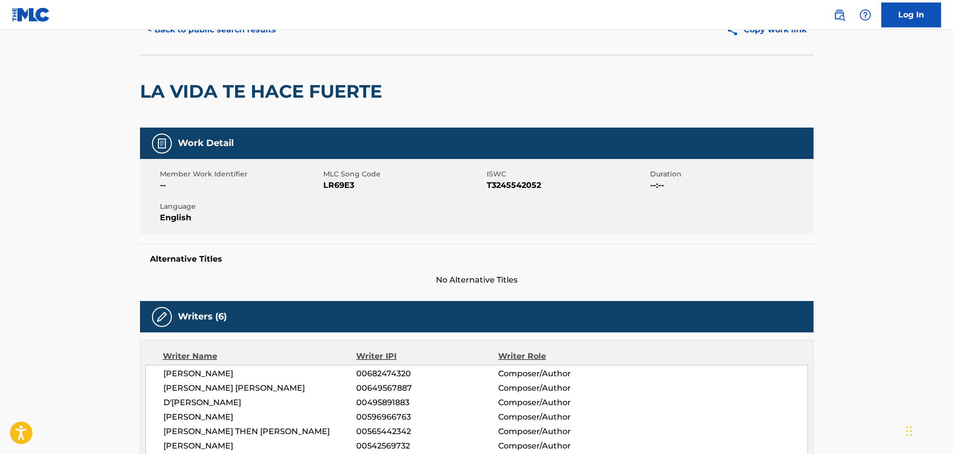
click at [202, 34] on button "< Back to public search results" at bounding box center [211, 29] width 143 height 25
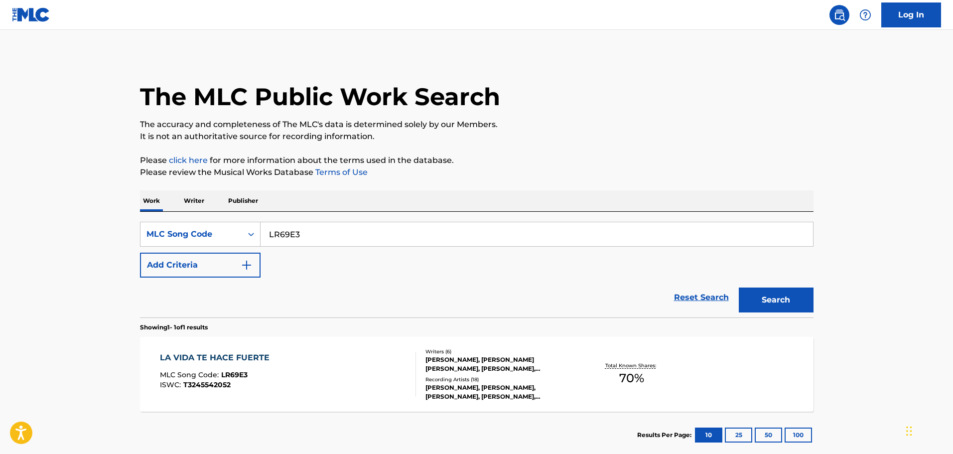
click at [332, 242] on input "LR69E3" at bounding box center [537, 234] width 553 height 24
paste input "AA82R4"
type input "AA82R4"
click at [739, 288] on button "Search" at bounding box center [776, 300] width 75 height 25
click at [267, 350] on div "A PRUEBA DE BALAS MLC Song Code : AA82R4 ISWC : T3020553719 Writers ( 5 ) JUAN …" at bounding box center [477, 374] width 674 height 75
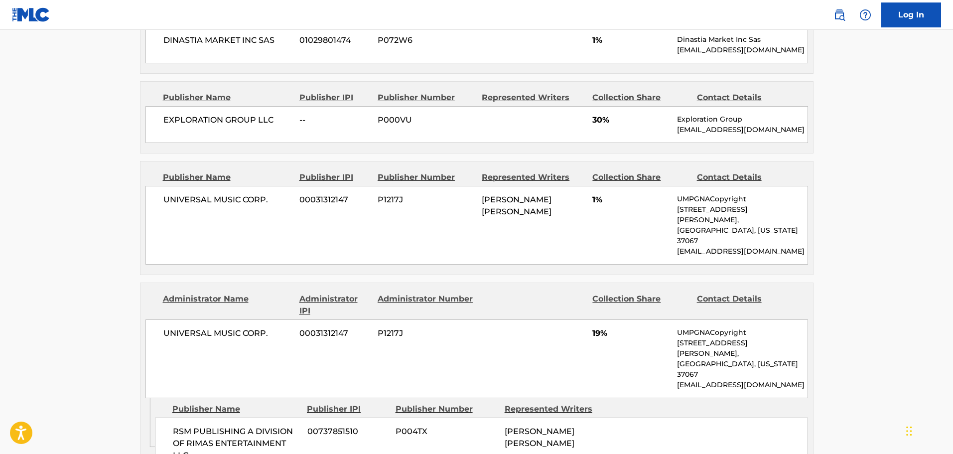
scroll to position [449, 0]
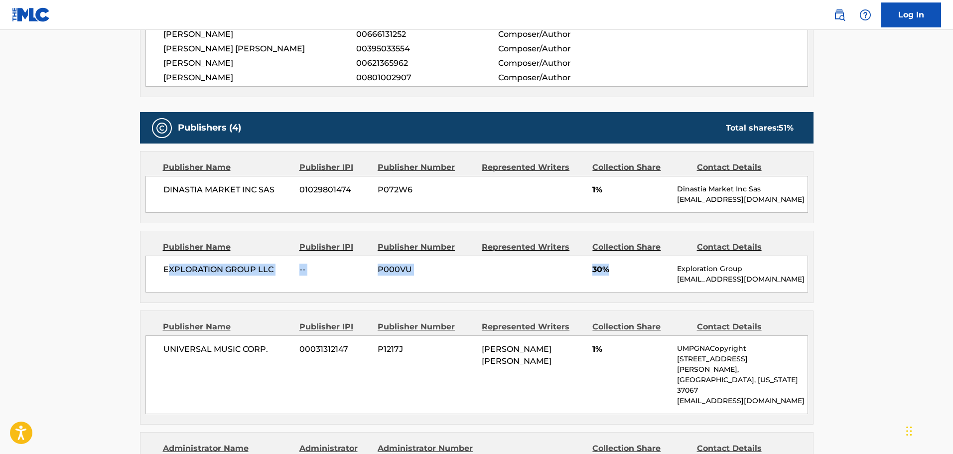
drag, startPoint x: 166, startPoint y: 280, endPoint x: 651, endPoint y: 288, distance: 485.5
click at [652, 288] on div "EXPLORATION GROUP LLC -- P000VU 30% Exploration Group support@exploration.io" at bounding box center [477, 274] width 663 height 37
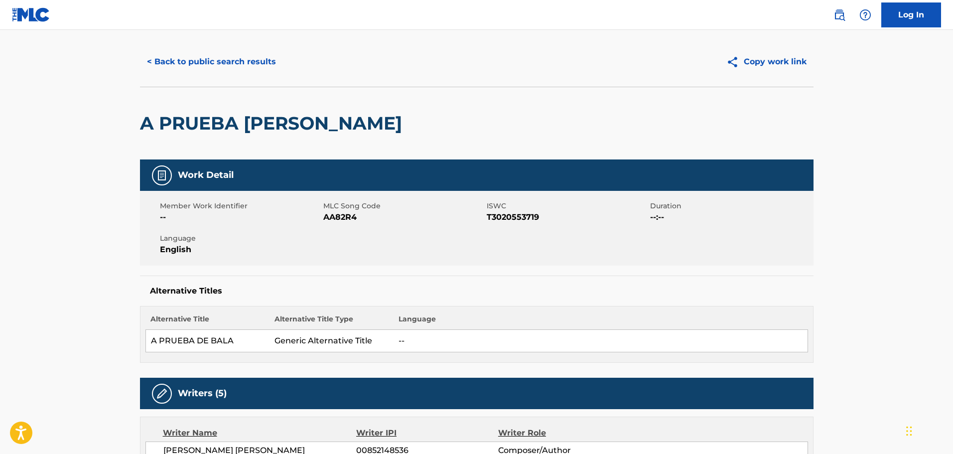
scroll to position [0, 0]
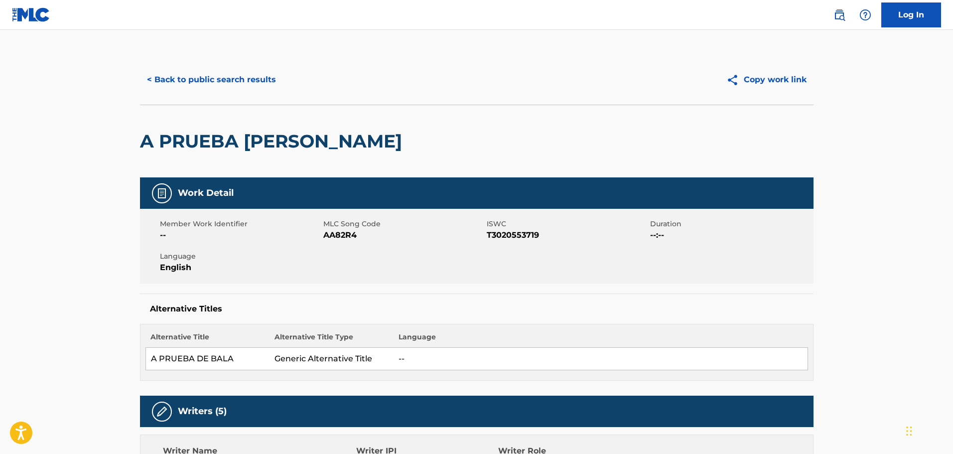
click at [195, 78] on button "< Back to public search results" at bounding box center [211, 79] width 143 height 25
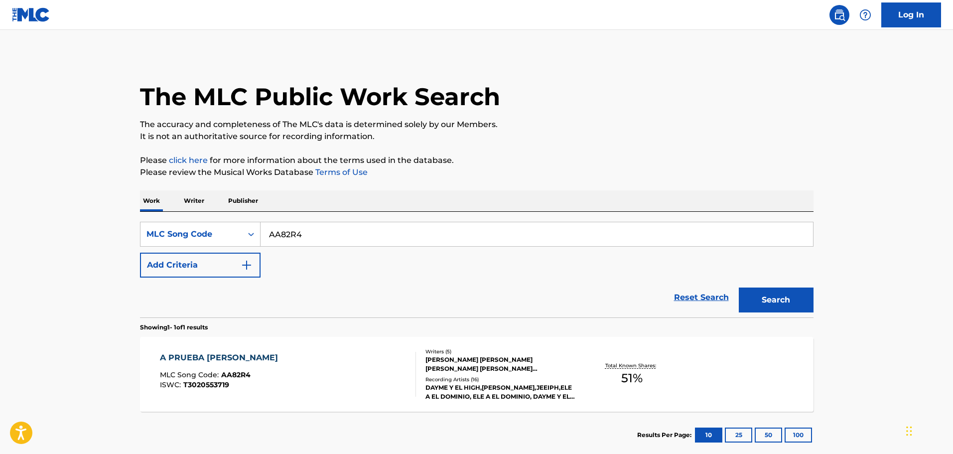
click at [329, 230] on input "AA82R4" at bounding box center [537, 234] width 553 height 24
paste input "CB9LDX"
click at [739, 288] on button "Search" at bounding box center [776, 300] width 75 height 25
paste input "IG4LS0"
type input "IG4LS0"
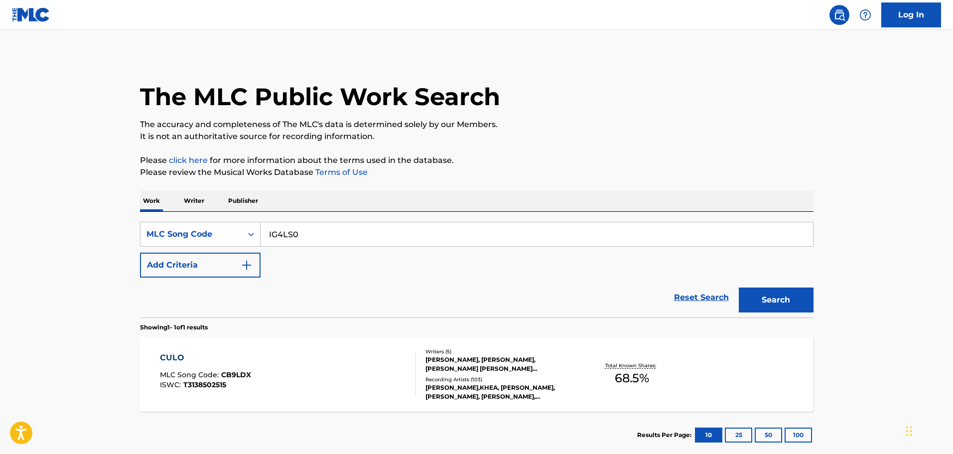
click at [739, 288] on button "Search" at bounding box center [776, 300] width 75 height 25
click at [218, 355] on div "ILEGAL" at bounding box center [204, 358] width 88 height 12
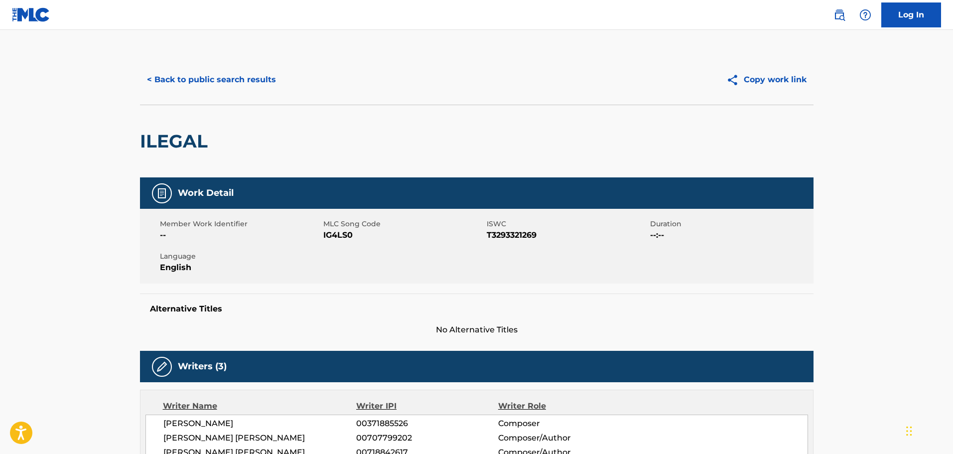
click at [215, 86] on button "< Back to public search results" at bounding box center [211, 79] width 143 height 25
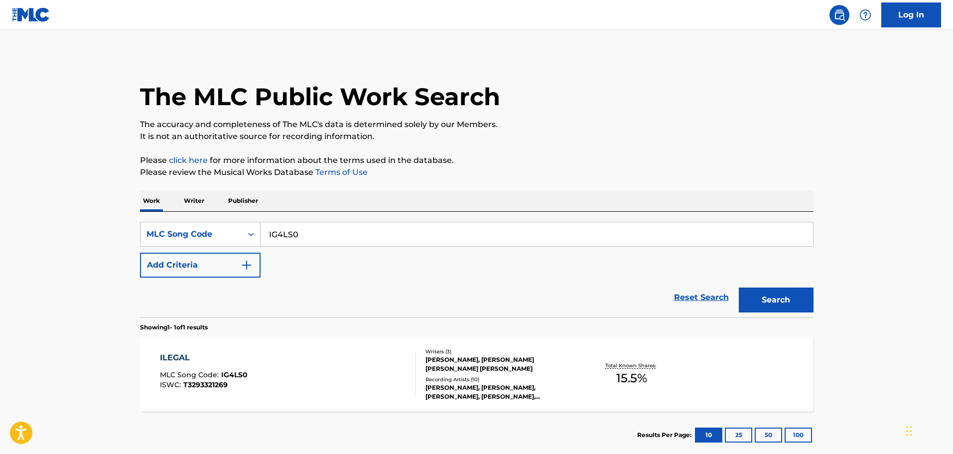
click at [292, 229] on input "IG4LS0" at bounding box center [537, 234] width 553 height 24
paste input "NC3FPL"
type input "NC3FPL"
click at [739, 288] on button "Search" at bounding box center [776, 300] width 75 height 25
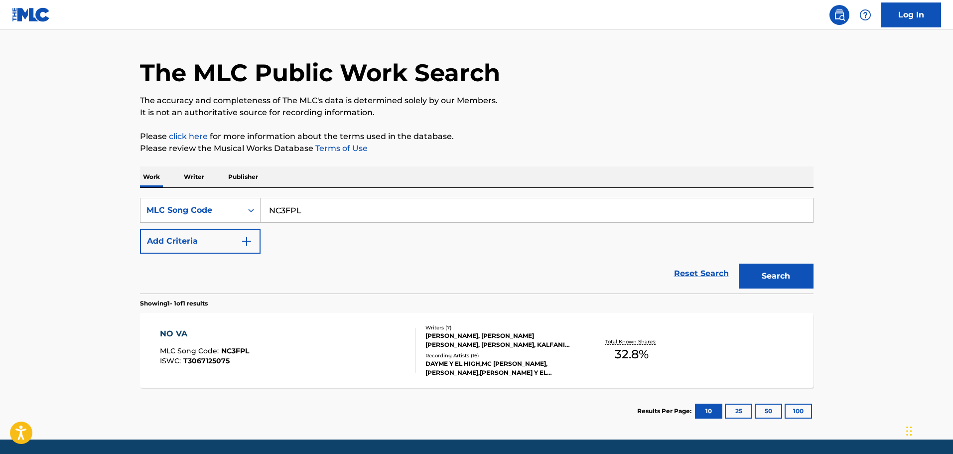
scroll to position [57, 0]
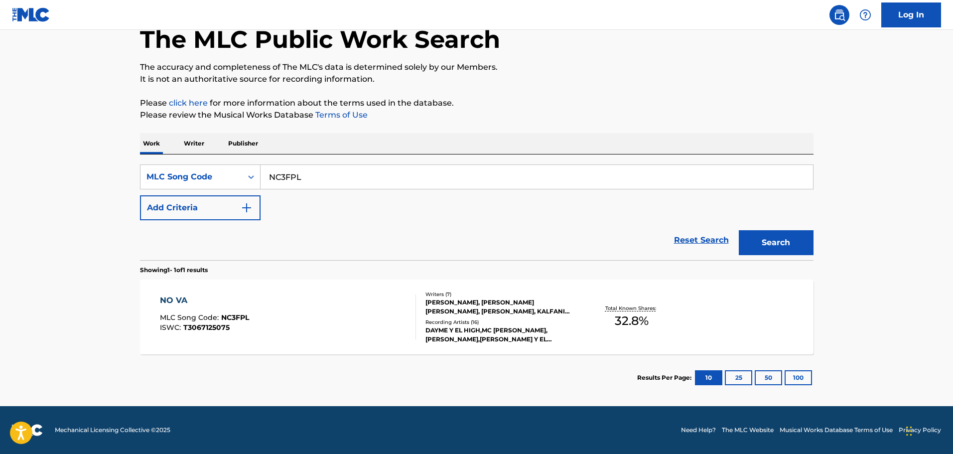
click at [350, 301] on div "NO VA MLC Song Code : NC3FPL ISWC : T3067125075" at bounding box center [288, 317] width 256 height 45
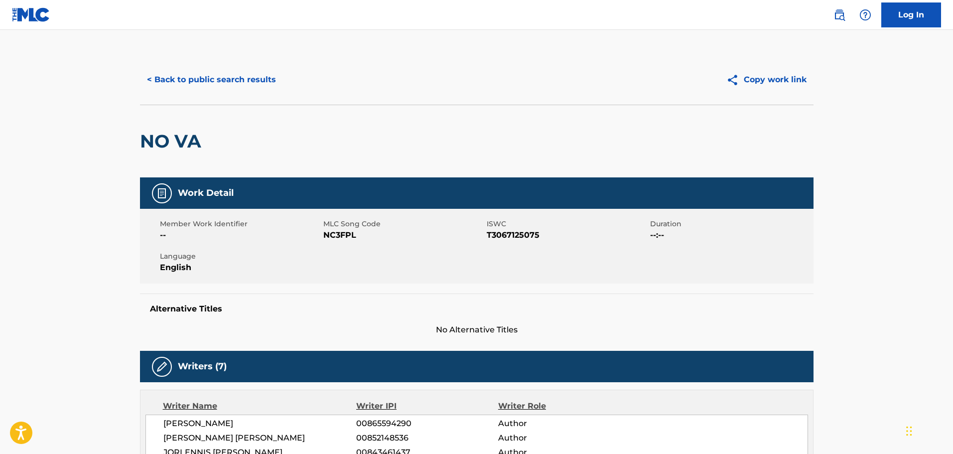
click at [234, 80] on button "< Back to public search results" at bounding box center [211, 79] width 143 height 25
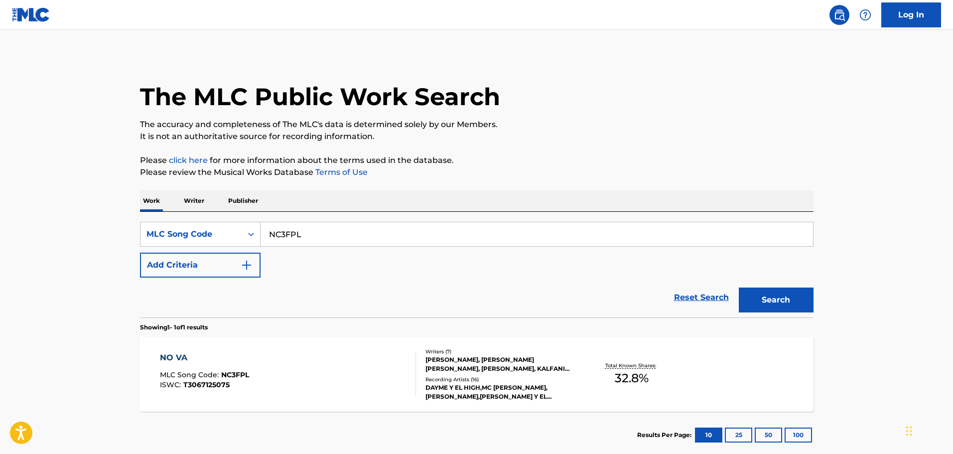
scroll to position [31, 0]
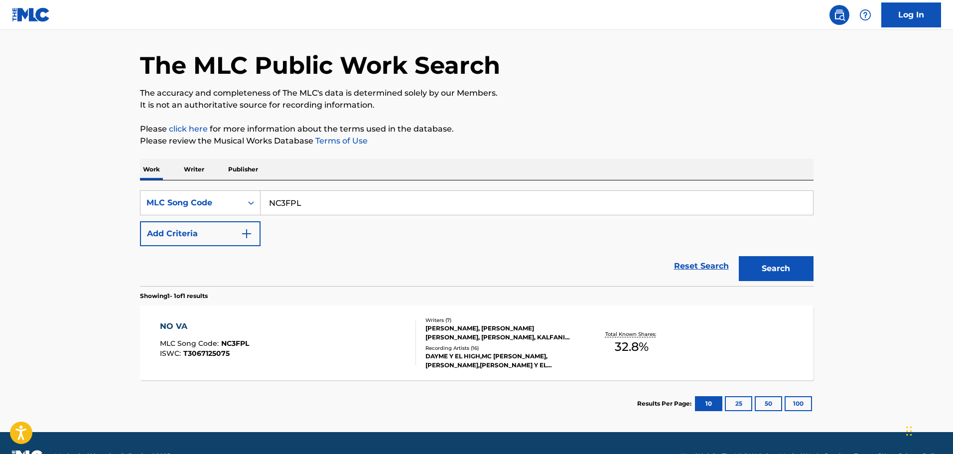
click at [363, 198] on input "NC3FPL" at bounding box center [537, 203] width 553 height 24
paste input "UA74YA"
type input "UA74YA"
click at [739, 256] on button "Search" at bounding box center [776, 268] width 75 height 25
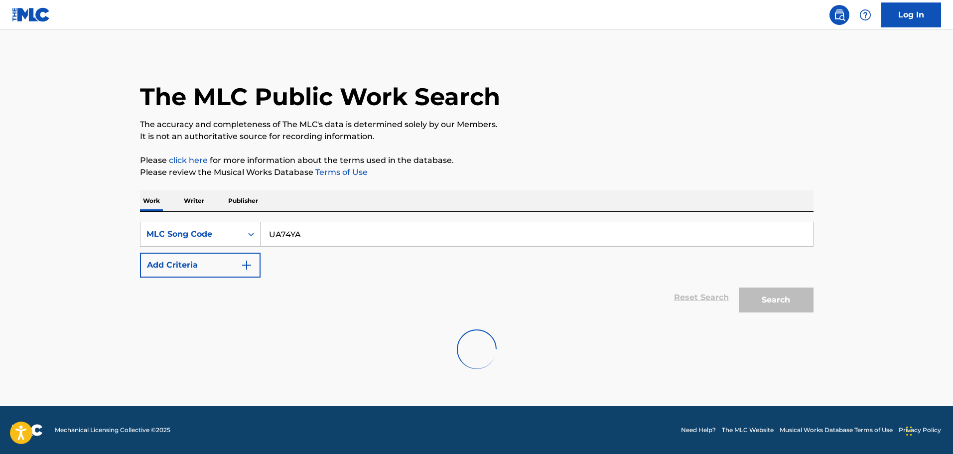
scroll to position [0, 0]
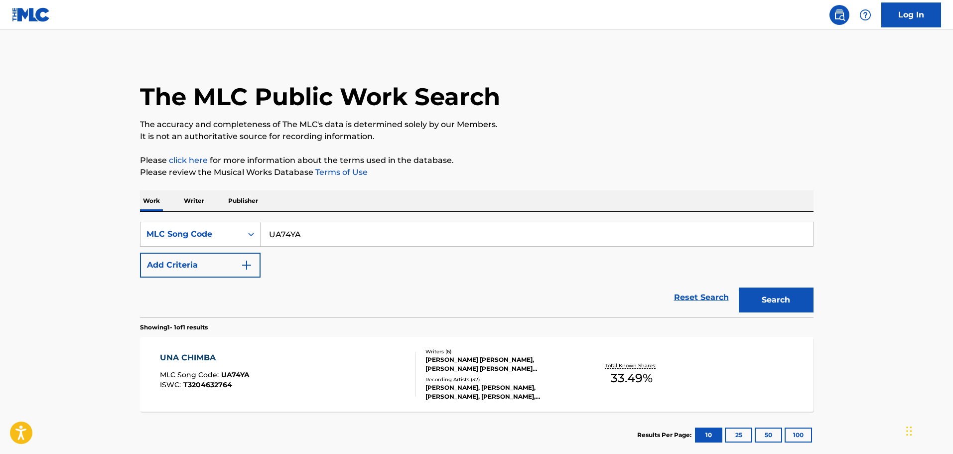
click at [294, 346] on div "UNA CHIMBA MLC Song Code : UA74YA ISWC : T3204632764 Writers ( 6 ) JUAN DAVID G…" at bounding box center [477, 374] width 674 height 75
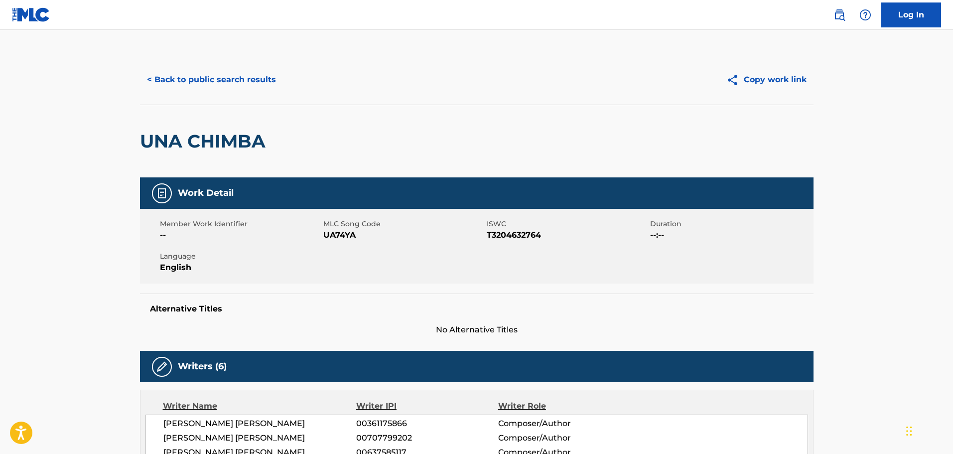
click at [245, 71] on button "< Back to public search results" at bounding box center [211, 79] width 143 height 25
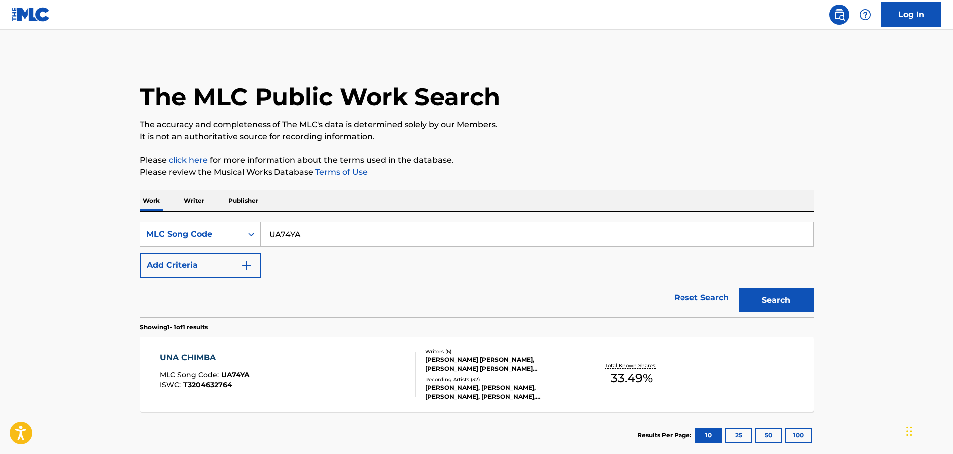
click at [325, 245] on input "UA74YA" at bounding box center [537, 234] width 553 height 24
paste input "WC683N"
click at [739, 288] on button "Search" at bounding box center [776, 300] width 75 height 25
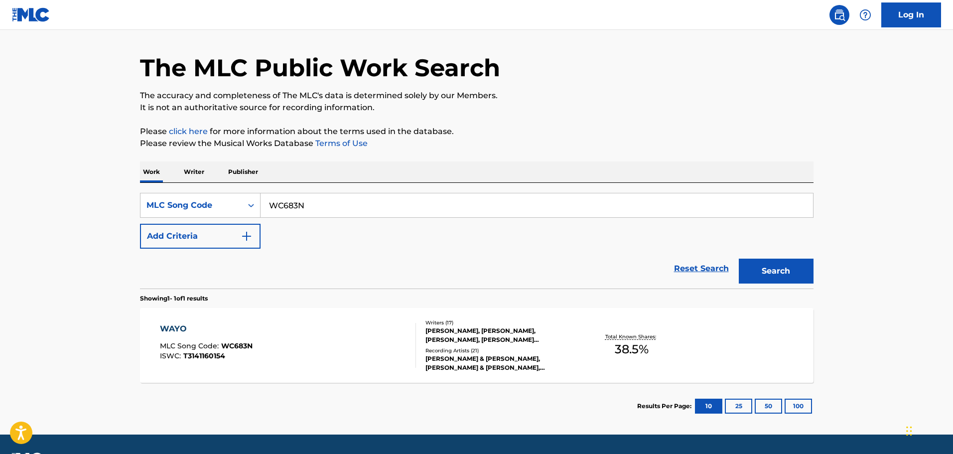
scroll to position [57, 0]
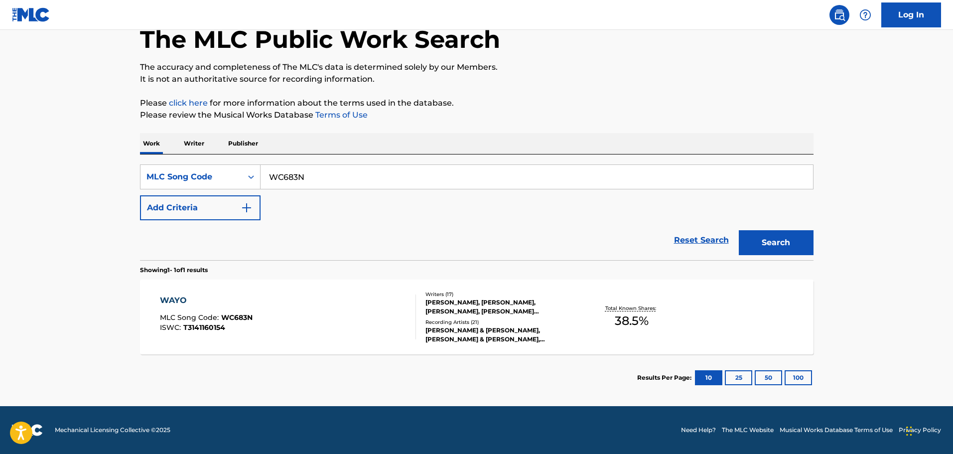
click at [178, 297] on div "WAYO" at bounding box center [206, 301] width 93 height 12
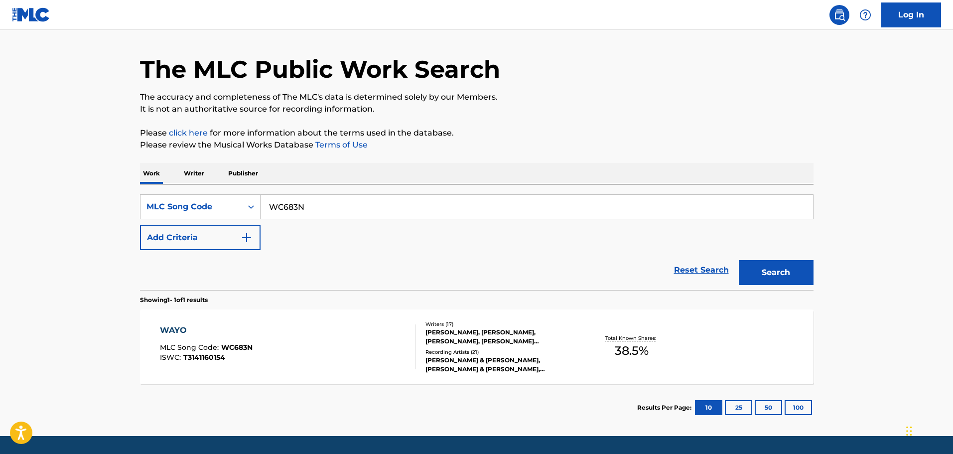
scroll to position [0, 0]
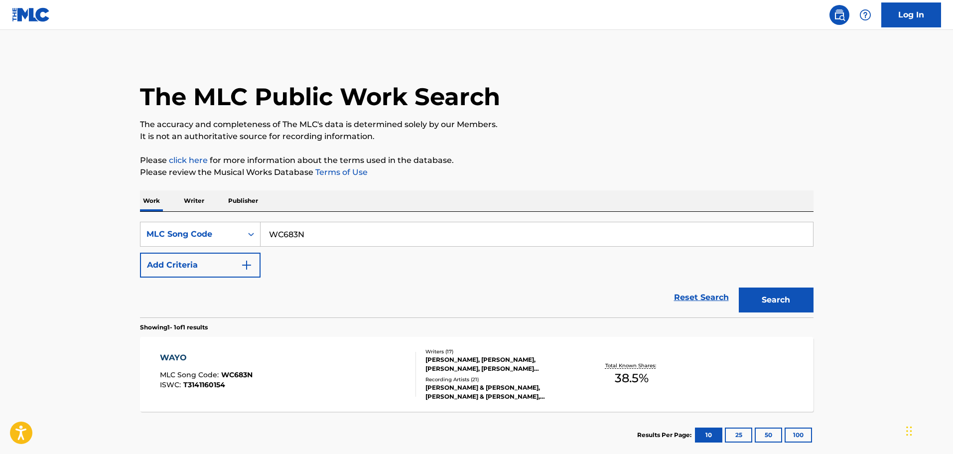
click at [304, 234] on input "WC683N" at bounding box center [537, 234] width 553 height 24
paste input "AE43JC"
click at [739, 288] on button "Search" at bounding box center [776, 300] width 75 height 25
click at [229, 342] on div "AFTERTASTE MLC Song Code : AE43JC ISWC : T3324278680 Writers ( 4 ) DANIEL JAMES…" at bounding box center [477, 374] width 674 height 75
click at [336, 228] on input "AE43JC" at bounding box center [537, 234] width 553 height 24
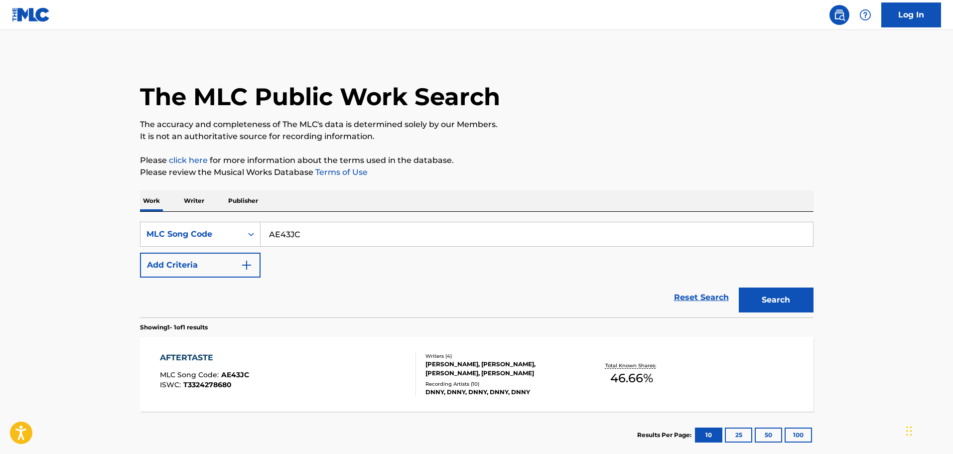
paste input "I26S7"
type input "I26S7C"
click at [739, 288] on button "Search" at bounding box center [776, 300] width 75 height 25
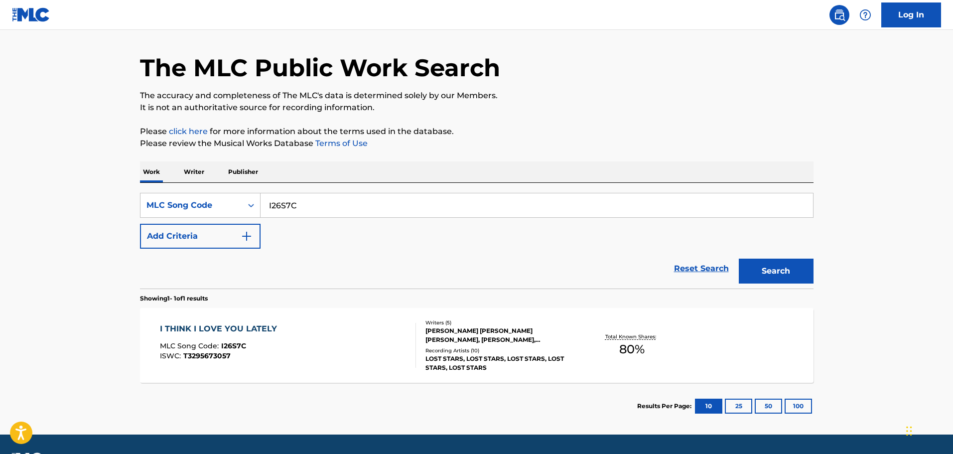
scroll to position [57, 0]
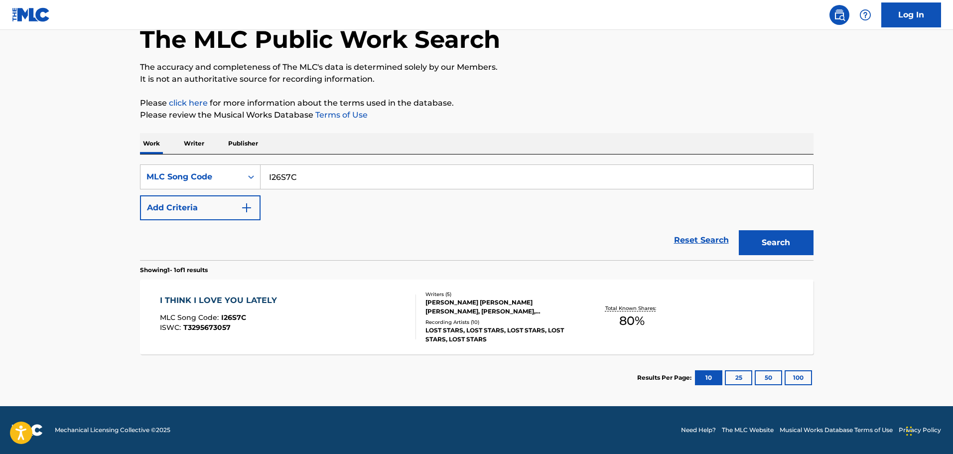
click at [228, 297] on div "I THINK I LOVE YOU LATELY" at bounding box center [221, 301] width 122 height 12
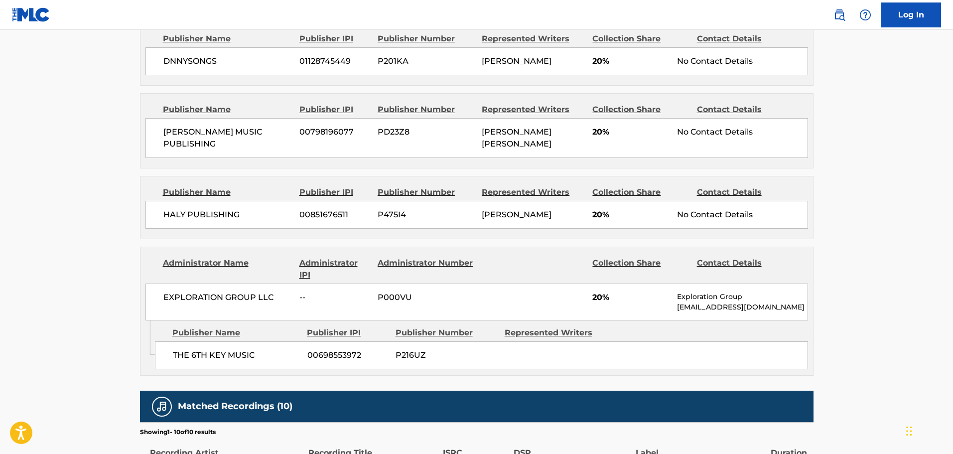
scroll to position [598, 0]
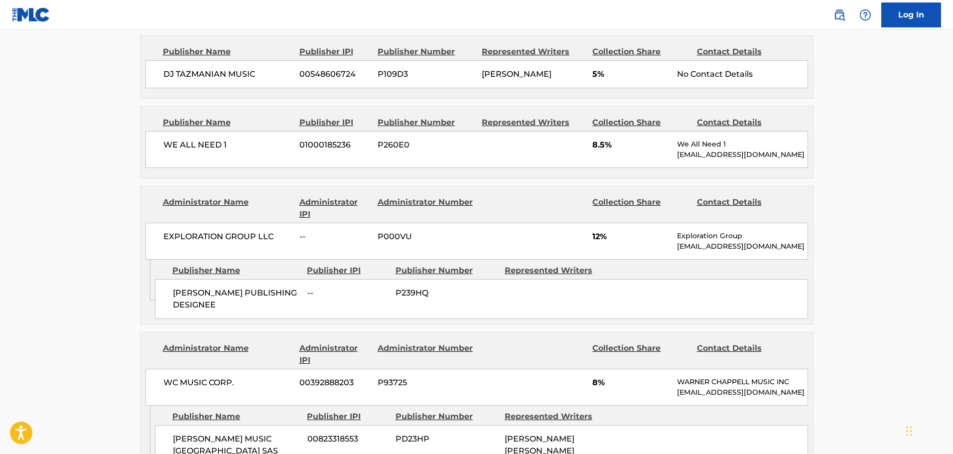
scroll to position [748, 0]
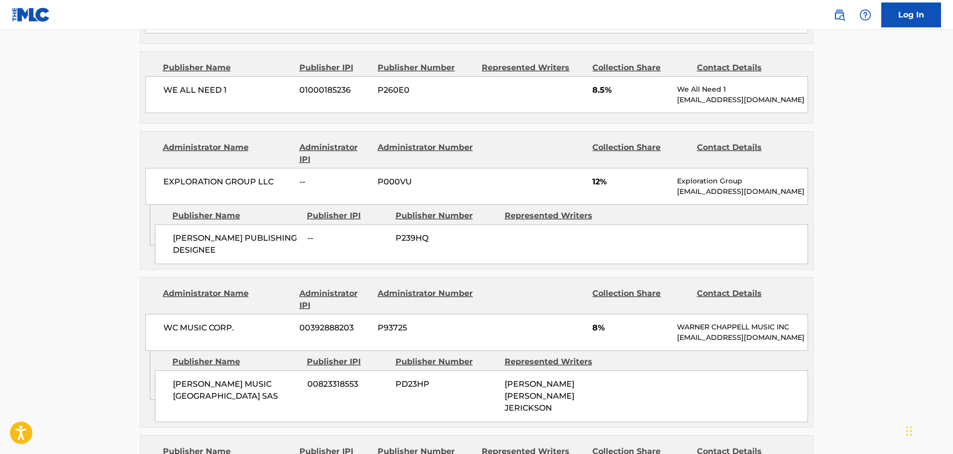
click at [189, 249] on span "JIMMY STOYAN ABREU WELFFER PUBLISHING DESIGNEE" at bounding box center [236, 244] width 127 height 24
click at [204, 247] on span "JIMMY STOYAN ABREU WELFFER PUBLISHING DESIGNEE" at bounding box center [236, 244] width 127 height 24
copy span "JIMMY STOYAN"
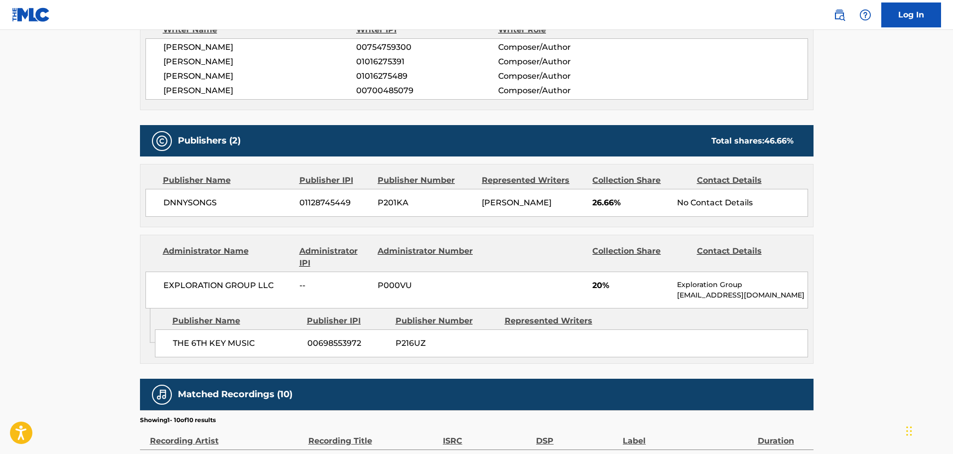
scroll to position [399, 0]
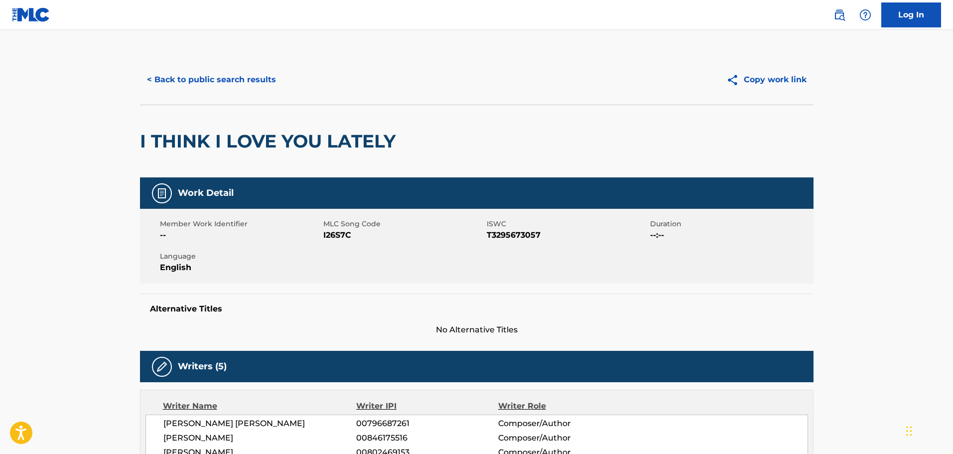
click at [223, 75] on button "< Back to public search results" at bounding box center [211, 79] width 143 height 25
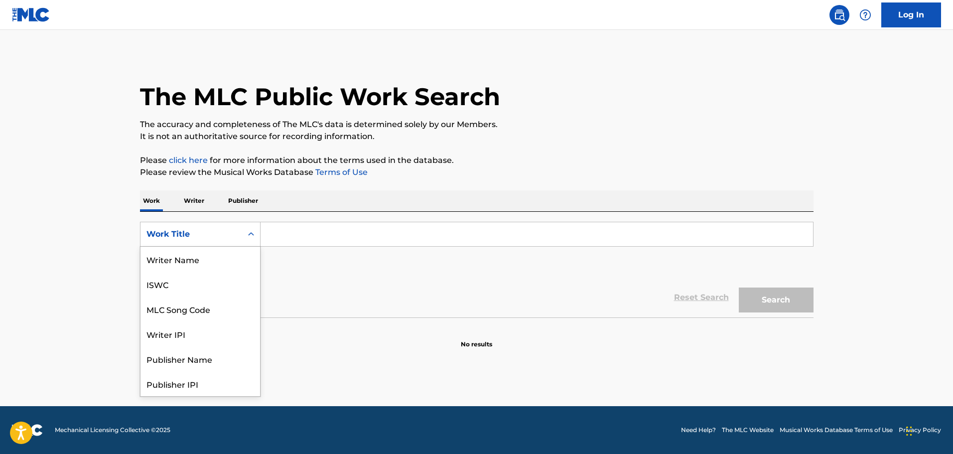
click at [225, 226] on div "Work Title" at bounding box center [192, 234] width 102 height 19
click at [200, 265] on div "MLC Song Code" at bounding box center [201, 259] width 120 height 25
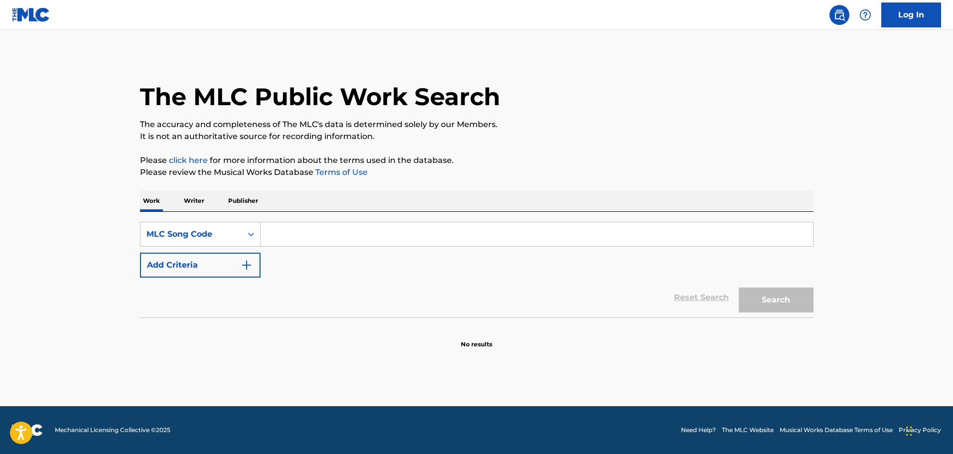
click at [307, 243] on input "Search Form" at bounding box center [537, 234] width 553 height 24
paste input "QB4RSU"
type input "QB4RSU"
click at [739, 288] on button "Search" at bounding box center [776, 300] width 75 height 25
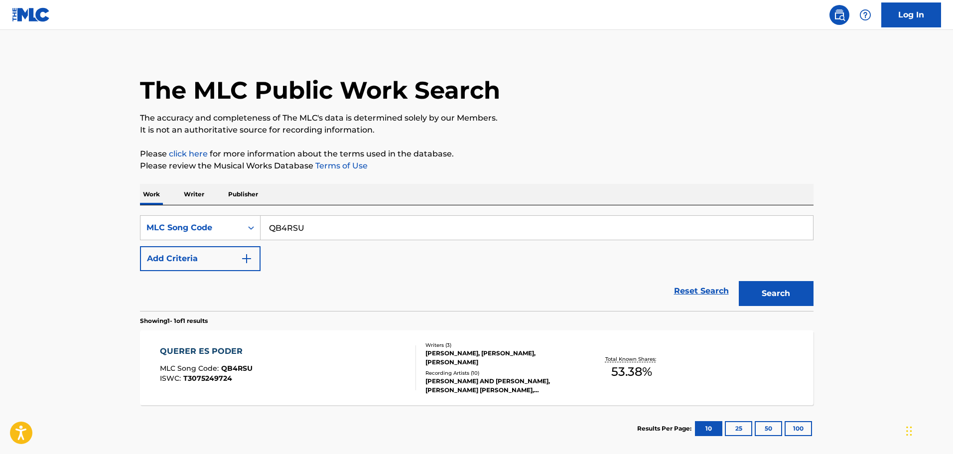
scroll to position [57, 0]
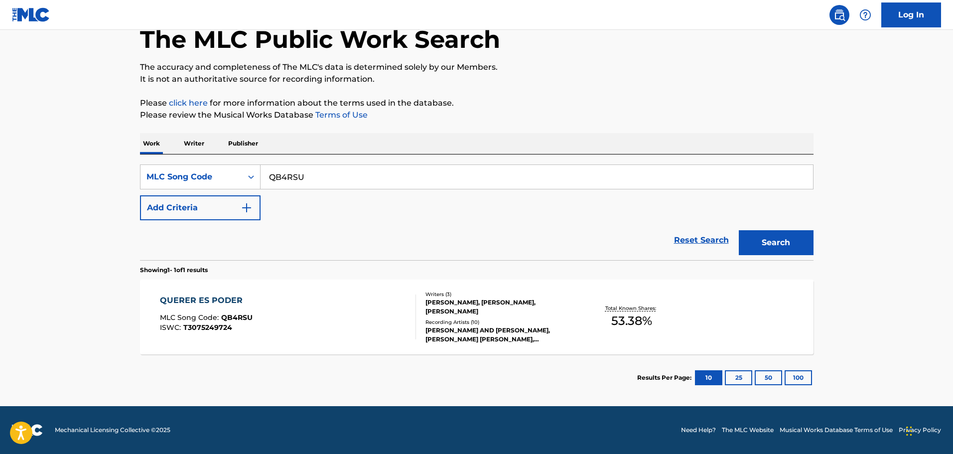
click at [235, 288] on div "QUERER ES PODER MLC Song Code : QB4RSU ISWC : T3075249724 Writers ( 3 ) [PERSON…" at bounding box center [477, 317] width 674 height 75
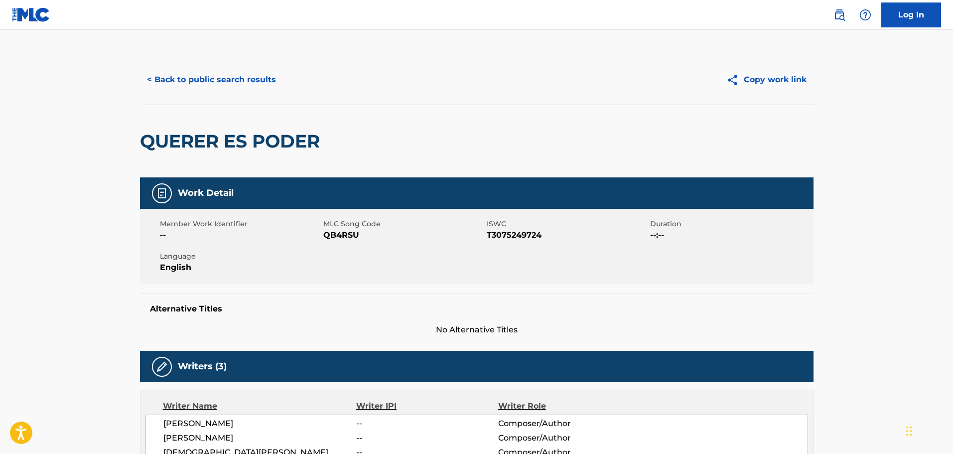
click at [219, 80] on button "< Back to public search results" at bounding box center [211, 79] width 143 height 25
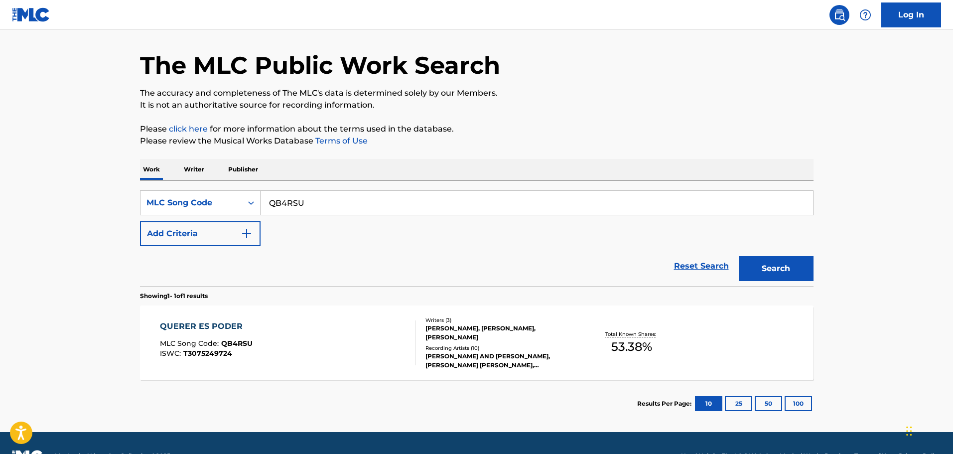
click at [318, 209] on input "QB4RSU" at bounding box center [537, 203] width 553 height 24
paste input "UA3VPD"
type input "UA3VPD"
click at [739, 256] on button "Search" at bounding box center [776, 268] width 75 height 25
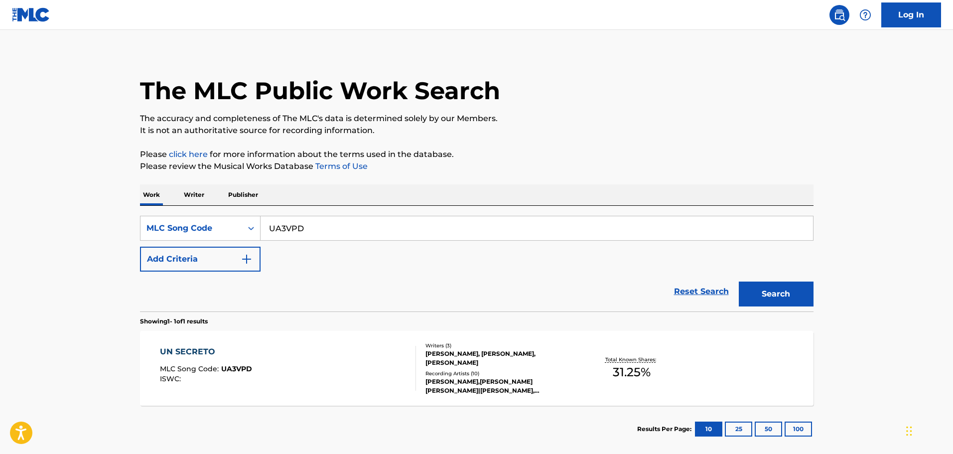
scroll to position [57, 0]
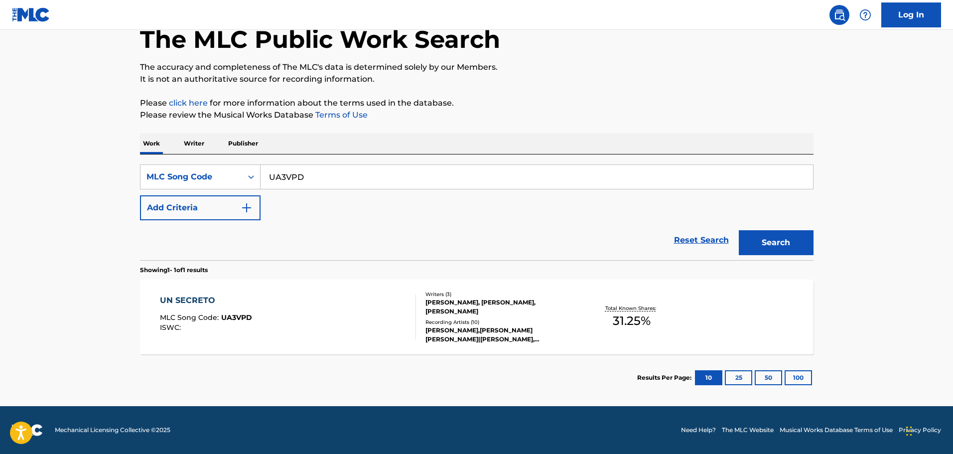
click at [247, 307] on div "UN SECRETO MLC Song Code : UA3VPD ISWC :" at bounding box center [206, 317] width 92 height 45
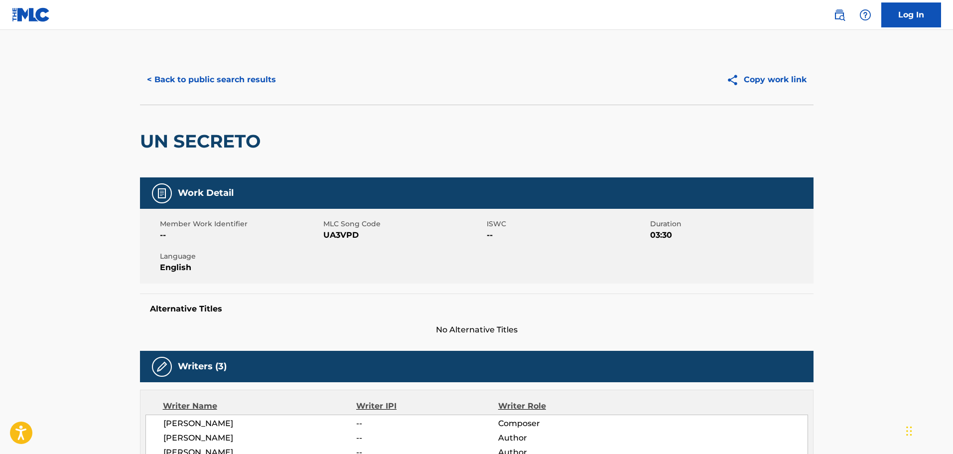
click at [249, 72] on button "< Back to public search results" at bounding box center [211, 79] width 143 height 25
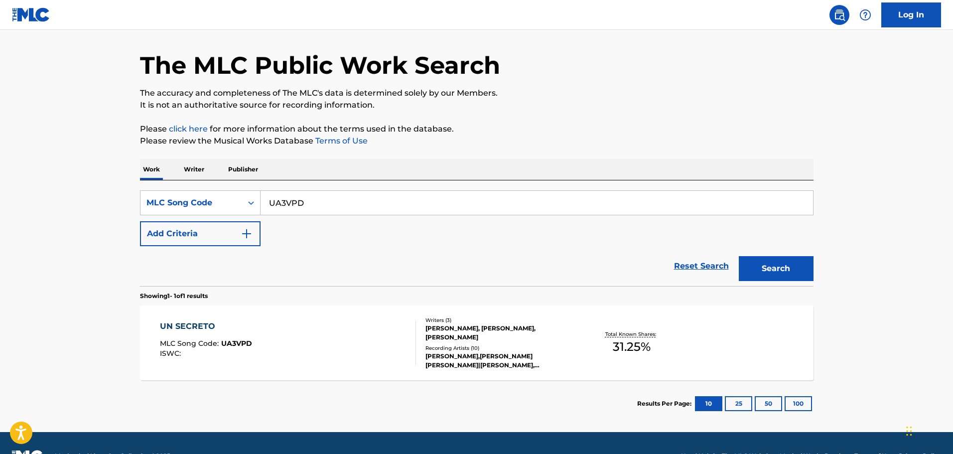
click at [307, 222] on div "SearchWithCriteria67ac7f42-efa9-4f57-8c02-2020a3abad76 MLC Song Code UA3VPD Add…" at bounding box center [477, 218] width 674 height 56
click at [316, 201] on input "UA3VPD" at bounding box center [537, 203] width 553 height 24
paste input "A00798"
click at [739, 256] on button "Search" at bounding box center [776, 268] width 75 height 25
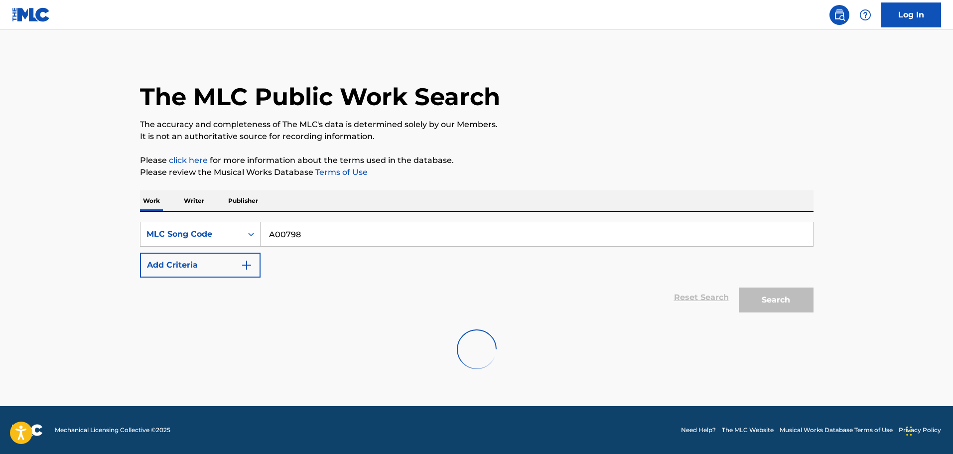
scroll to position [0, 0]
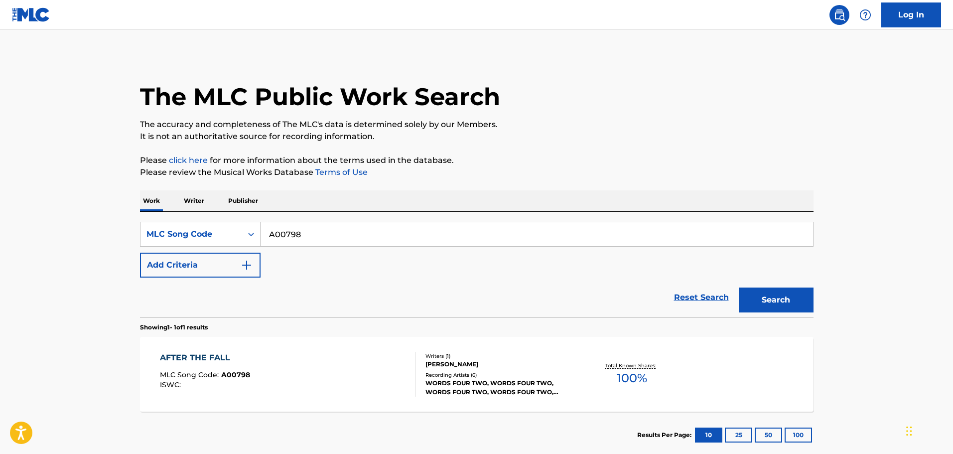
click at [217, 359] on div "AFTER THE FALL" at bounding box center [205, 358] width 90 height 12
click at [295, 228] on input "A00798" at bounding box center [537, 234] width 553 height 24
paste input "PA1UM1"
click at [739, 288] on button "Search" at bounding box center [776, 300] width 75 height 25
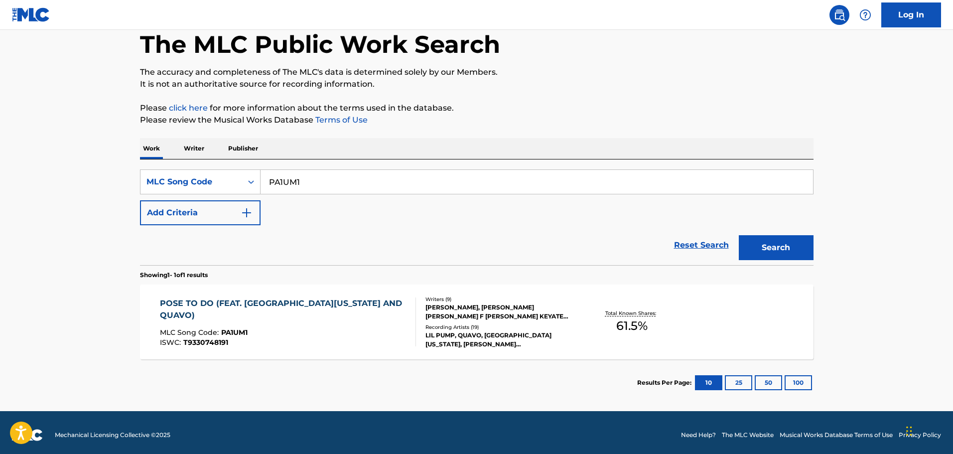
scroll to position [57, 0]
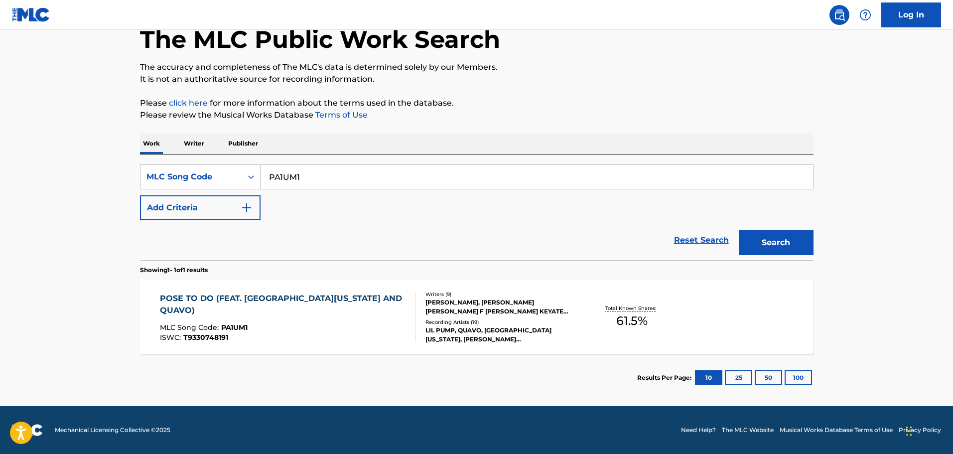
click at [308, 301] on div "POSE TO DO (FEAT. [GEOGRAPHIC_DATA][US_STATE] AND QUAVO)" at bounding box center [284, 305] width 248 height 24
click at [312, 174] on input "PA1UM1" at bounding box center [537, 177] width 553 height 24
paste input "TE1PCA"
click at [739, 230] on button "Search" at bounding box center [776, 242] width 75 height 25
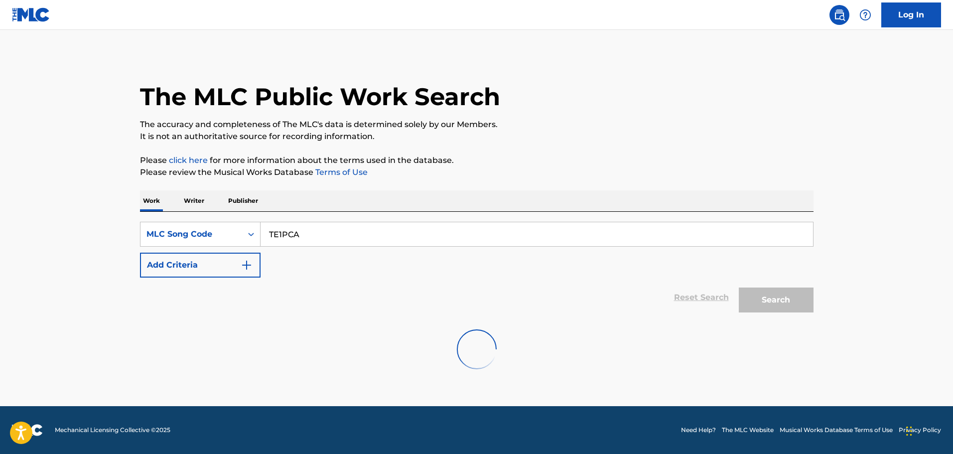
scroll to position [0, 0]
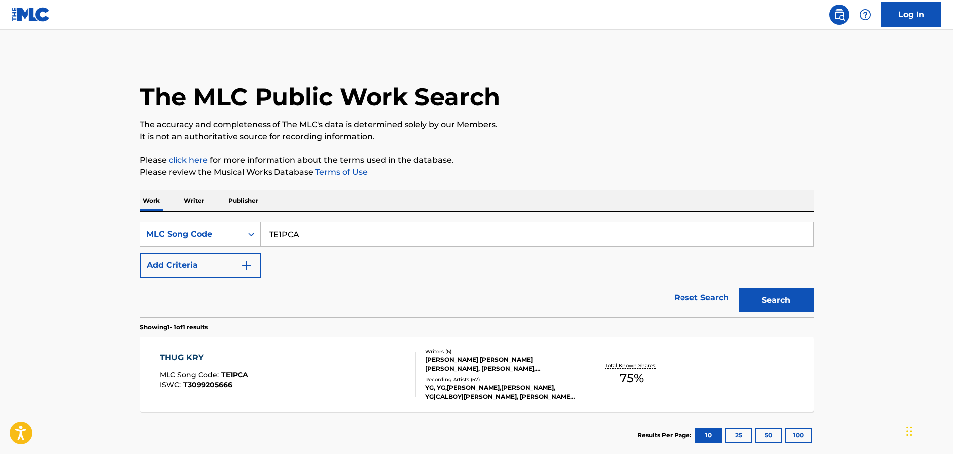
paste input "RVBQ3S"
type input "RVBQ3S"
click at [739, 288] on button "Search" at bounding box center [776, 300] width 75 height 25
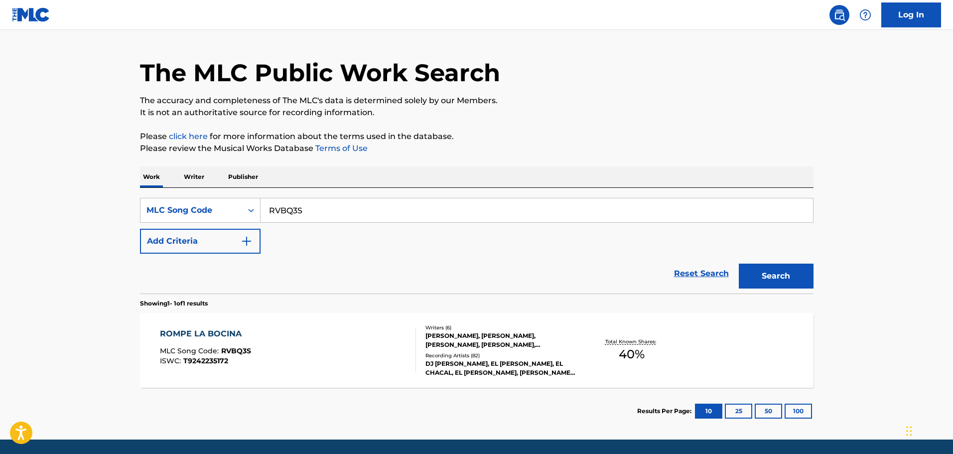
scroll to position [57, 0]
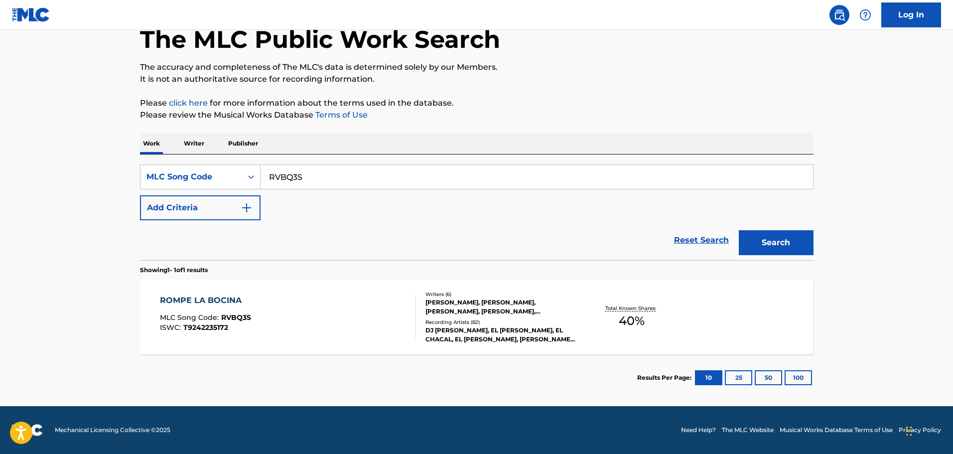
click at [249, 296] on div "ROMPE LA BOCINA" at bounding box center [205, 301] width 91 height 12
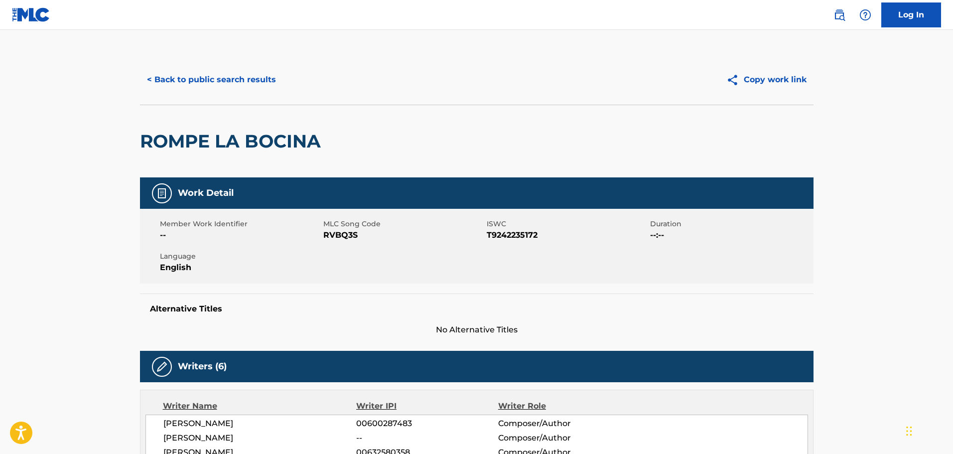
click at [257, 88] on button "< Back to public search results" at bounding box center [211, 79] width 143 height 25
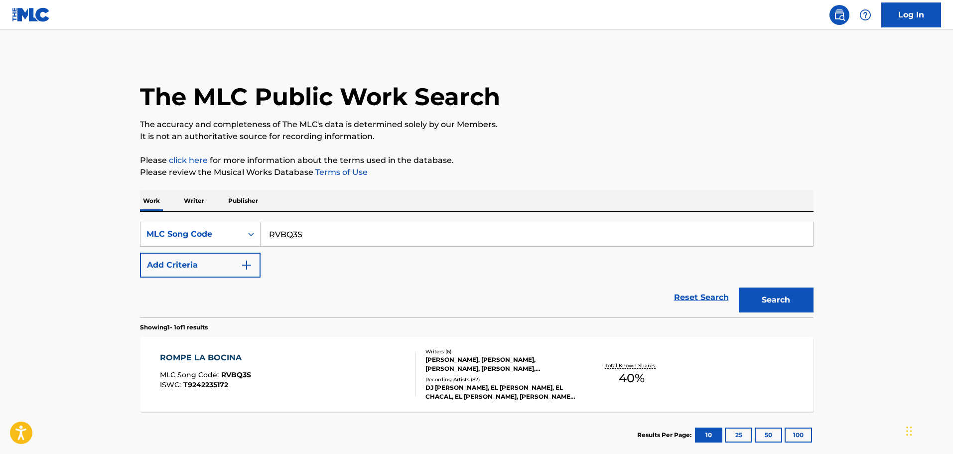
scroll to position [31, 0]
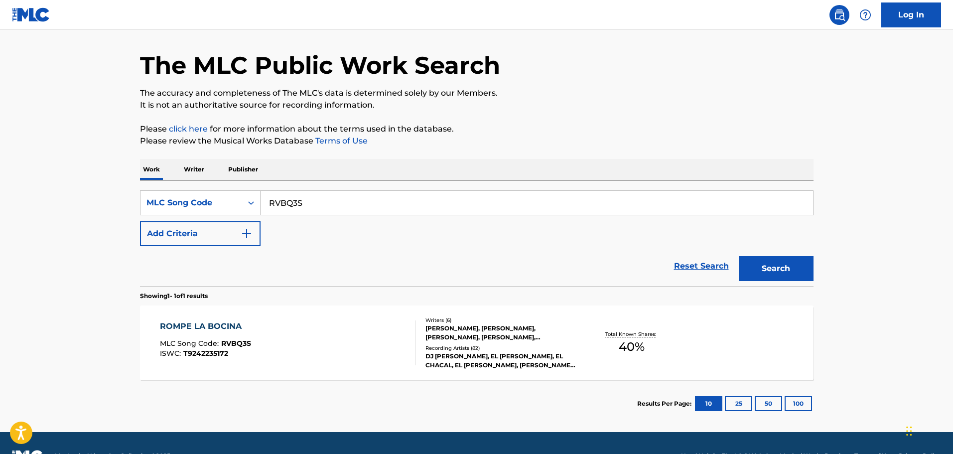
click at [327, 207] on input "RVBQ3S" at bounding box center [537, 203] width 553 height 24
paste input "TE1XY7"
type input "TE1XY7"
click at [739, 256] on button "Search" at bounding box center [776, 268] width 75 height 25
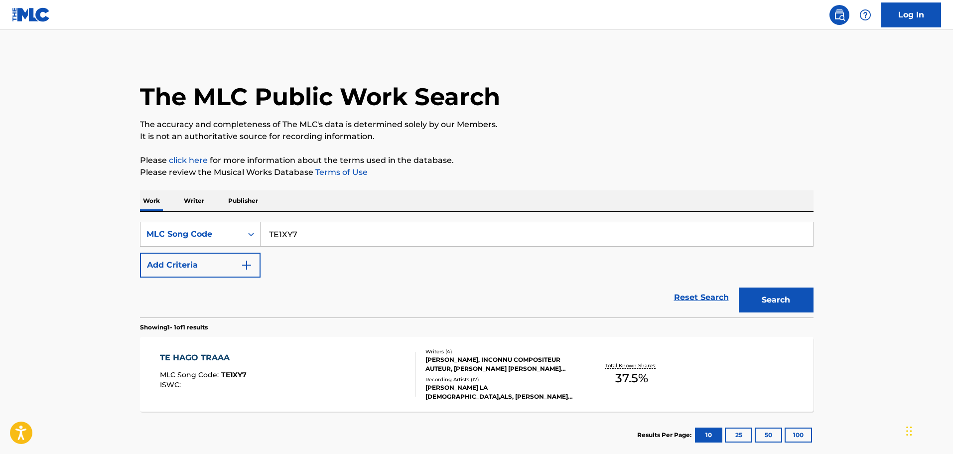
click at [305, 376] on div "TE HAGO TRAAA MLC Song Code : TE1XY7 ISWC :" at bounding box center [288, 374] width 256 height 45
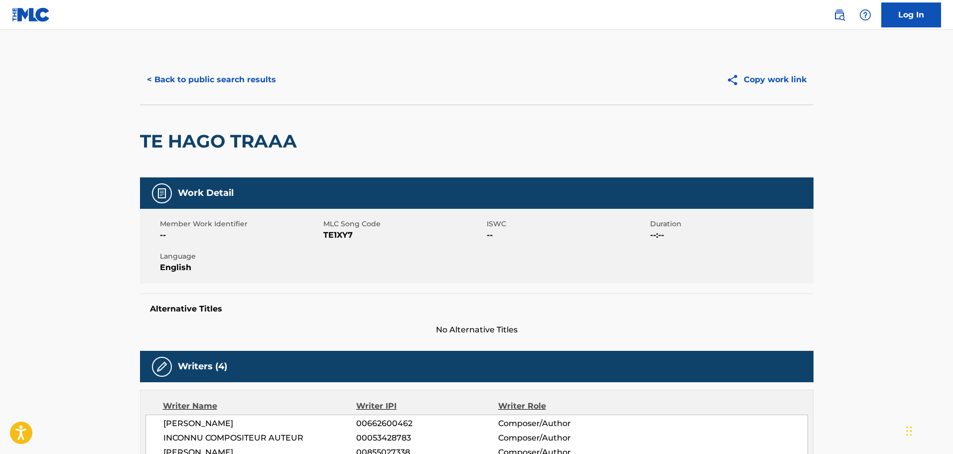
click at [253, 86] on button "< Back to public search results" at bounding box center [211, 79] width 143 height 25
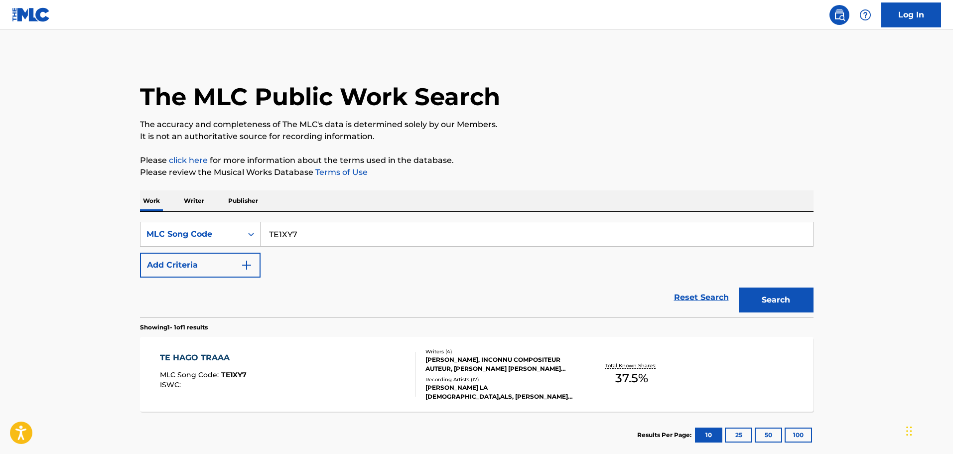
click at [330, 231] on input "TE1XY7" at bounding box center [537, 234] width 553 height 24
paste input "LE8PTP"
type input "LE8PTP"
click at [739, 288] on button "Search" at bounding box center [776, 300] width 75 height 25
click at [289, 367] on div "LAS 12 MLC Song Code : LE8PTP ISWC : T3121467010" at bounding box center [288, 374] width 256 height 45
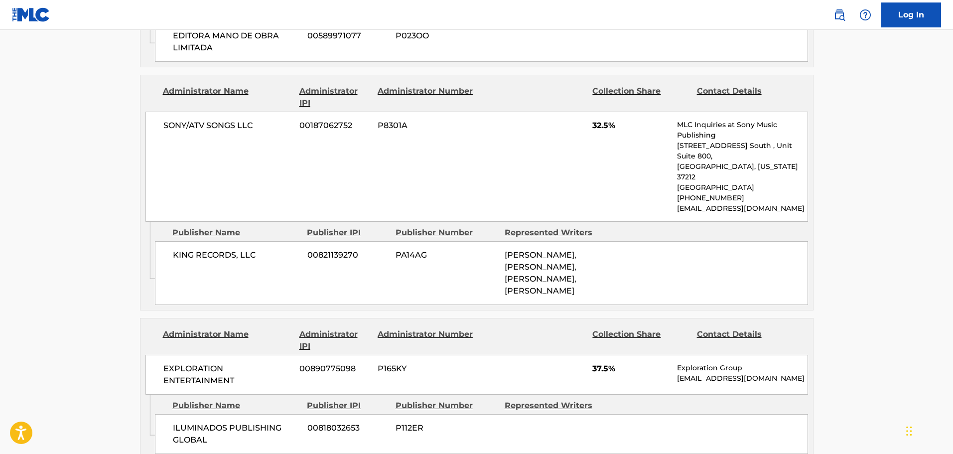
scroll to position [748, 0]
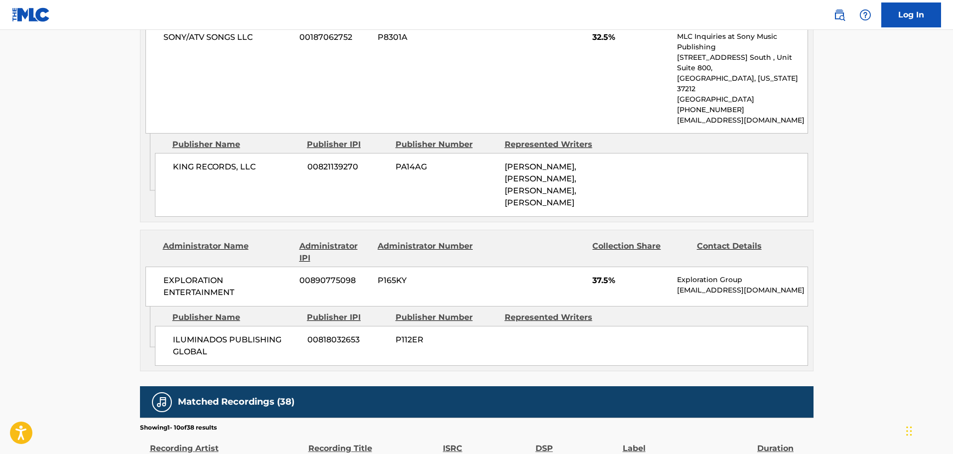
click at [199, 352] on span "ILUMINADOS PUBLISHING GLOBAL" at bounding box center [236, 346] width 127 height 24
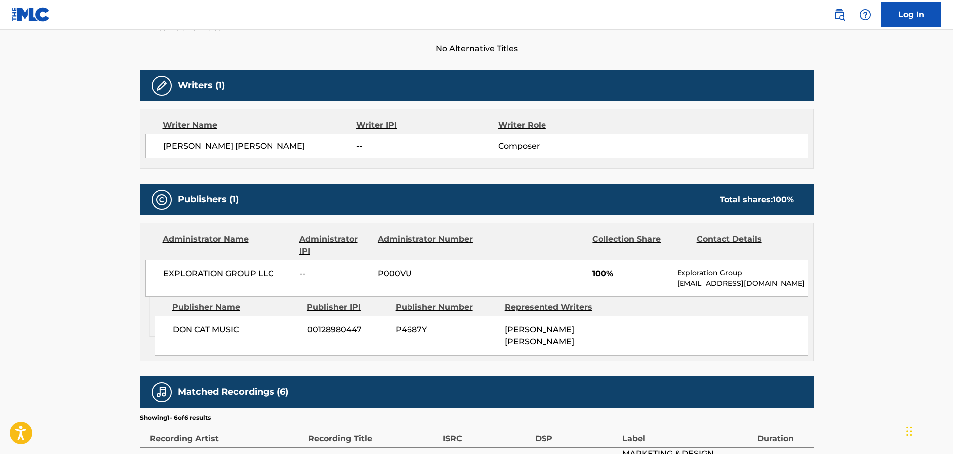
scroll to position [278, 0]
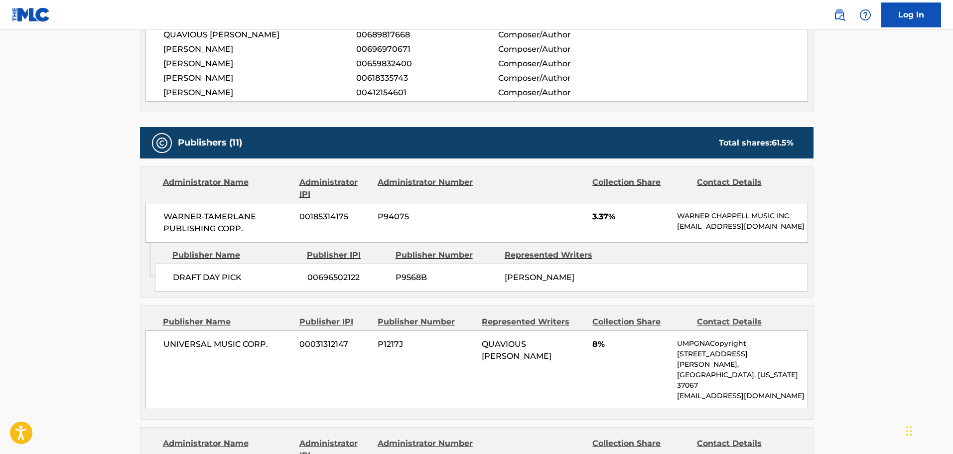
scroll to position [349, 0]
